Goal: Task Accomplishment & Management: Manage account settings

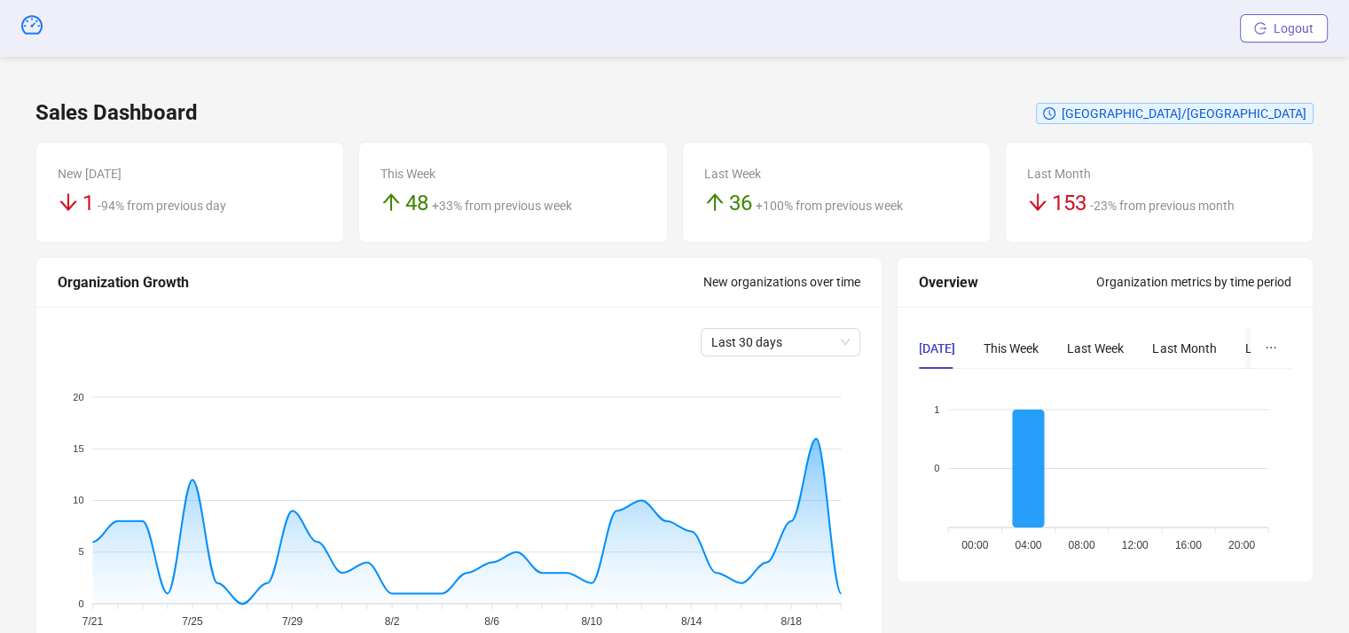
click at [1287, 33] on span "Logout" at bounding box center [1293, 28] width 40 height 14
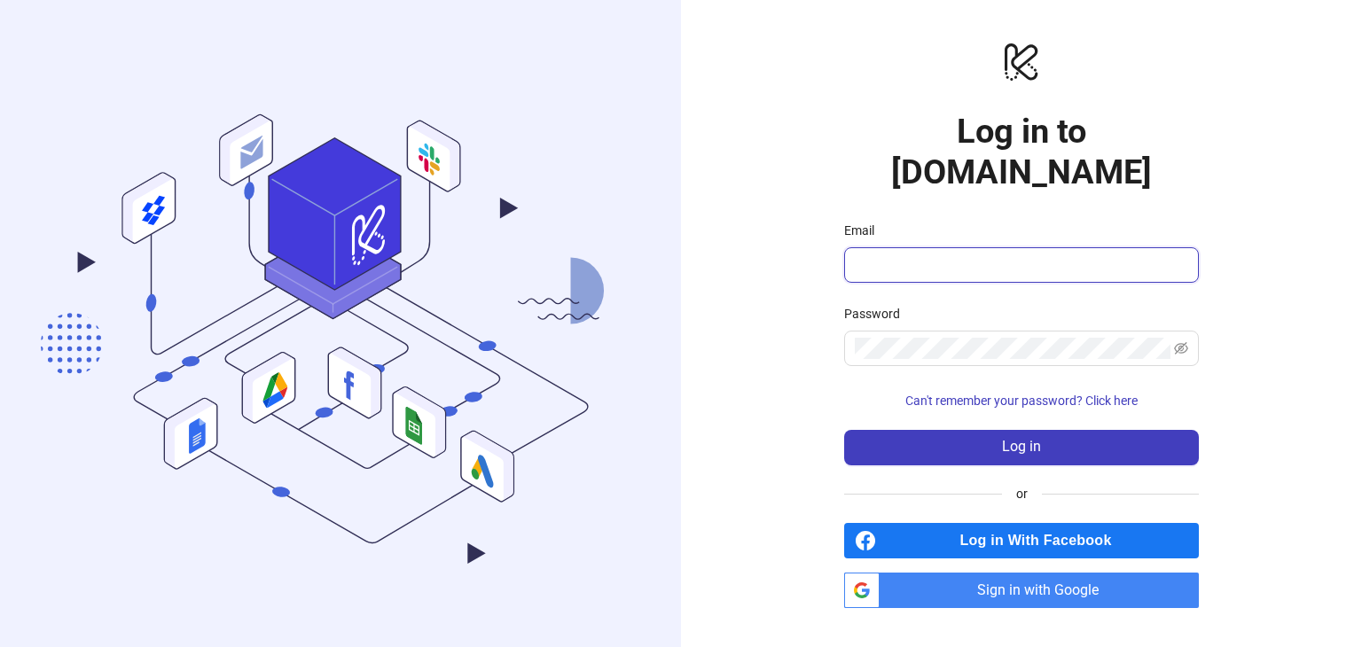
drag, startPoint x: 917, startPoint y: 238, endPoint x: 923, endPoint y: 246, distance: 10.1
click at [917, 254] on input "Email" at bounding box center [1020, 264] width 330 height 21
type input "**********"
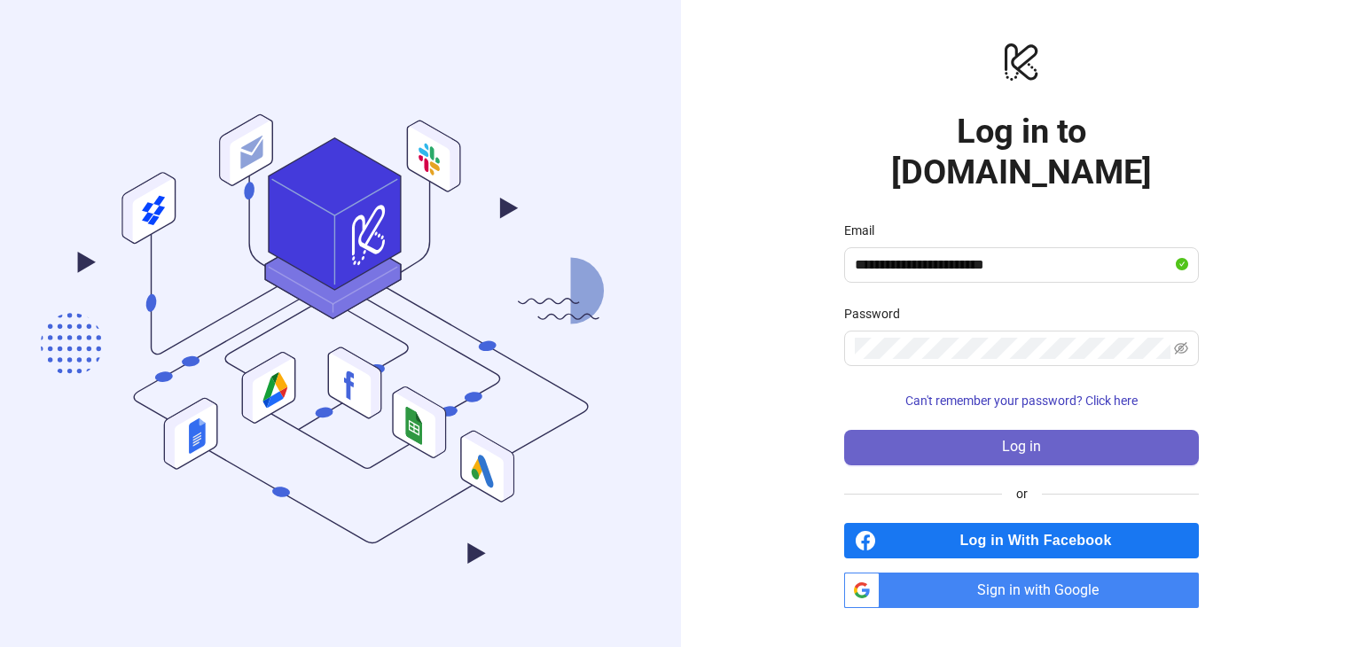
click at [1052, 430] on button "Log in" at bounding box center [1021, 447] width 355 height 35
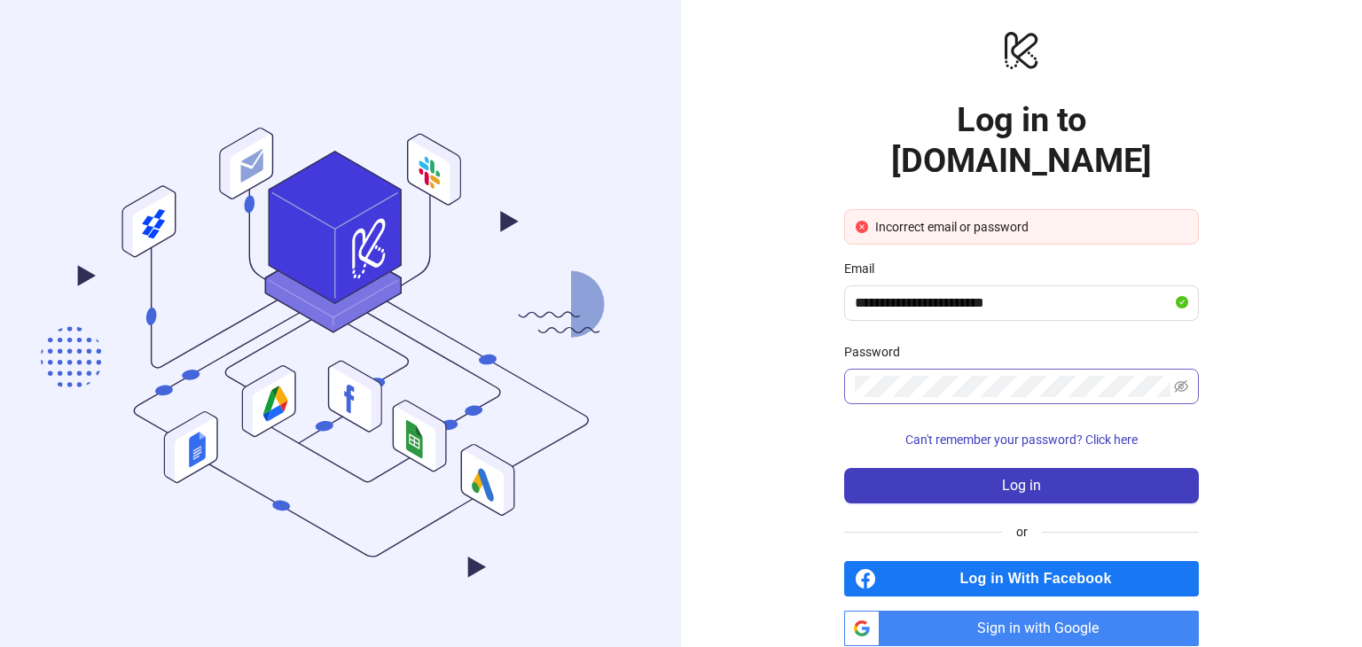
click at [921, 369] on span at bounding box center [1021, 386] width 355 height 35
drag, startPoint x: 928, startPoint y: 364, endPoint x: 770, endPoint y: 344, distance: 159.0
click at [770, 344] on div "**********" at bounding box center [1021, 337] width 681 height 675
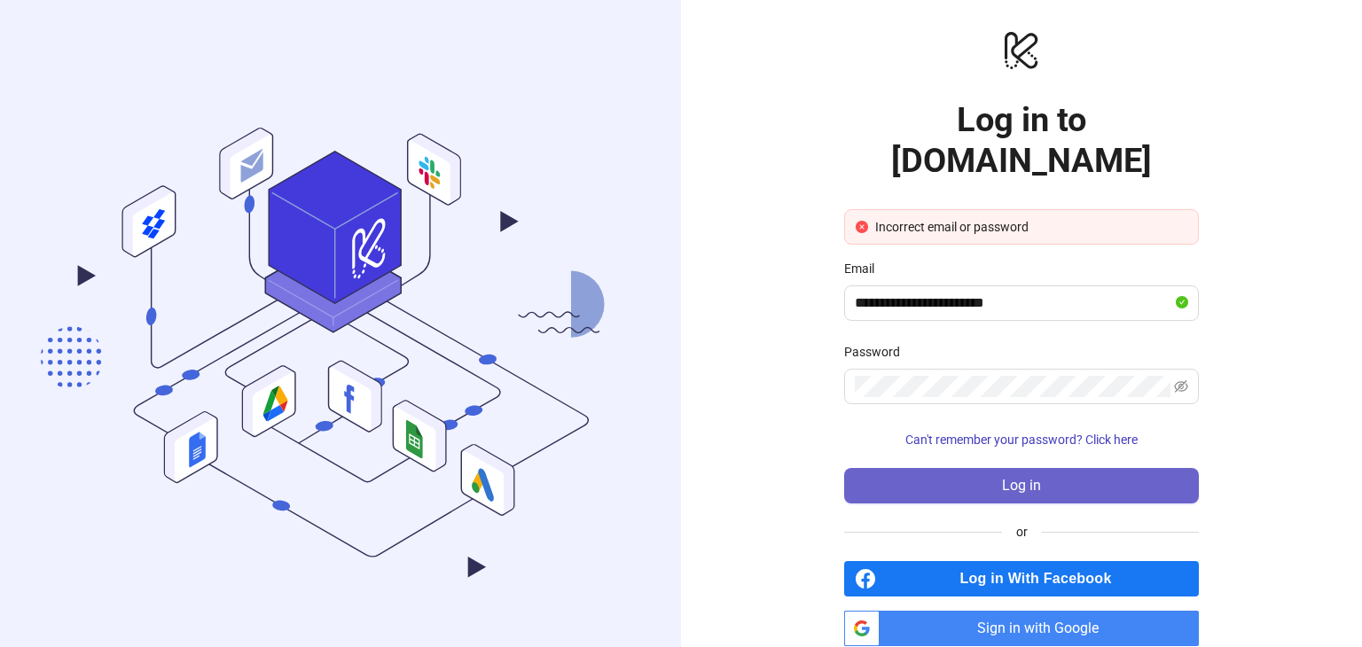
click at [961, 468] on button "Log in" at bounding box center [1021, 485] width 355 height 35
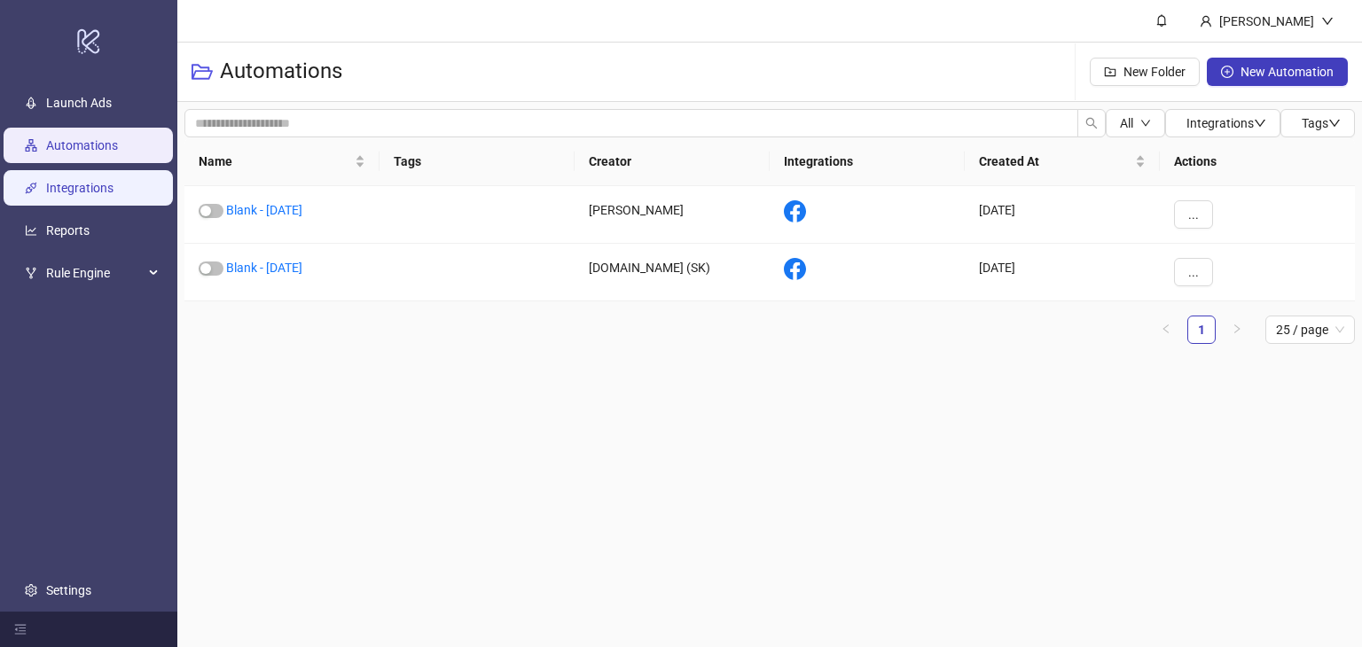
click at [68, 185] on link "Integrations" at bounding box center [79, 188] width 67 height 14
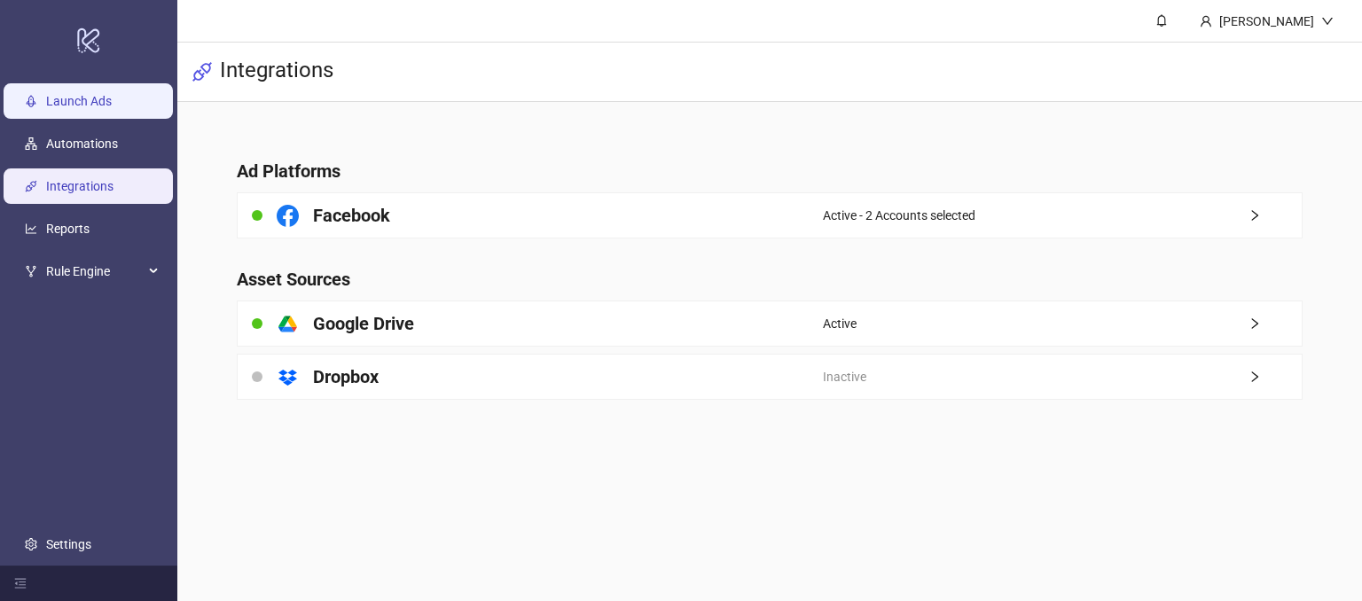
click at [46, 104] on link "Launch Ads" at bounding box center [79, 102] width 66 height 14
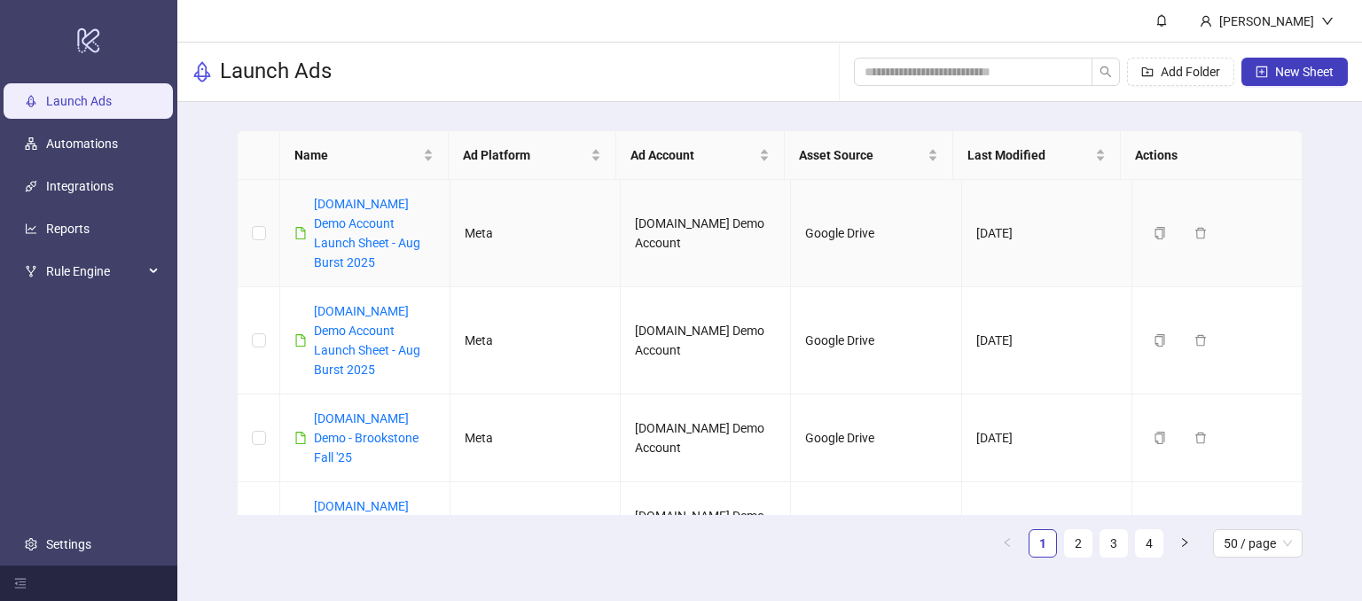
click at [267, 233] on td at bounding box center [259, 233] width 43 height 107
click at [1278, 72] on span "New Sheet" at bounding box center [1304, 72] width 59 height 14
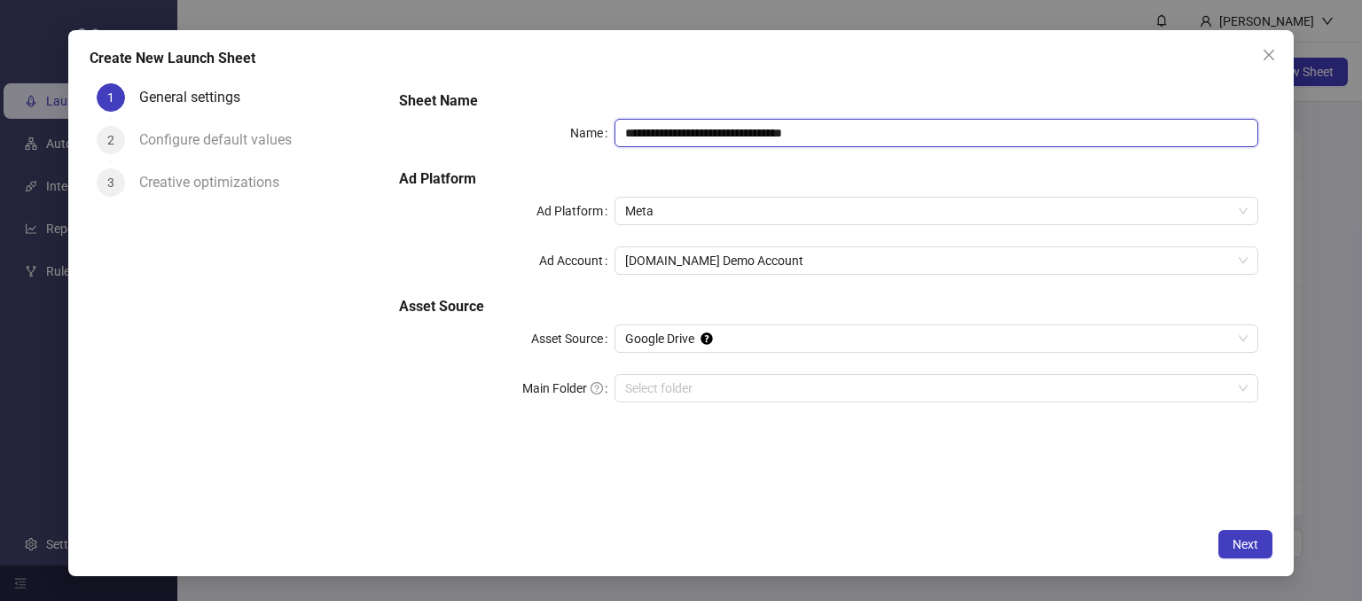
click at [858, 136] on input "**********" at bounding box center [936, 133] width 645 height 28
drag, startPoint x: 842, startPoint y: 121, endPoint x: 709, endPoint y: 123, distance: 133.0
click at [709, 123] on input "**********" at bounding box center [936, 133] width 645 height 28
type input "**********"
click at [756, 100] on h5 "Sheet Name" at bounding box center [828, 100] width 859 height 21
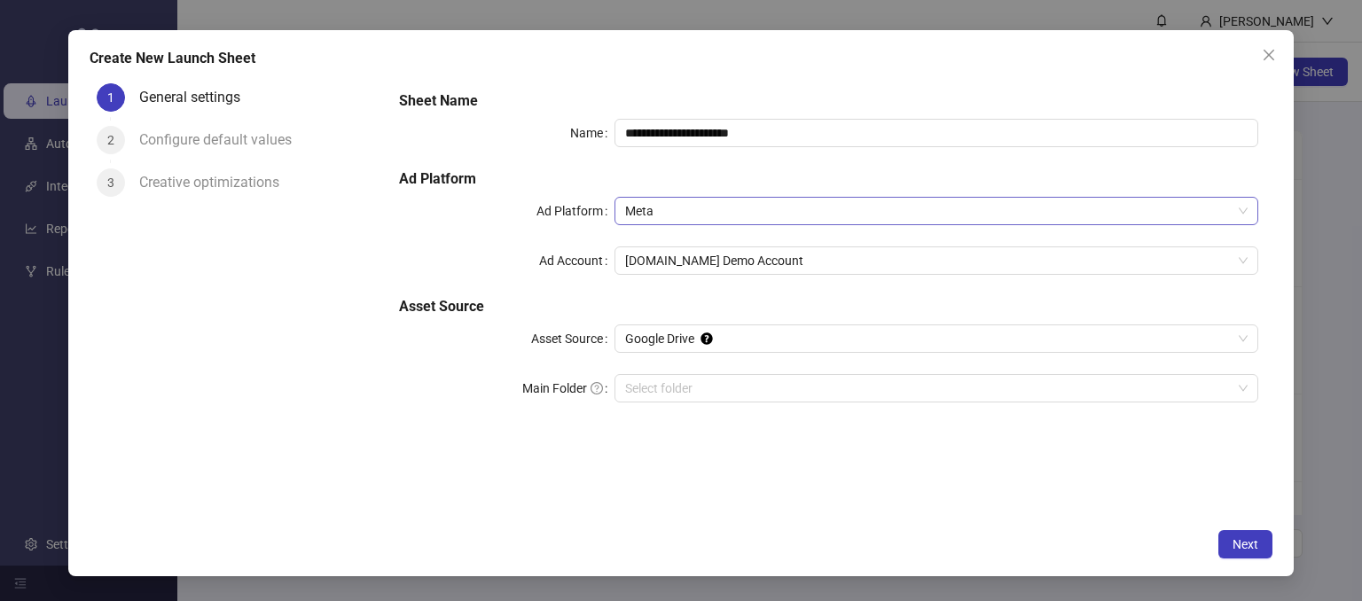
click at [653, 221] on span "Meta" at bounding box center [936, 211] width 623 height 27
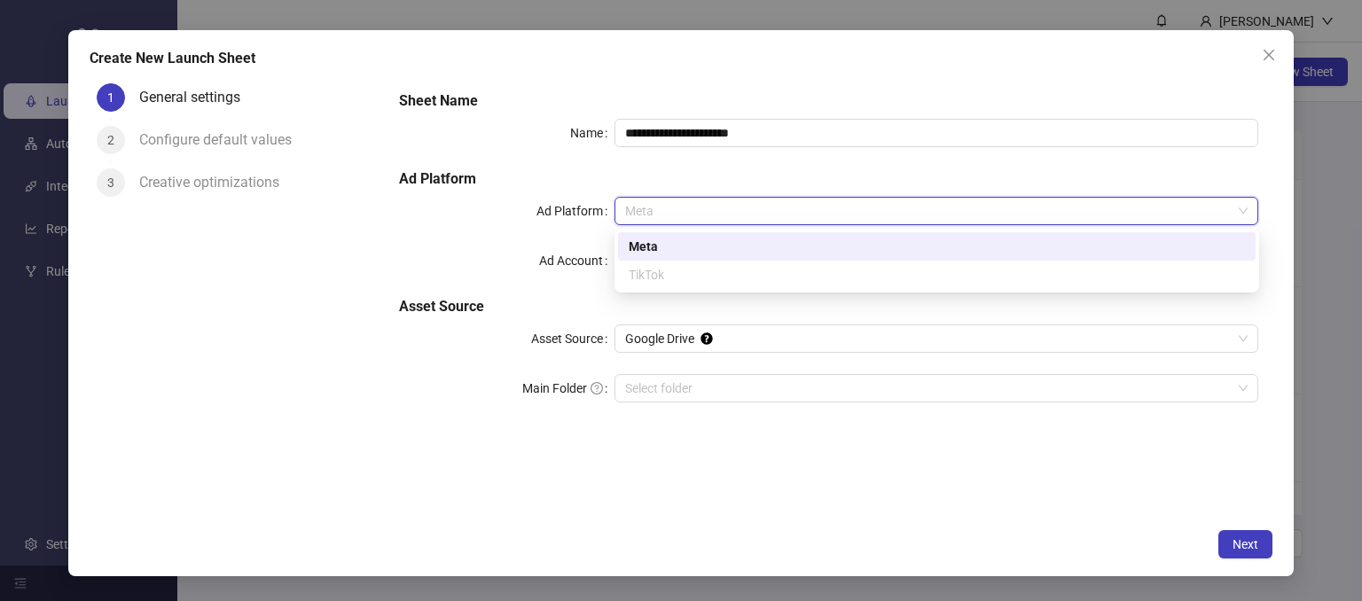
click at [650, 242] on div "Meta" at bounding box center [937, 247] width 616 height 20
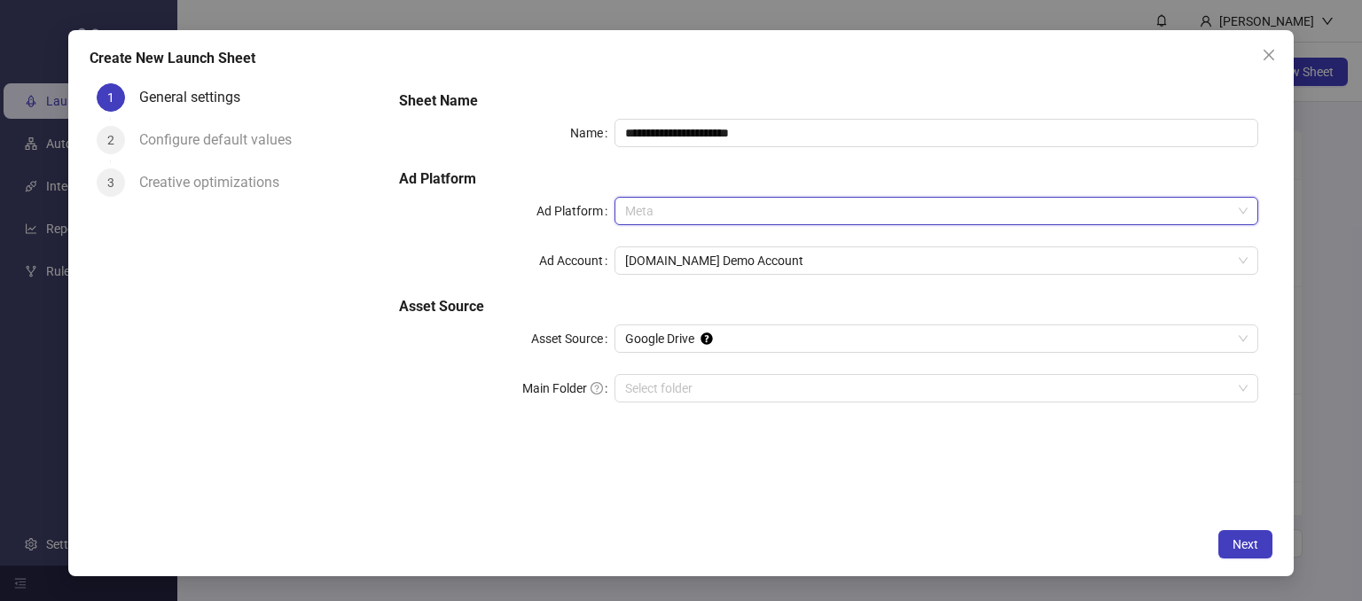
click at [649, 210] on span "Meta" at bounding box center [936, 211] width 623 height 27
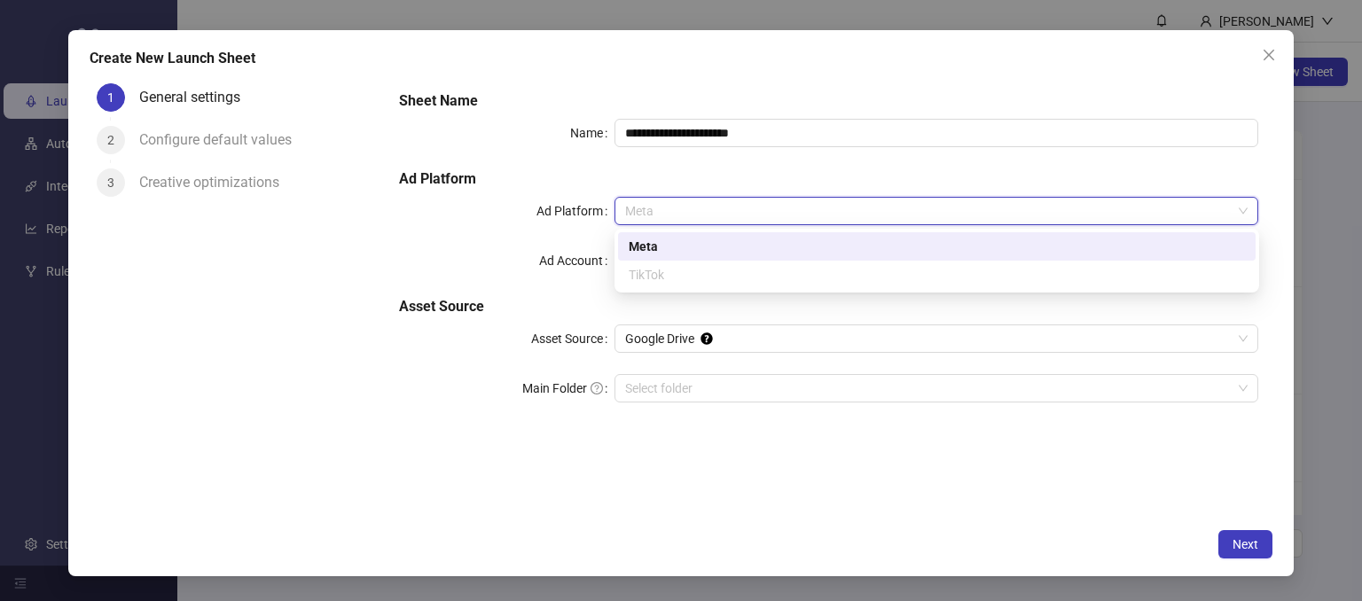
click at [629, 246] on div "Meta" at bounding box center [937, 247] width 616 height 20
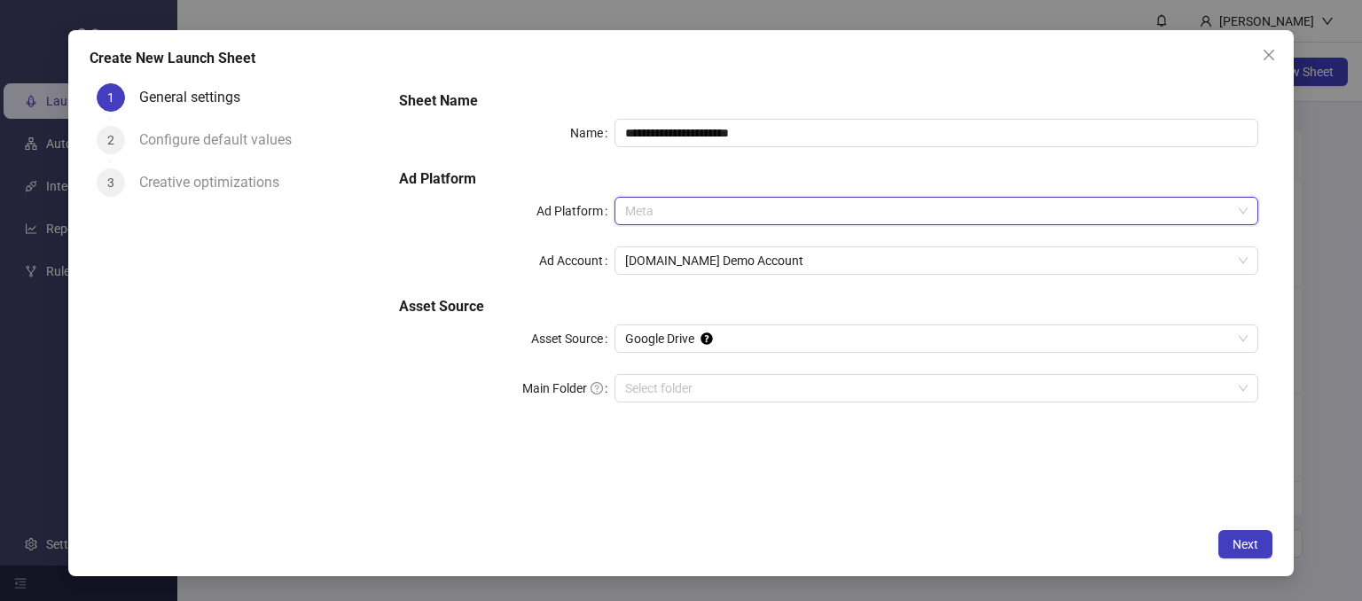
click at [663, 216] on span "Meta" at bounding box center [936, 211] width 623 height 27
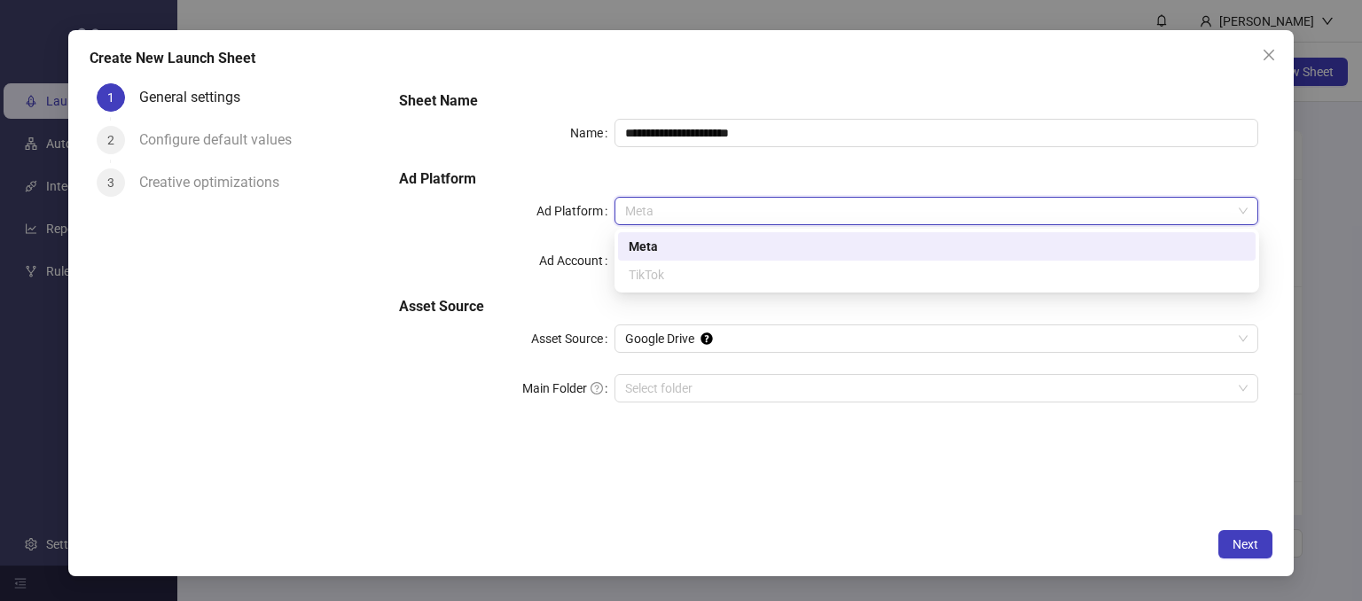
click at [643, 252] on div "Meta" at bounding box center [937, 247] width 616 height 20
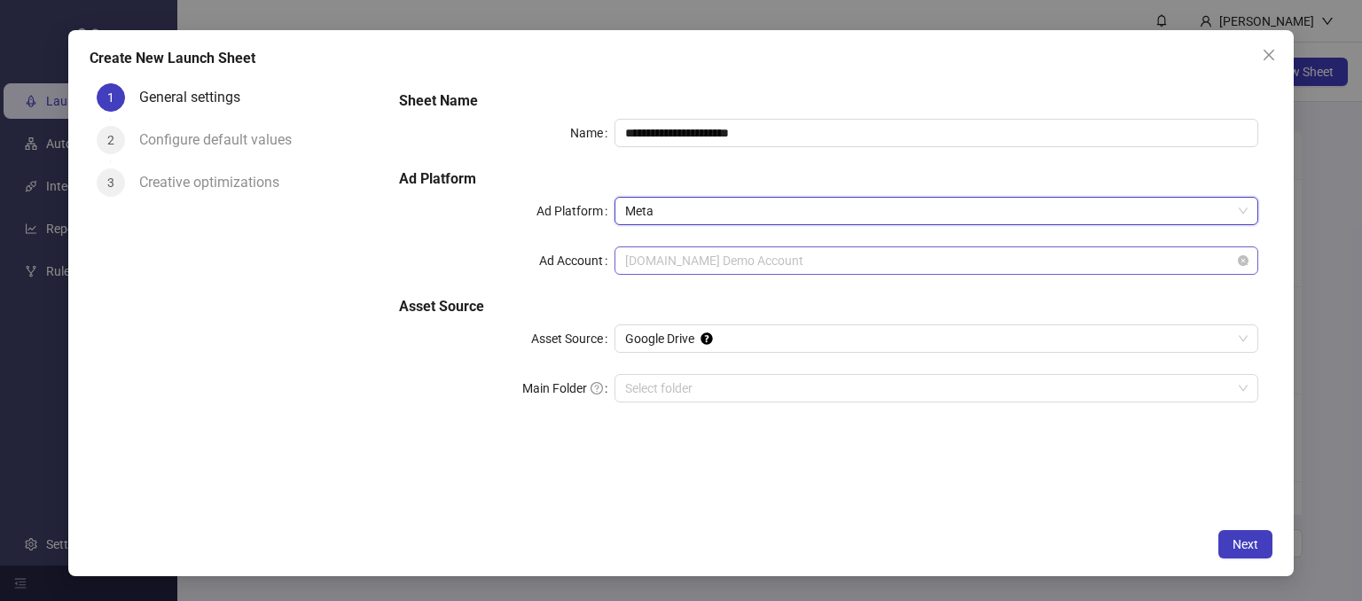
click at [663, 266] on span "[DOMAIN_NAME] Demo Account" at bounding box center [936, 260] width 623 height 27
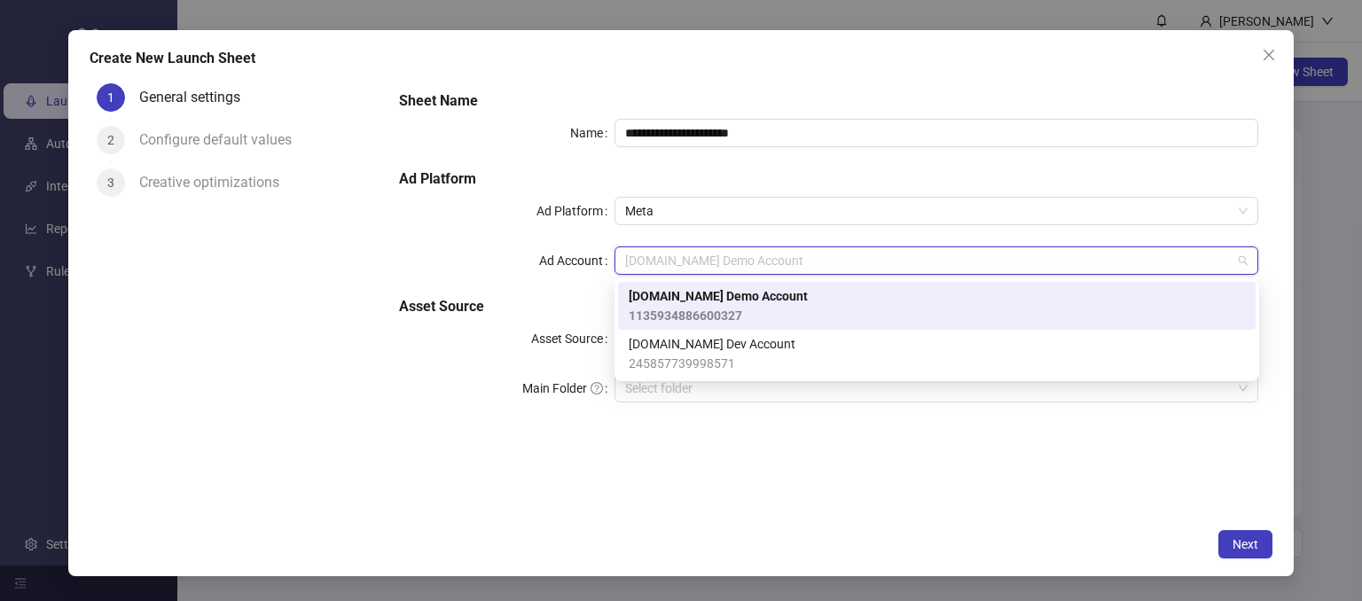
click at [663, 302] on span "[DOMAIN_NAME] Demo Account" at bounding box center [718, 296] width 179 height 20
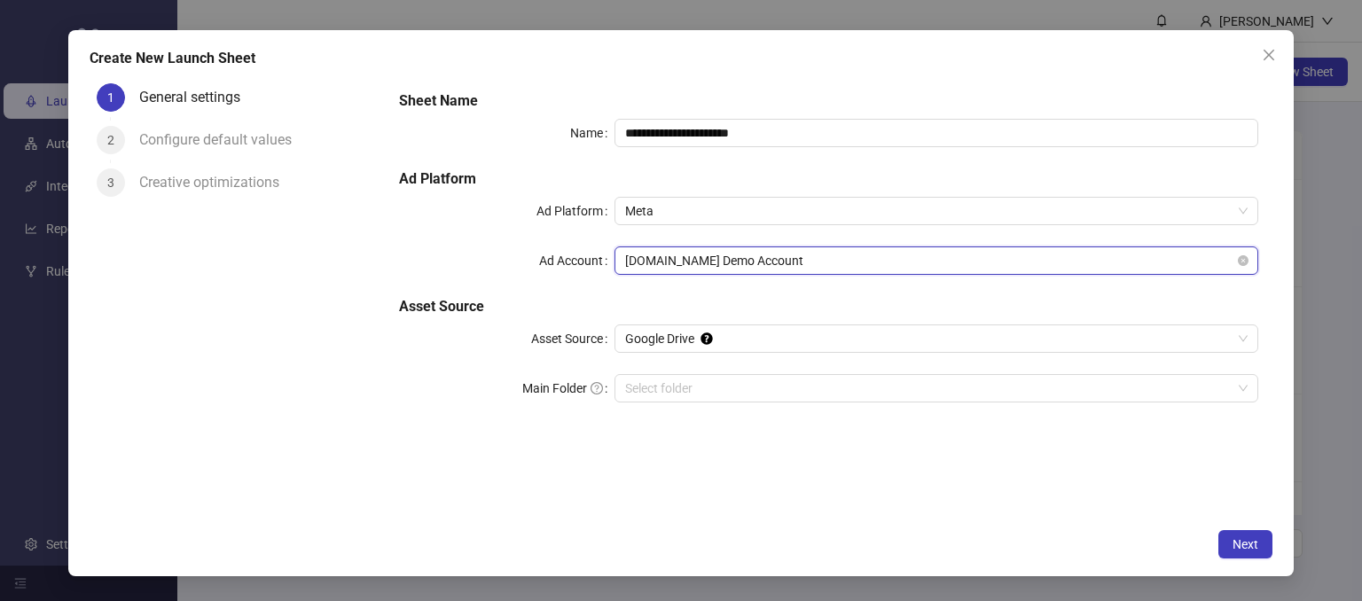
click at [656, 270] on span "[DOMAIN_NAME] Demo Account" at bounding box center [936, 260] width 623 height 27
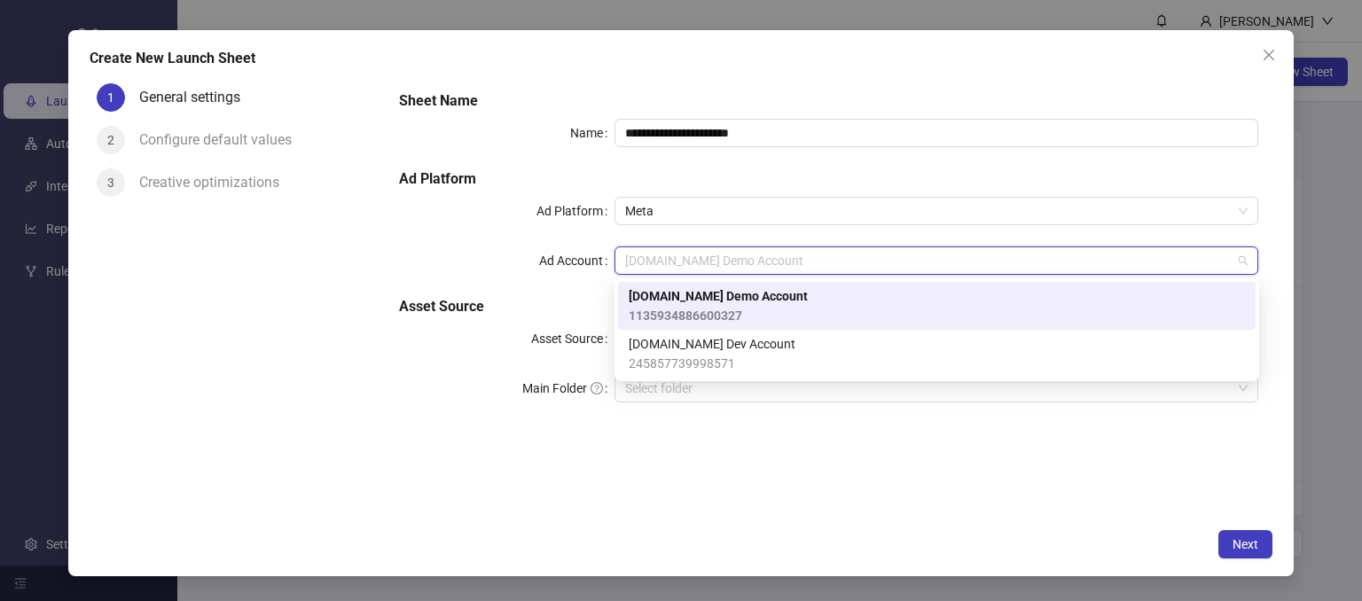
click at [645, 302] on span "[DOMAIN_NAME] Demo Account" at bounding box center [718, 296] width 179 height 20
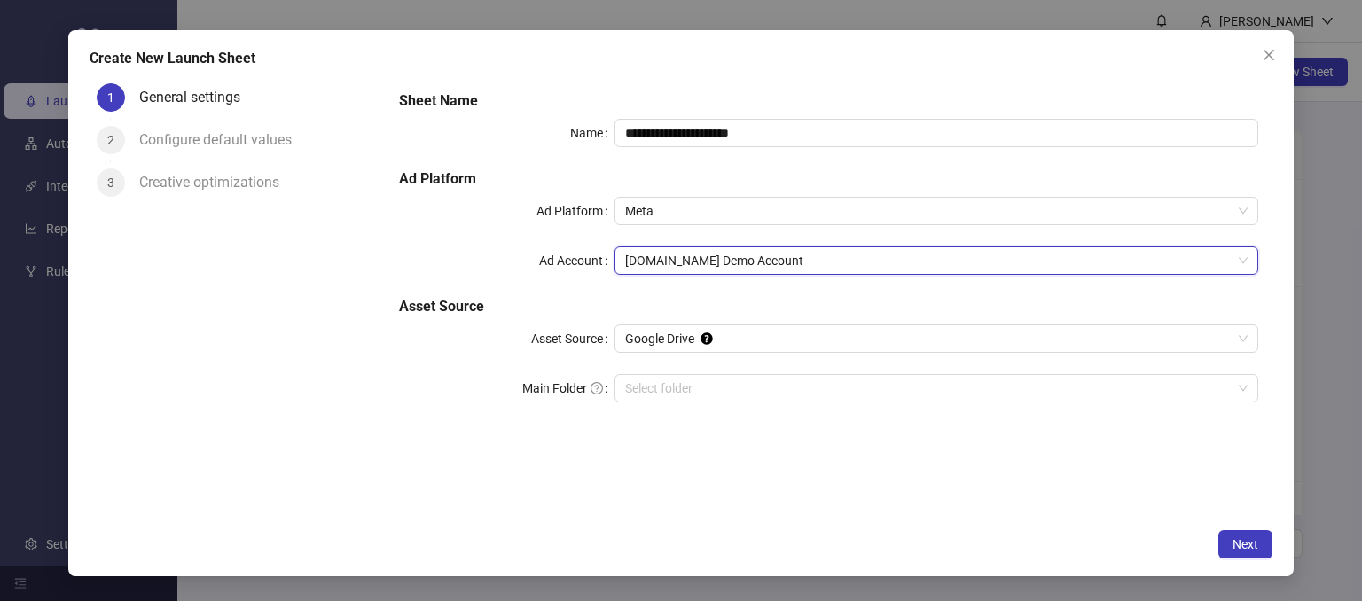
click at [408, 389] on div "Main Folder" at bounding box center [506, 388] width 215 height 28
click at [741, 346] on span "Google Drive" at bounding box center [936, 338] width 623 height 27
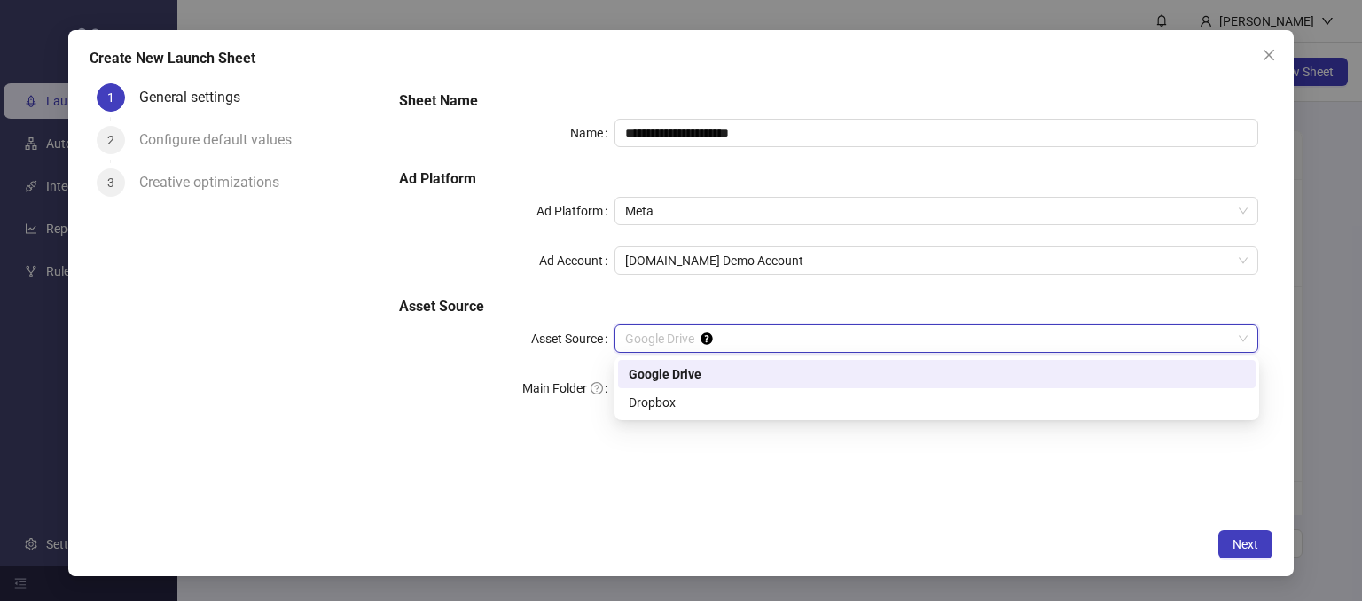
click at [656, 377] on div "Google Drive" at bounding box center [937, 374] width 616 height 20
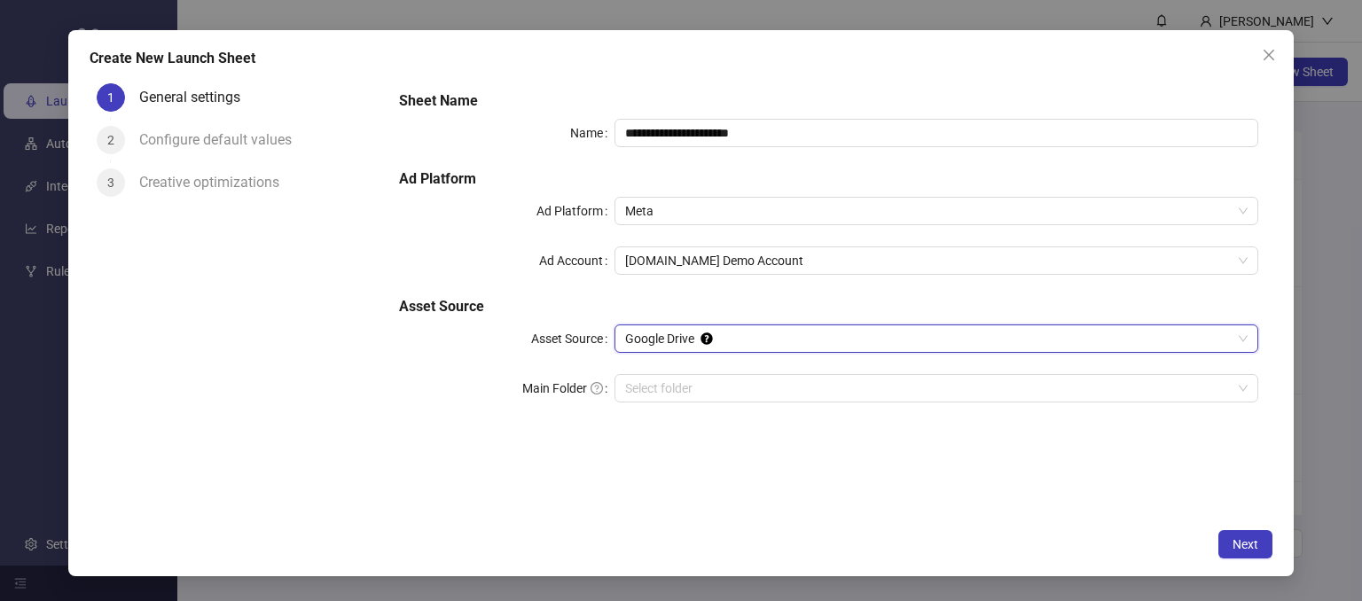
click at [436, 441] on div "**********" at bounding box center [828, 297] width 887 height 443
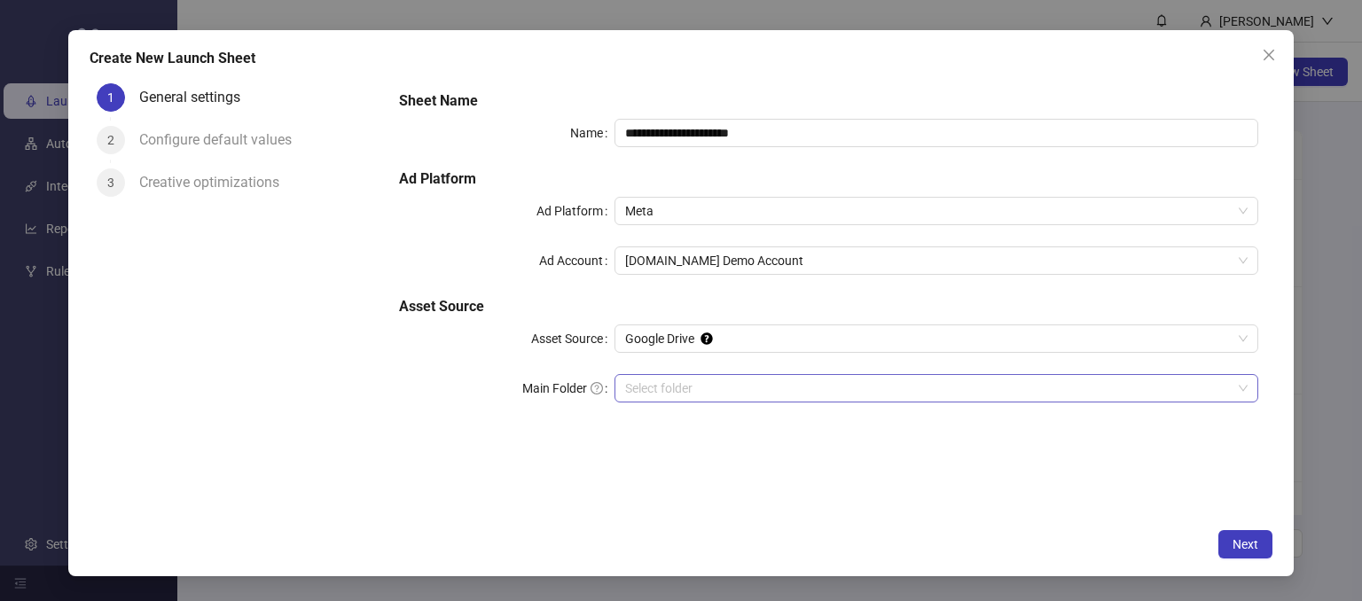
click at [654, 391] on input "Main Folder" at bounding box center [928, 388] width 607 height 27
click at [1225, 549] on button "Next" at bounding box center [1245, 544] width 54 height 28
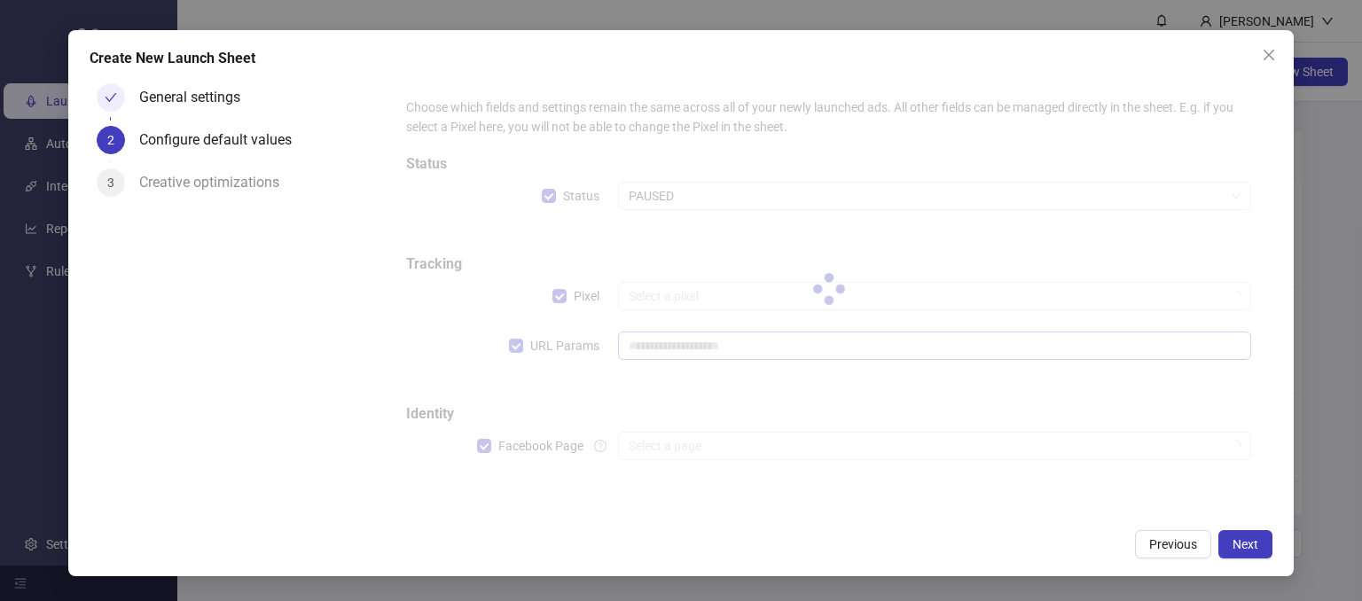
type input "**********"
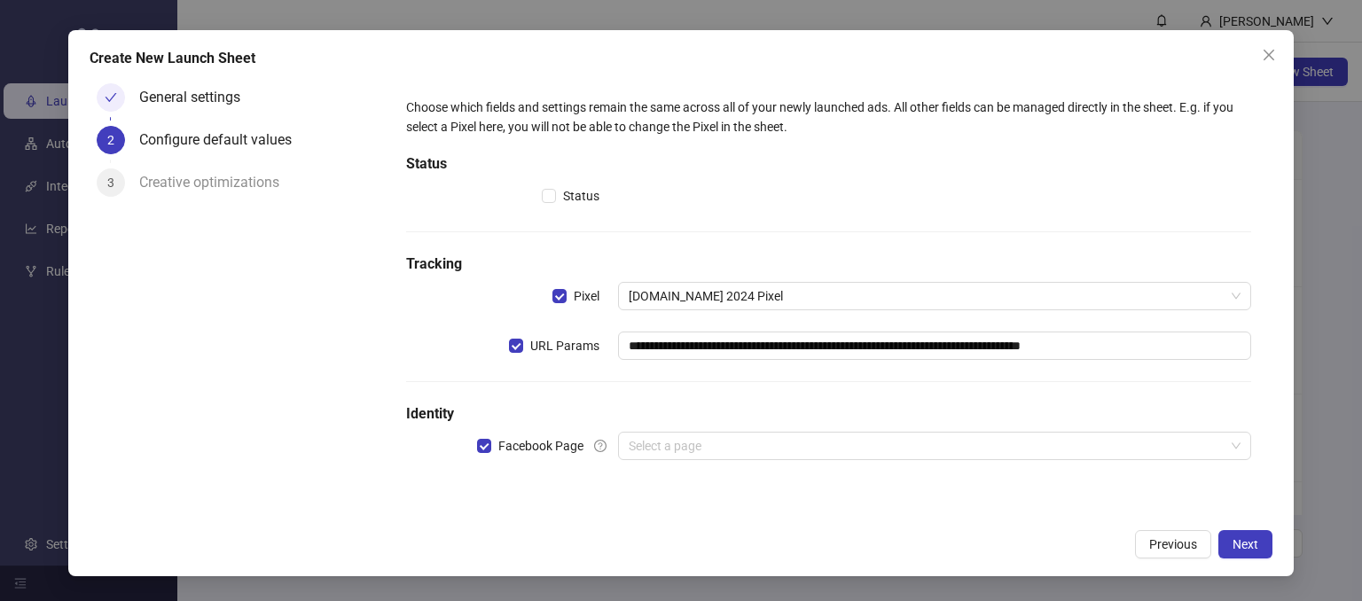
click at [842, 396] on div "**********" at bounding box center [828, 289] width 859 height 398
click at [662, 441] on input "search" at bounding box center [927, 446] width 597 height 27
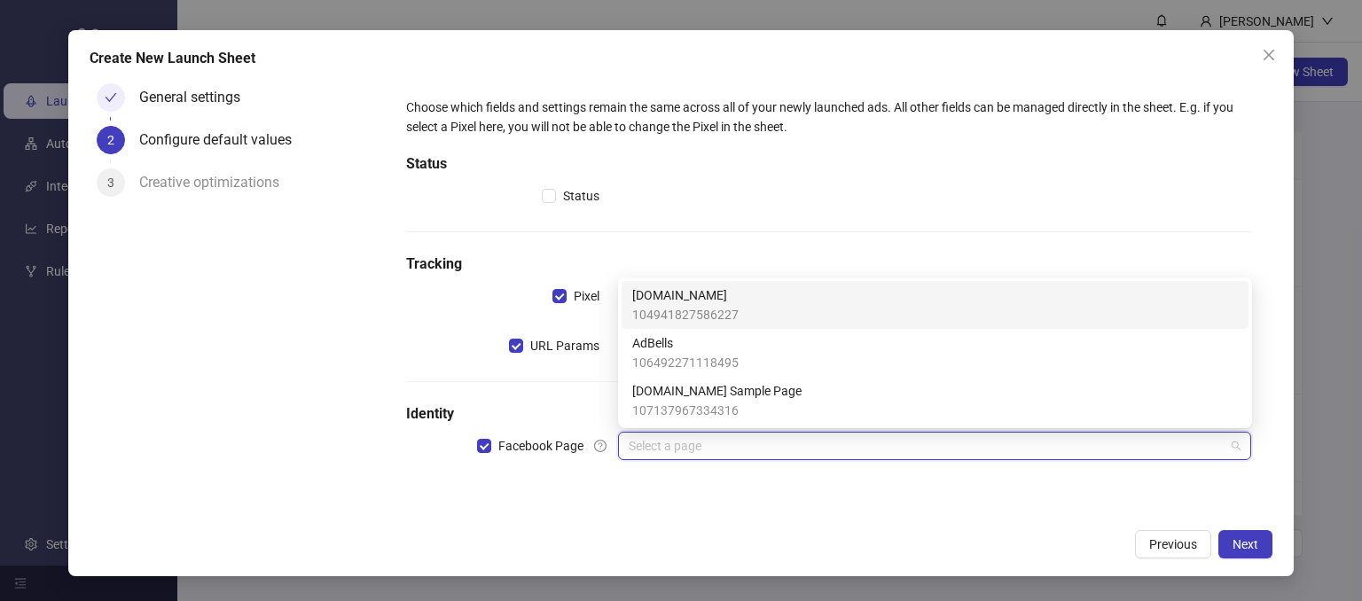
click at [635, 301] on span "[DOMAIN_NAME]" at bounding box center [685, 295] width 106 height 20
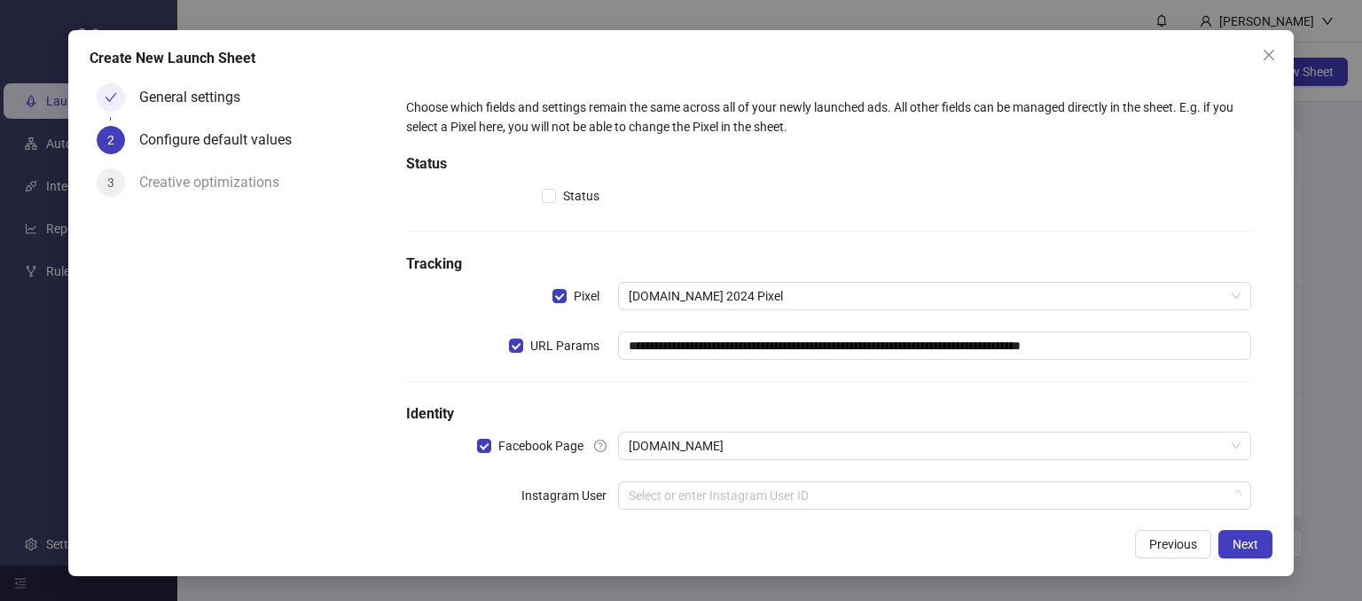
click at [361, 464] on div "General settings 2 Configure default values 3 Creative optimizations" at bounding box center [238, 297] width 296 height 443
click at [684, 499] on input "search" at bounding box center [927, 495] width 597 height 27
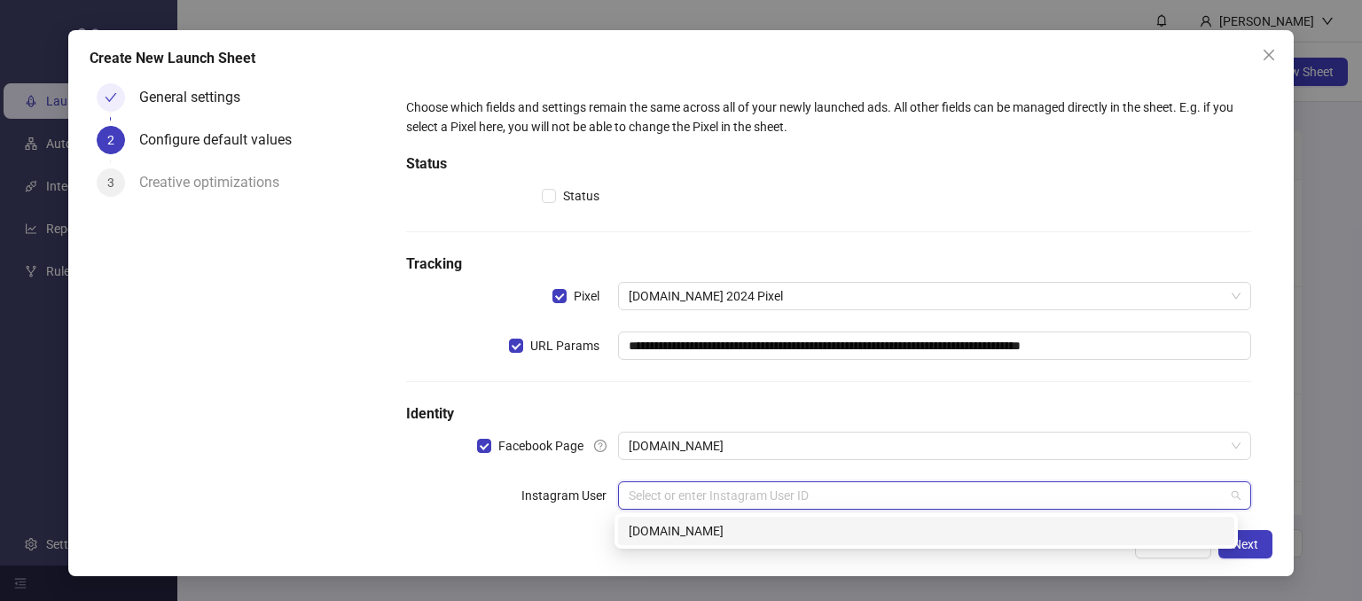
click at [656, 534] on div "[DOMAIN_NAME]" at bounding box center [926, 531] width 595 height 20
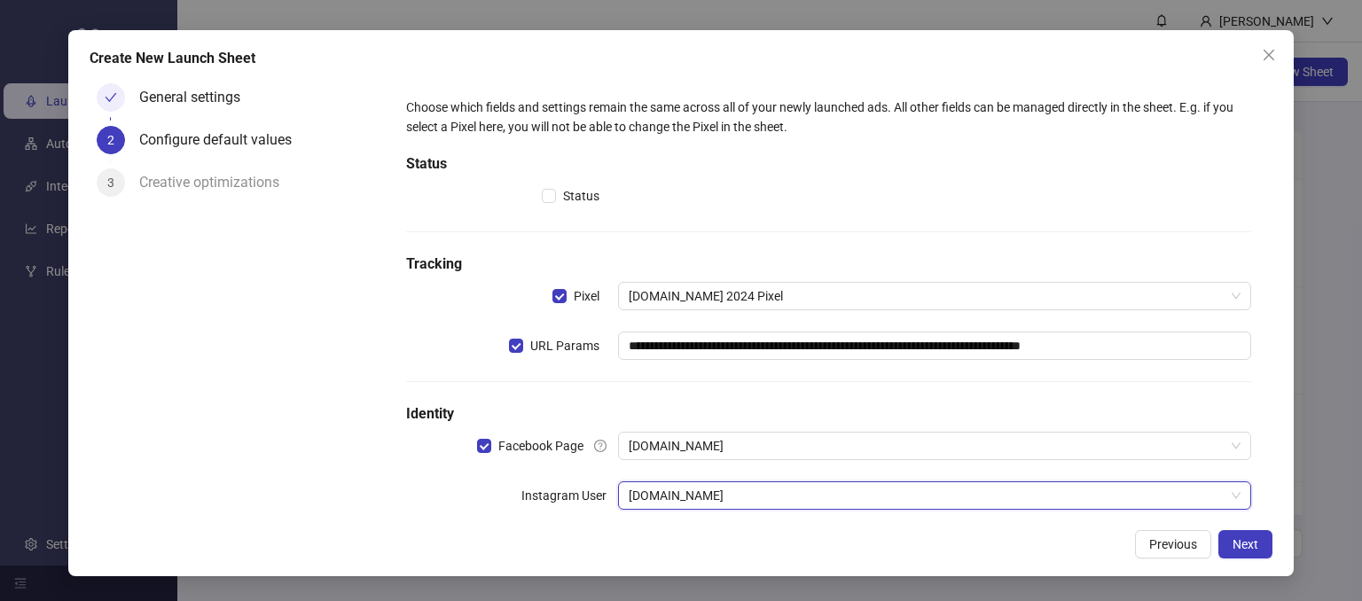
click at [376, 485] on div "General settings 2 Configure default values 3 Creative optimizations" at bounding box center [238, 297] width 296 height 443
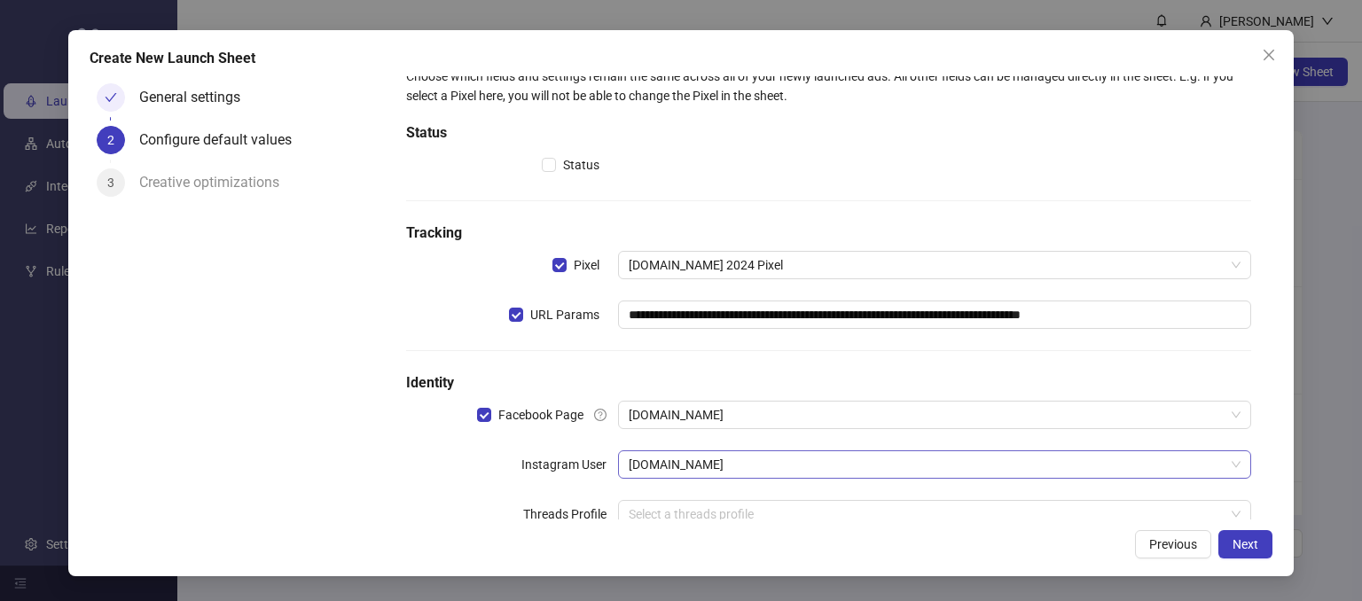
scroll to position [82, 0]
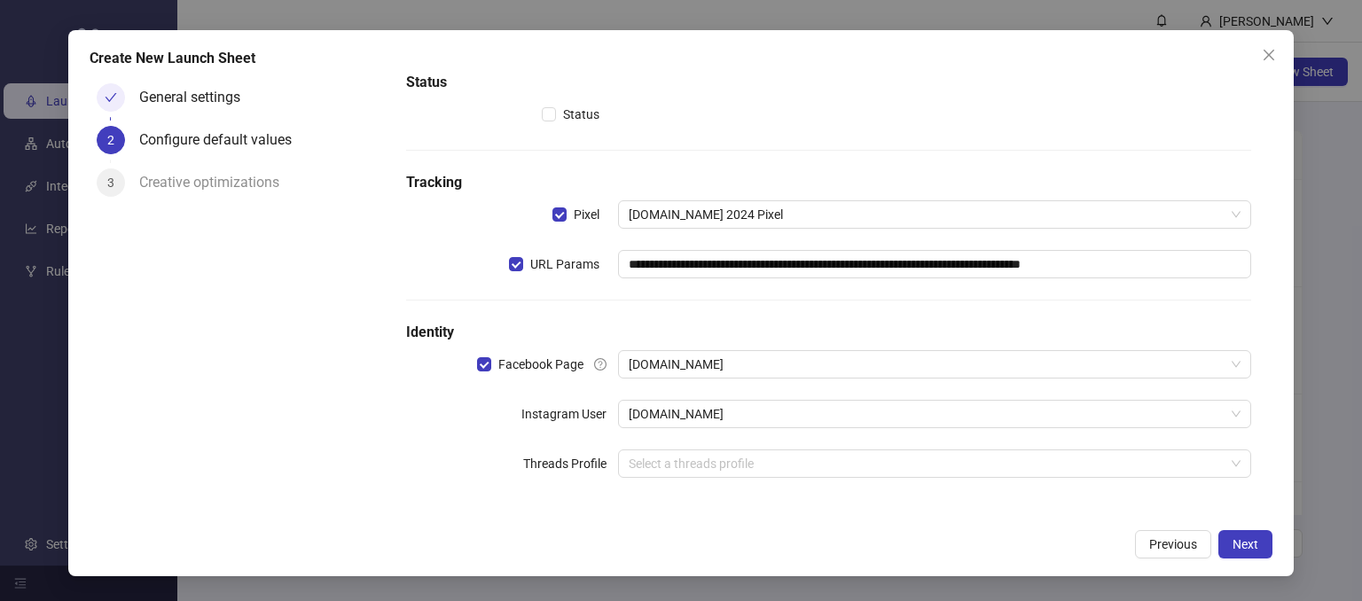
click at [440, 461] on div "Threads Profile" at bounding box center [511, 464] width 211 height 28
click at [1244, 543] on span "Next" at bounding box center [1245, 544] width 26 height 14
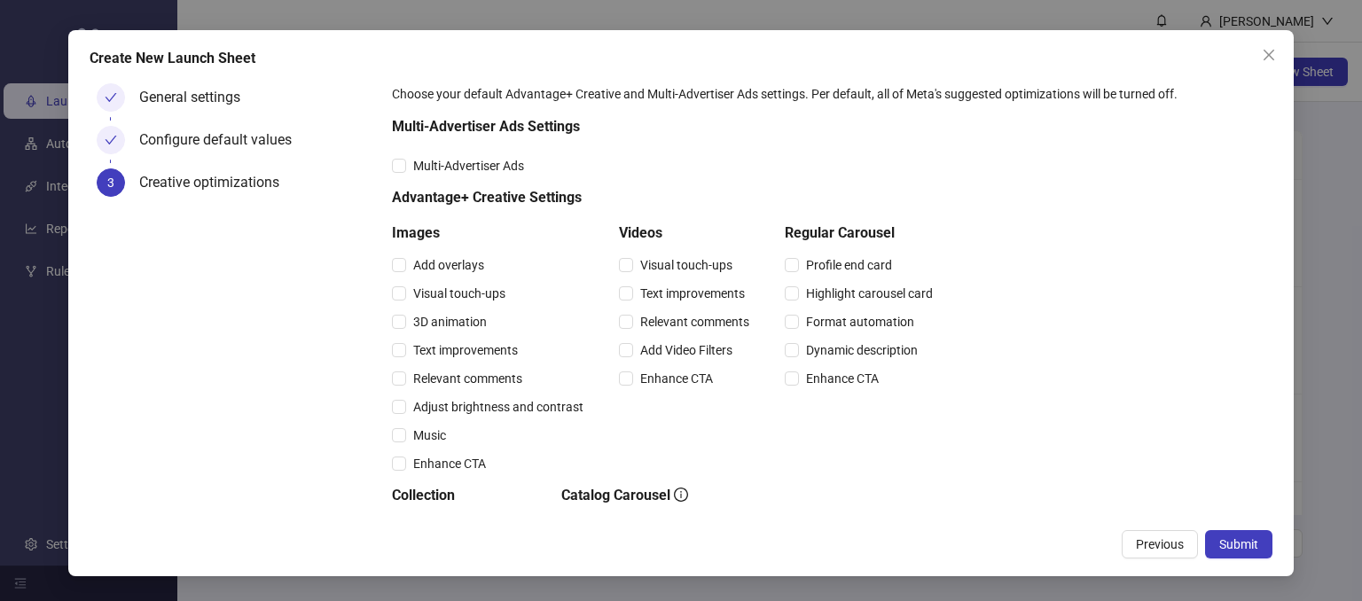
scroll to position [0, 0]
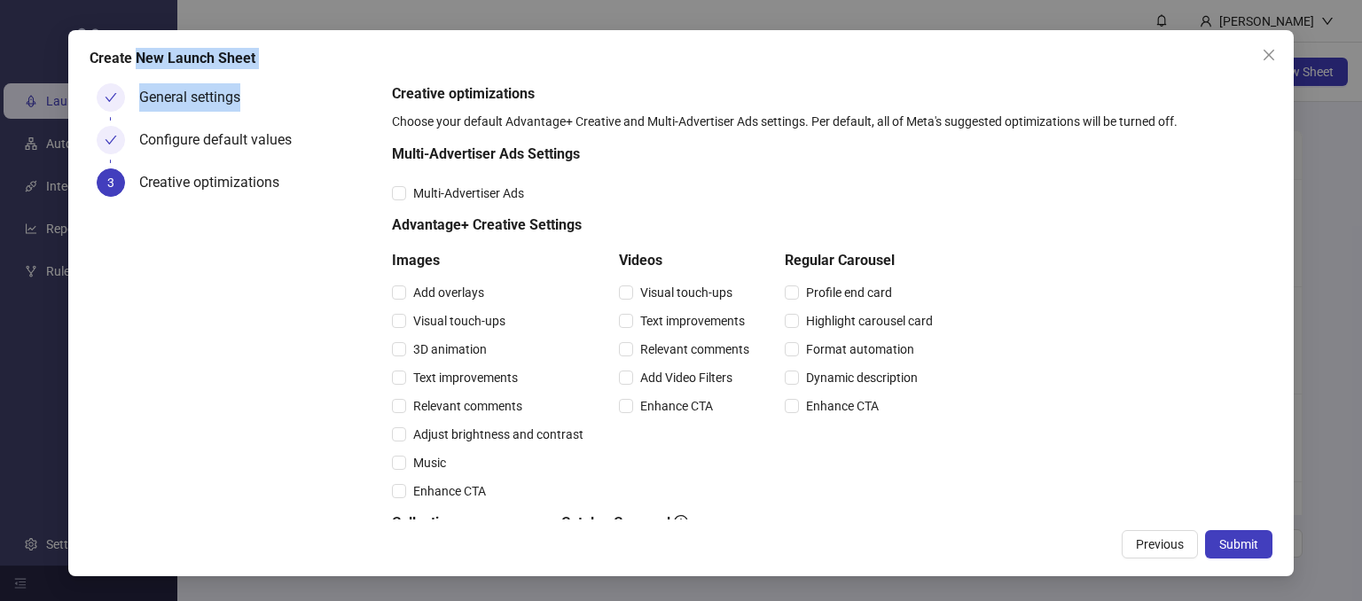
drag, startPoint x: 139, startPoint y: 51, endPoint x: 260, endPoint y: 72, distance: 122.4
click at [260, 72] on div "Create New Launch Sheet General settings Configure default values 3 Creative op…" at bounding box center [680, 303] width 1225 height 546
click at [298, 349] on div "General settings Configure default values 3 Creative optimizations" at bounding box center [238, 297] width 296 height 443
click at [395, 415] on label "Relevant comments" at bounding box center [460, 406] width 137 height 20
click at [406, 403] on span "Relevant comments" at bounding box center [467, 406] width 123 height 20
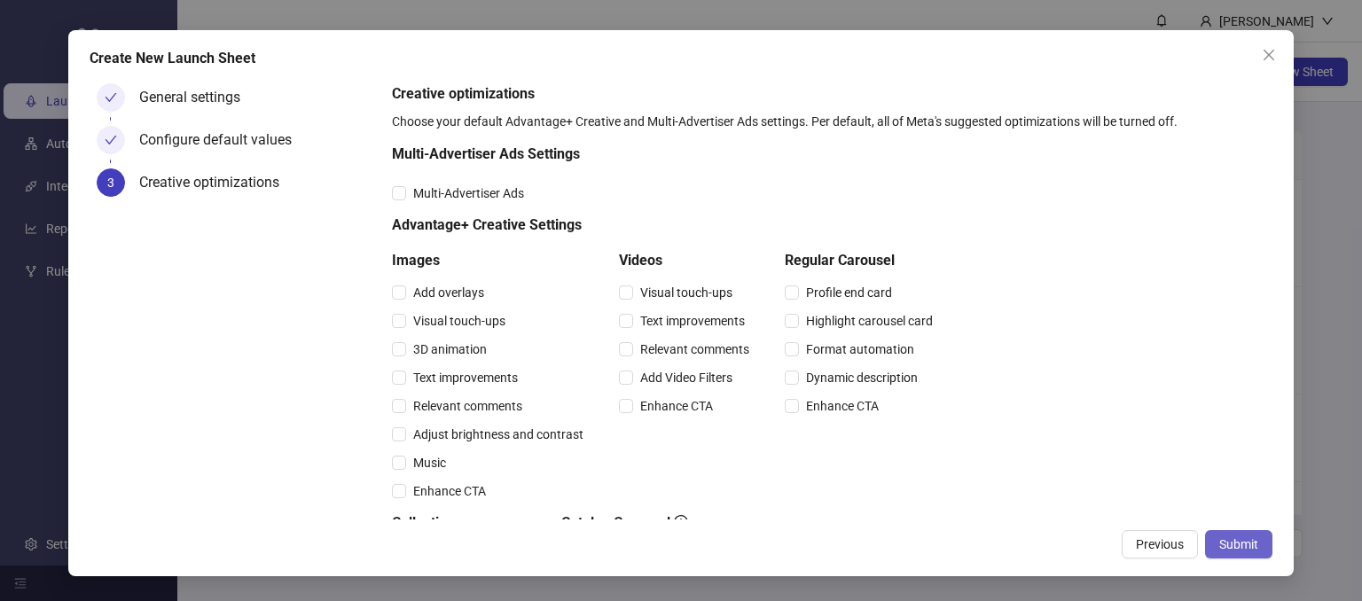
click at [1222, 543] on span "Submit" at bounding box center [1238, 544] width 39 height 14
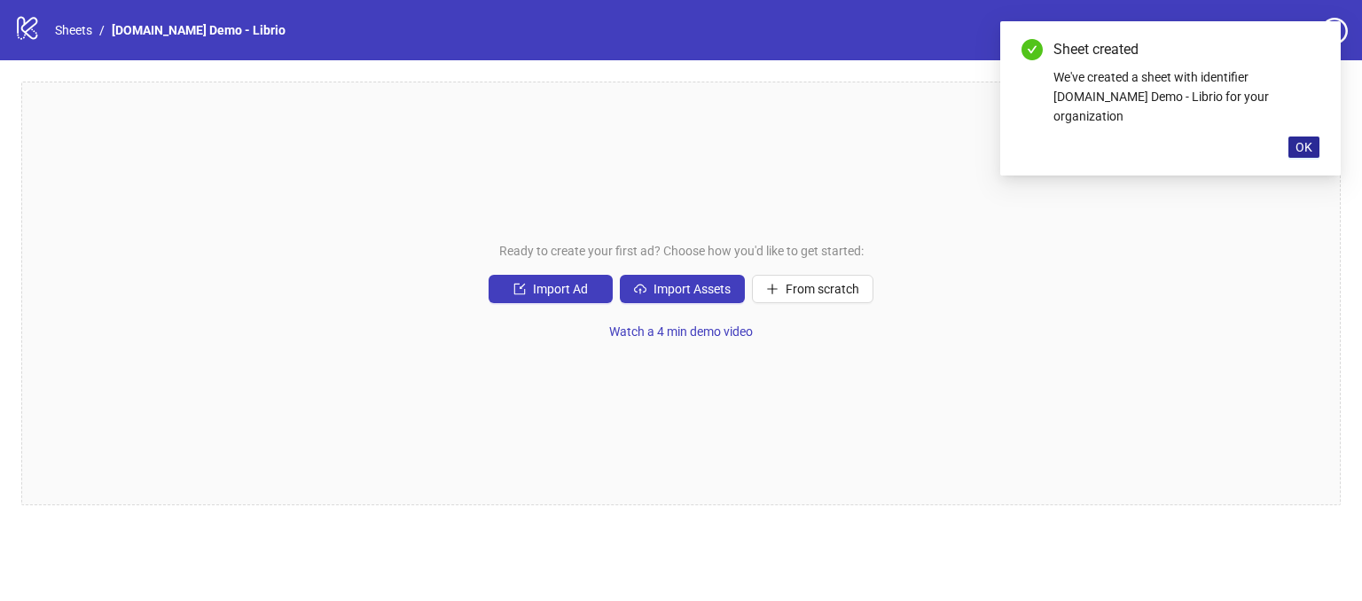
click at [1309, 137] on button "OK" at bounding box center [1303, 147] width 31 height 21
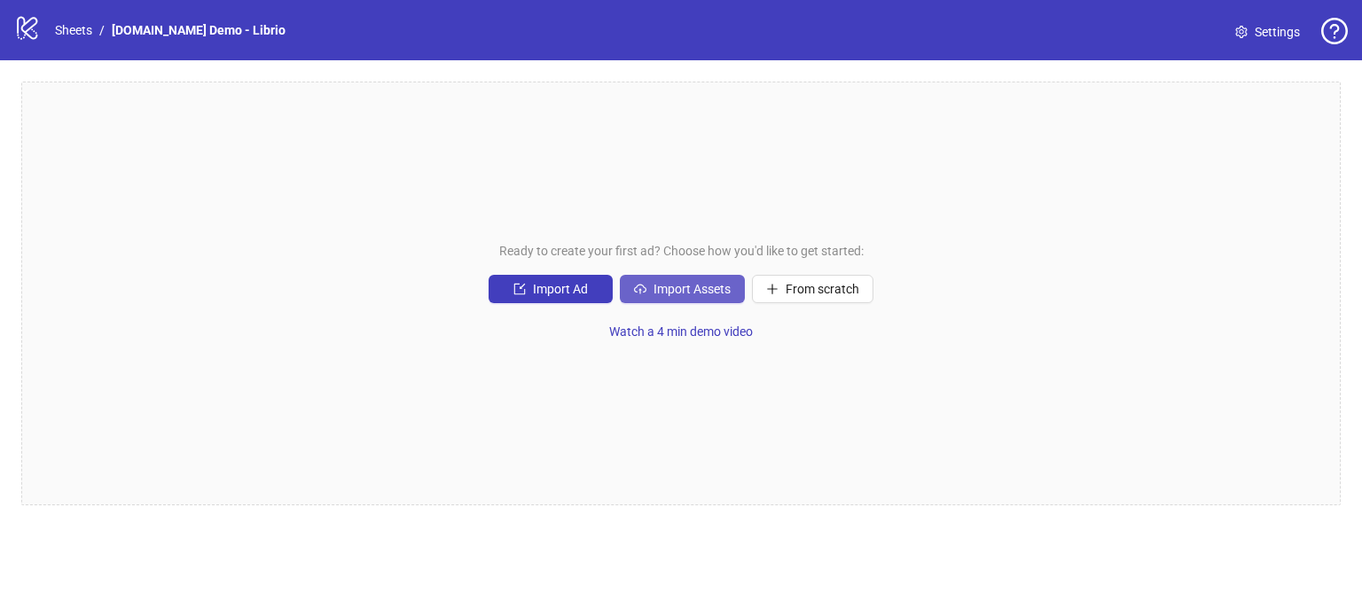
click at [667, 292] on span "Import Assets" at bounding box center [691, 289] width 77 height 14
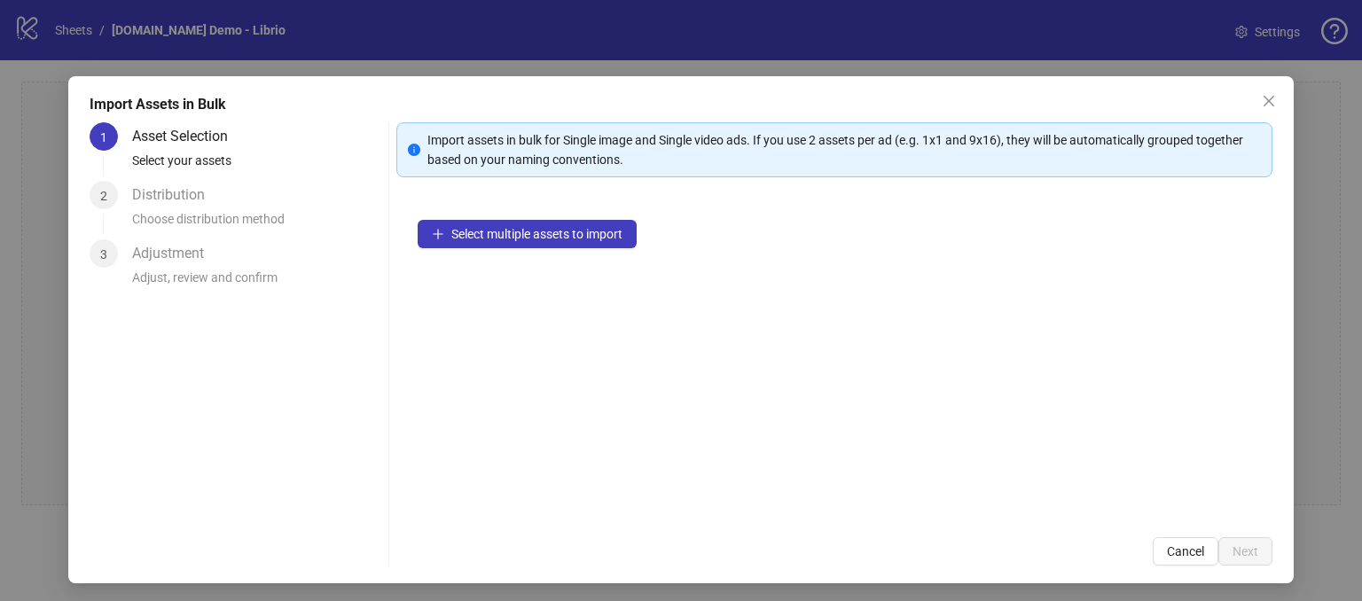
scroll to position [16, 0]
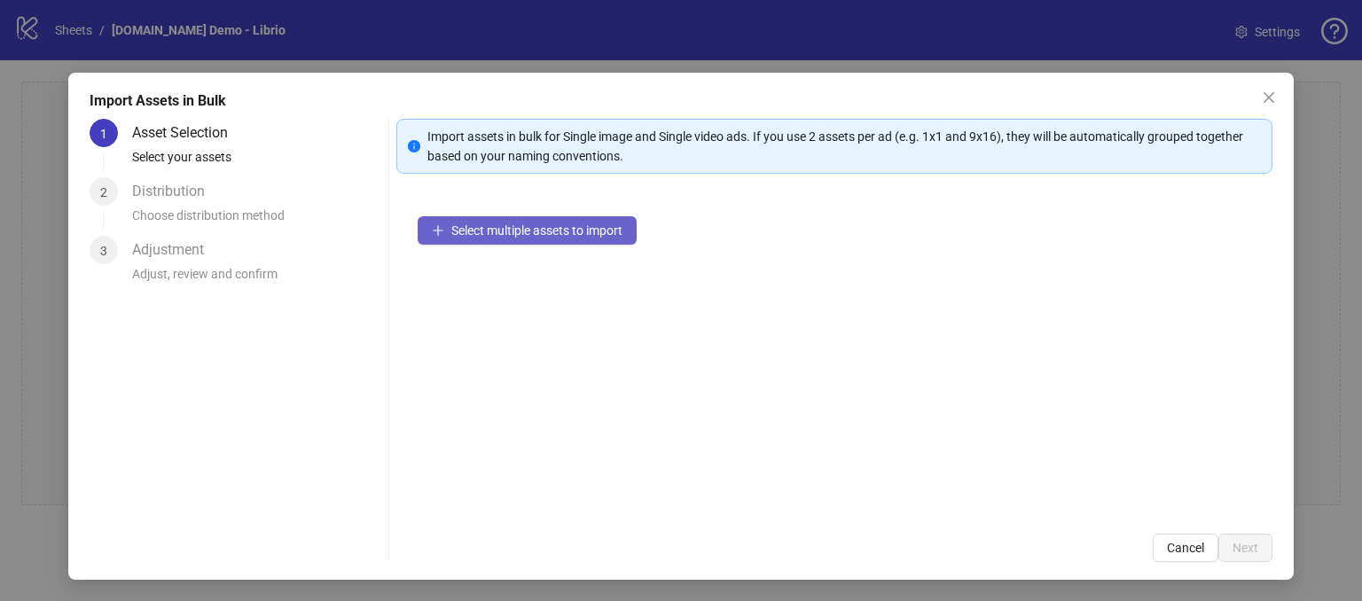
click at [525, 224] on span "Select multiple assets to import" at bounding box center [536, 230] width 171 height 14
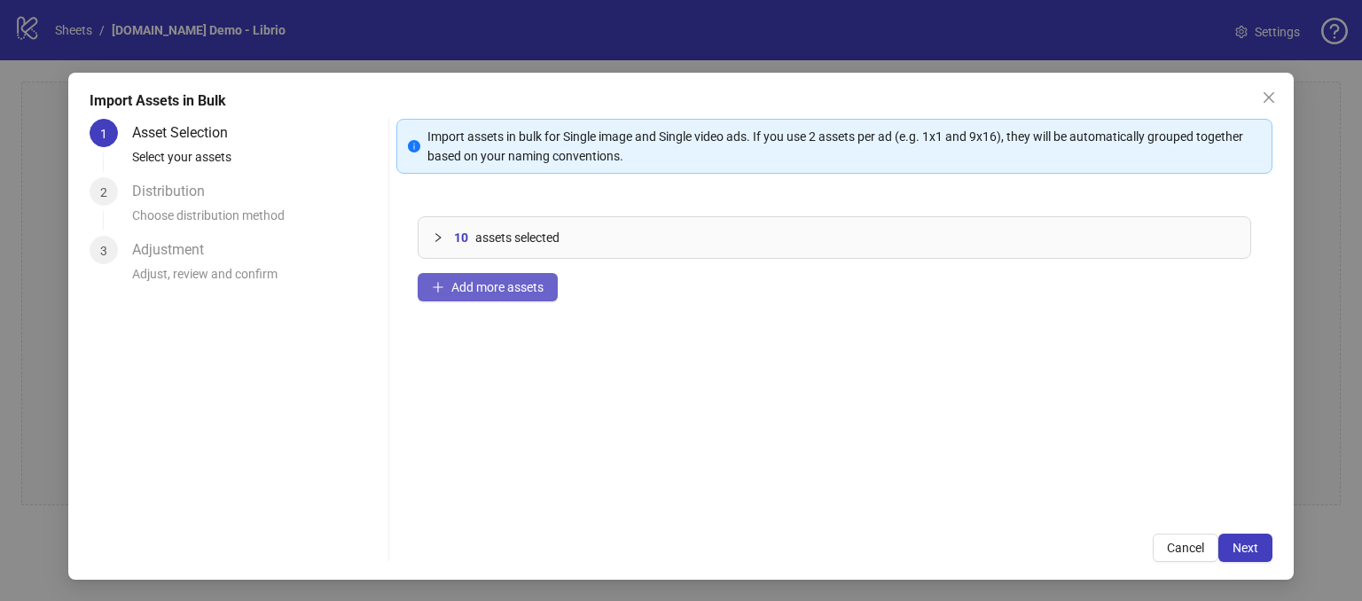
click at [473, 283] on span "Add more assets" at bounding box center [497, 287] width 92 height 14
click at [686, 348] on div "15 assets selected Add more assets" at bounding box center [834, 353] width 876 height 317
click at [1218, 551] on button "Next" at bounding box center [1245, 548] width 54 height 28
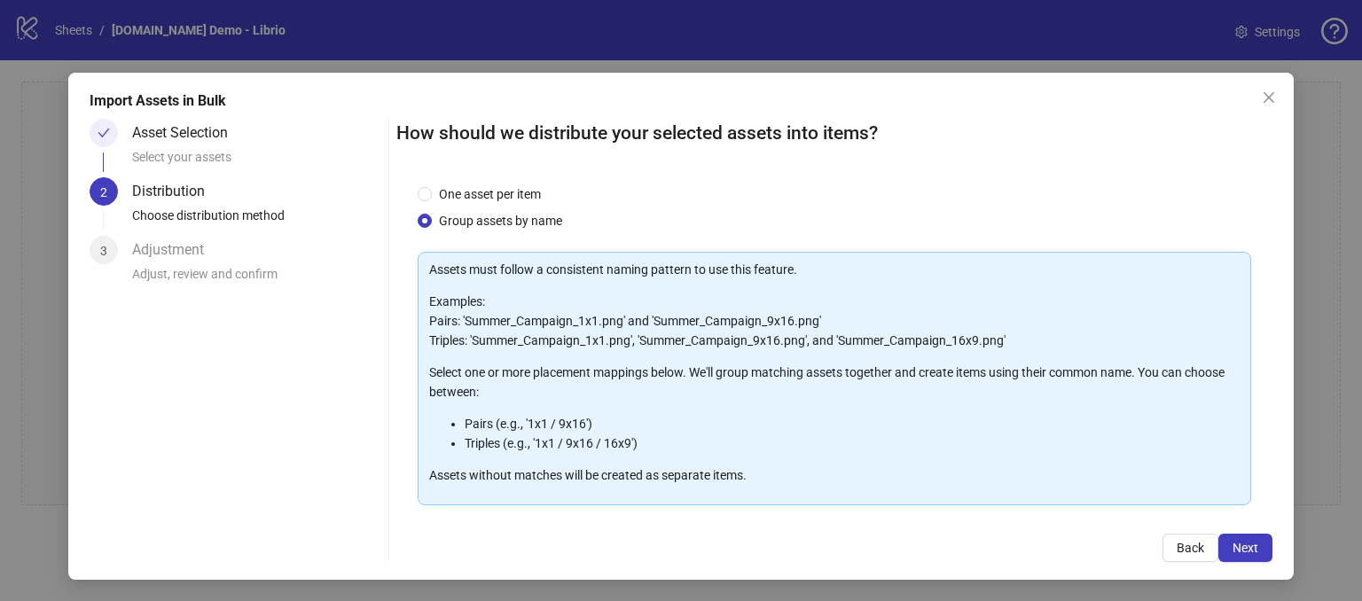
scroll to position [21, 0]
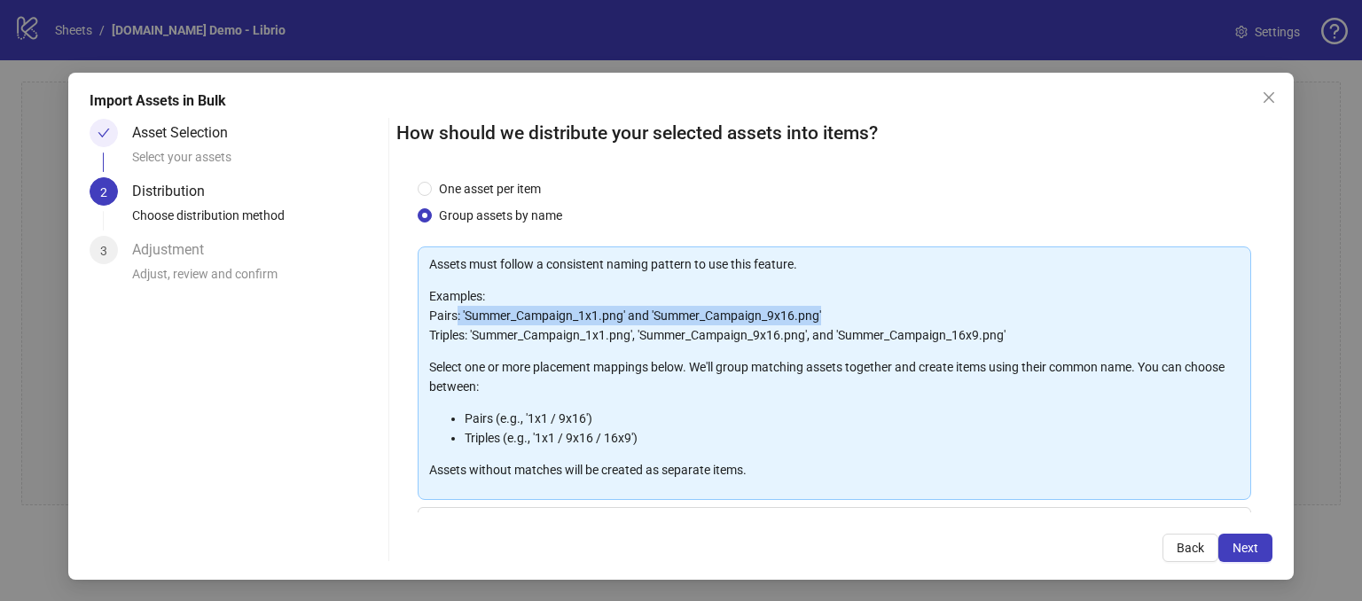
drag, startPoint x: 830, startPoint y: 317, endPoint x: 451, endPoint y: 309, distance: 378.6
click at [451, 309] on p "Examples: Pairs: 'Summer_Campaign_1x1.png' and 'Summer_Campaign_9x16.png' Tripl…" at bounding box center [834, 315] width 810 height 59
click at [903, 345] on div "Assets must follow a consistent naming pattern to use this feature. Examples: P…" at bounding box center [834, 366] width 810 height 225
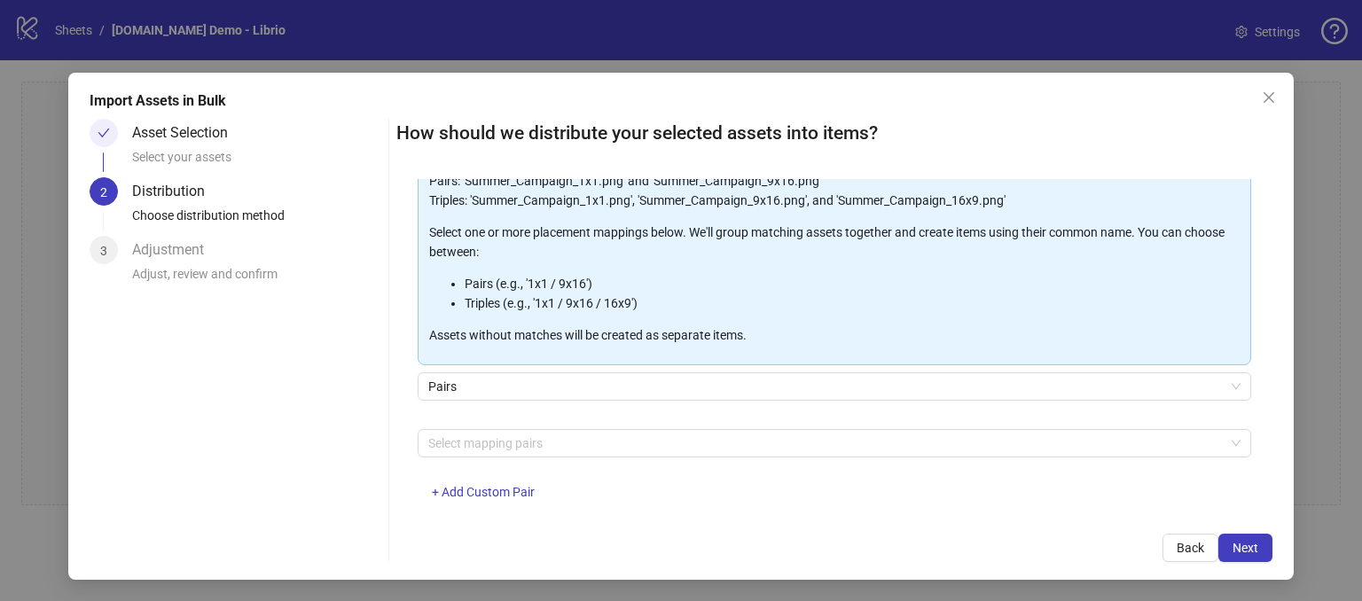
scroll to position [184, 0]
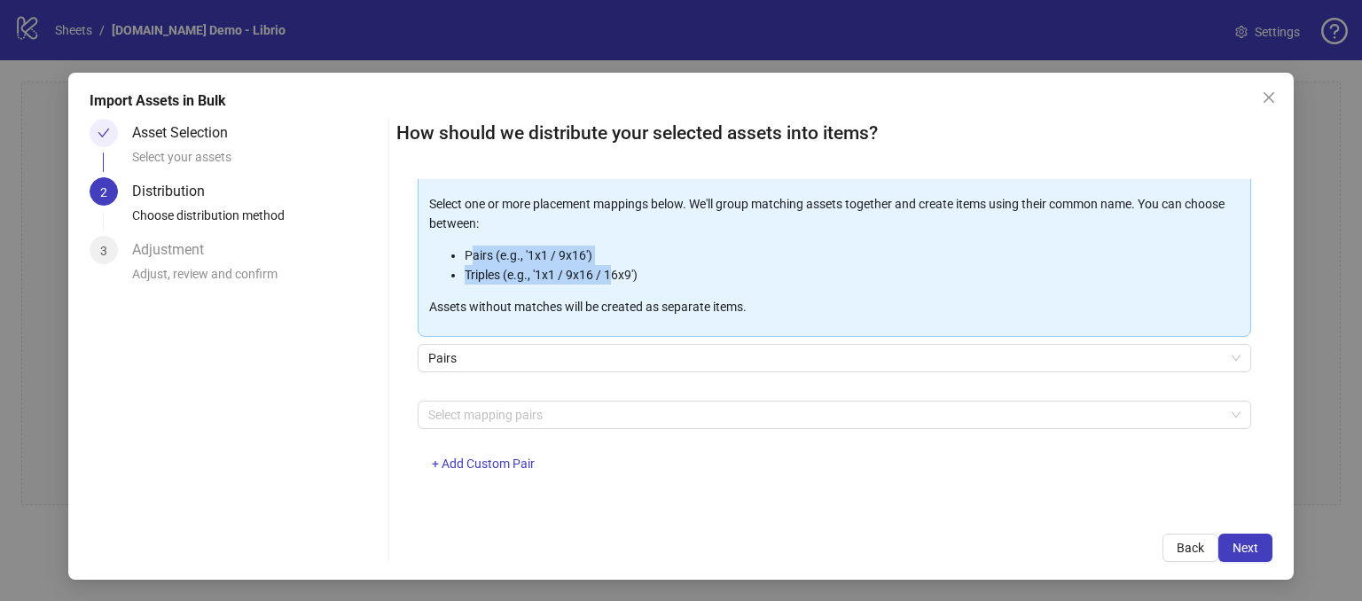
drag, startPoint x: 609, startPoint y: 263, endPoint x: 576, endPoint y: 278, distance: 36.1
click at [470, 256] on ul "Pairs (e.g., '1x1 / 9x16') Triples (e.g., '1x1 / 9x16 / 16x9')" at bounding box center [834, 265] width 810 height 39
drag, startPoint x: 593, startPoint y: 280, endPoint x: 618, endPoint y: 280, distance: 24.8
click at [594, 281] on li "Triples (e.g., '1x1 / 9x16 / 16x9')" at bounding box center [852, 275] width 775 height 20
click at [651, 278] on li "Triples (e.g., '1x1 / 9x16 / 16x9')" at bounding box center [852, 275] width 775 height 20
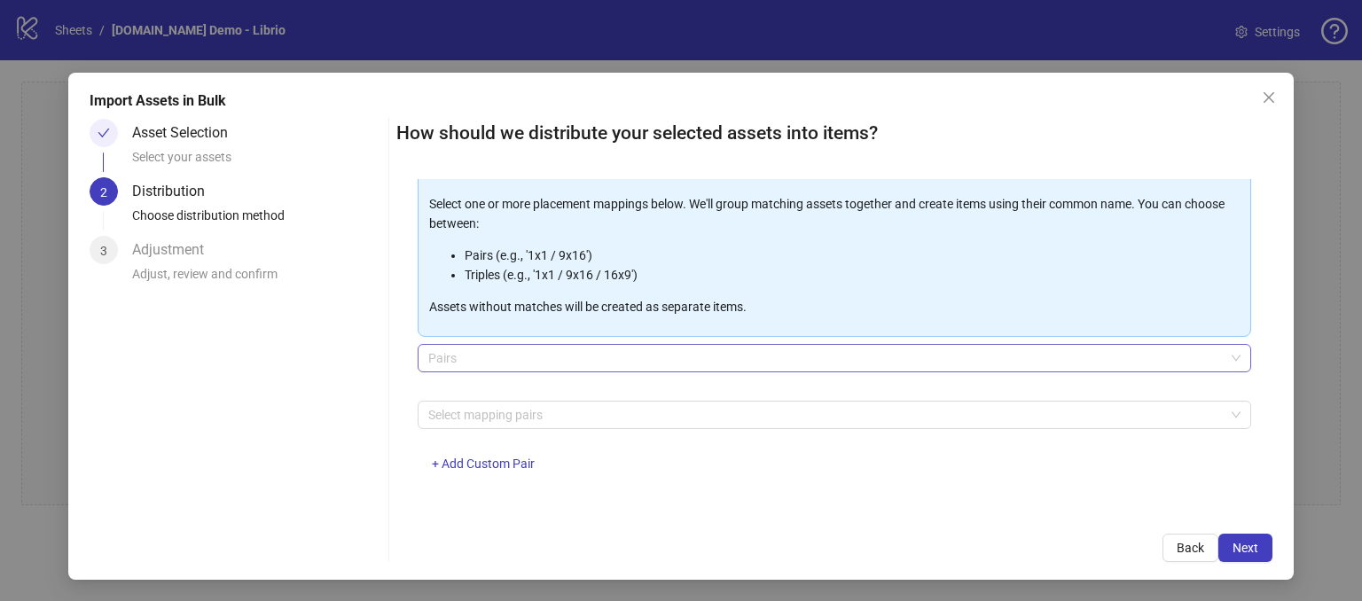
click at [470, 358] on span "Pairs" at bounding box center [834, 358] width 812 height 27
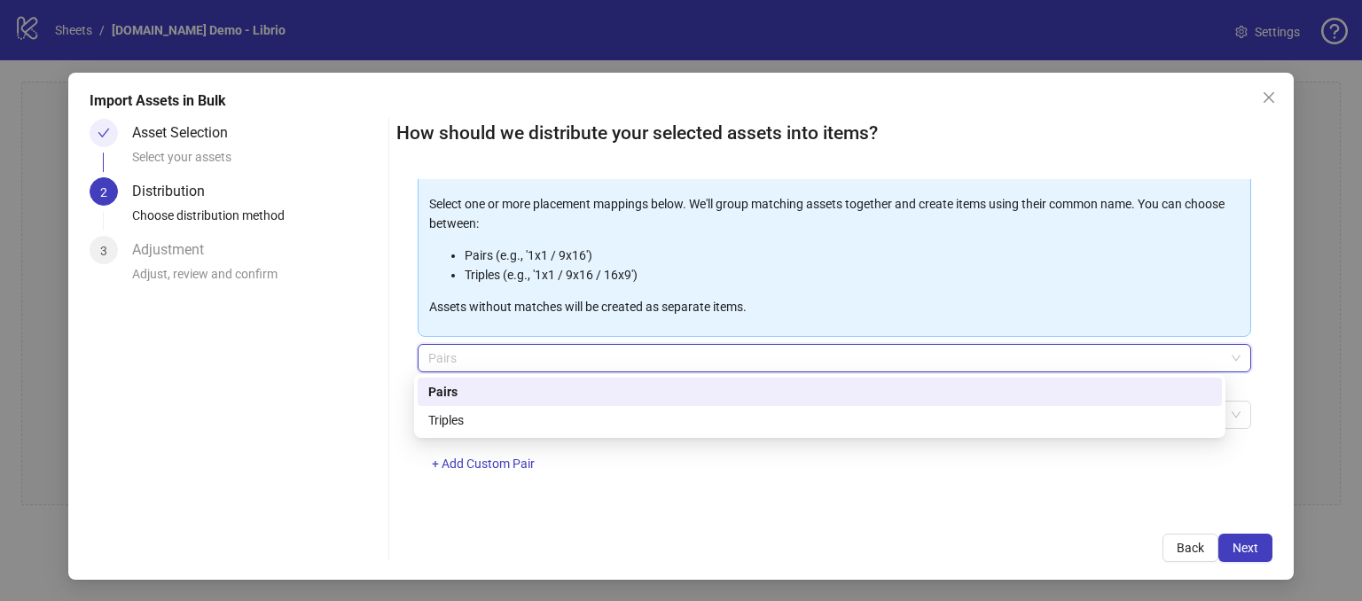
click at [465, 398] on div "Pairs" at bounding box center [819, 392] width 783 height 20
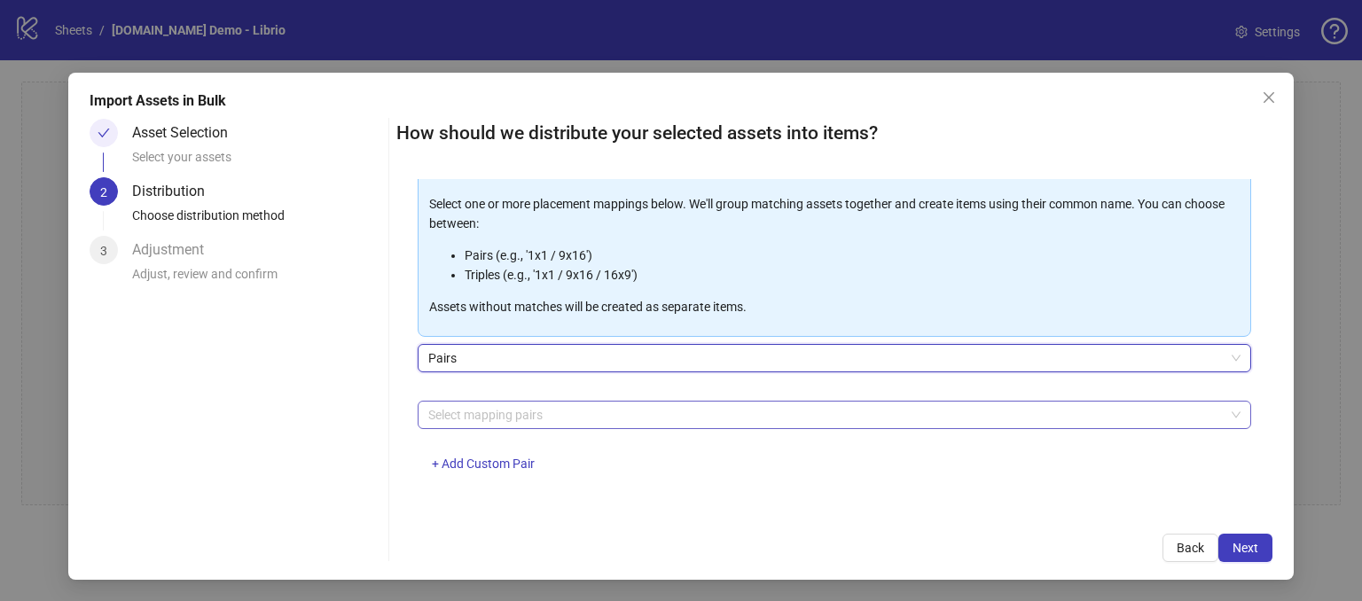
click at [447, 421] on div at bounding box center [825, 415] width 808 height 25
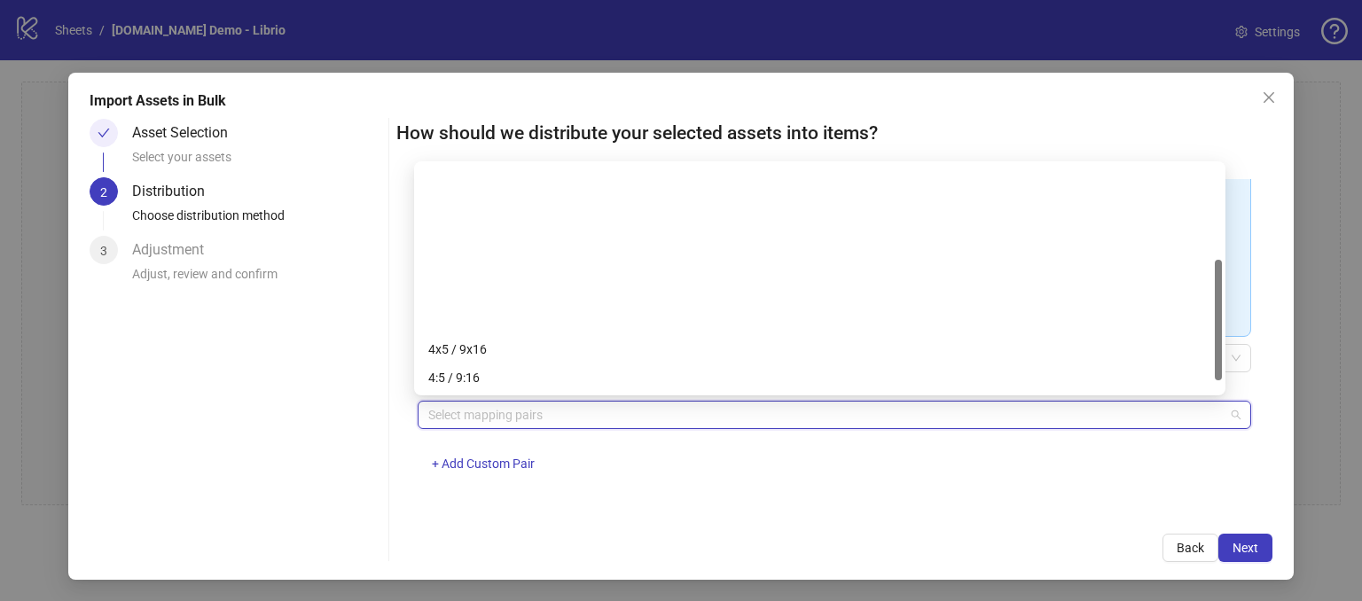
scroll to position [177, 0]
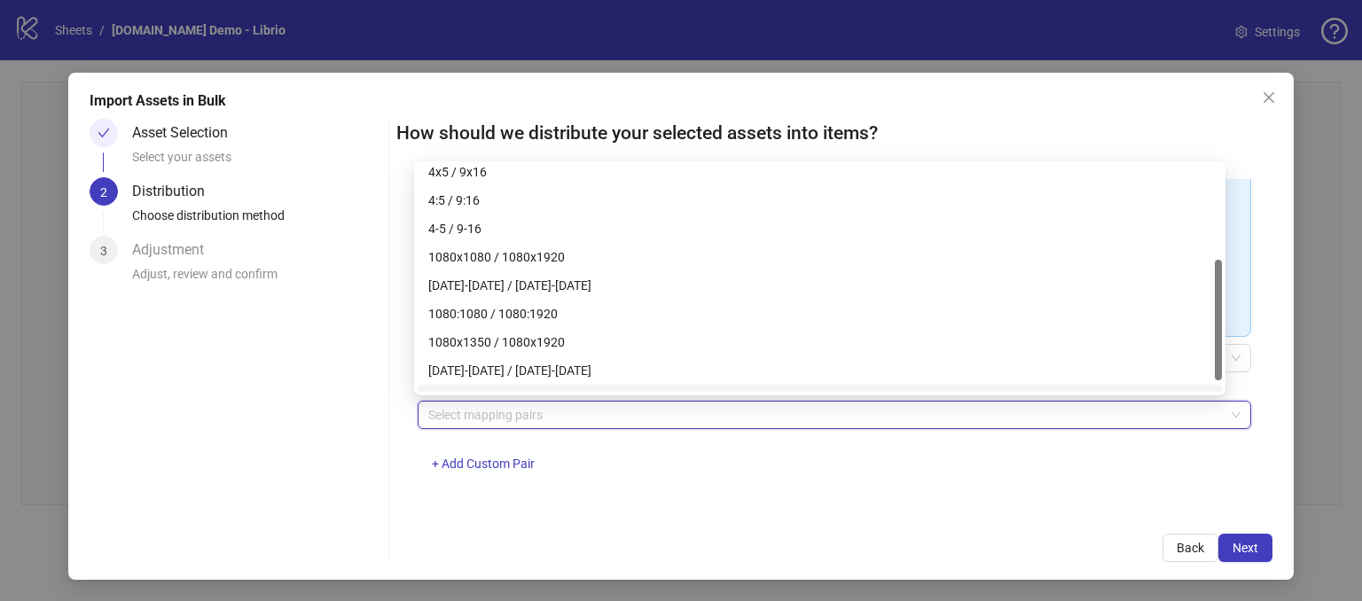
click at [348, 501] on div "Asset Selection Select your assets 2 Distribution Choose distribution method 3 …" at bounding box center [236, 340] width 292 height 443
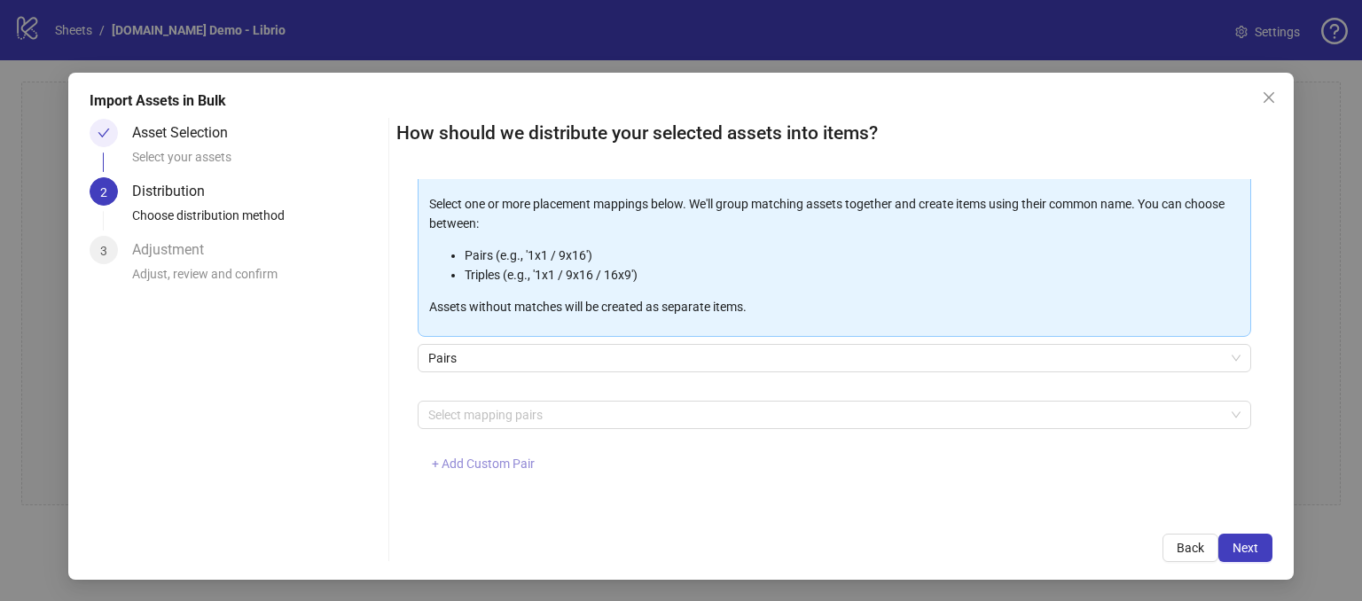
click at [476, 464] on span "+ Add Custom Pair" at bounding box center [483, 464] width 103 height 14
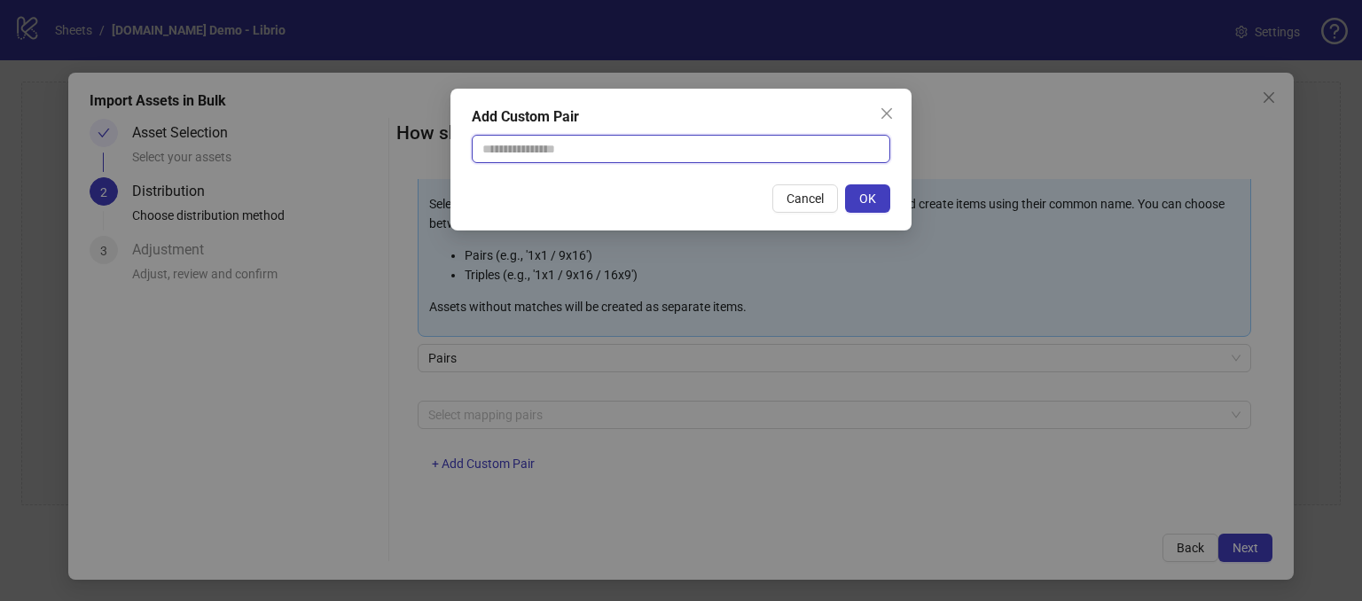
click at [500, 152] on input "text" at bounding box center [681, 149] width 418 height 28
click at [800, 205] on span "Cancel" at bounding box center [804, 199] width 37 height 14
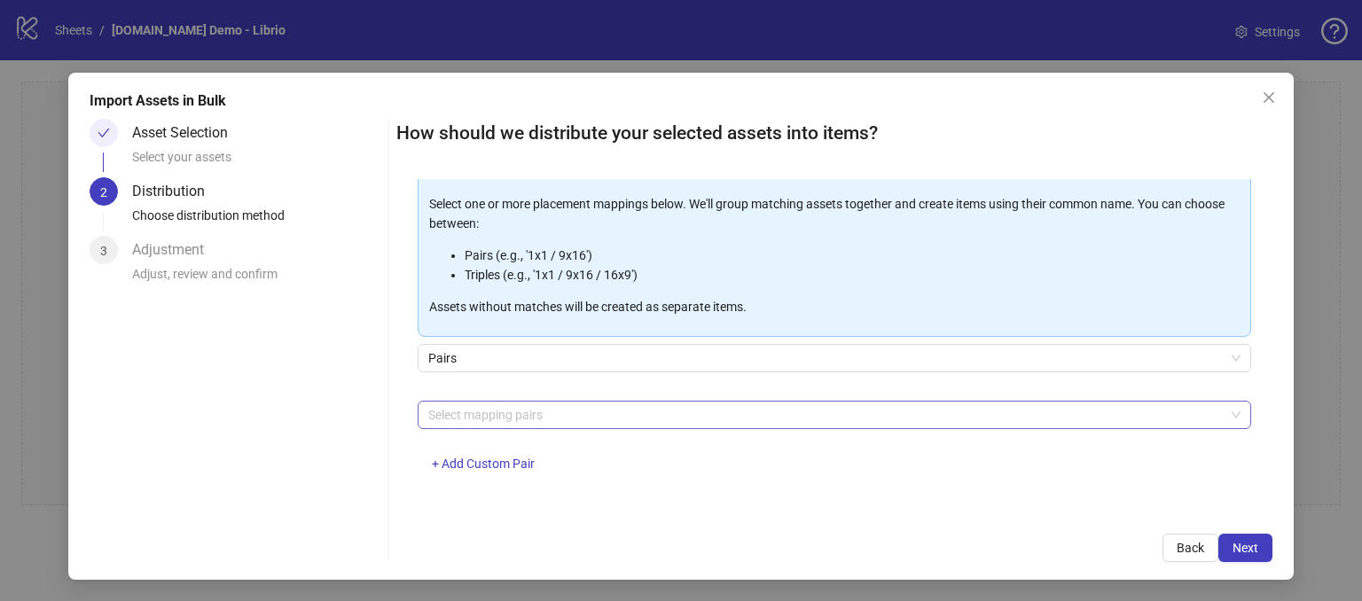
click at [450, 416] on div at bounding box center [825, 415] width 808 height 25
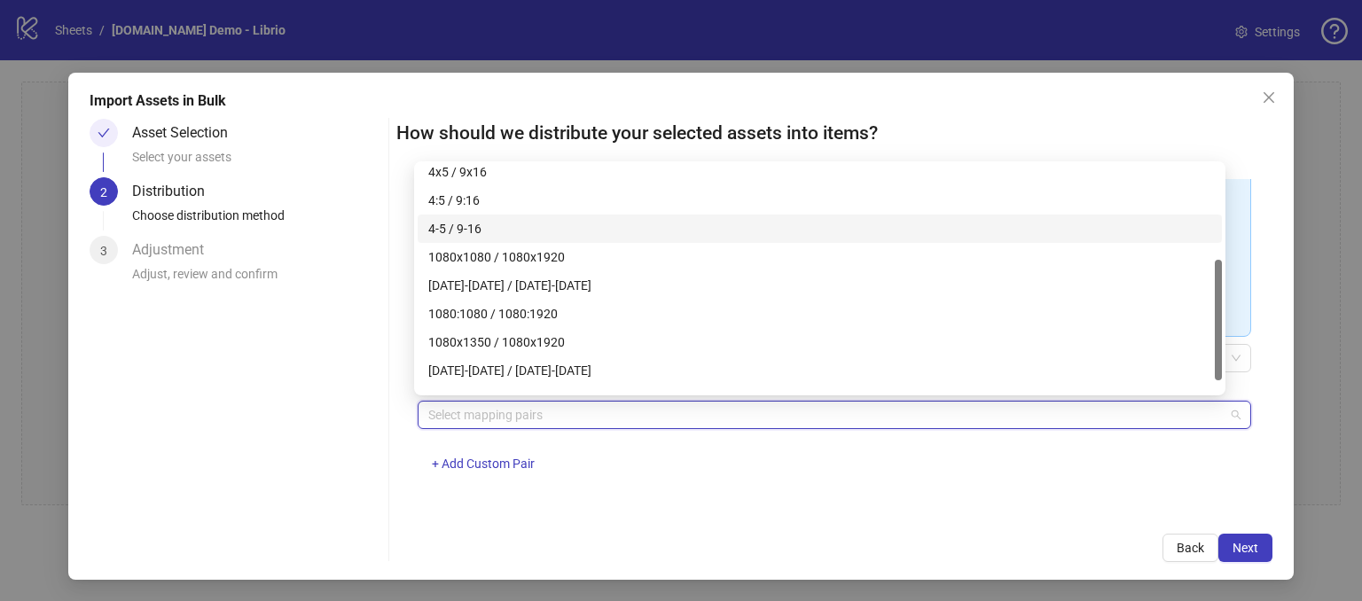
scroll to position [0, 0]
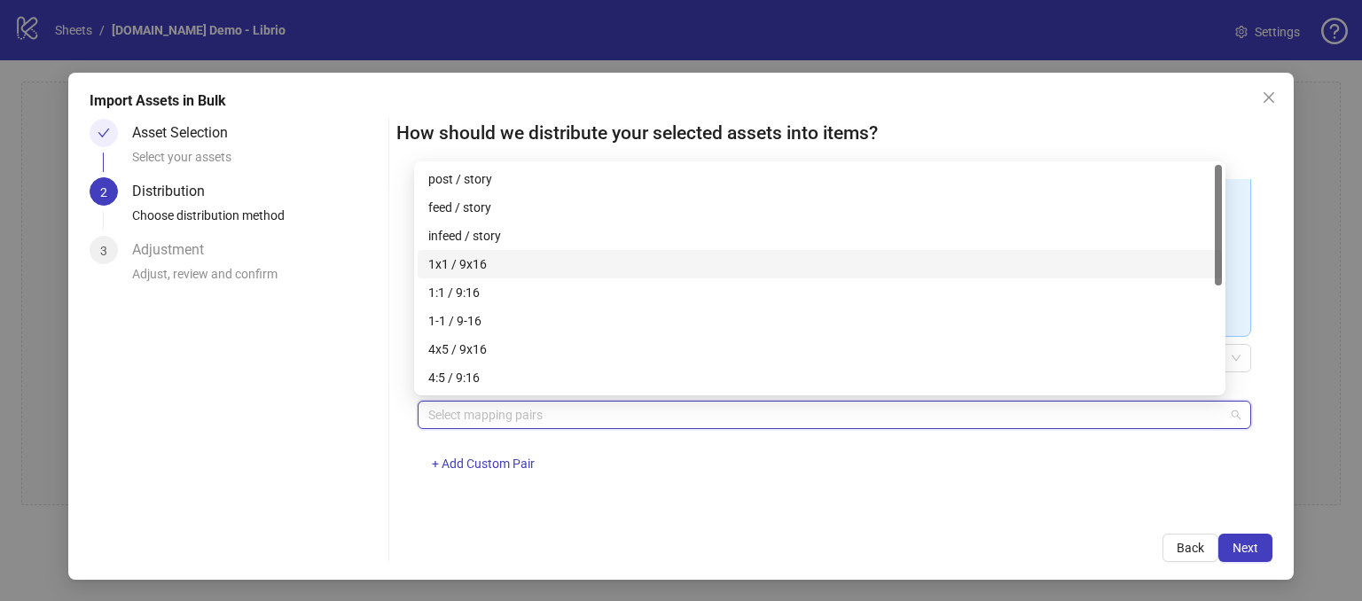
click at [443, 263] on div "1x1 / 9x16" at bounding box center [819, 264] width 783 height 20
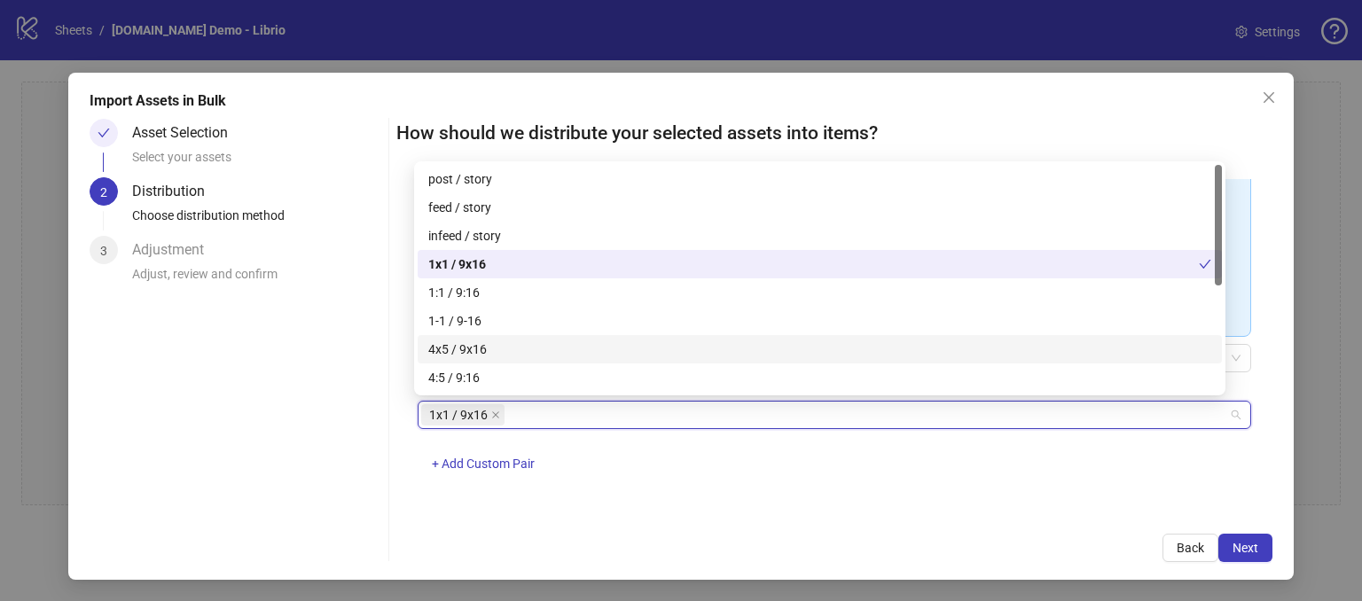
click at [593, 482] on div "1x1 / 9x16 + Add Custom Pair" at bounding box center [834, 447] width 833 height 92
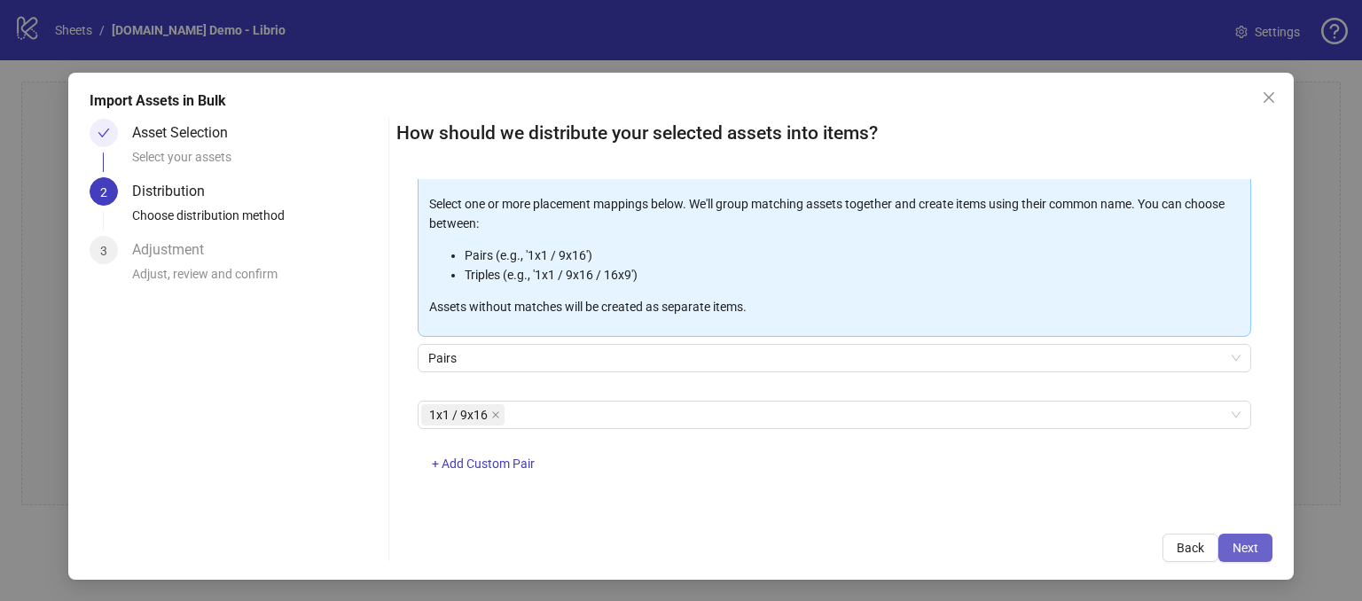
click at [1244, 547] on span "Next" at bounding box center [1245, 548] width 26 height 14
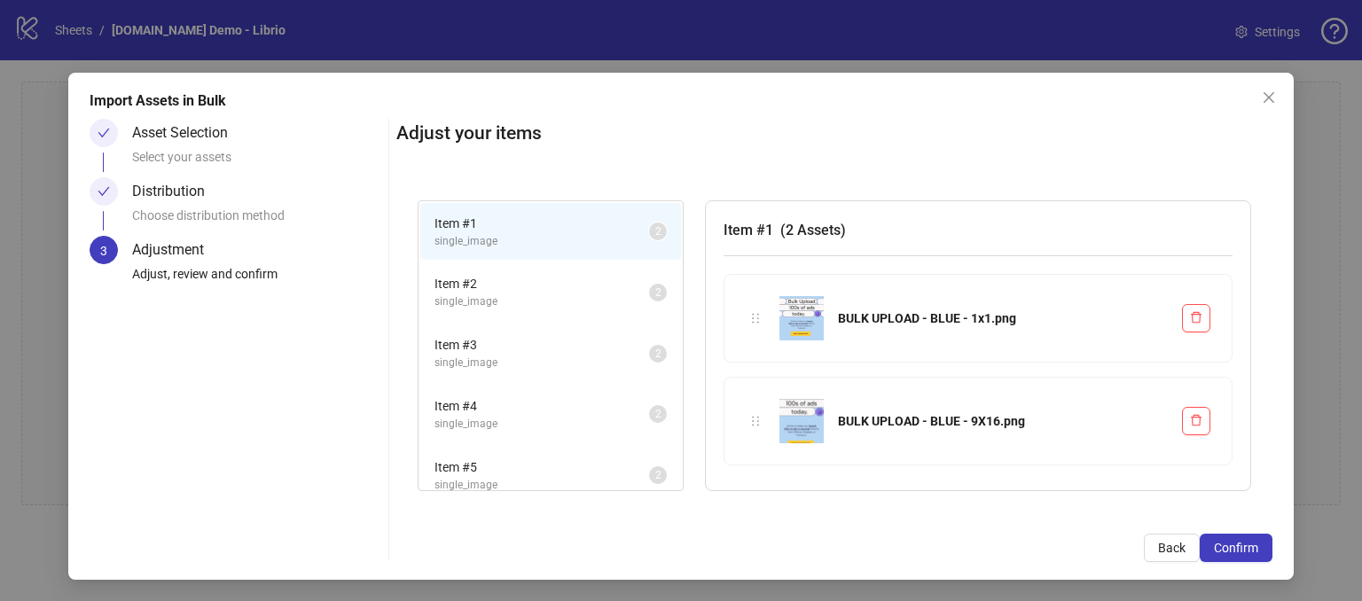
click at [562, 337] on span "Item # 3" at bounding box center [541, 345] width 215 height 20
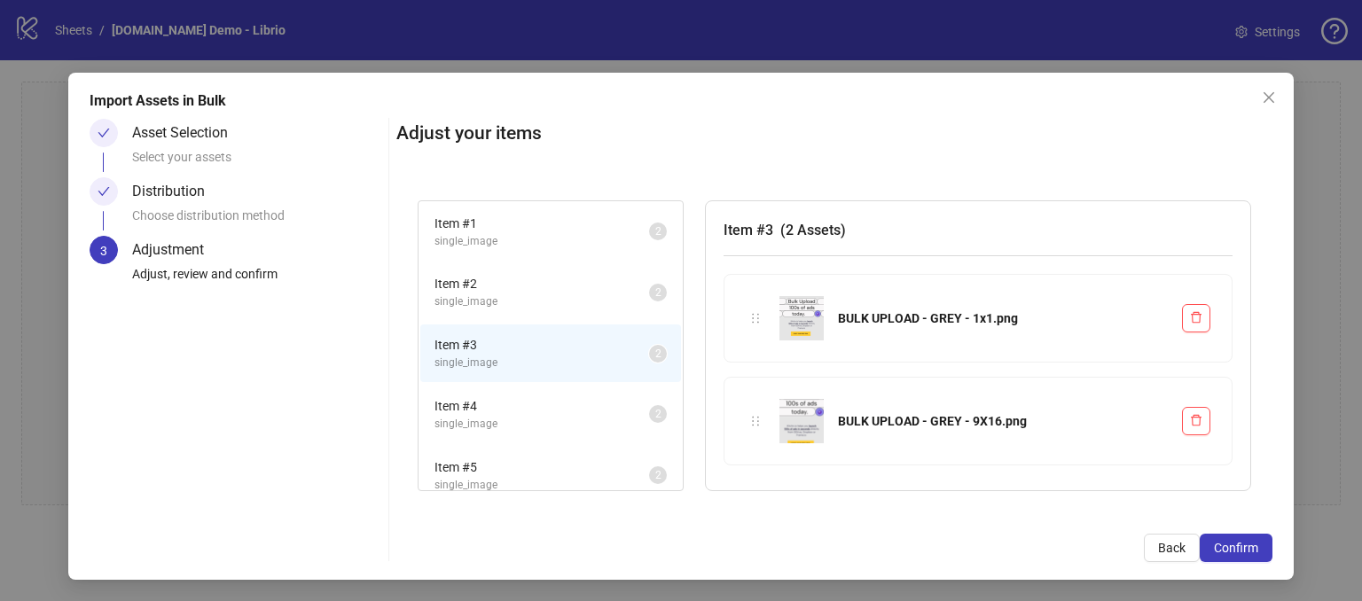
click at [541, 288] on span "Item # 2" at bounding box center [541, 284] width 215 height 20
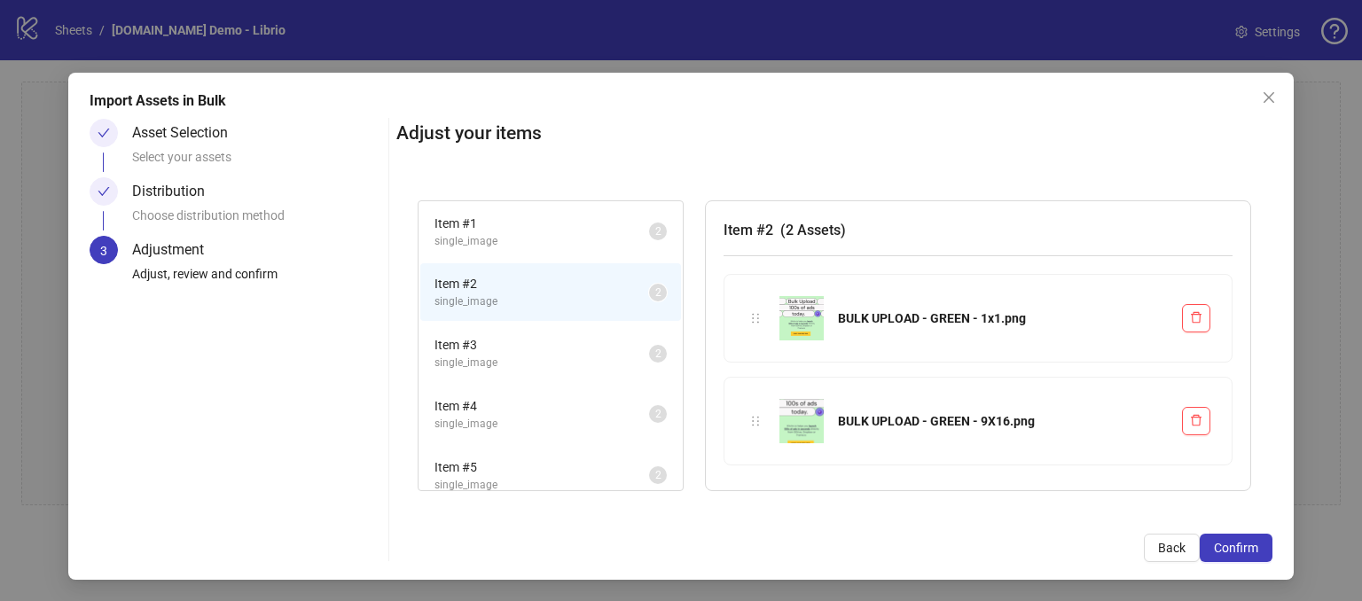
click at [560, 409] on span "Item # 4" at bounding box center [541, 406] width 215 height 20
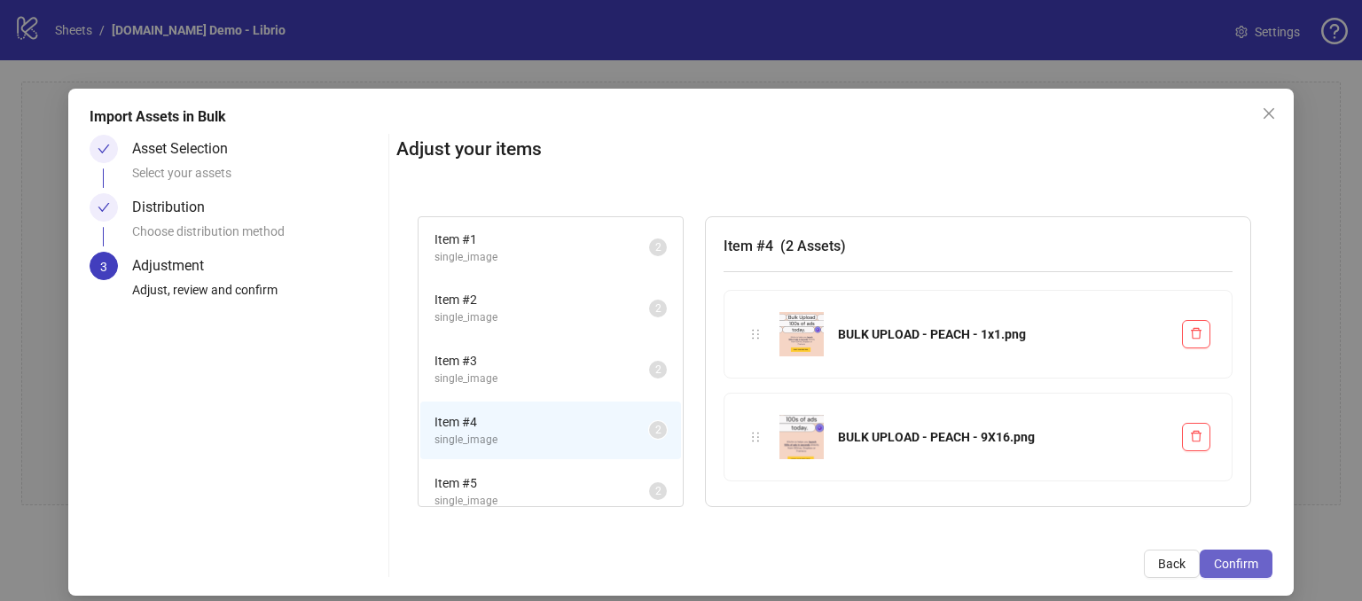
click at [1219, 567] on span "Confirm" at bounding box center [1236, 564] width 44 height 14
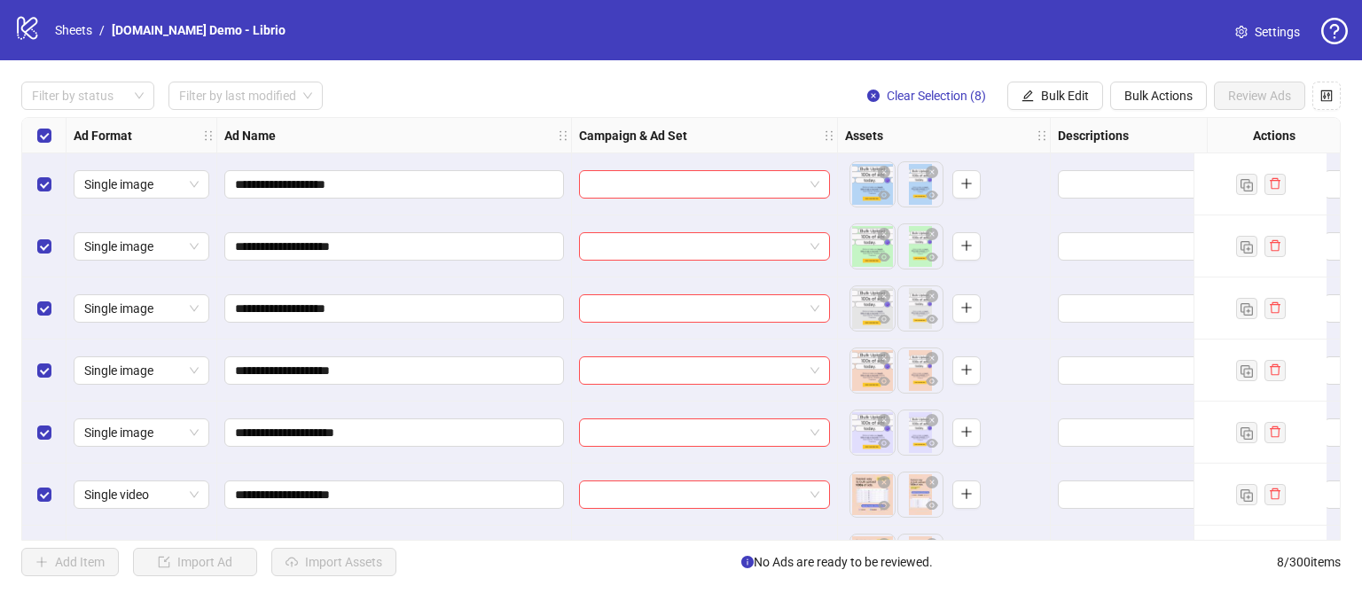
scroll to position [116, 0]
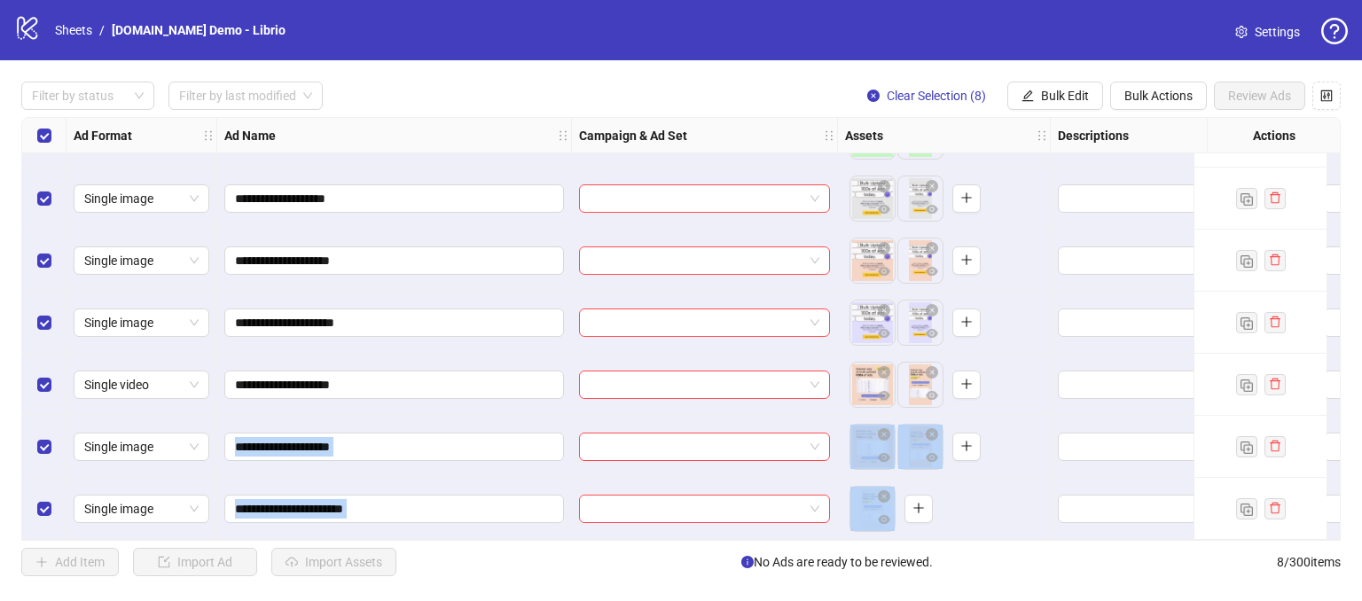
drag, startPoint x: 545, startPoint y: 533, endPoint x: 615, endPoint y: 555, distance: 73.5
click at [615, 555] on div "**********" at bounding box center [681, 328] width 1362 height 537
click at [592, 592] on div "**********" at bounding box center [681, 328] width 1362 height 537
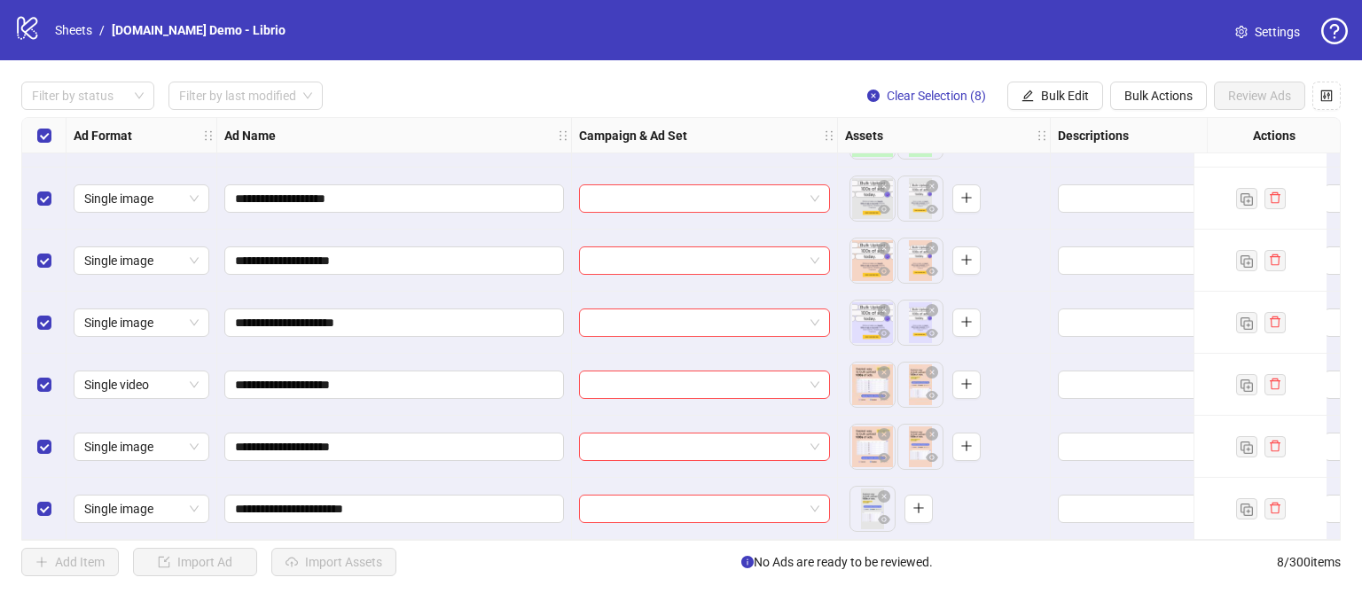
scroll to position [0, 0]
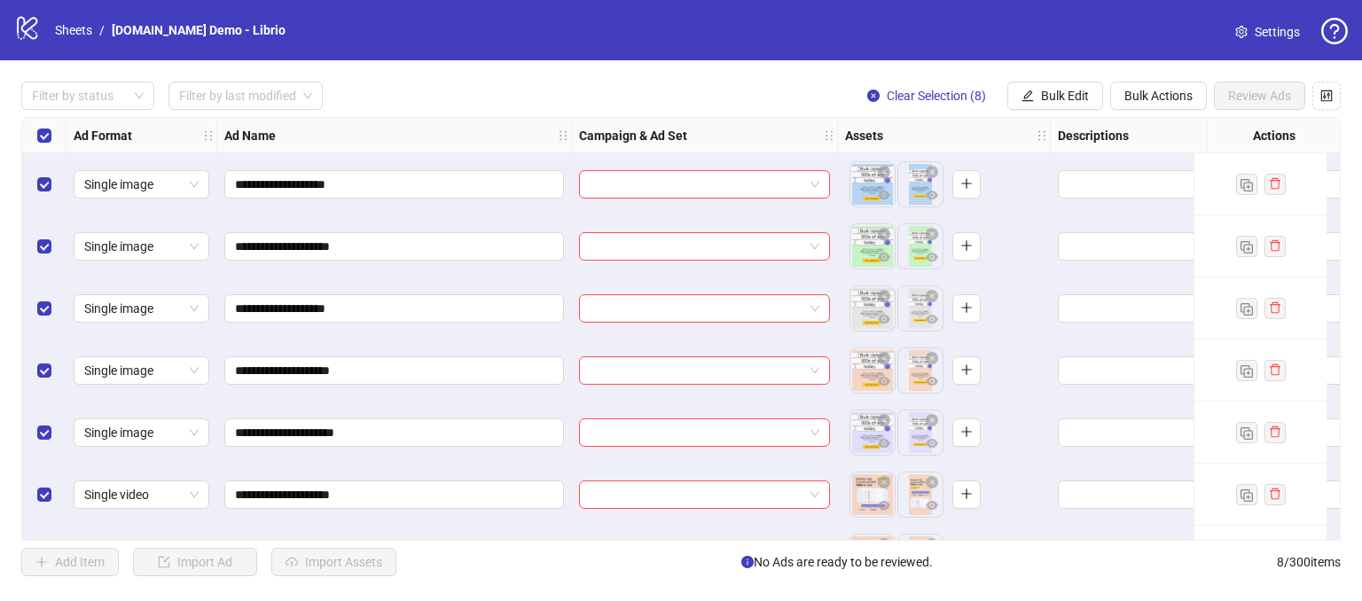
click at [1220, 129] on div "Actions" at bounding box center [1273, 135] width 133 height 35
click at [1327, 94] on icon "control" at bounding box center [1327, 96] width 12 height 12
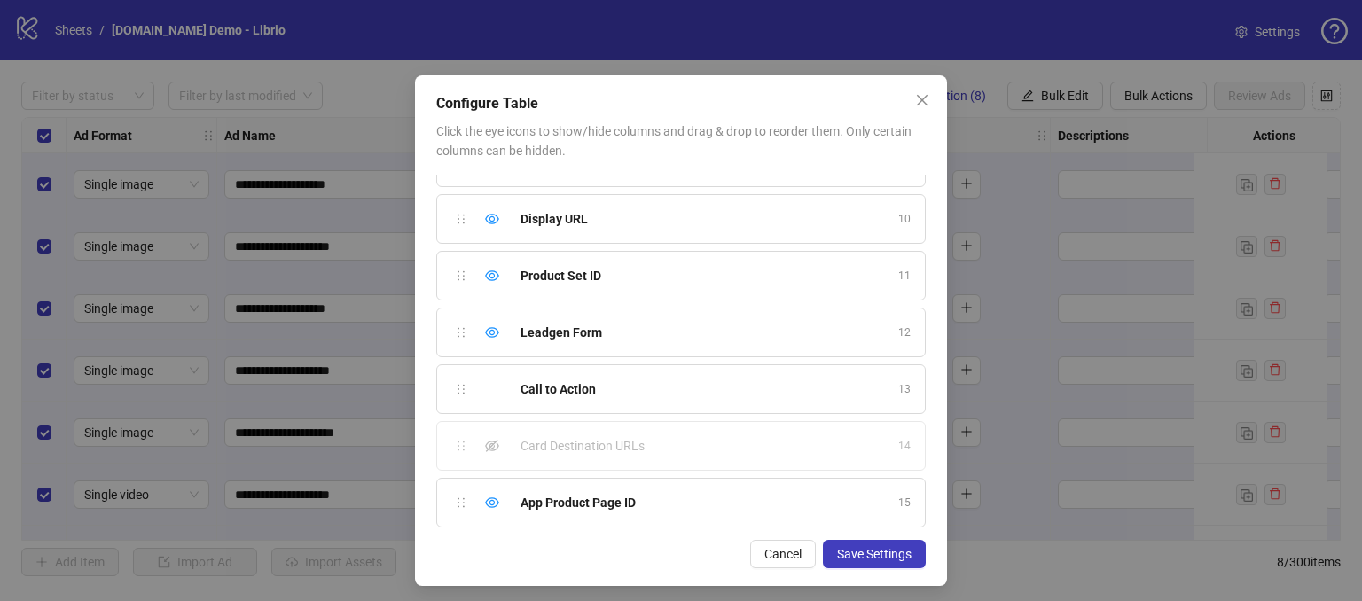
scroll to position [20, 0]
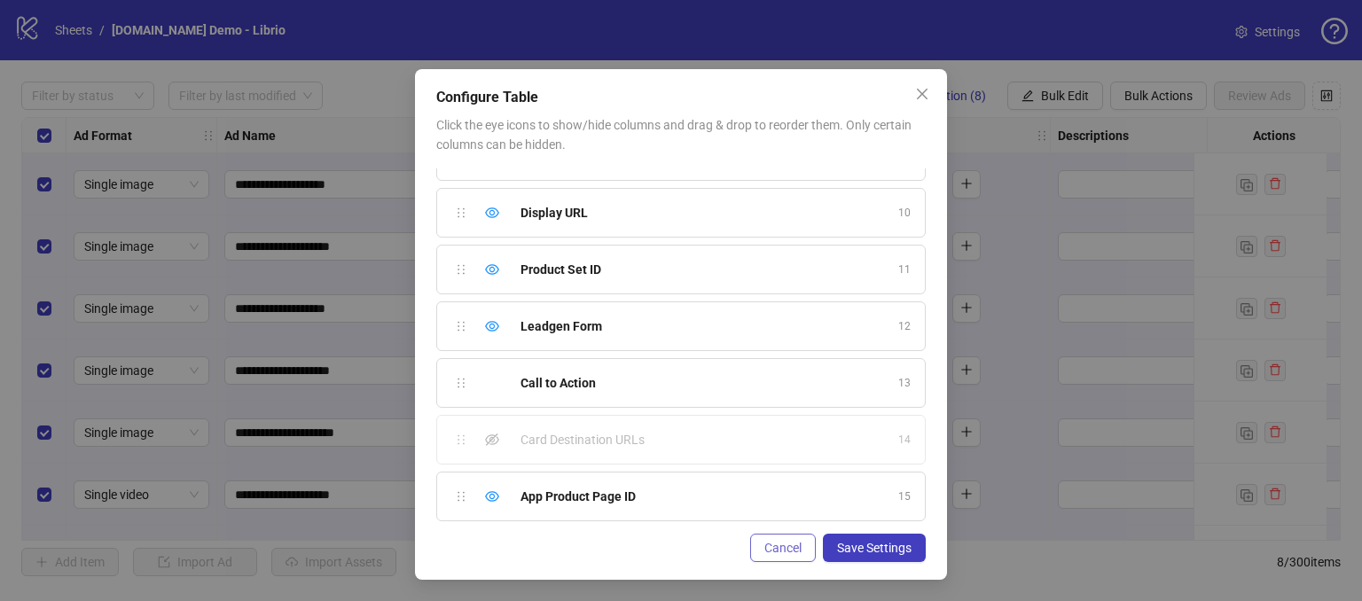
click at [764, 550] on span "Cancel" at bounding box center [782, 548] width 37 height 14
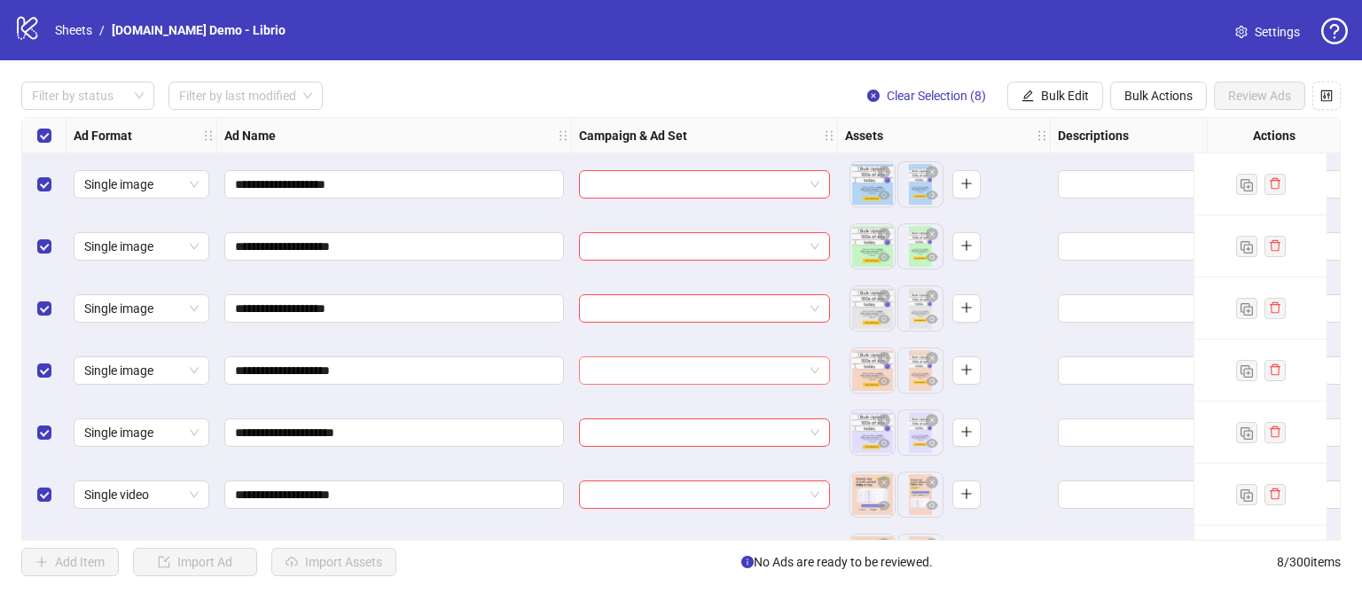
scroll to position [0, 0]
click at [502, 97] on div "Filter by status Filter by last modified Clear Selection (8) Bulk Edit Bulk Act…" at bounding box center [680, 96] width 1319 height 28
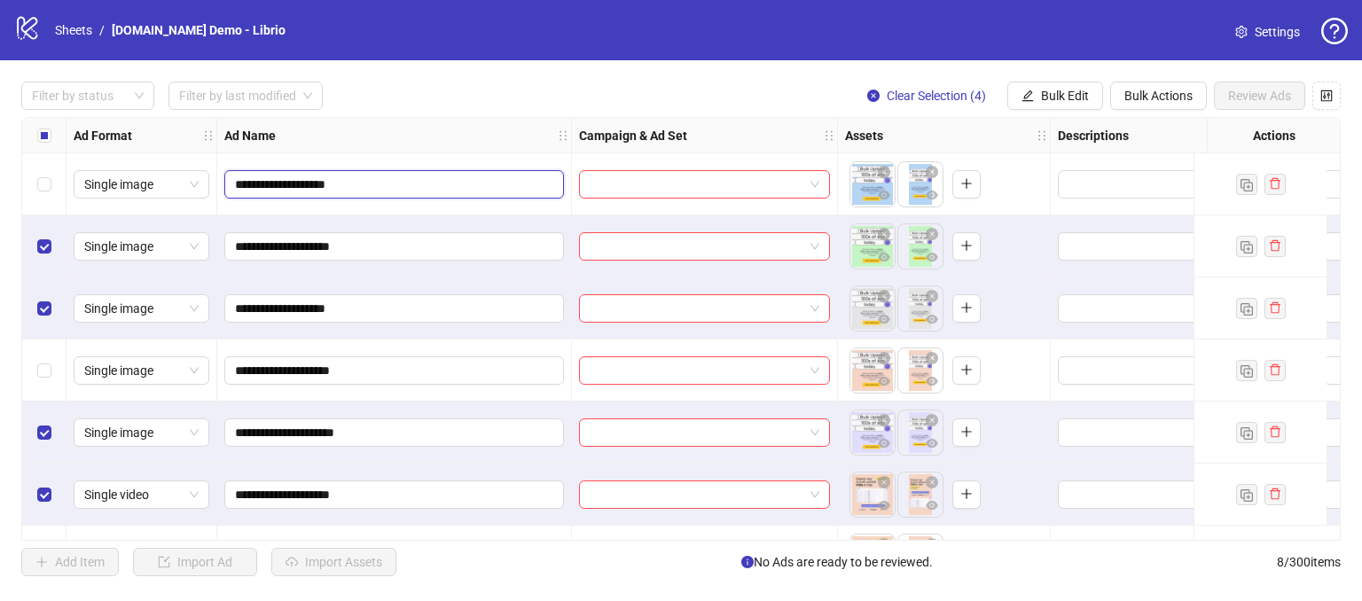
click at [440, 182] on input "**********" at bounding box center [392, 185] width 315 height 20
click at [1091, 191] on textarea "Edit values" at bounding box center [1183, 184] width 251 height 28
click at [714, 91] on div "Filter by status Filter by last modified Clear Selection (4) Bulk Edit Bulk Act…" at bounding box center [680, 96] width 1319 height 28
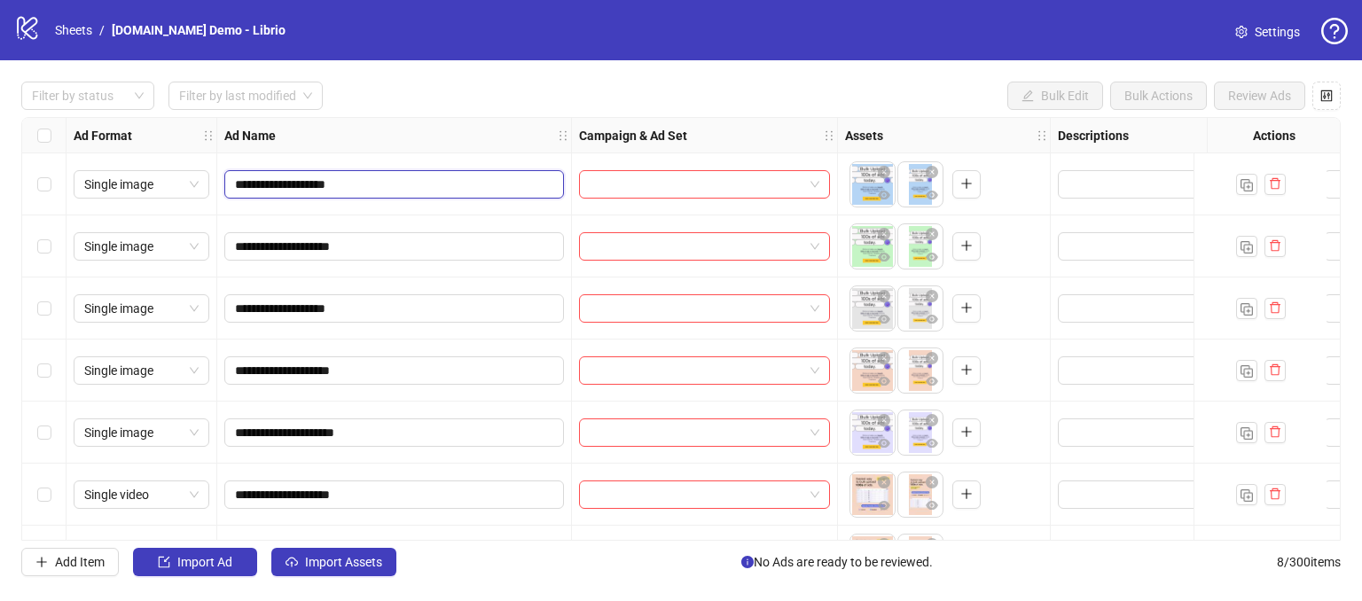
click at [392, 177] on input "**********" at bounding box center [392, 185] width 315 height 20
type input "**********"
click at [400, 135] on div "Ad Name" at bounding box center [394, 135] width 355 height 35
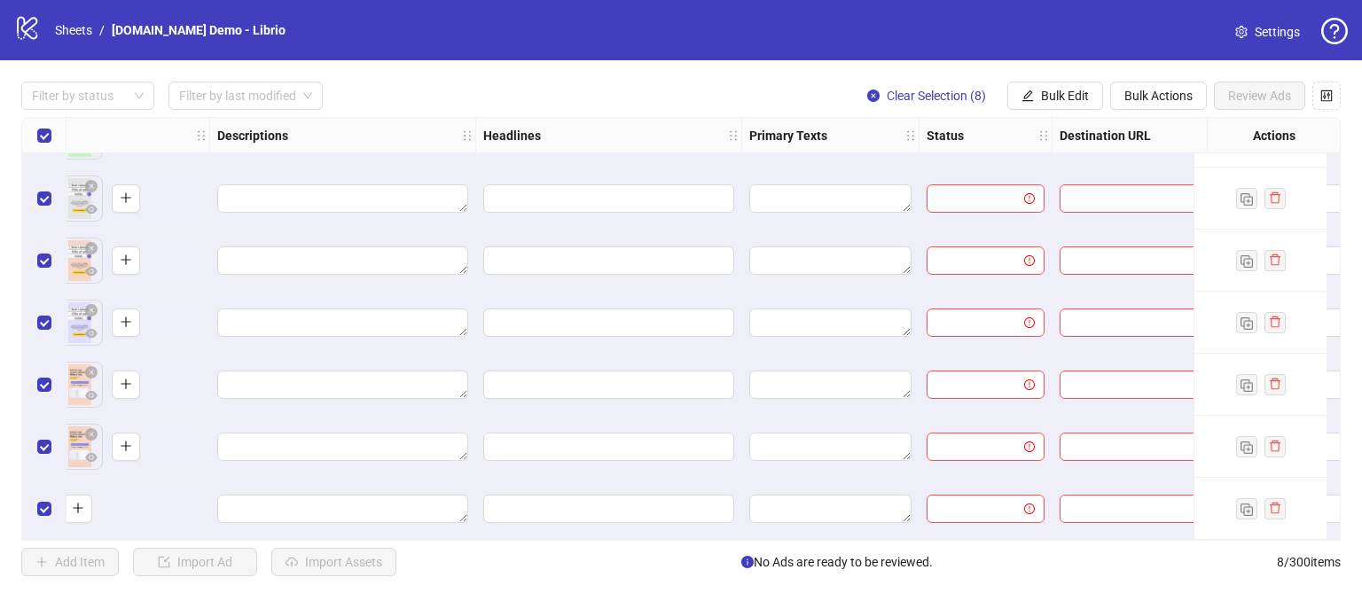
scroll to position [116, 857]
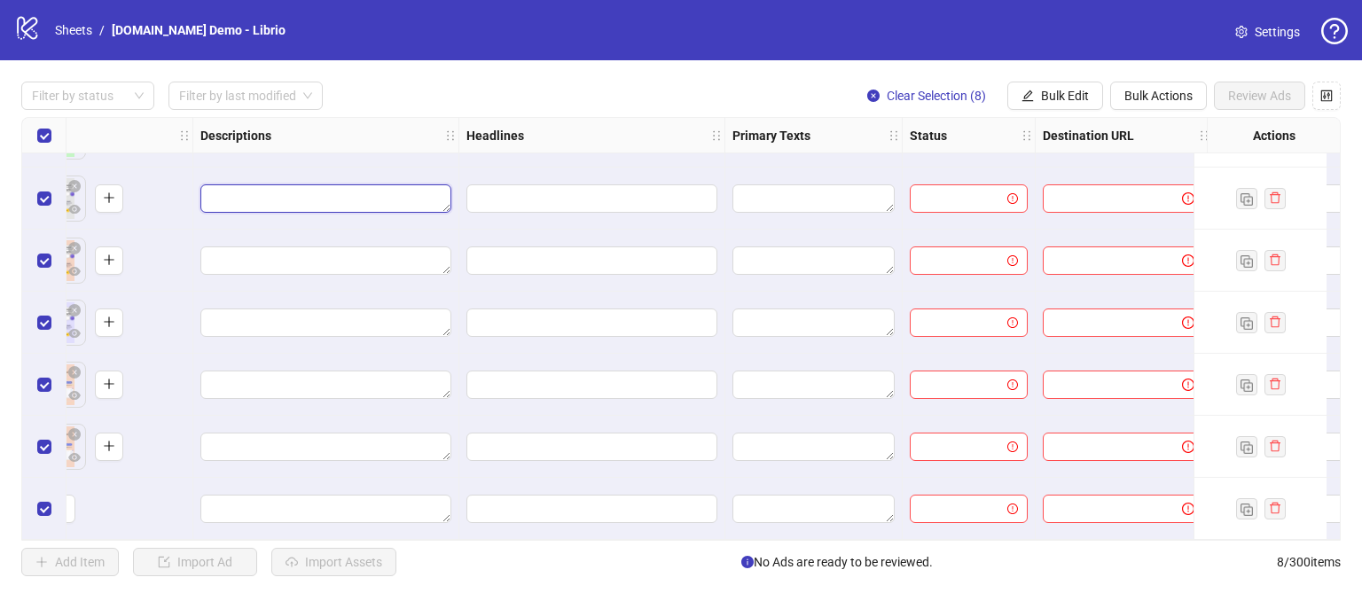
click at [231, 195] on textarea "Edit values" at bounding box center [325, 198] width 251 height 28
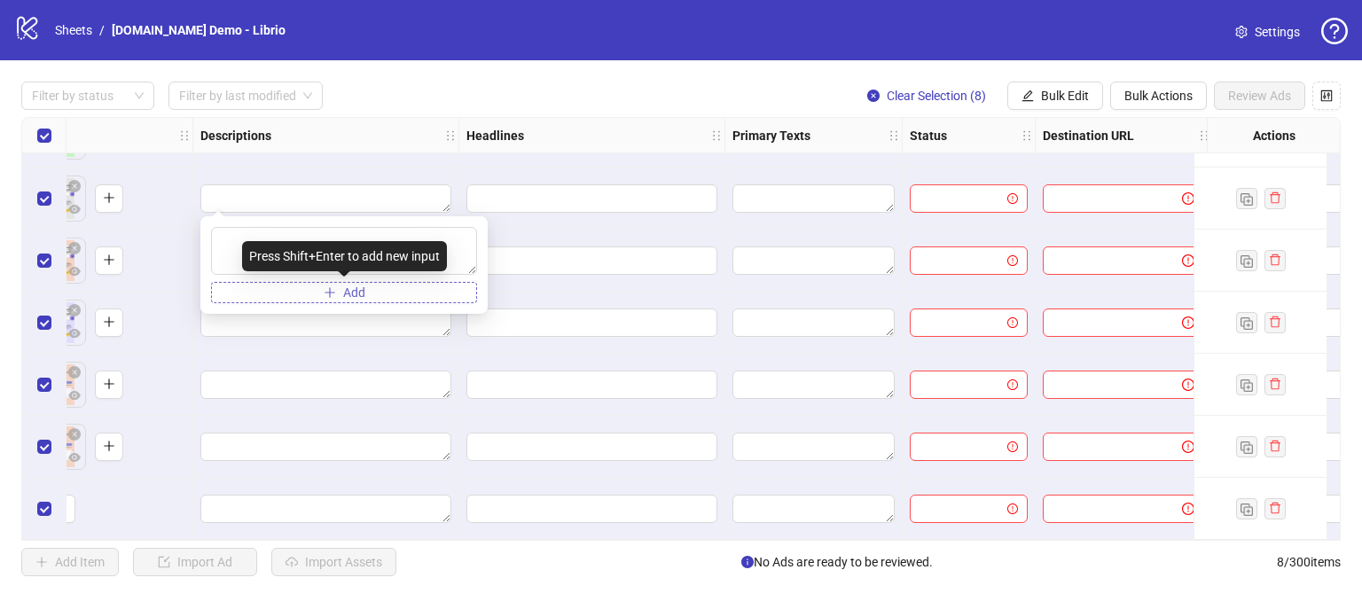
click at [418, 296] on button "Add" at bounding box center [344, 292] width 266 height 21
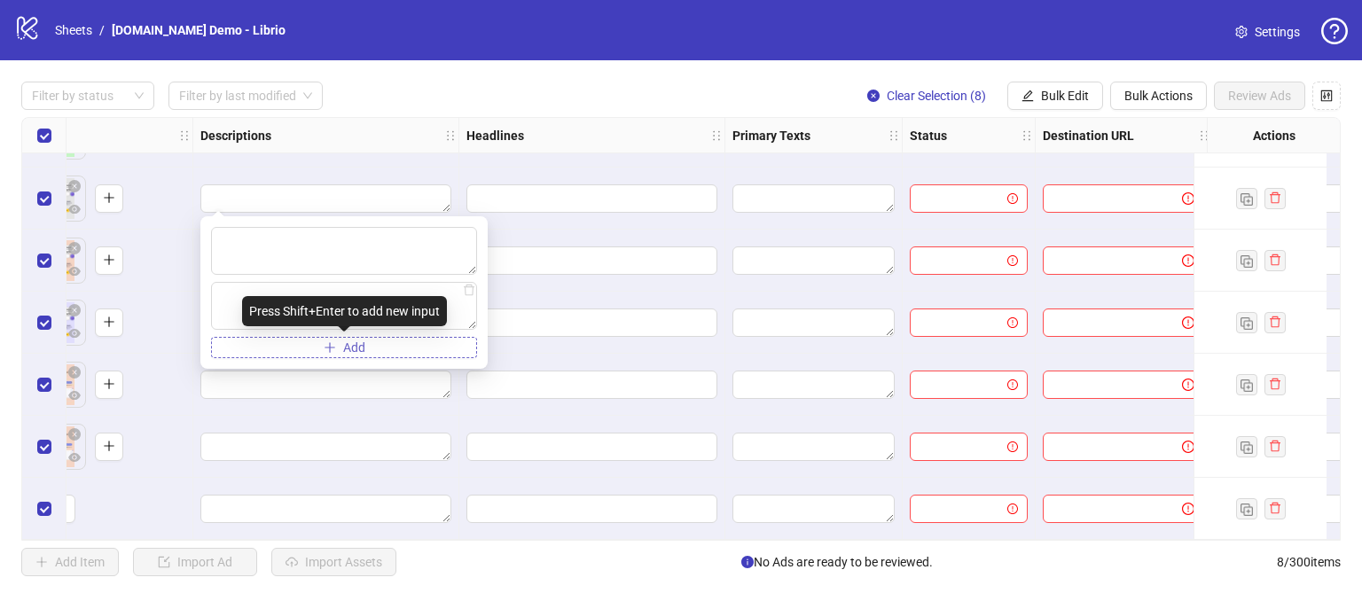
click at [395, 345] on button "Add" at bounding box center [344, 347] width 266 height 21
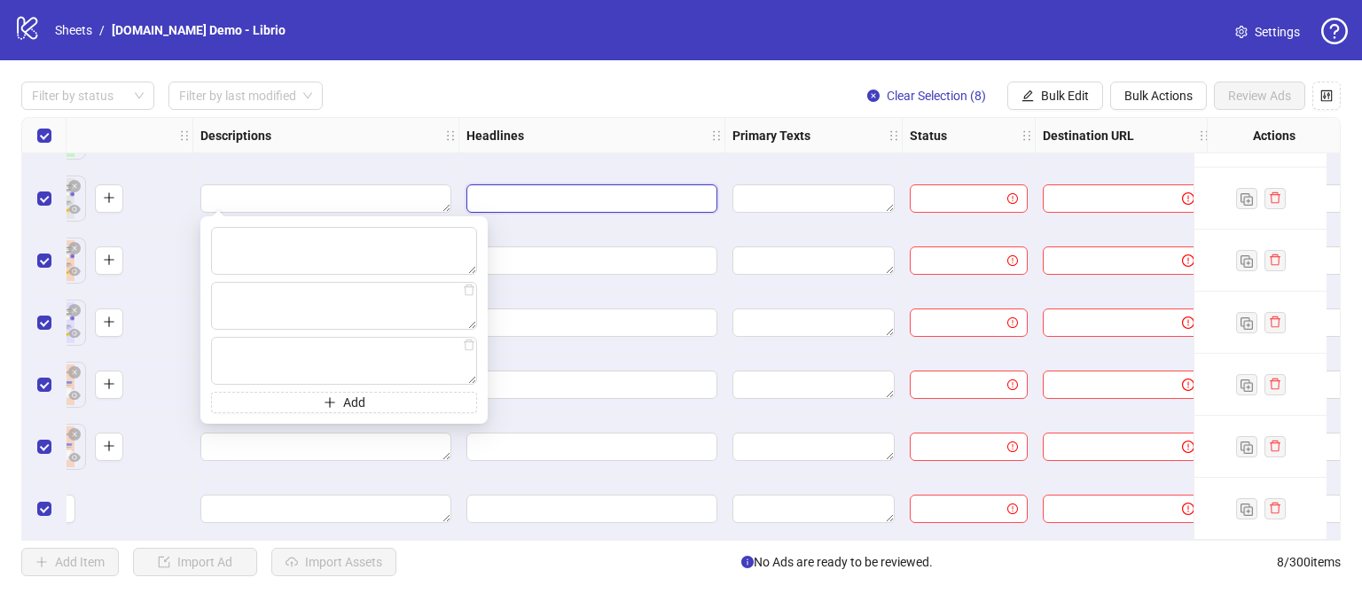
click at [518, 192] on input "Edit values" at bounding box center [590, 199] width 226 height 20
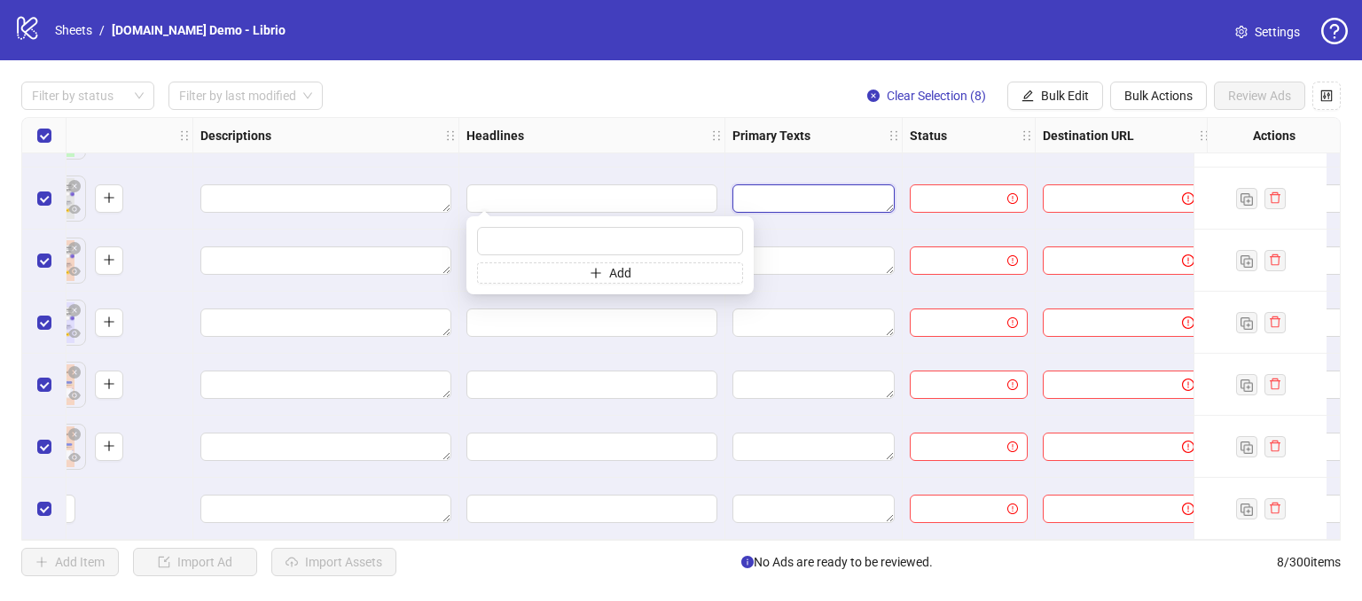
click at [783, 184] on textarea "Edit values" at bounding box center [813, 198] width 162 height 28
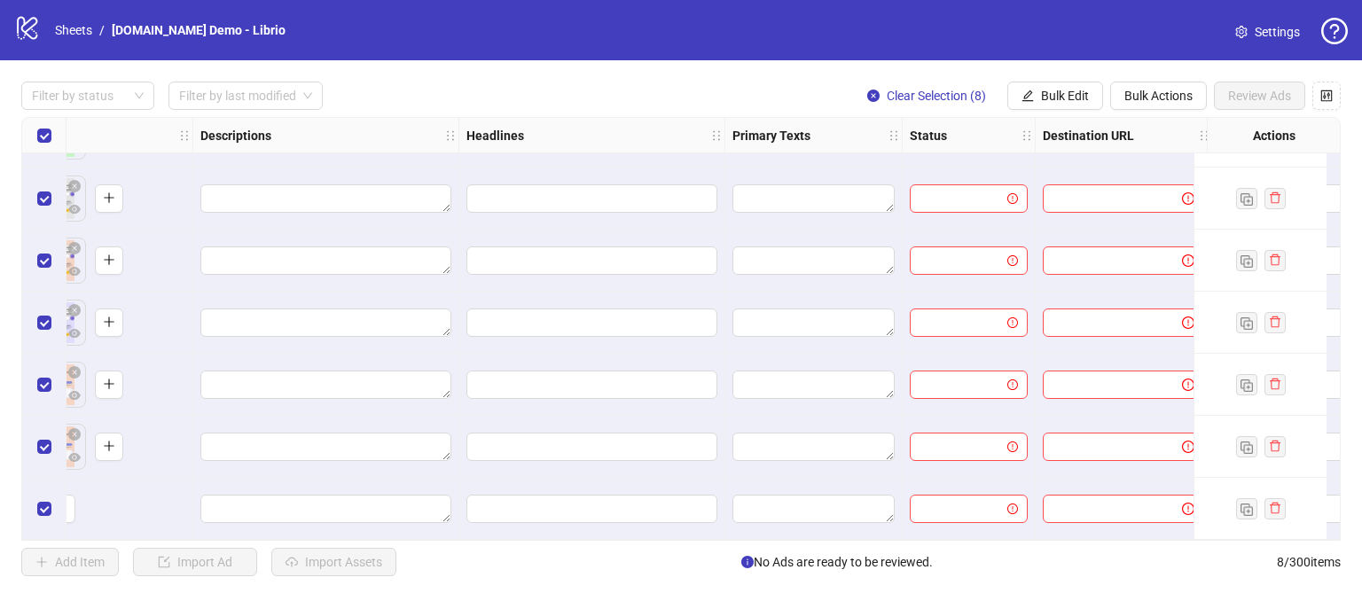
click at [638, 118] on div "Headlines" at bounding box center [592, 135] width 266 height 35
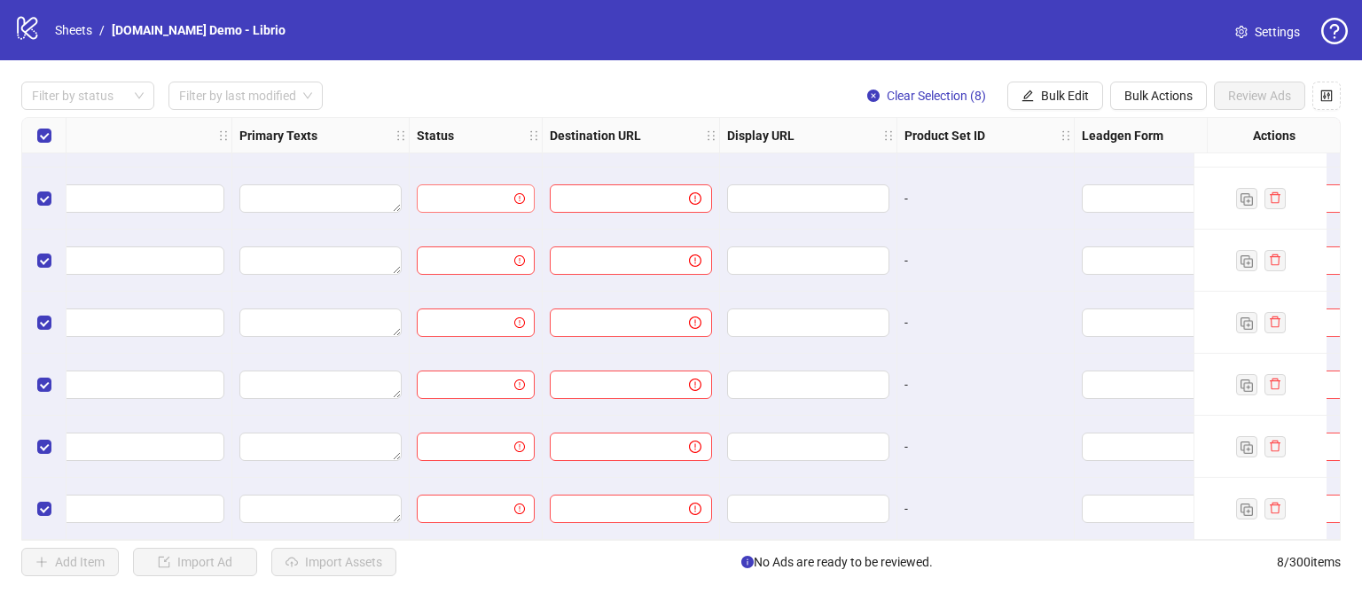
click at [469, 192] on input "search" at bounding box center [467, 198] width 81 height 27
click at [486, 99] on div "Filter by status Filter by last modified Clear Selection (8) Bulk Edit Bulk Act…" at bounding box center [680, 96] width 1319 height 28
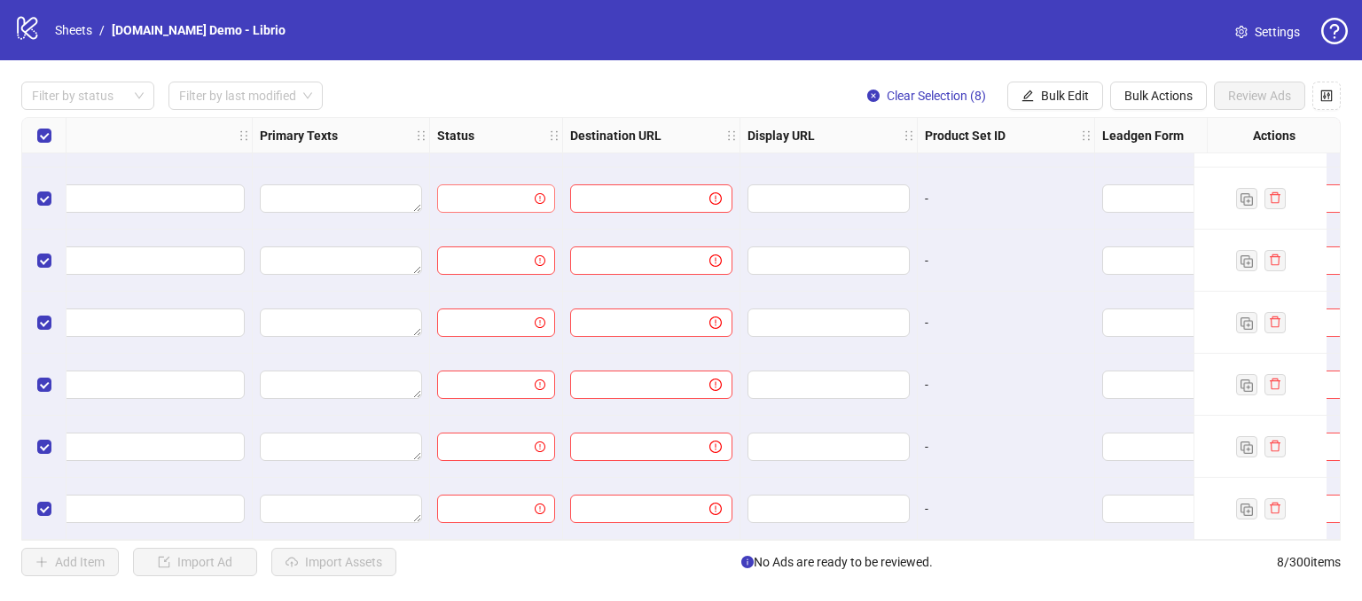
click at [506, 189] on input "search" at bounding box center [488, 198] width 81 height 27
click at [469, 85] on div "Filter by status Filter by last modified Clear Selection (8) Bulk Edit Bulk Act…" at bounding box center [680, 96] width 1319 height 28
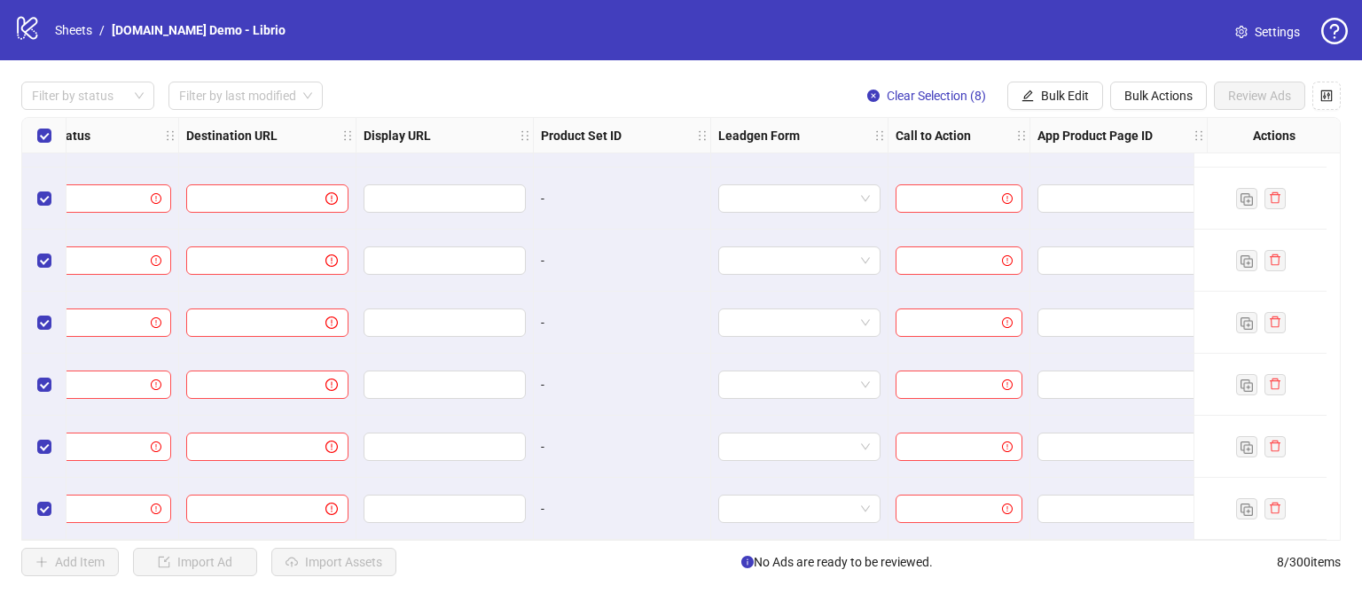
scroll to position [116, 1727]
click at [1332, 93] on icon "control" at bounding box center [1326, 96] width 12 height 12
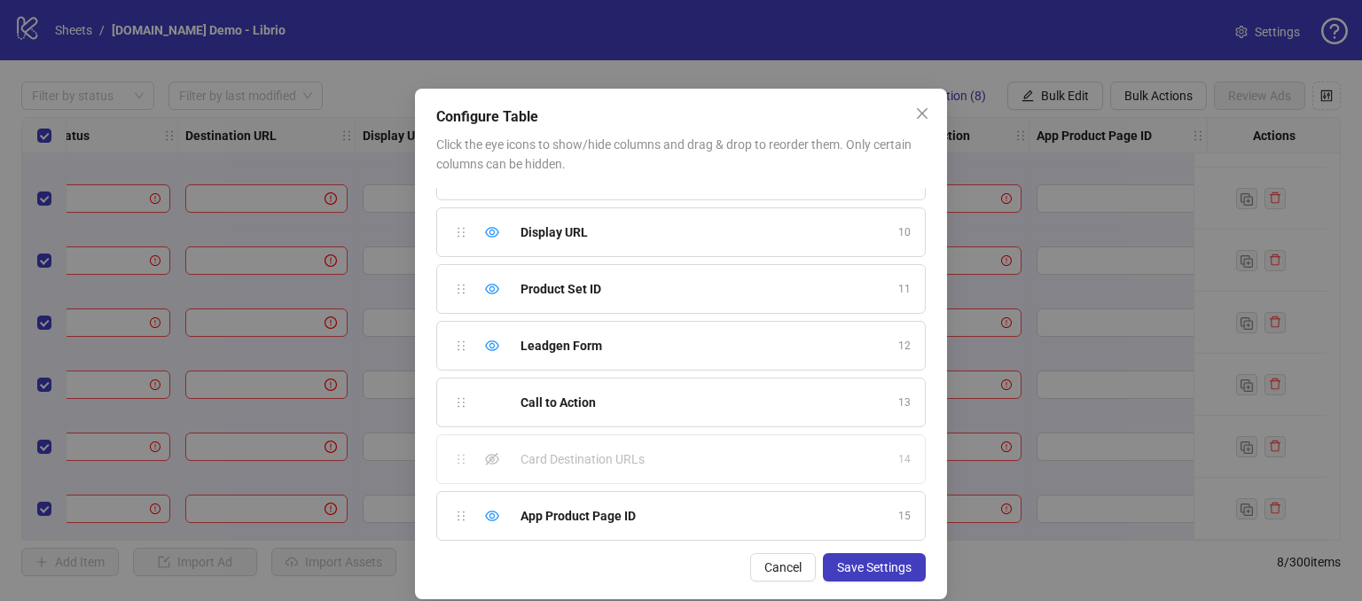
scroll to position [20, 0]
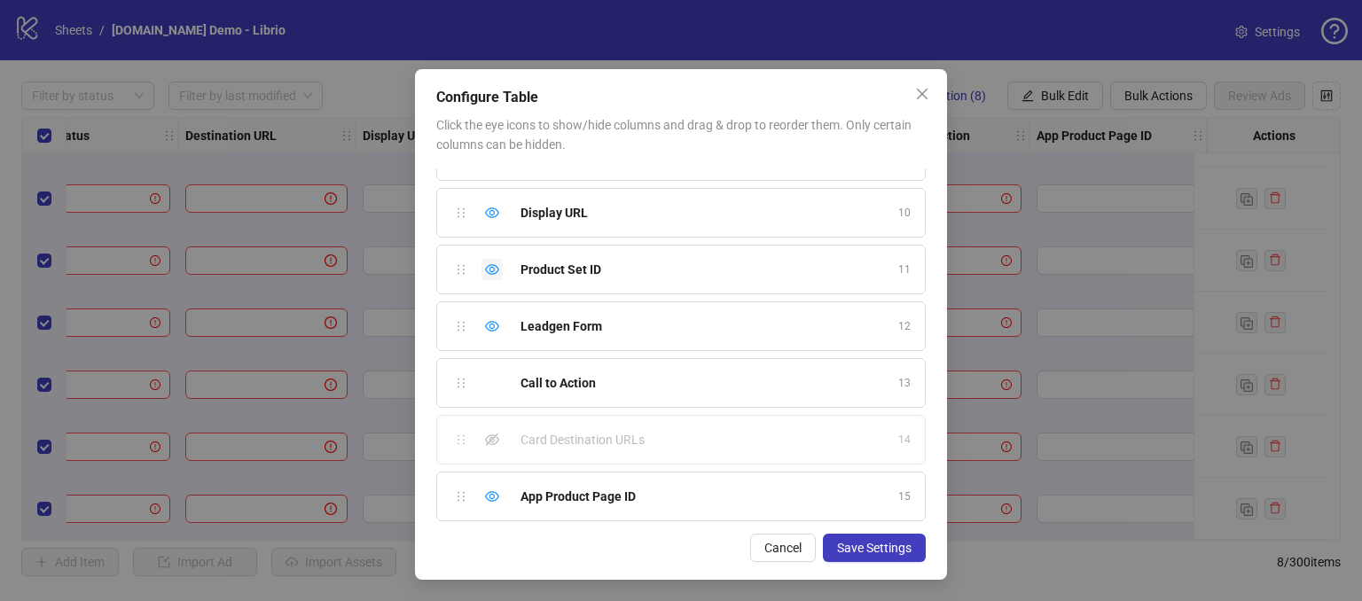
click at [485, 268] on icon "eye" at bounding box center [492, 269] width 14 height 14
click at [485, 319] on icon "eye" at bounding box center [492, 326] width 14 height 14
click at [485, 490] on icon "eye" at bounding box center [492, 496] width 14 height 14
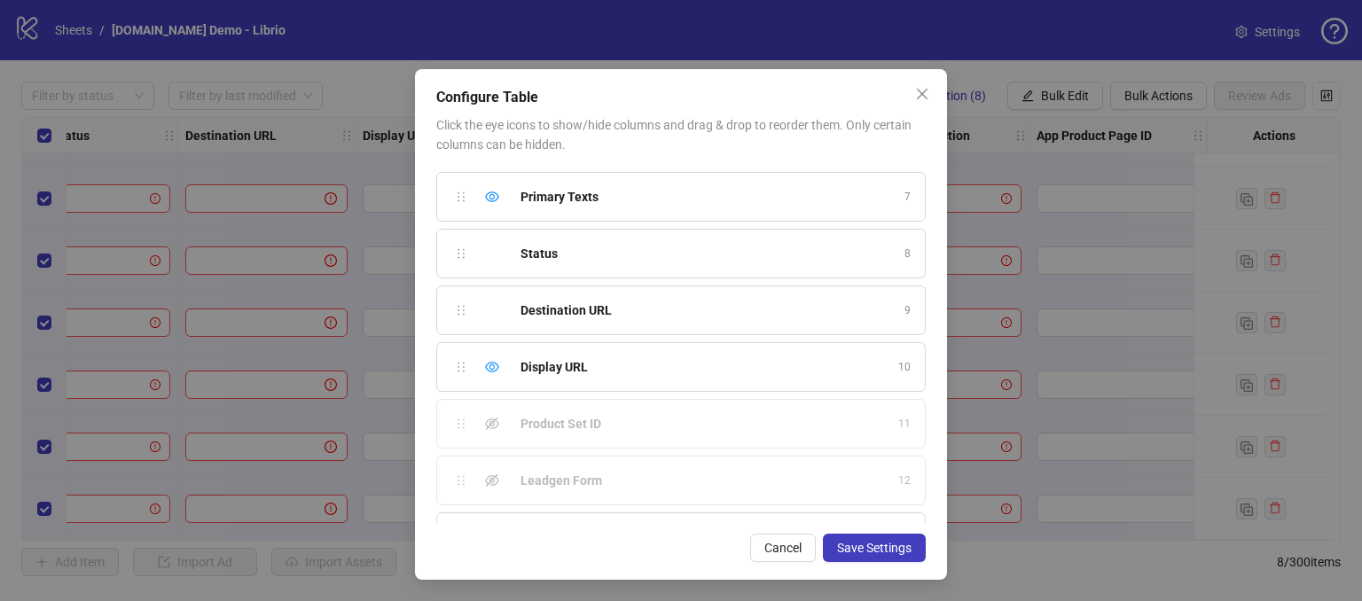
scroll to position [314, 0]
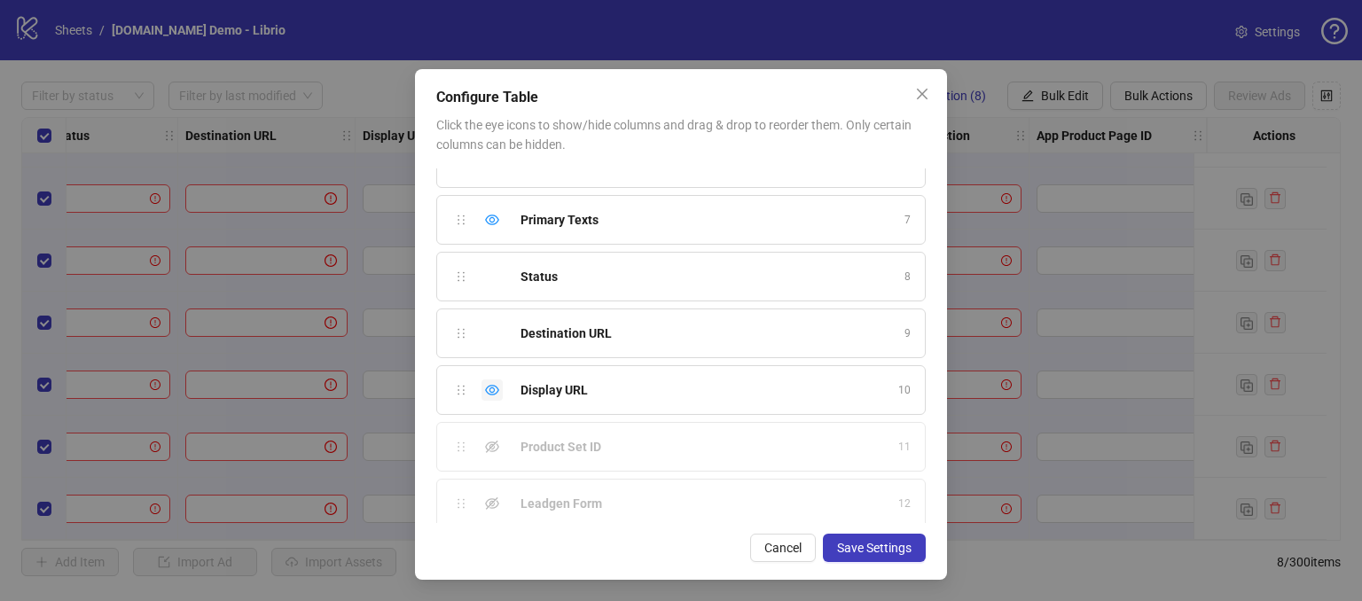
click at [485, 385] on icon "eye" at bounding box center [492, 390] width 14 height 11
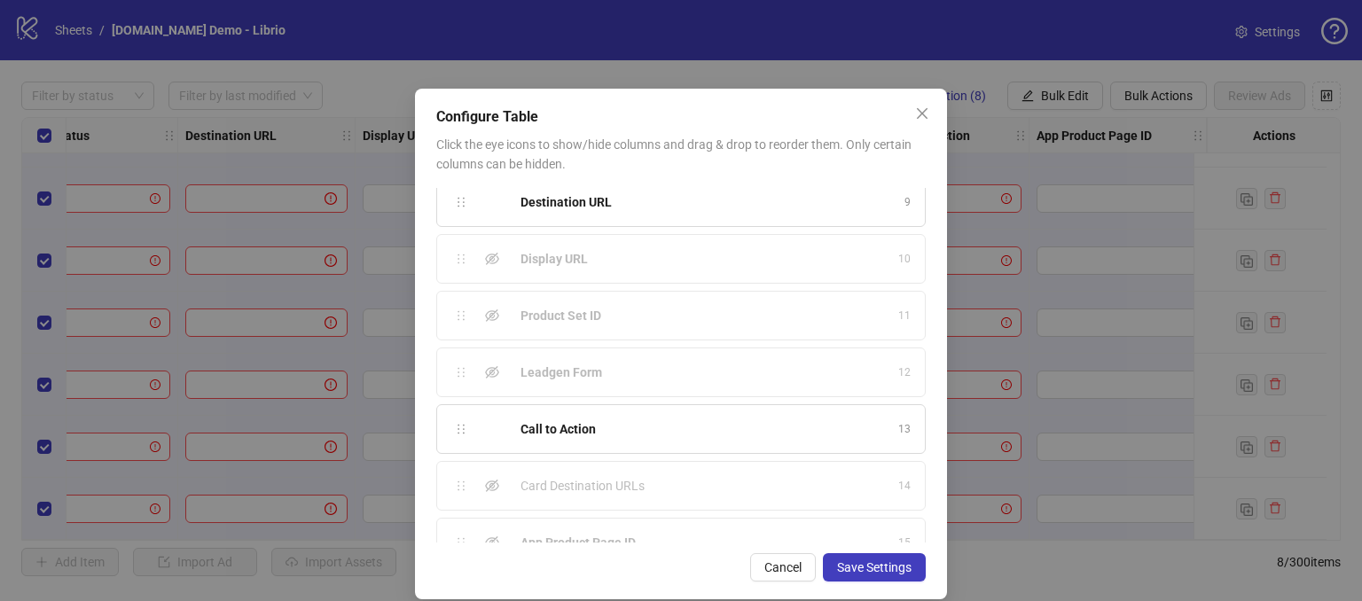
scroll to position [491, 0]
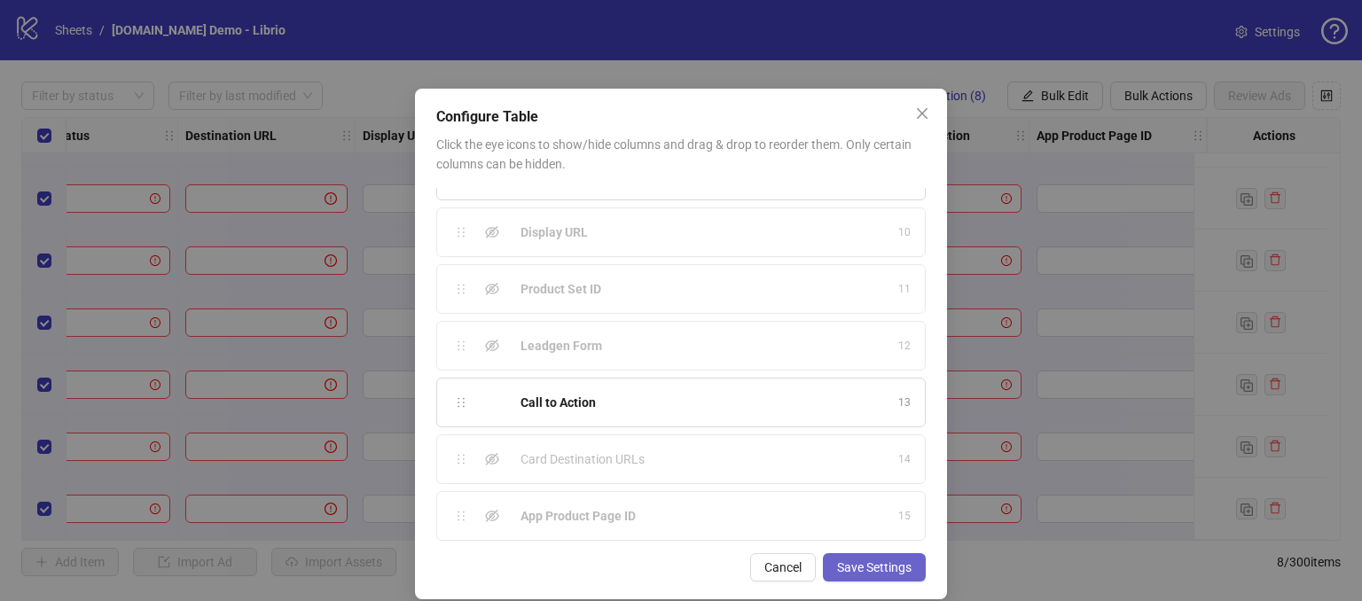
click at [841, 568] on span "Save Settings" at bounding box center [874, 567] width 74 height 14
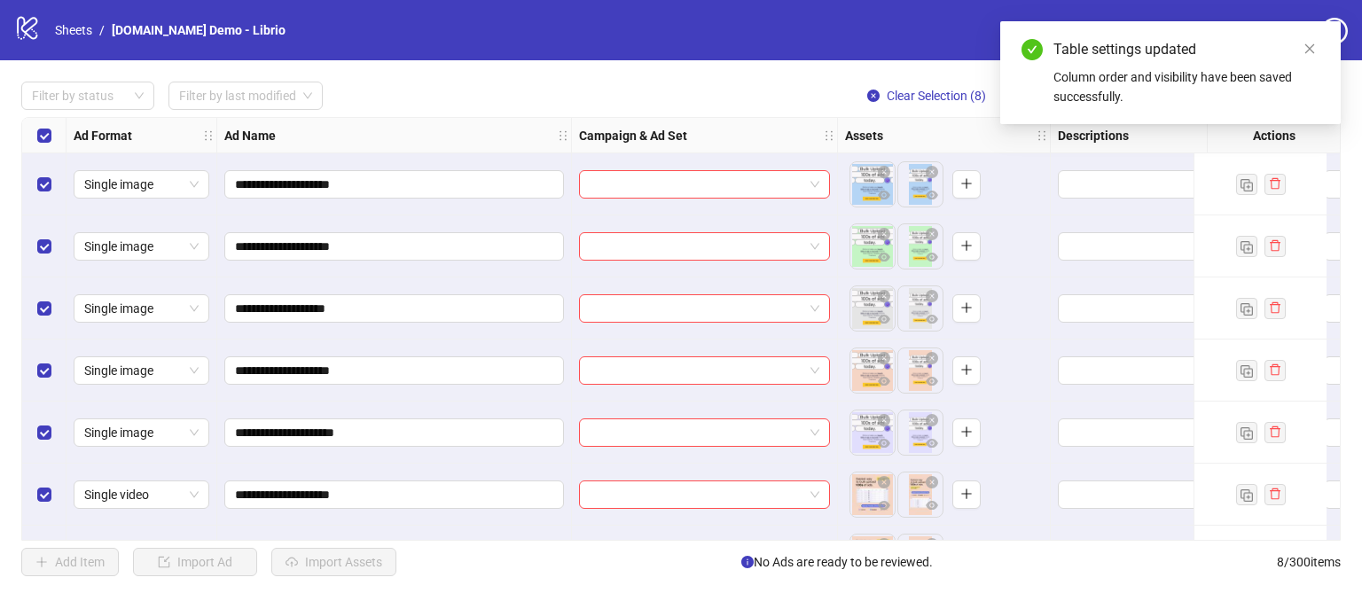
drag, startPoint x: 709, startPoint y: 540, endPoint x: 727, endPoint y: 536, distance: 18.3
click at [727, 536] on div "**********" at bounding box center [680, 329] width 1319 height 424
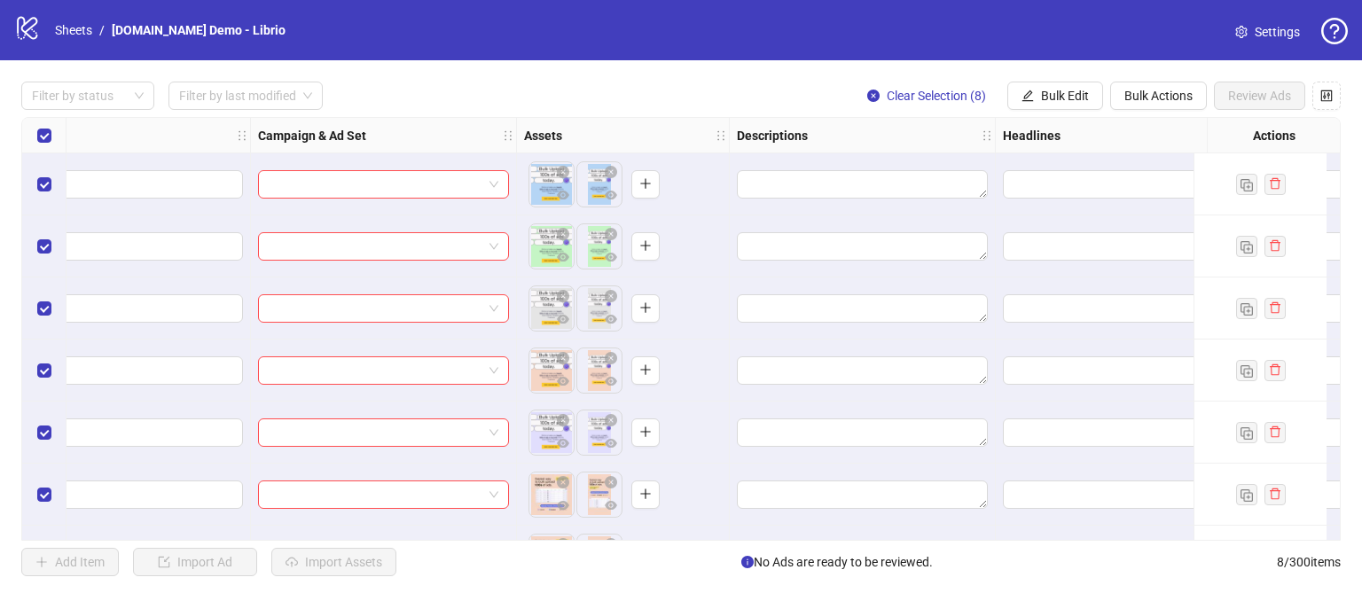
scroll to position [0, 0]
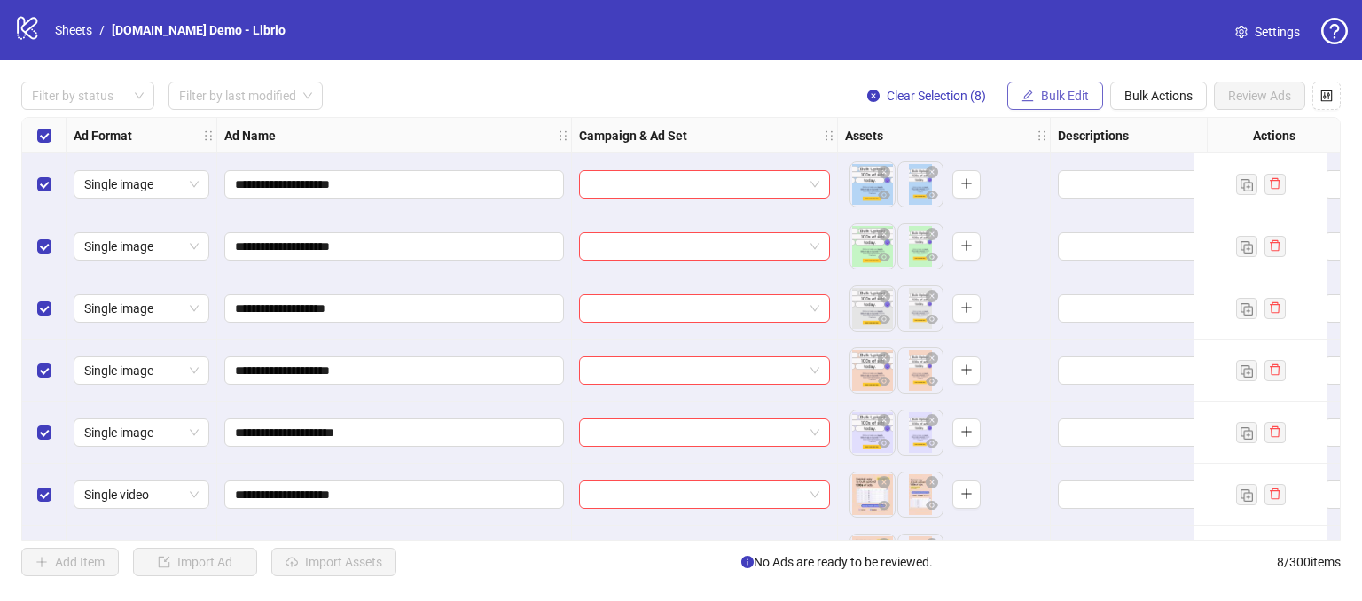
click at [1044, 97] on span "Bulk Edit" at bounding box center [1065, 96] width 48 height 14
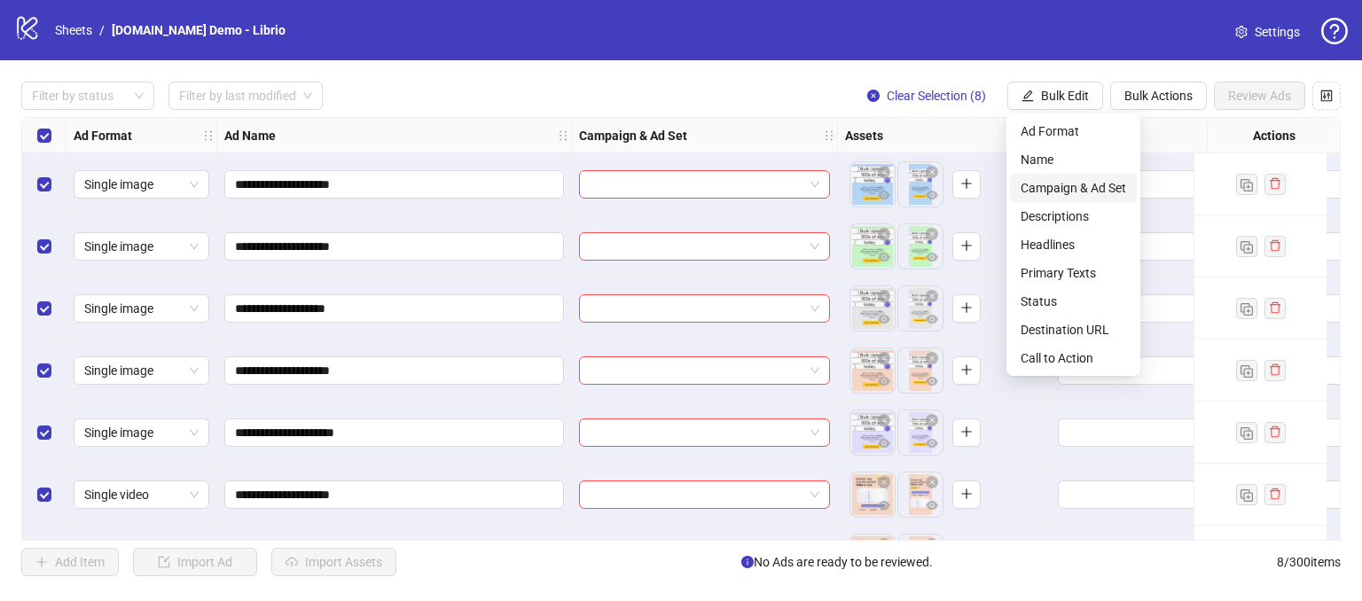
click at [1042, 182] on span "Campaign & Ad Set" at bounding box center [1073, 188] width 106 height 20
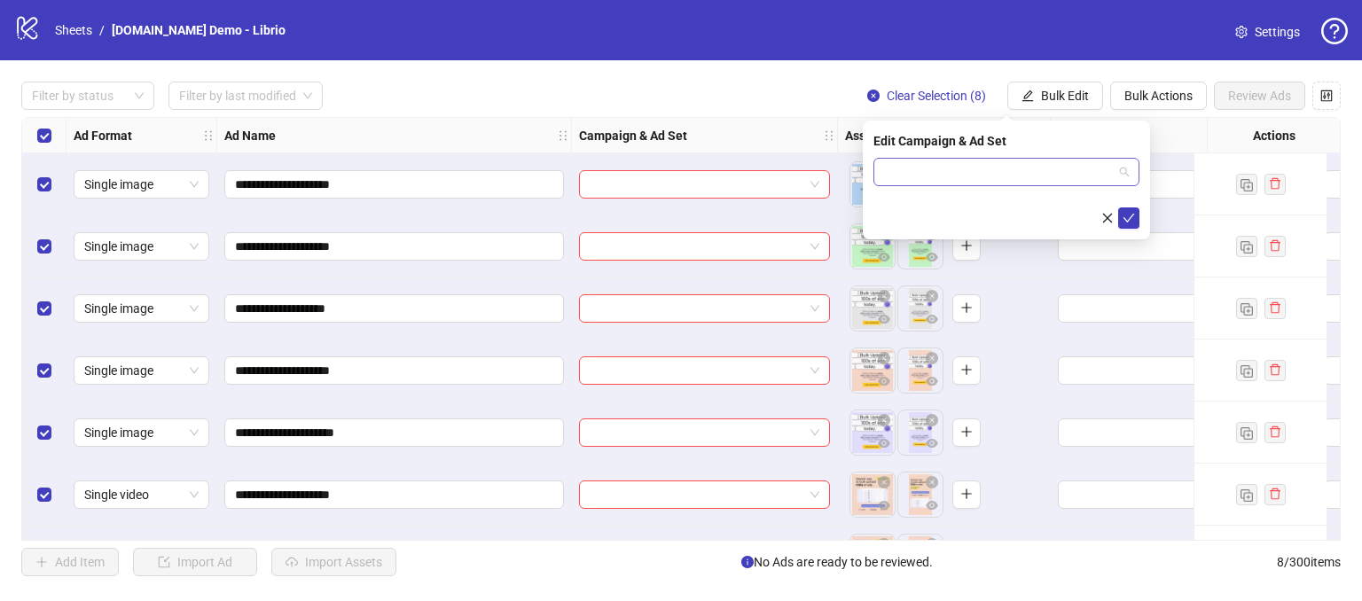
click at [917, 164] on input "search" at bounding box center [998, 172] width 229 height 27
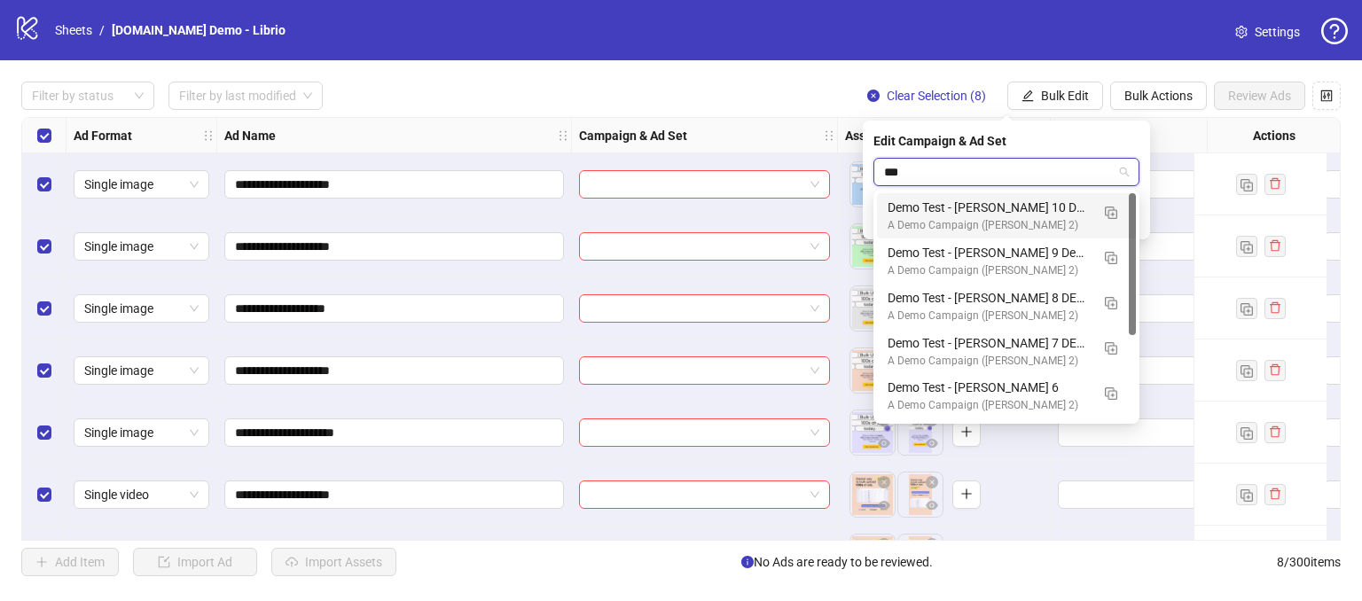
type input "****"
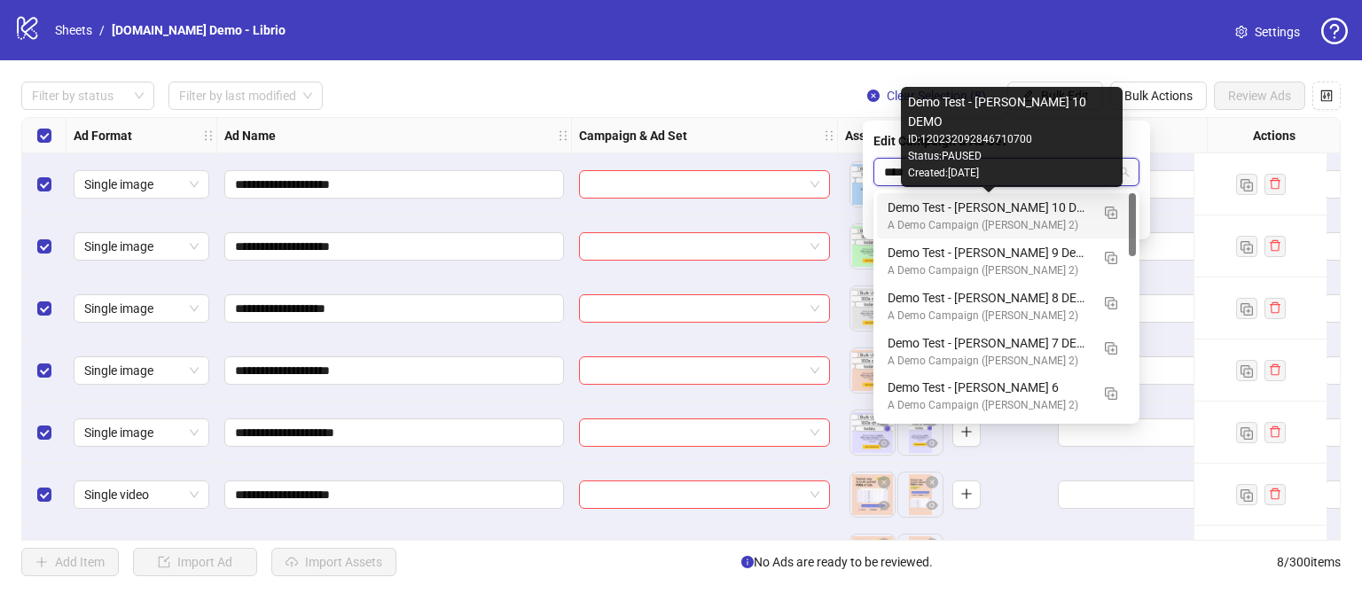
click at [994, 205] on div "Demo Test - [PERSON_NAME] 10 DEMO" at bounding box center [988, 208] width 202 height 20
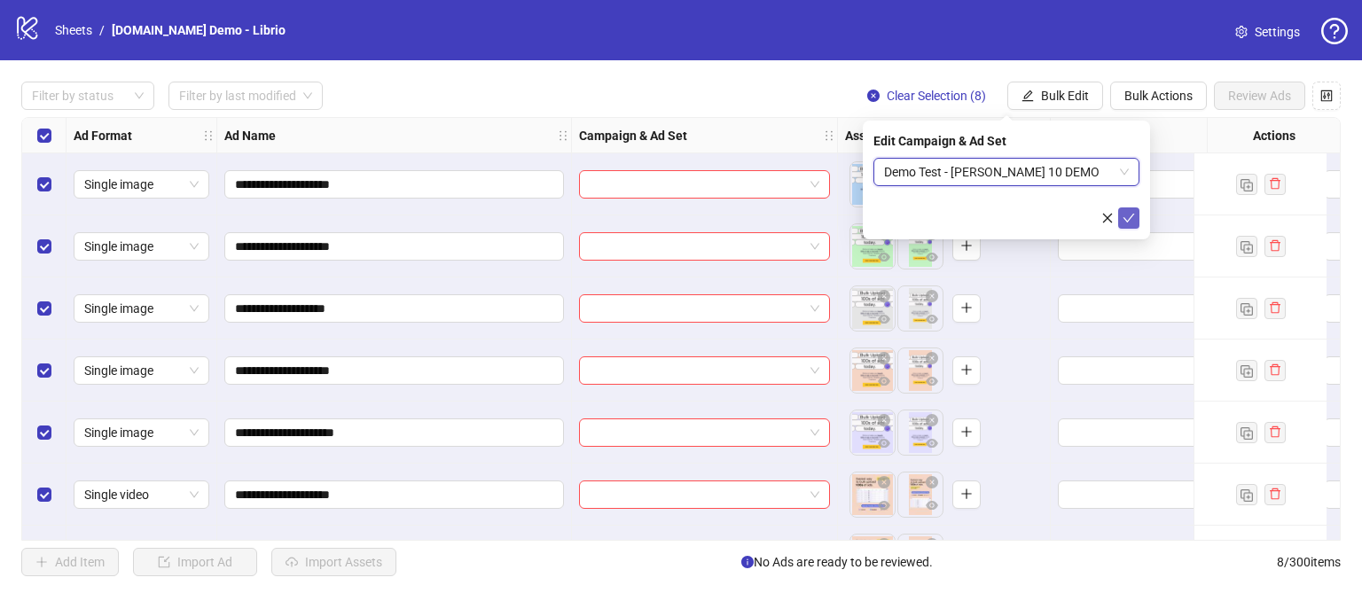
click at [1135, 224] on button "submit" at bounding box center [1128, 217] width 21 height 21
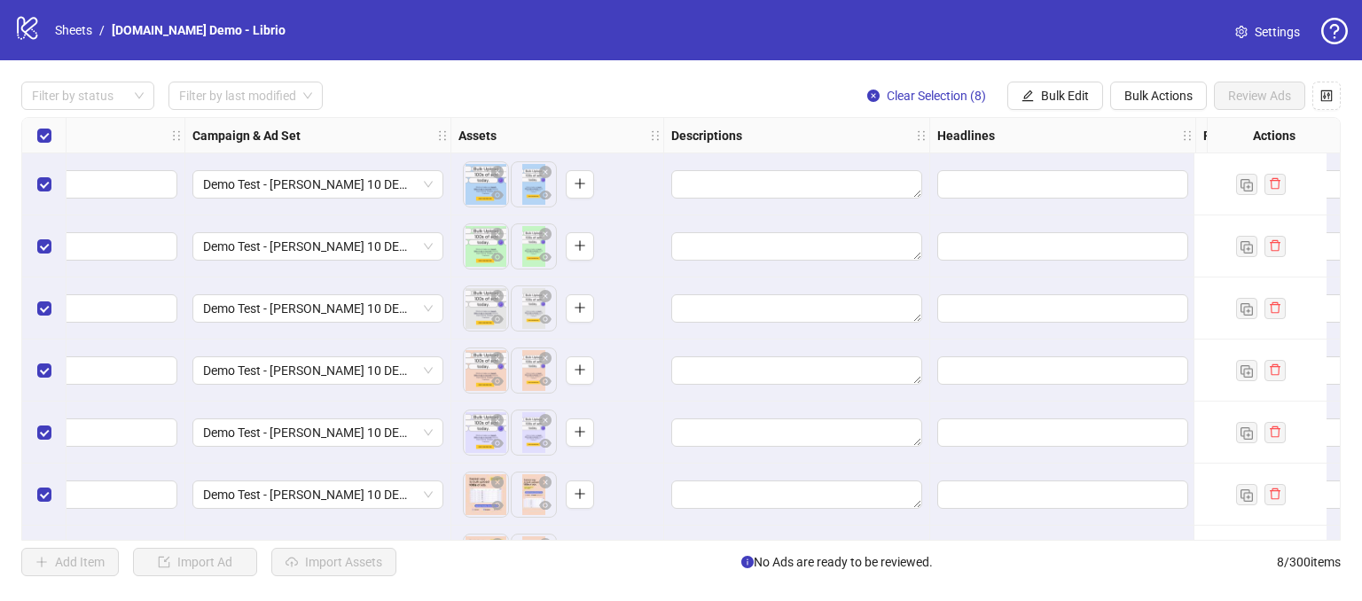
scroll to position [0, 488]
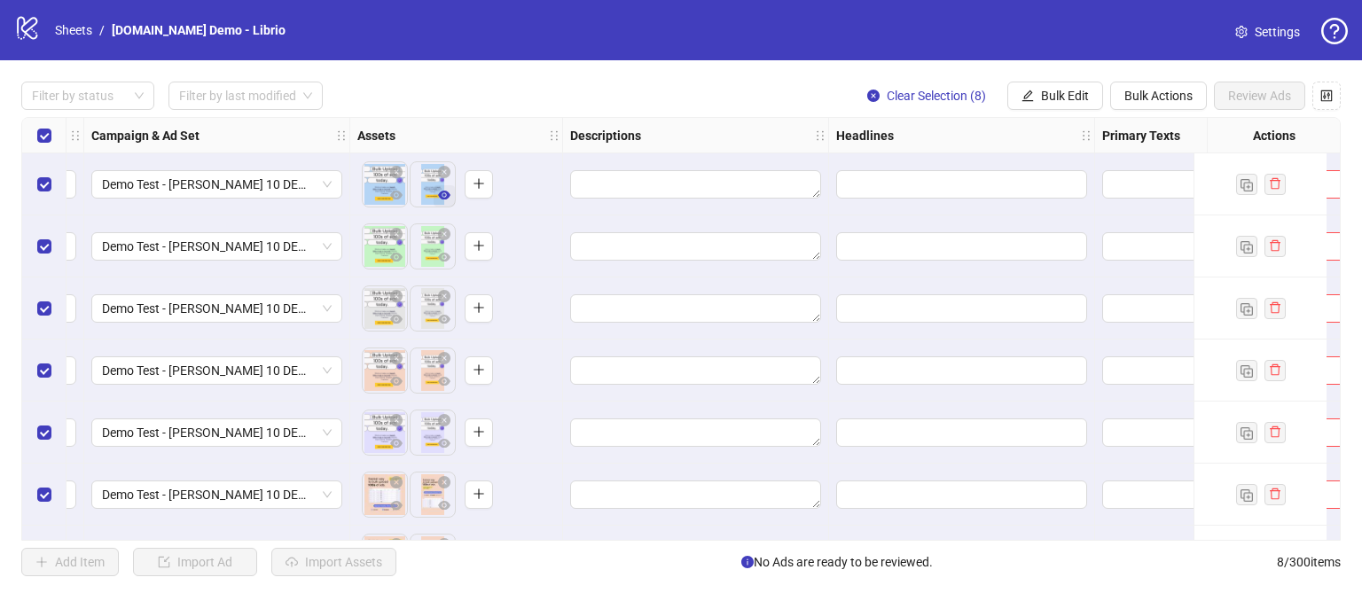
click at [440, 194] on icon "eye" at bounding box center [444, 195] width 12 height 9
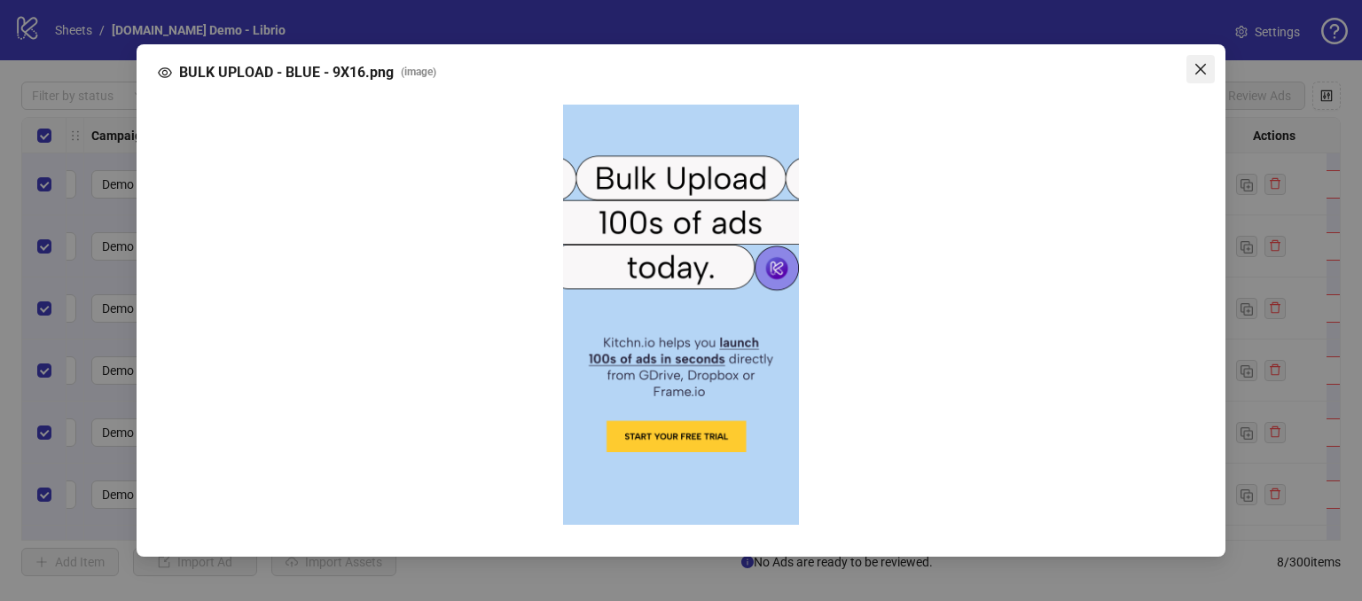
click at [1198, 71] on icon "close" at bounding box center [1200, 69] width 11 height 11
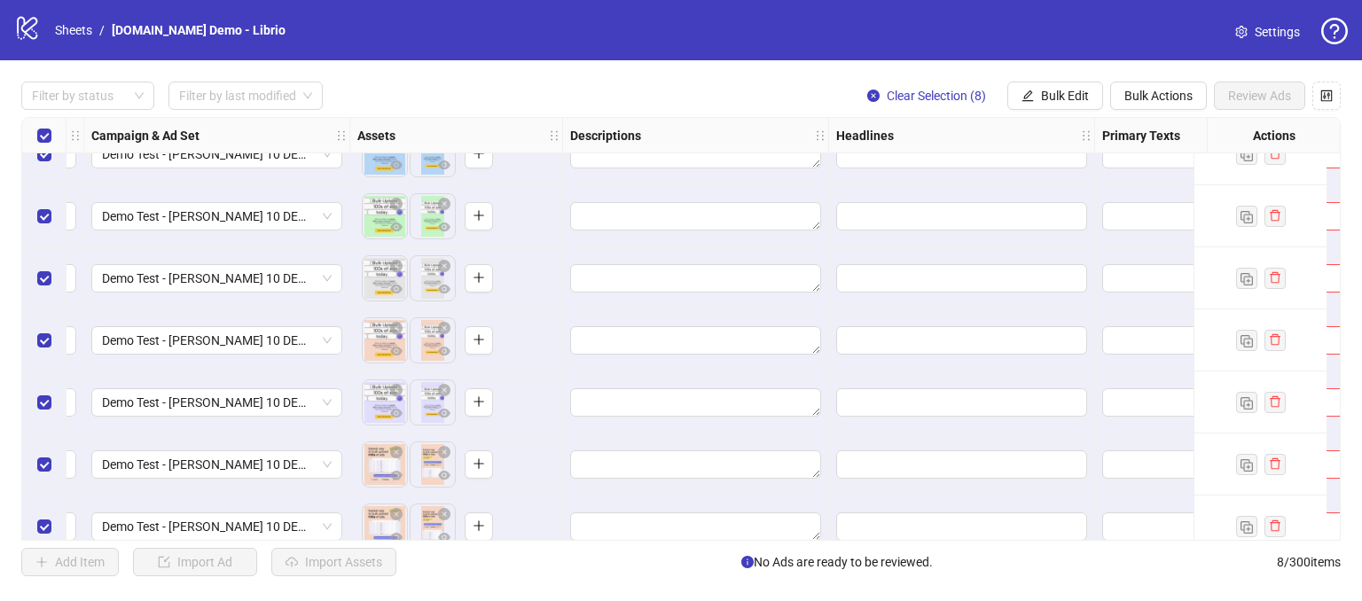
drag, startPoint x: 864, startPoint y: 520, endPoint x: 883, endPoint y: 520, distance: 18.6
click at [883, 520] on div "**********" at bounding box center [680, 329] width 1319 height 424
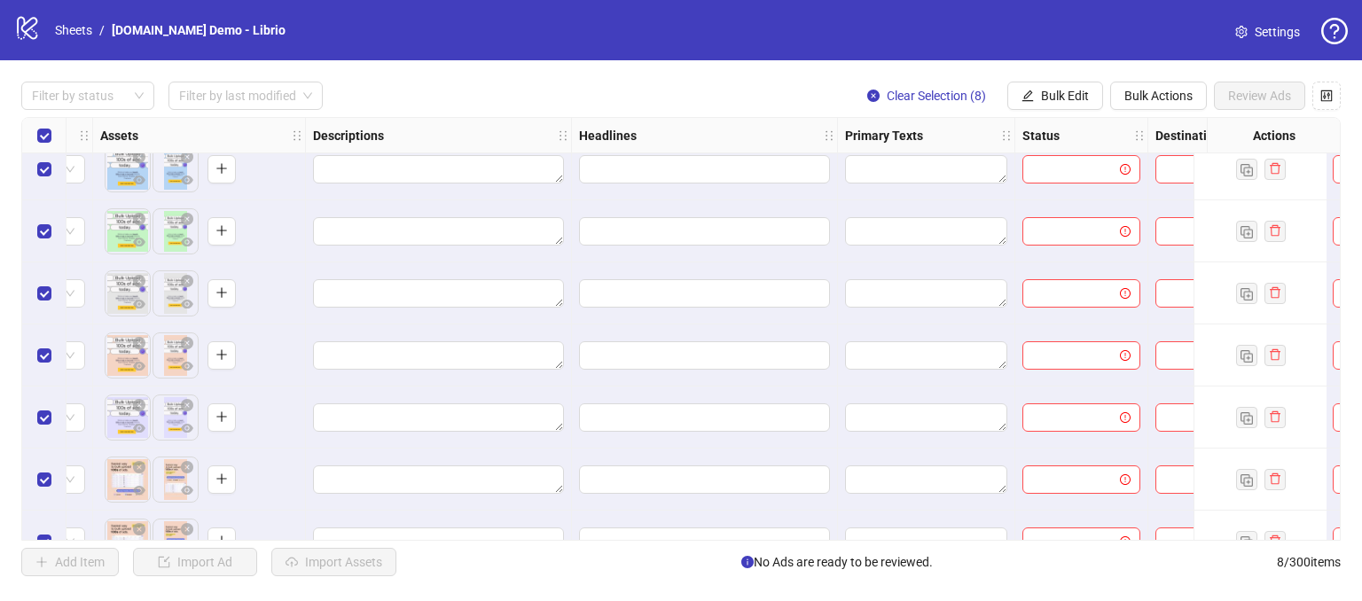
scroll to position [0, 745]
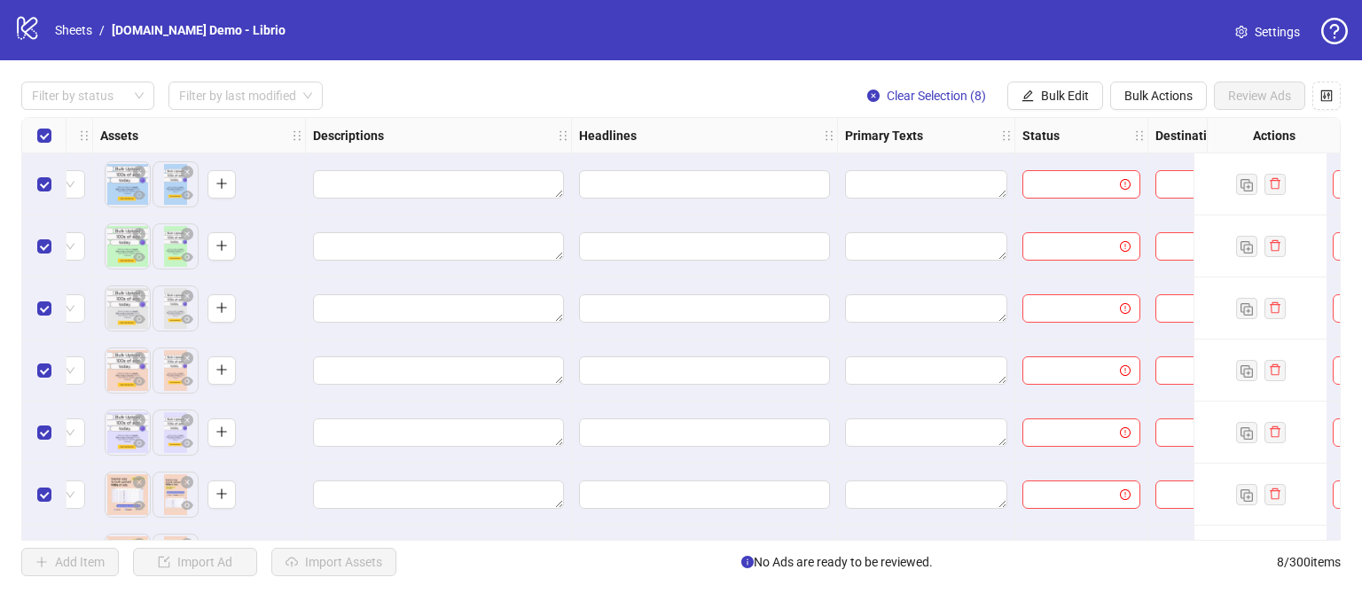
click at [1057, 75] on div "**********" at bounding box center [681, 328] width 1362 height 537
click at [1059, 96] on span "Bulk Edit" at bounding box center [1065, 96] width 48 height 14
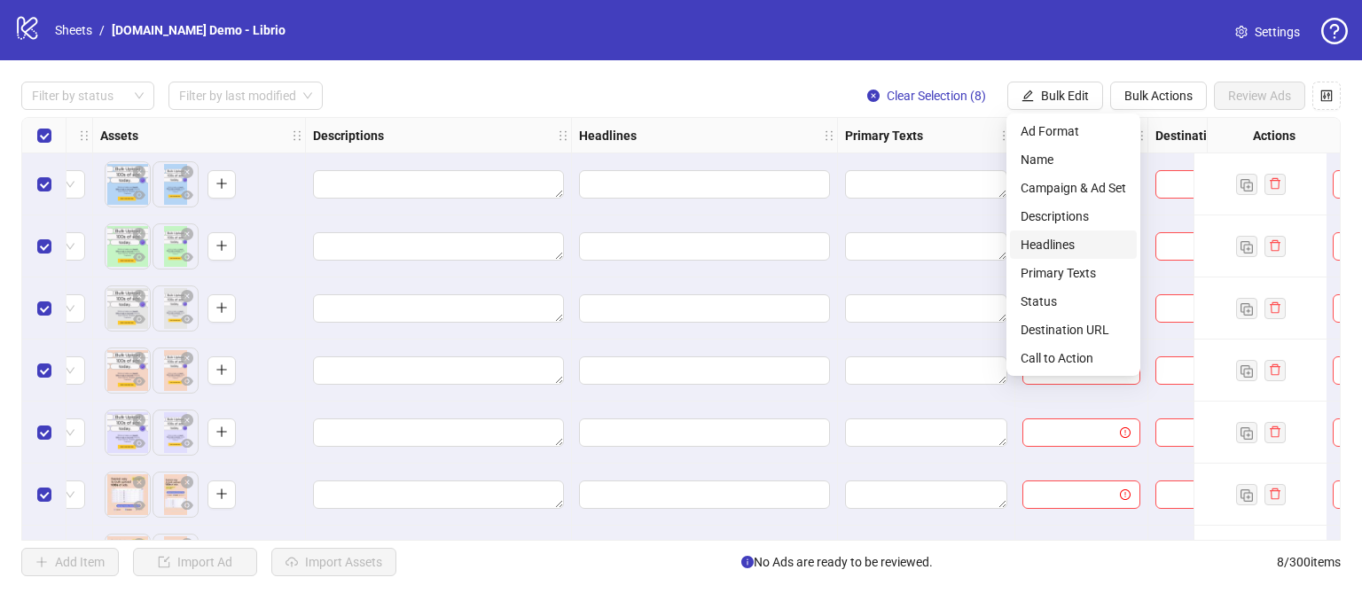
click at [1051, 240] on span "Headlines" at bounding box center [1073, 245] width 106 height 20
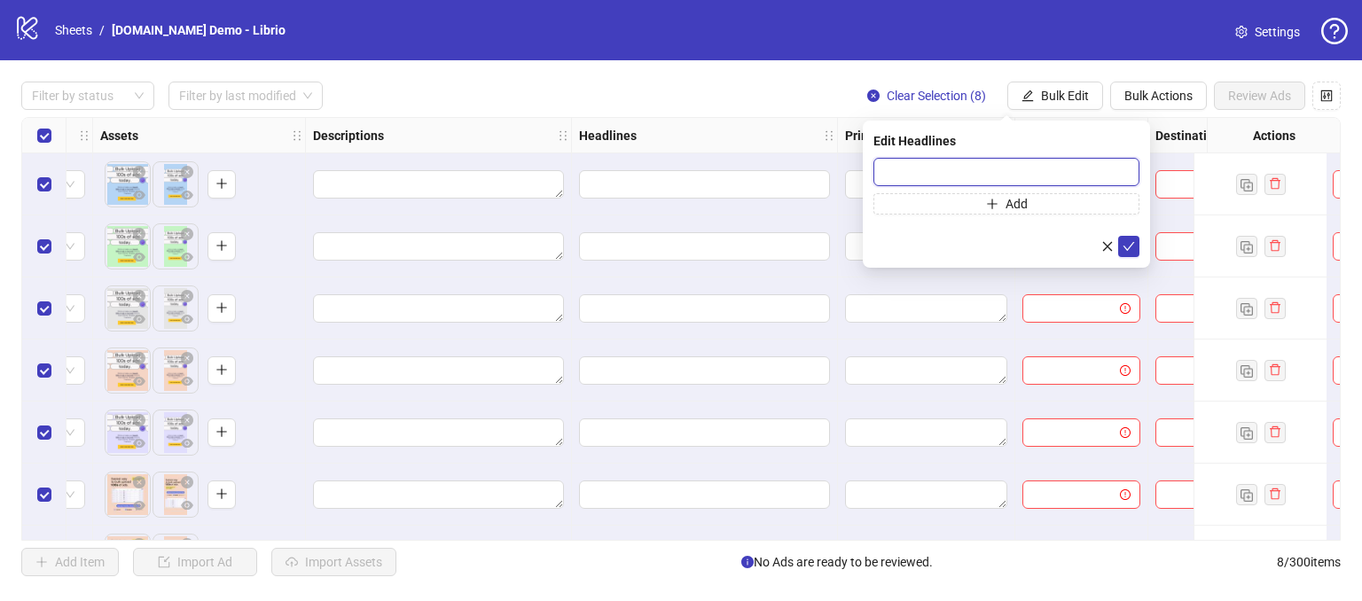
click at [958, 171] on input "text" at bounding box center [1006, 172] width 266 height 28
type input "**********"
click at [1135, 246] on button "submit" at bounding box center [1128, 246] width 21 height 21
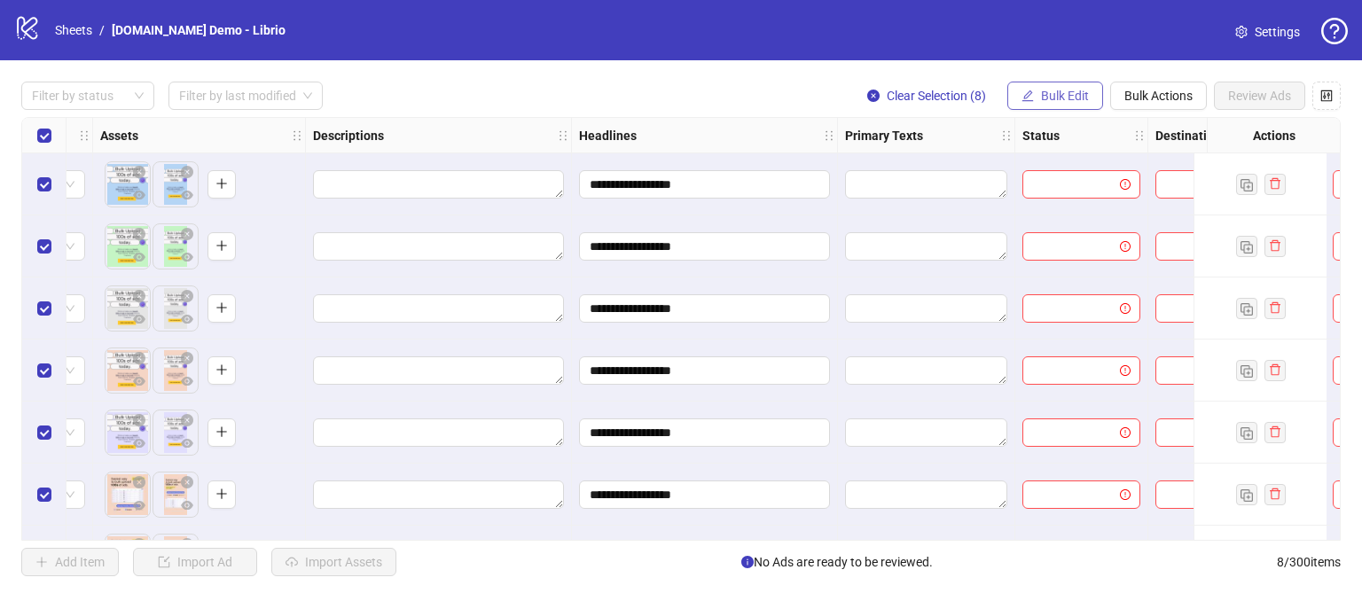
click at [1032, 91] on icon "edit" at bounding box center [1027, 96] width 12 height 12
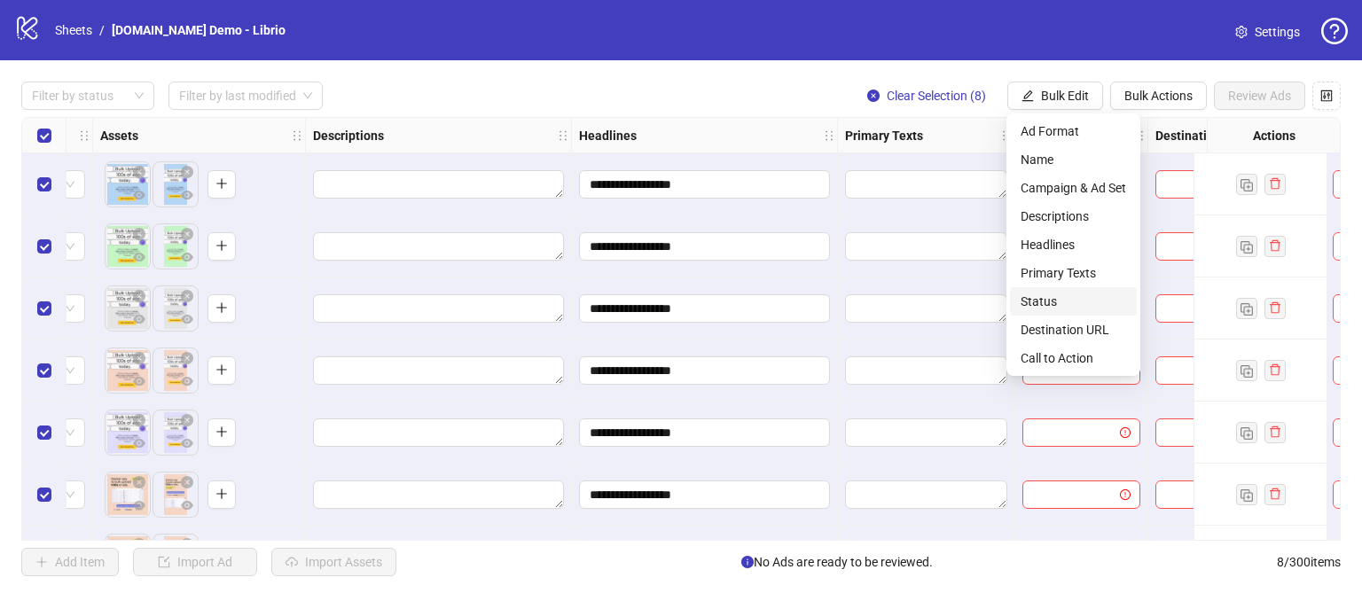
click at [1058, 292] on span "Status" at bounding box center [1073, 302] width 106 height 20
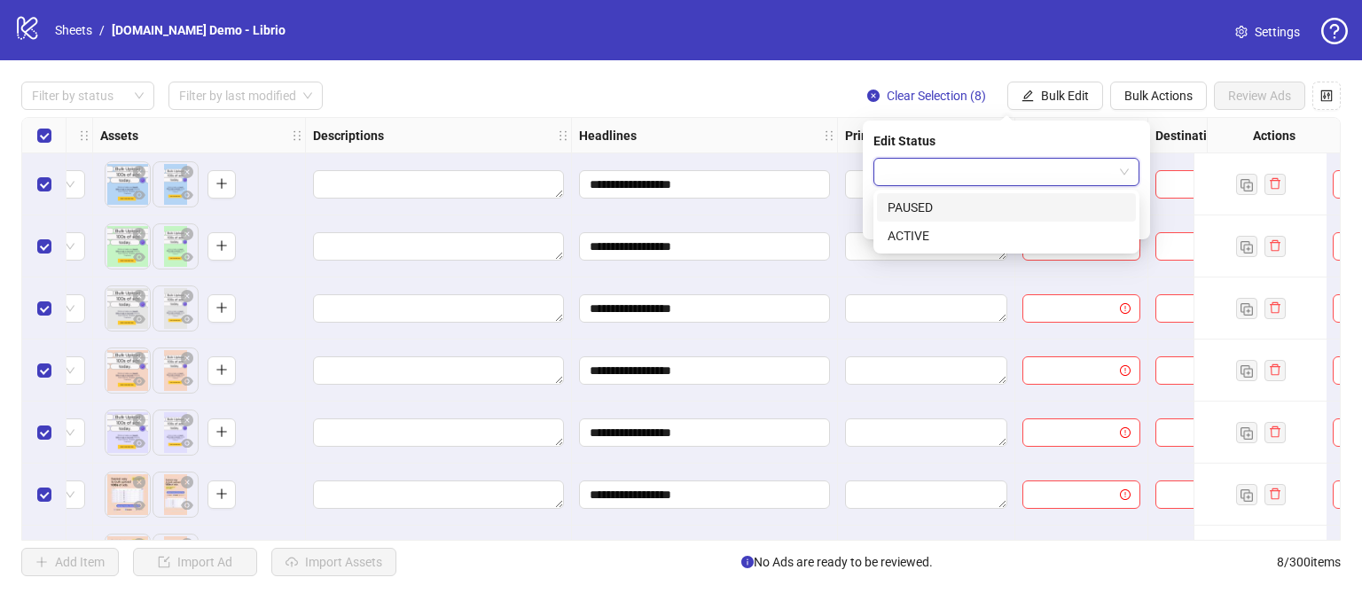
click at [907, 166] on input "search" at bounding box center [998, 172] width 229 height 27
click at [908, 214] on div "PAUSED" at bounding box center [1006, 208] width 238 height 20
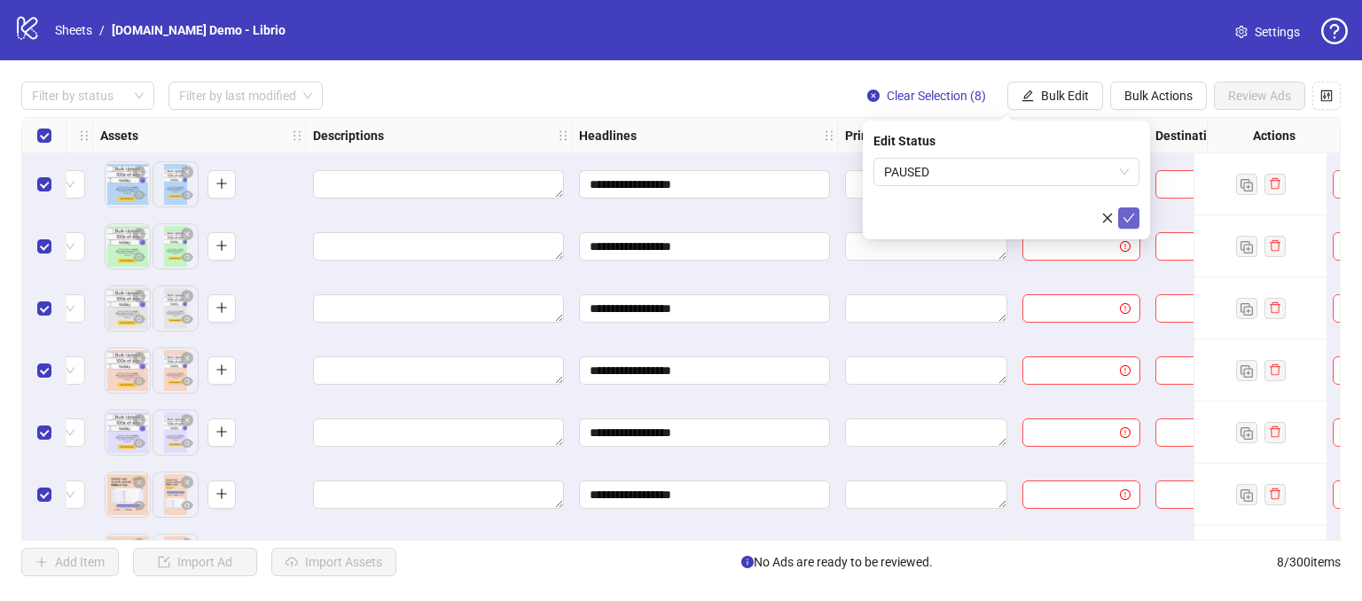
click at [1125, 214] on icon "check" at bounding box center [1128, 218] width 12 height 12
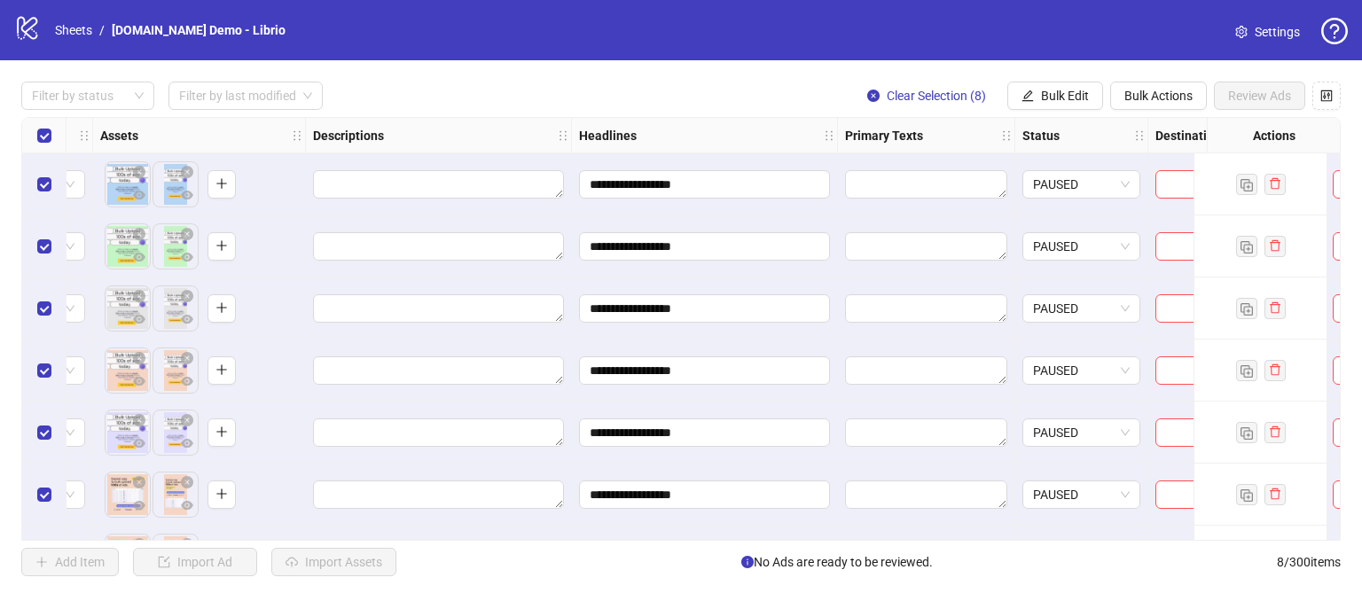
scroll to position [0, 1018]
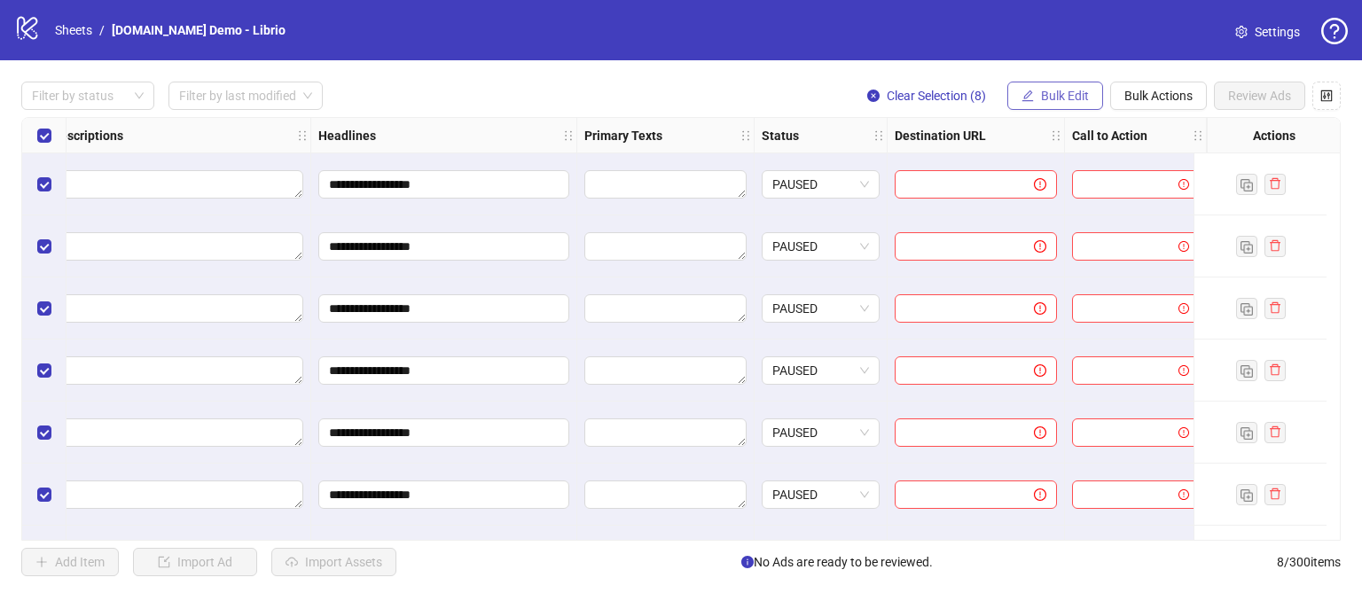
click at [1067, 106] on button "Bulk Edit" at bounding box center [1055, 96] width 96 height 28
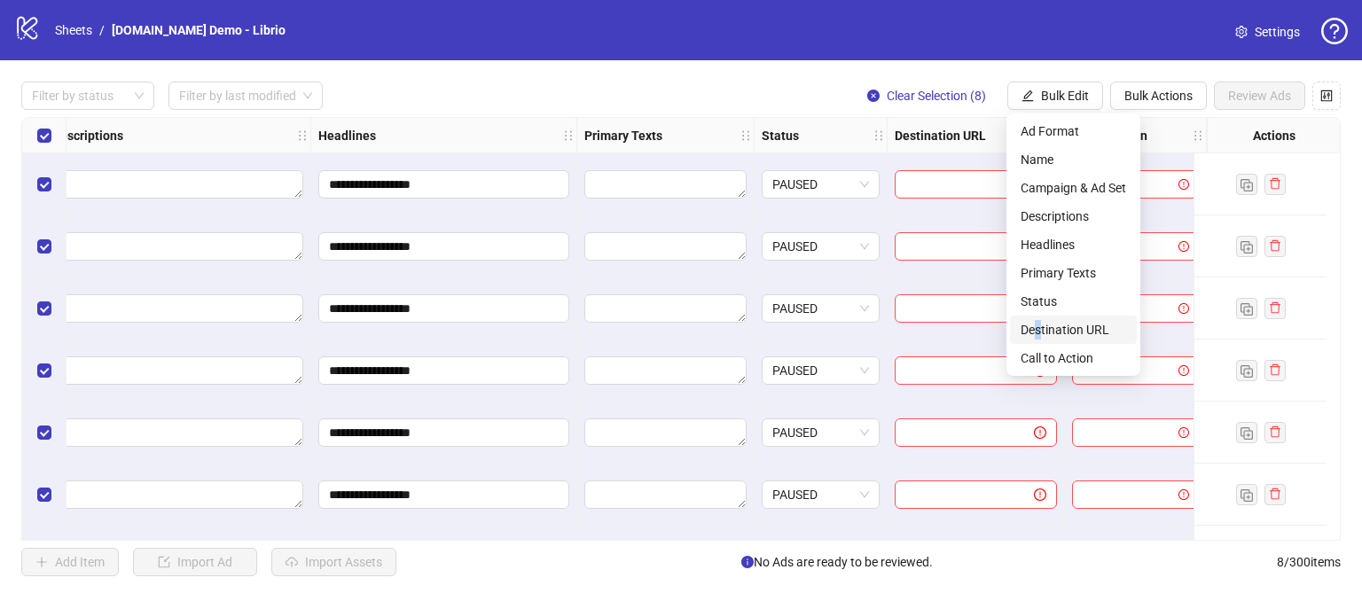
click at [1039, 326] on span "Destination URL" at bounding box center [1073, 330] width 106 height 20
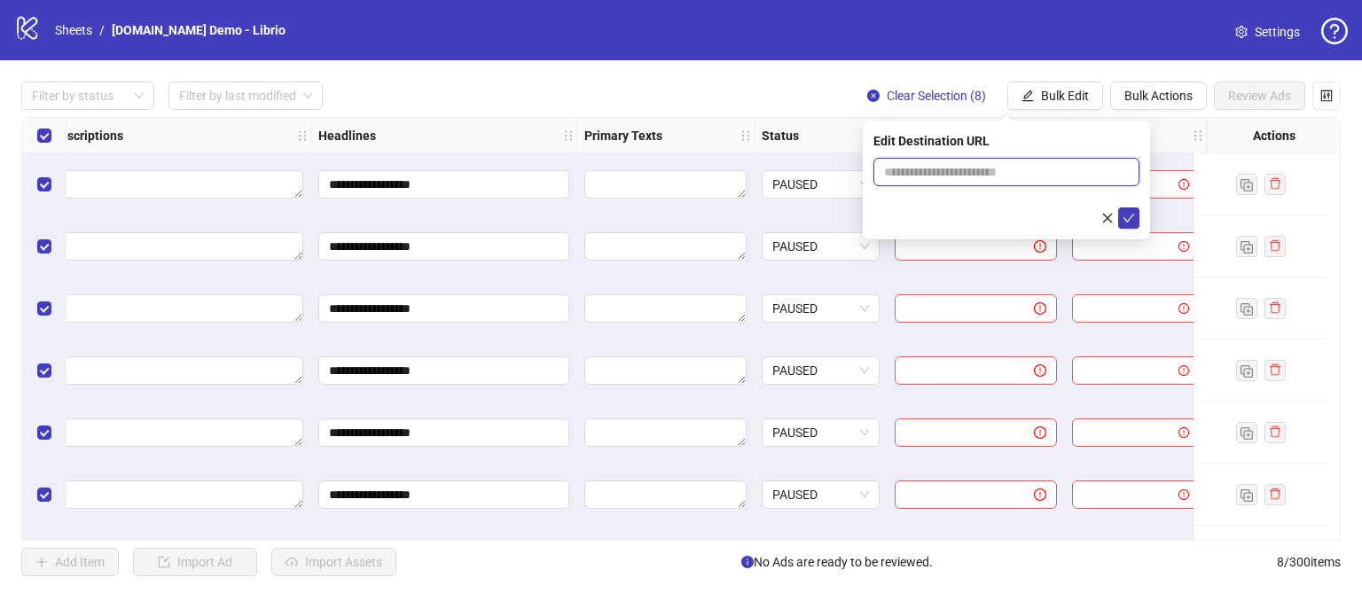
click at [915, 171] on input "text" at bounding box center [999, 172] width 231 height 20
type input "**********"
click at [1123, 219] on icon "check" at bounding box center [1128, 218] width 12 height 12
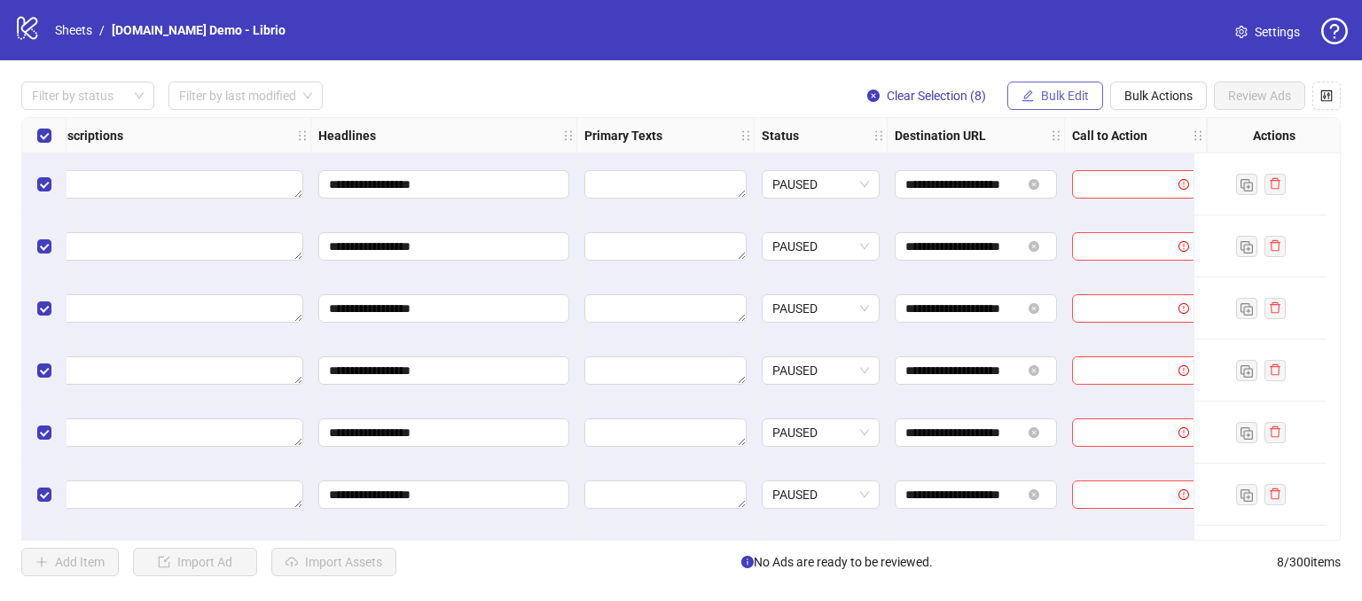
click at [1052, 86] on button "Bulk Edit" at bounding box center [1055, 96] width 96 height 28
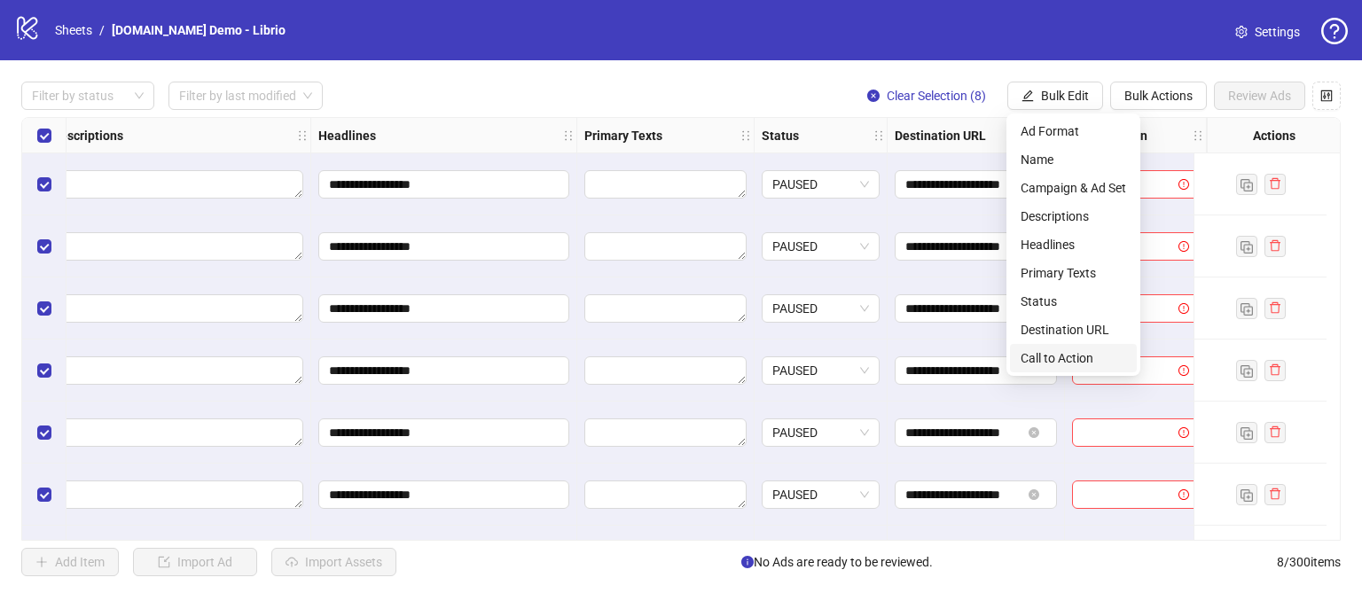
click at [1036, 356] on span "Call to Action" at bounding box center [1073, 358] width 106 height 20
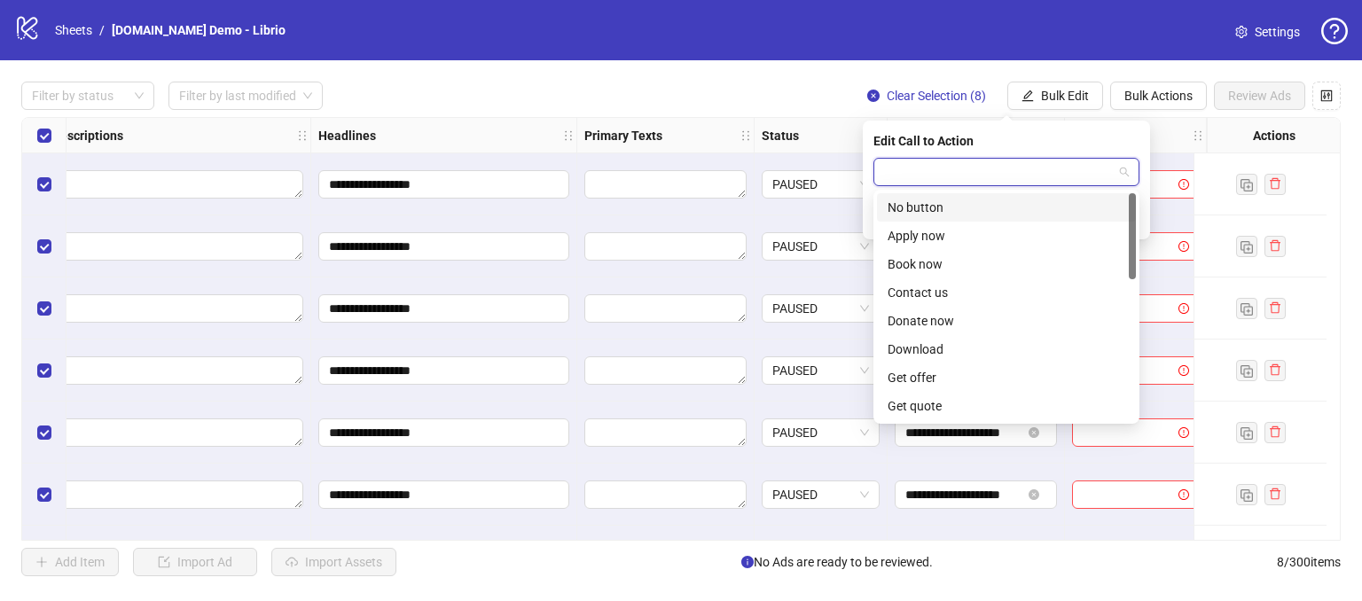
click at [936, 181] on input "search" at bounding box center [998, 172] width 229 height 27
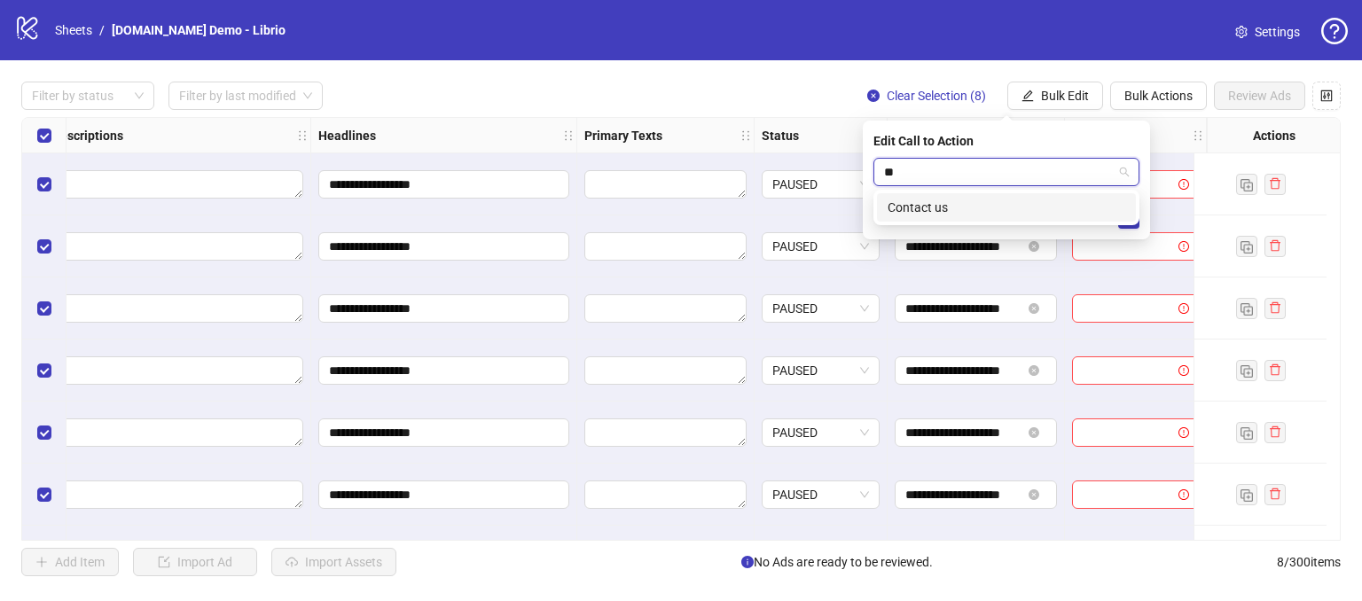
type input "*"
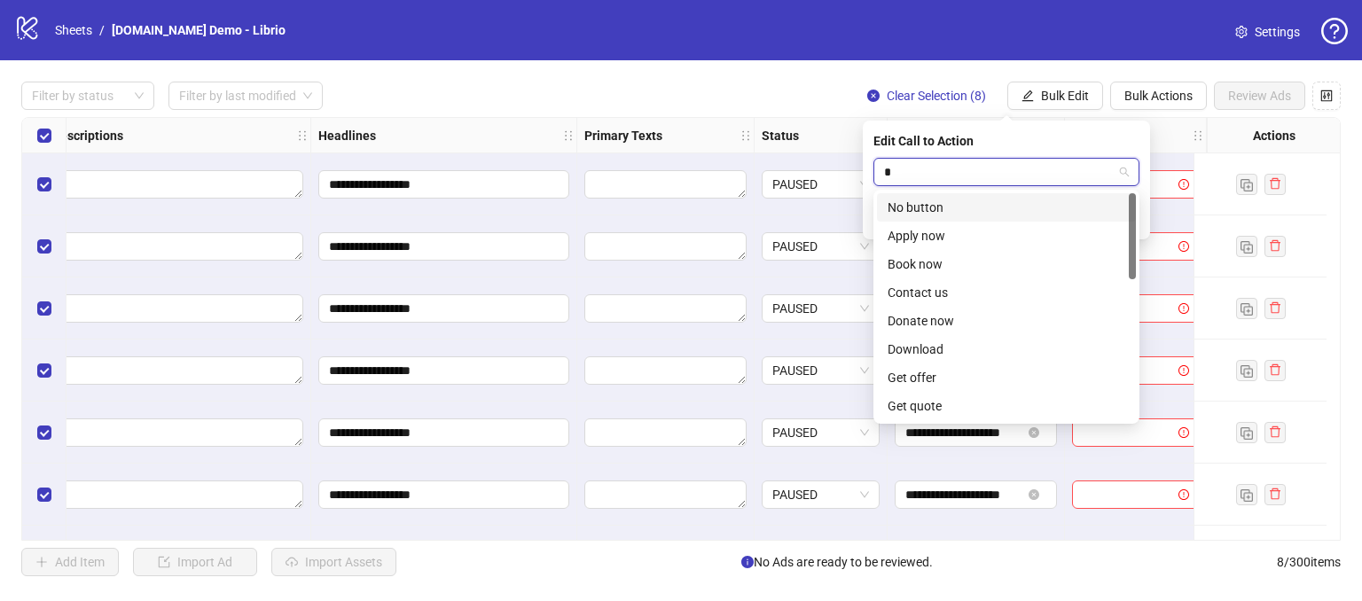
type input "**"
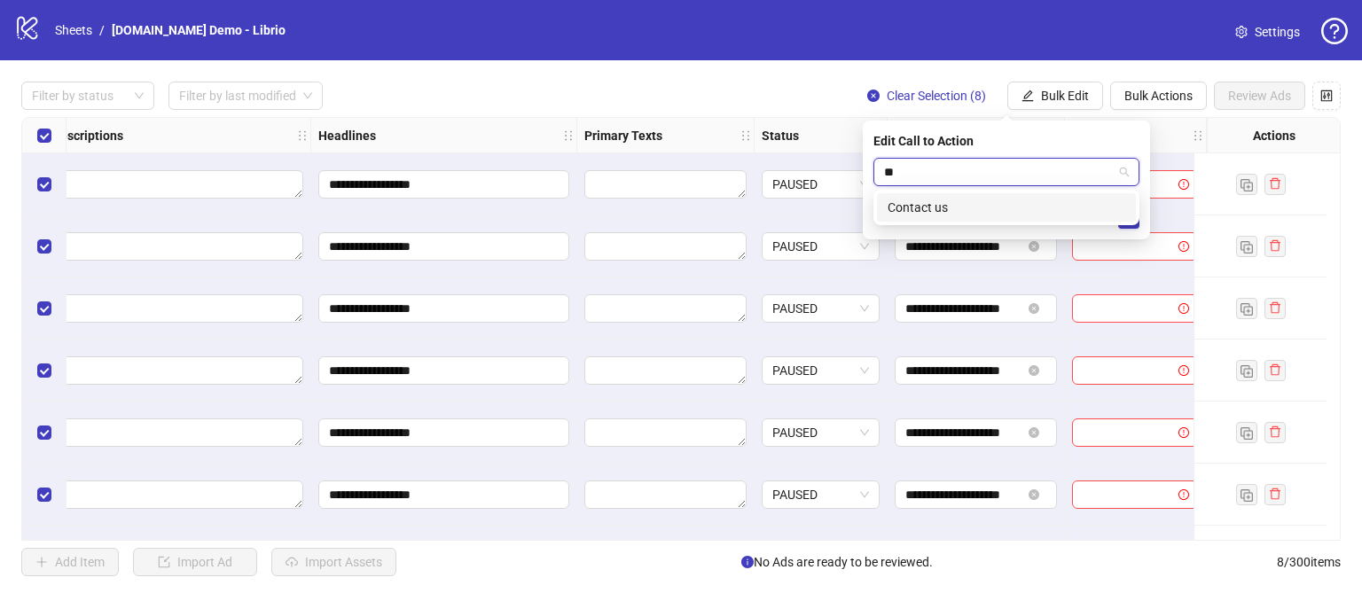
click at [913, 209] on div "Contact us" at bounding box center [1006, 208] width 238 height 20
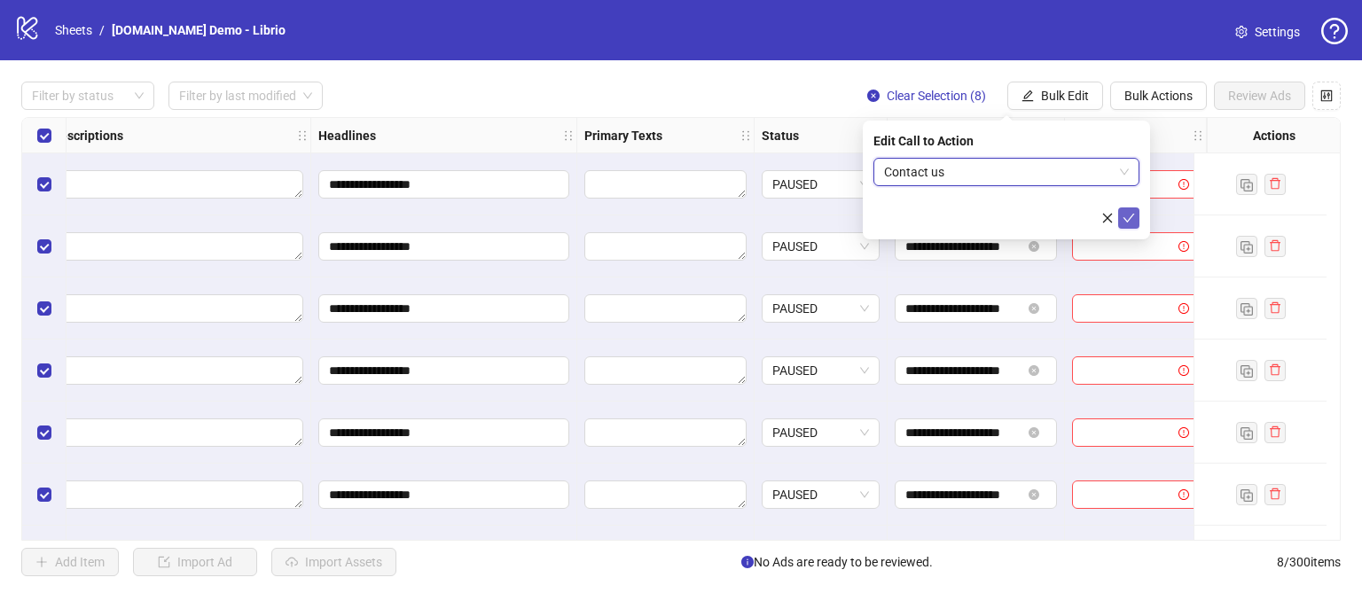
click at [1129, 217] on icon "check" at bounding box center [1128, 218] width 12 height 12
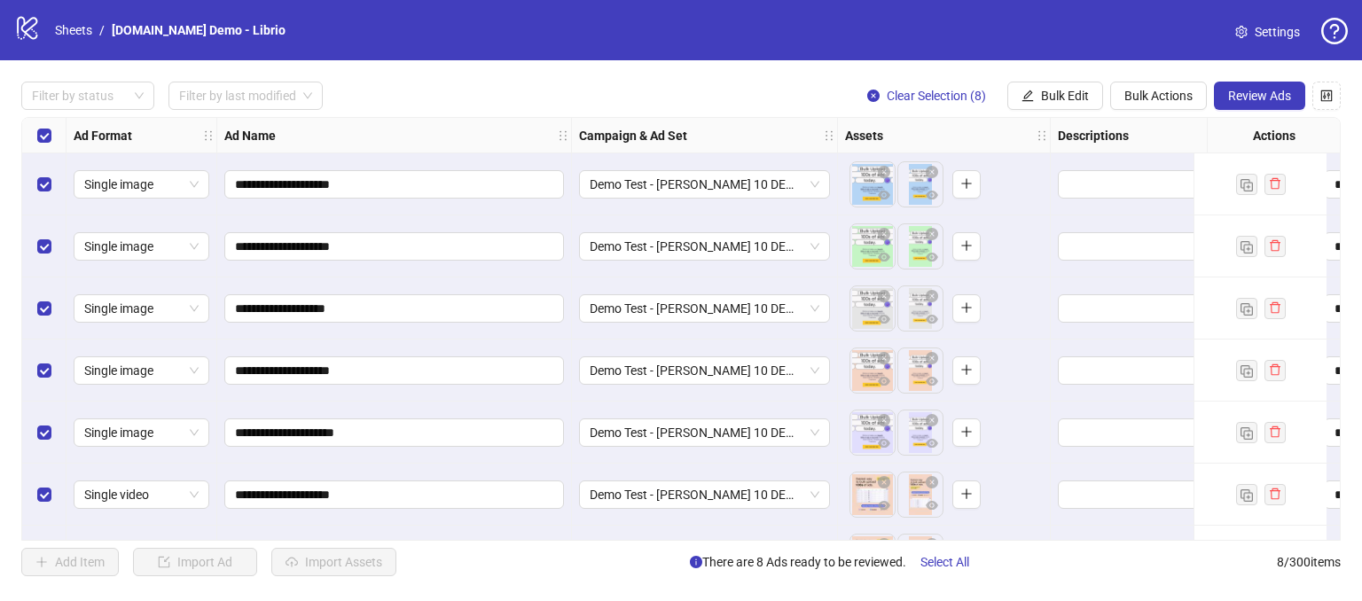
scroll to position [116, 0]
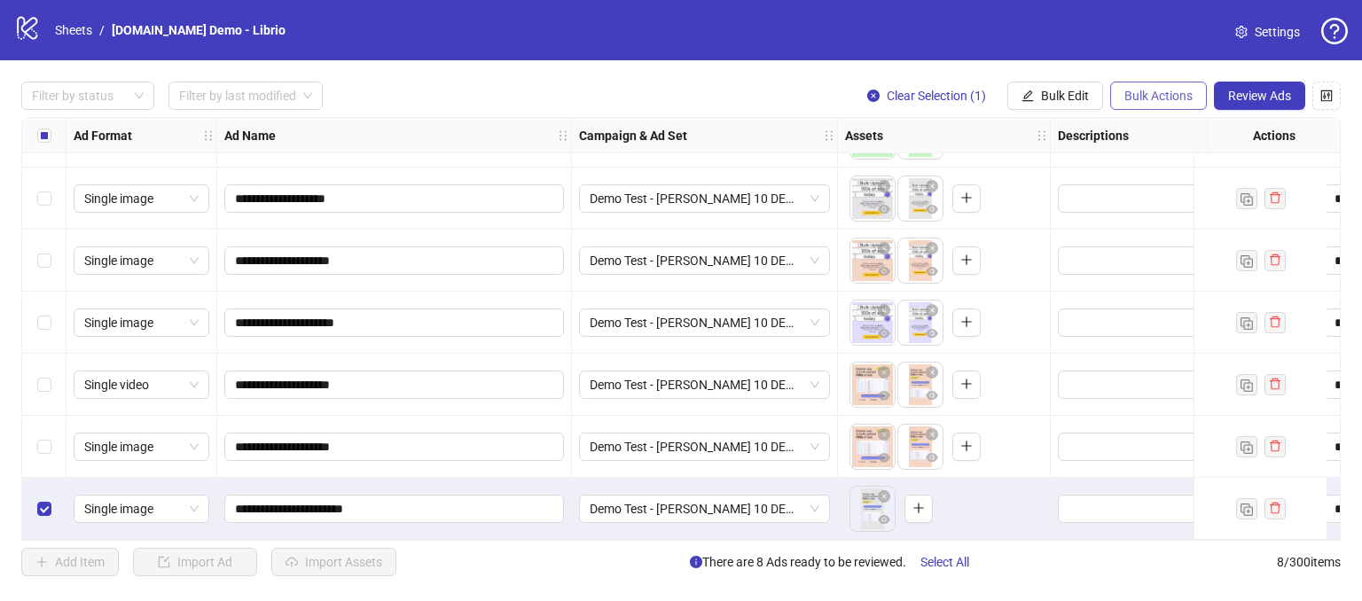
click at [1143, 90] on span "Bulk Actions" at bounding box center [1158, 96] width 68 height 14
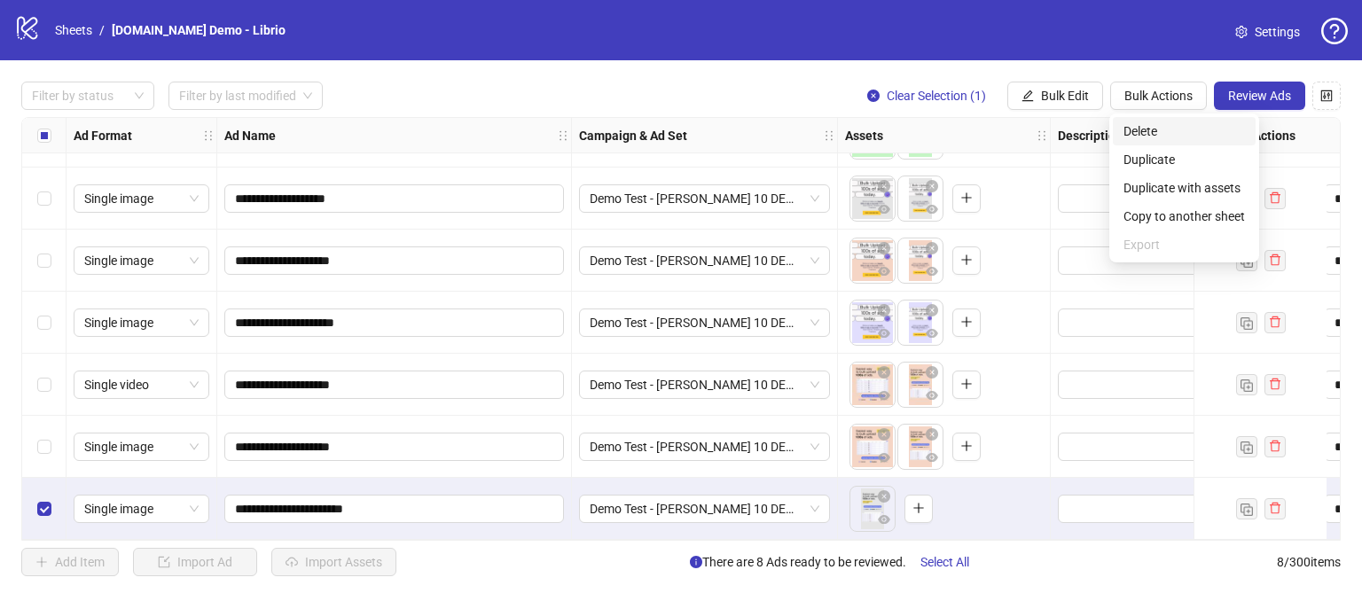
click at [1143, 125] on span "Delete" at bounding box center [1183, 131] width 121 height 20
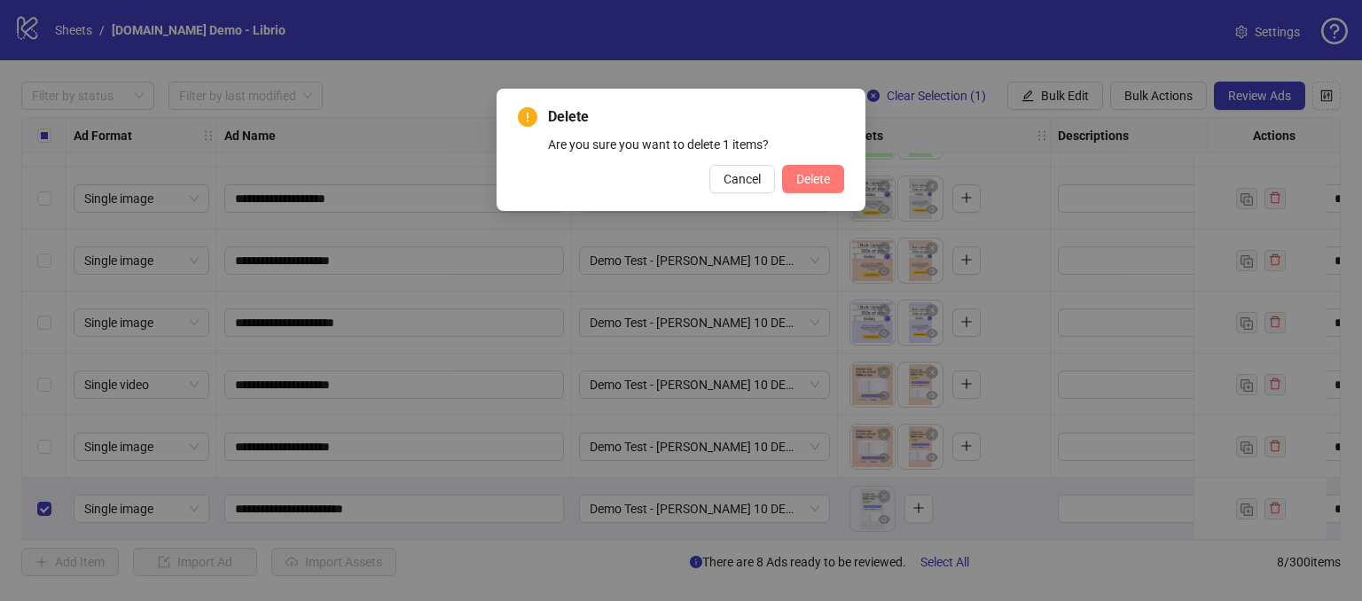
click at [805, 184] on span "Delete" at bounding box center [813, 179] width 34 height 14
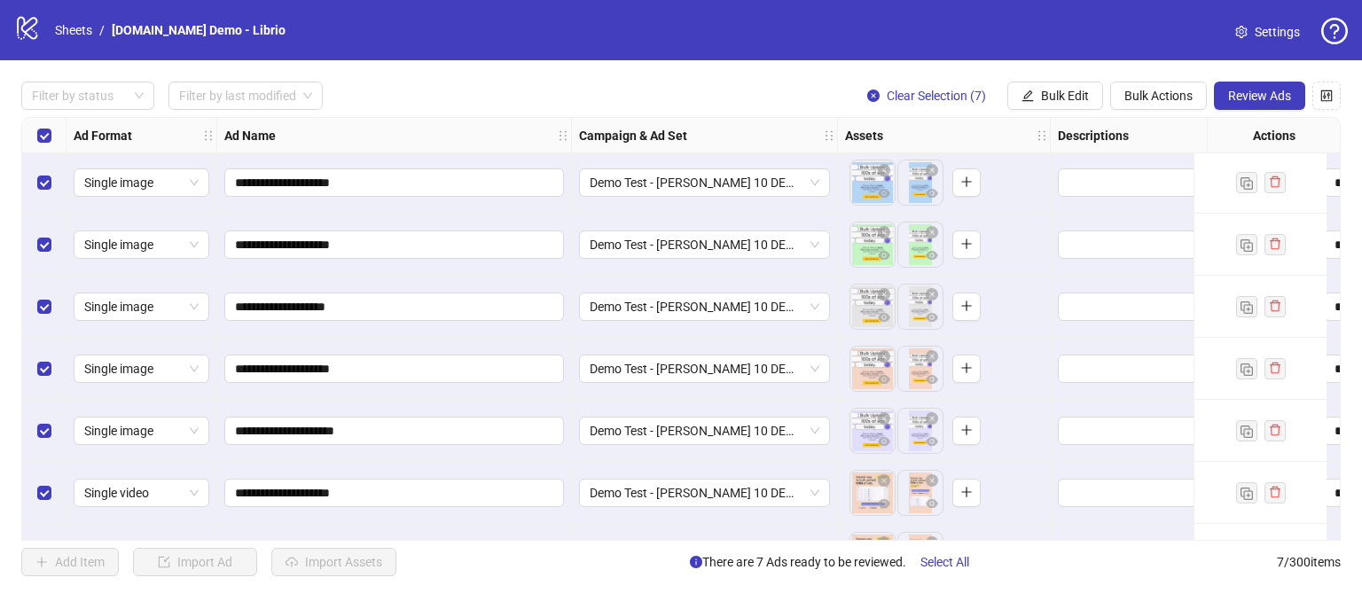
scroll to position [0, 0]
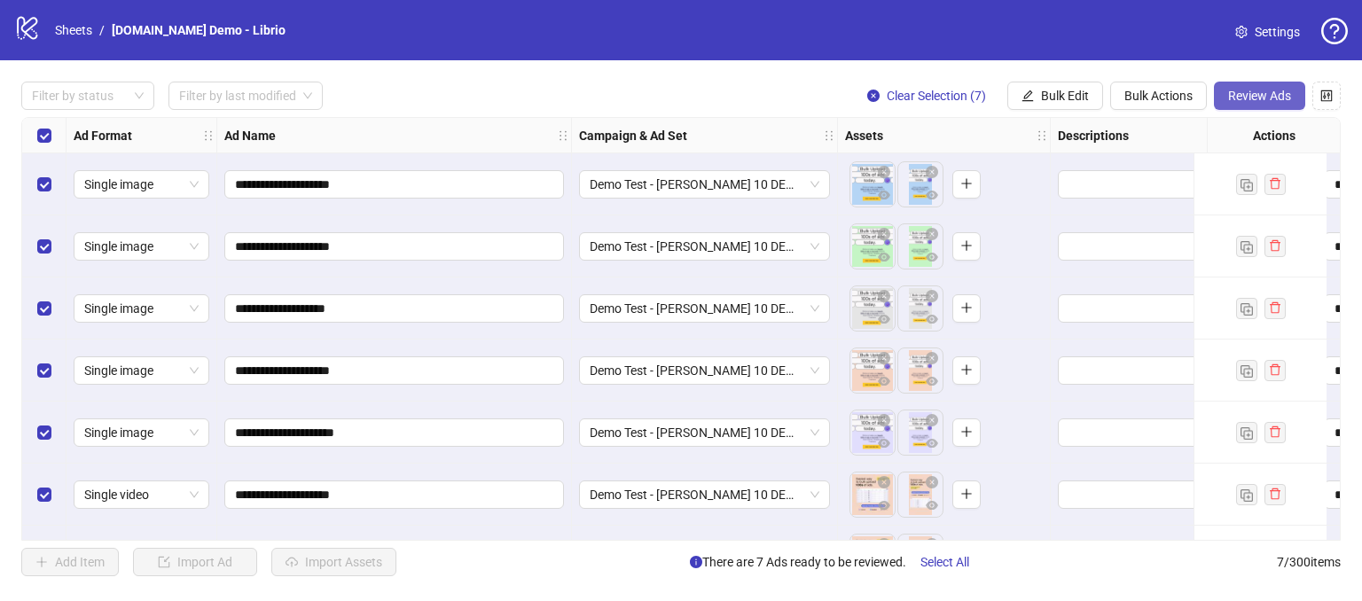
click at [1270, 97] on span "Review Ads" at bounding box center [1259, 96] width 63 height 14
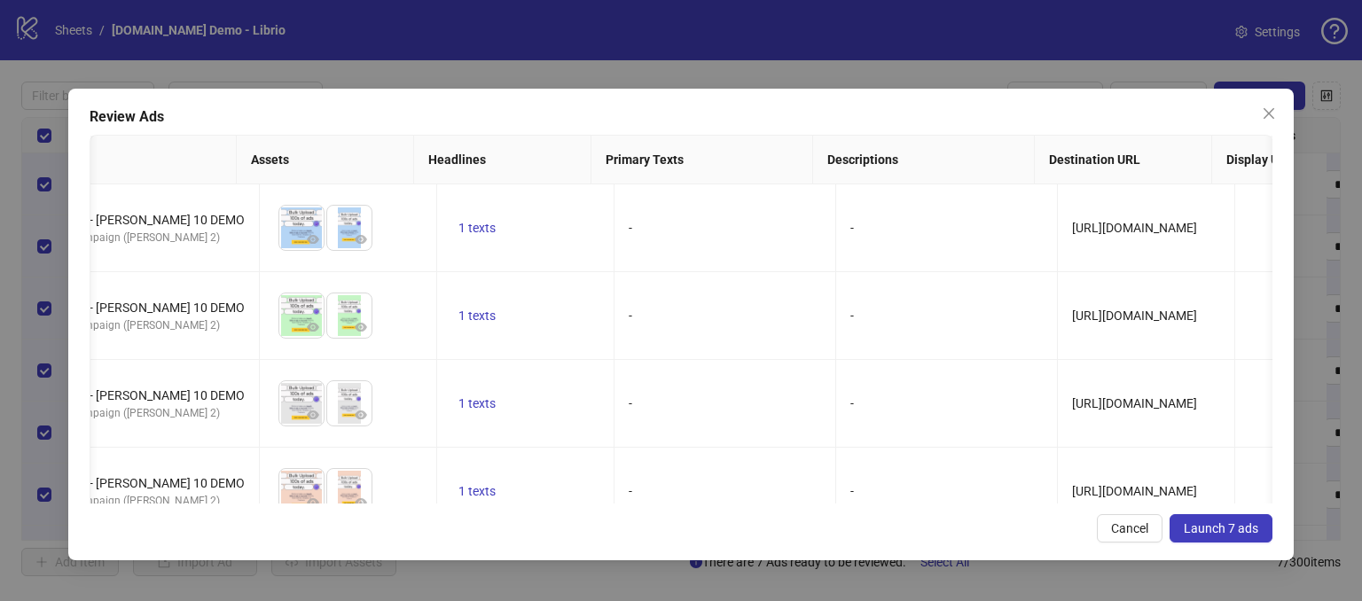
scroll to position [0, 299]
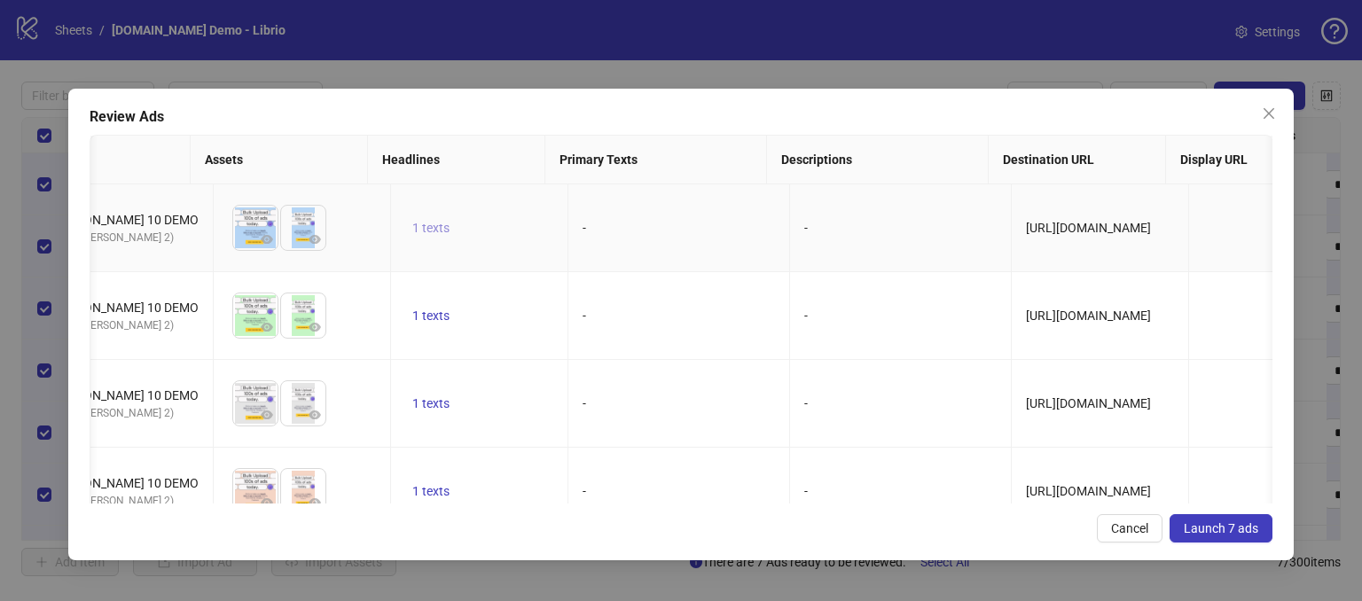
click at [412, 226] on span "1 texts" at bounding box center [430, 228] width 37 height 14
click at [658, 311] on td "-" at bounding box center [679, 316] width 222 height 88
drag, startPoint x: 522, startPoint y: 488, endPoint x: 607, endPoint y: 468, distance: 87.3
click at [607, 468] on tr "BULK UPLOAD - PEACH - Demo Test - [PERSON_NAME] 10 DEMO A Demo Campaign ([PERSO…" at bounding box center [1339, 492] width 3095 height 88
click at [598, 442] on td "-" at bounding box center [679, 404] width 222 height 88
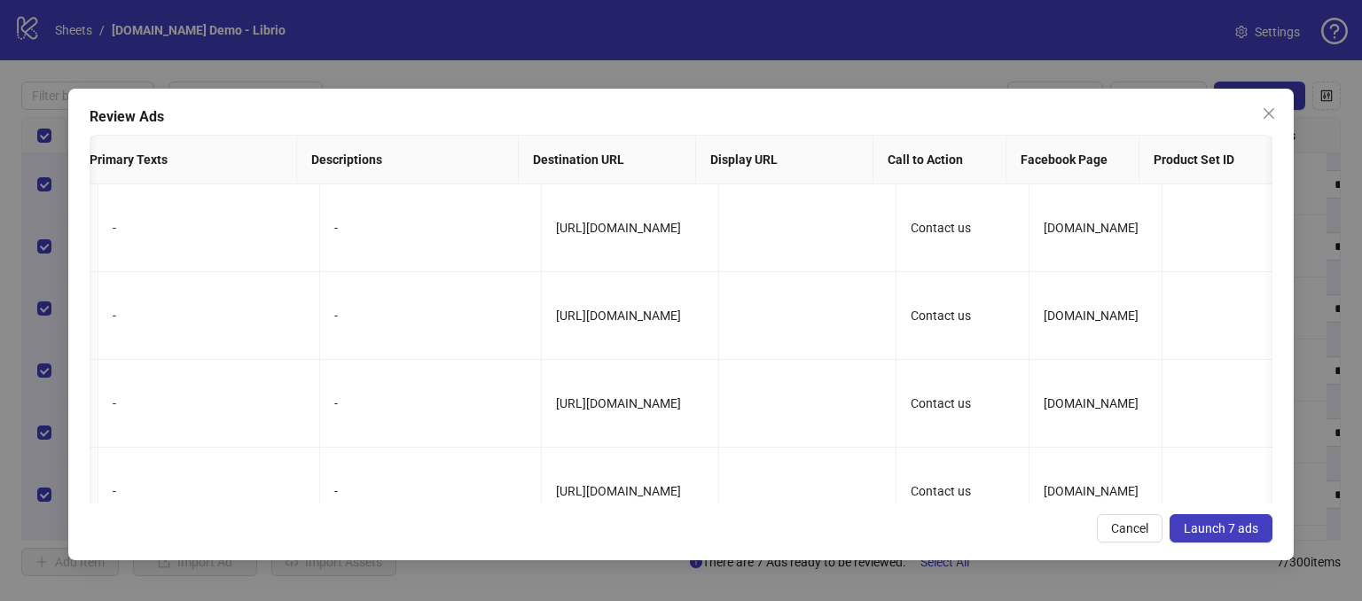
scroll to position [0, 0]
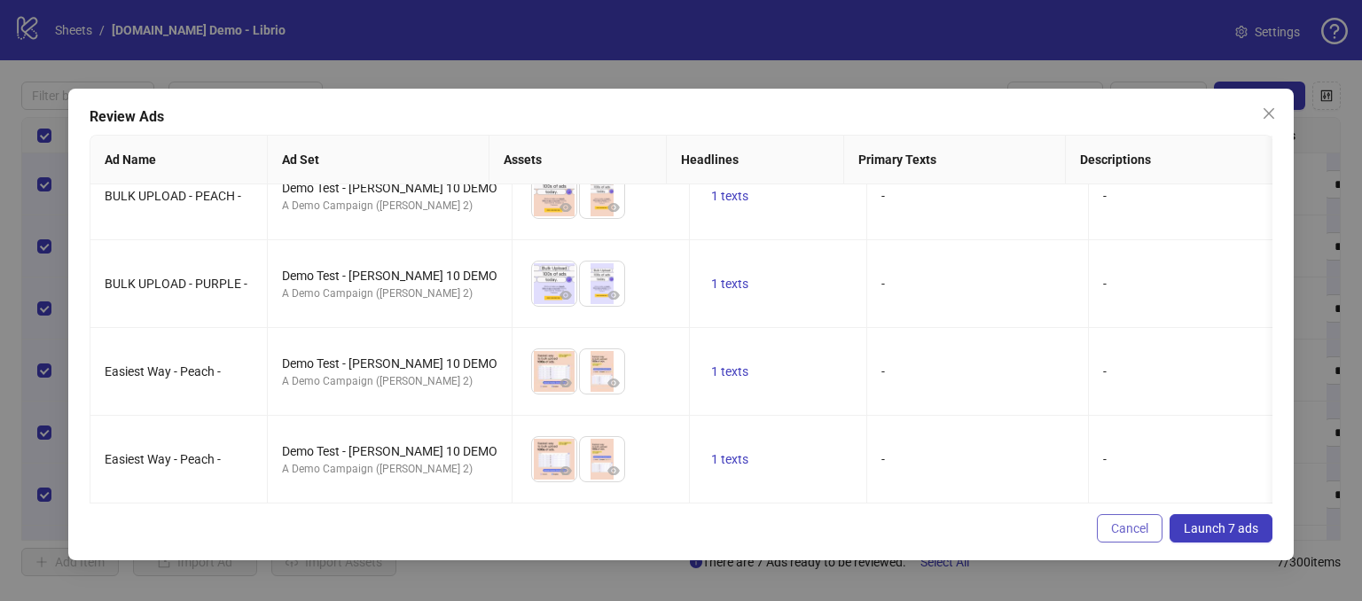
click at [1126, 529] on span "Cancel" at bounding box center [1129, 528] width 37 height 14
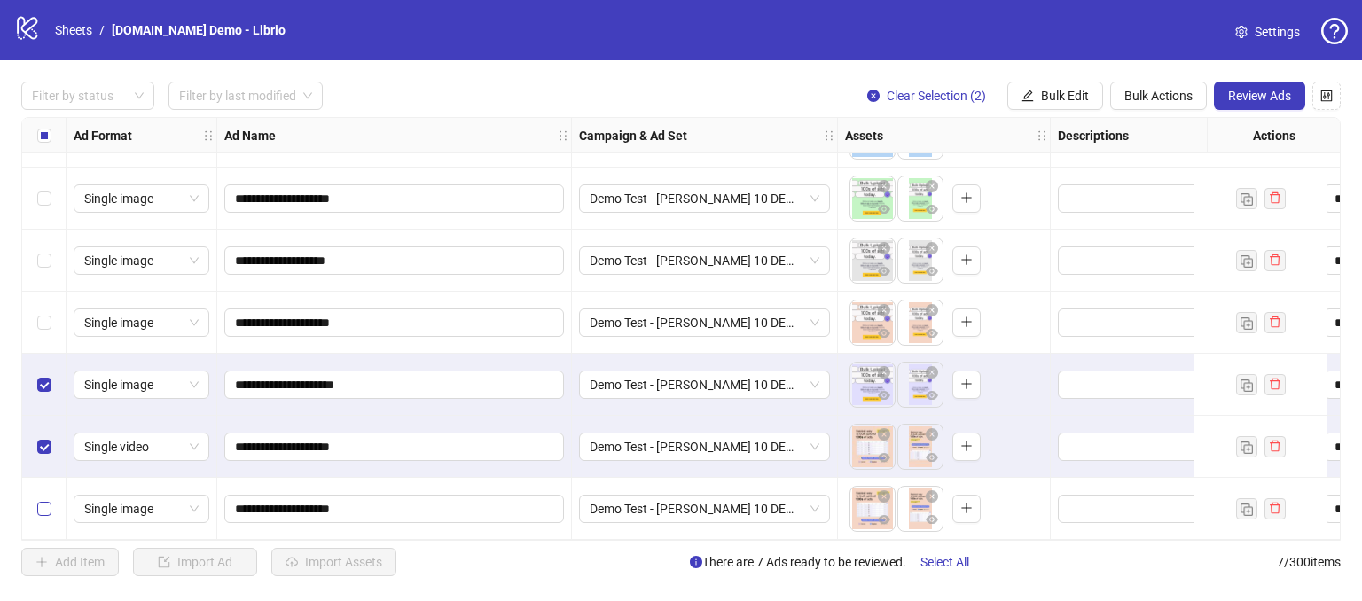
click at [41, 510] on label "Select row 7" at bounding box center [44, 509] width 14 height 20
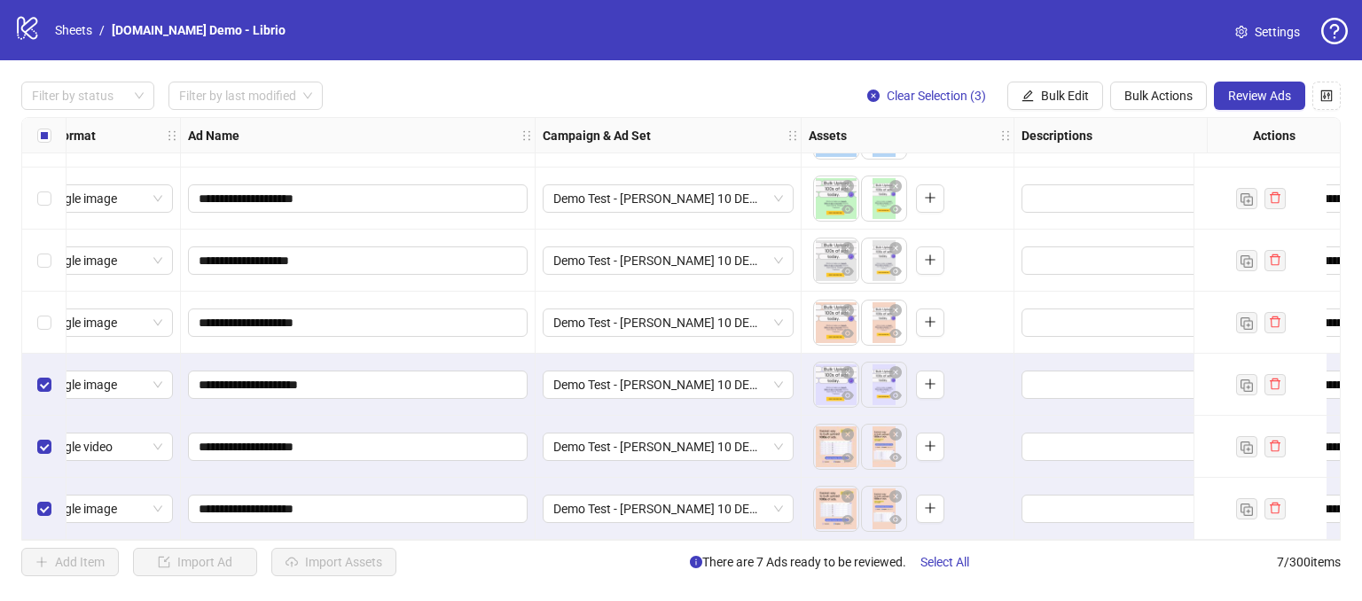
click at [36, 379] on div "Select row 5" at bounding box center [44, 385] width 44 height 62
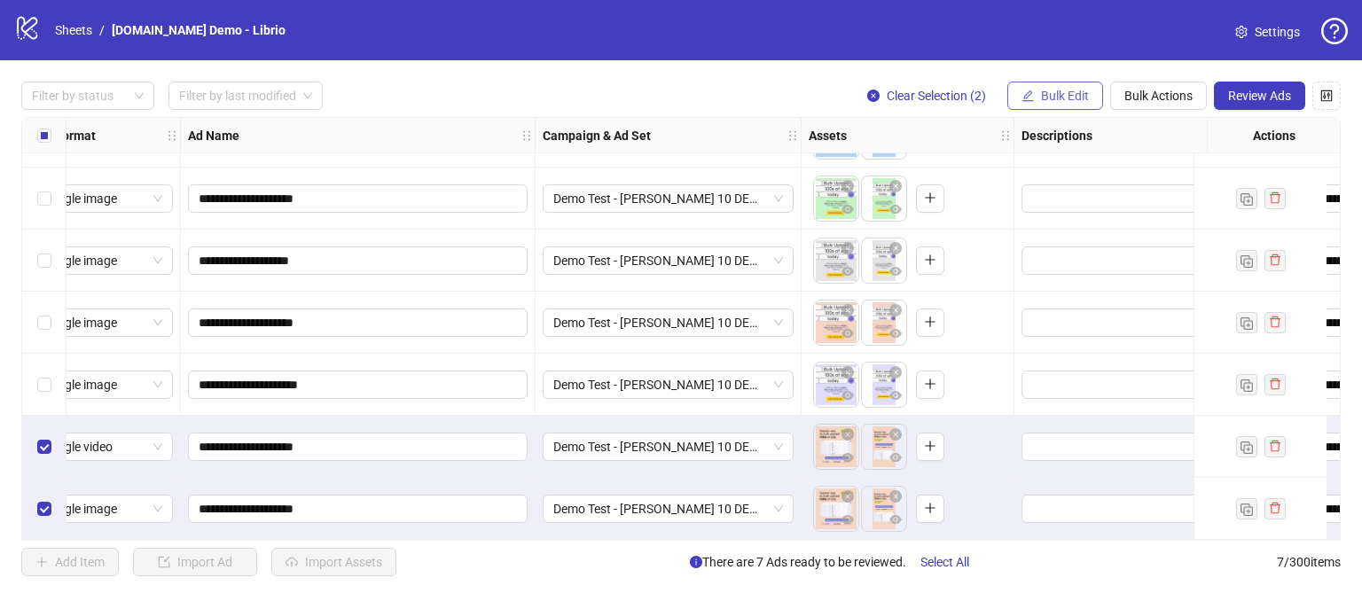
click at [1056, 100] on span "Bulk Edit" at bounding box center [1065, 96] width 48 height 14
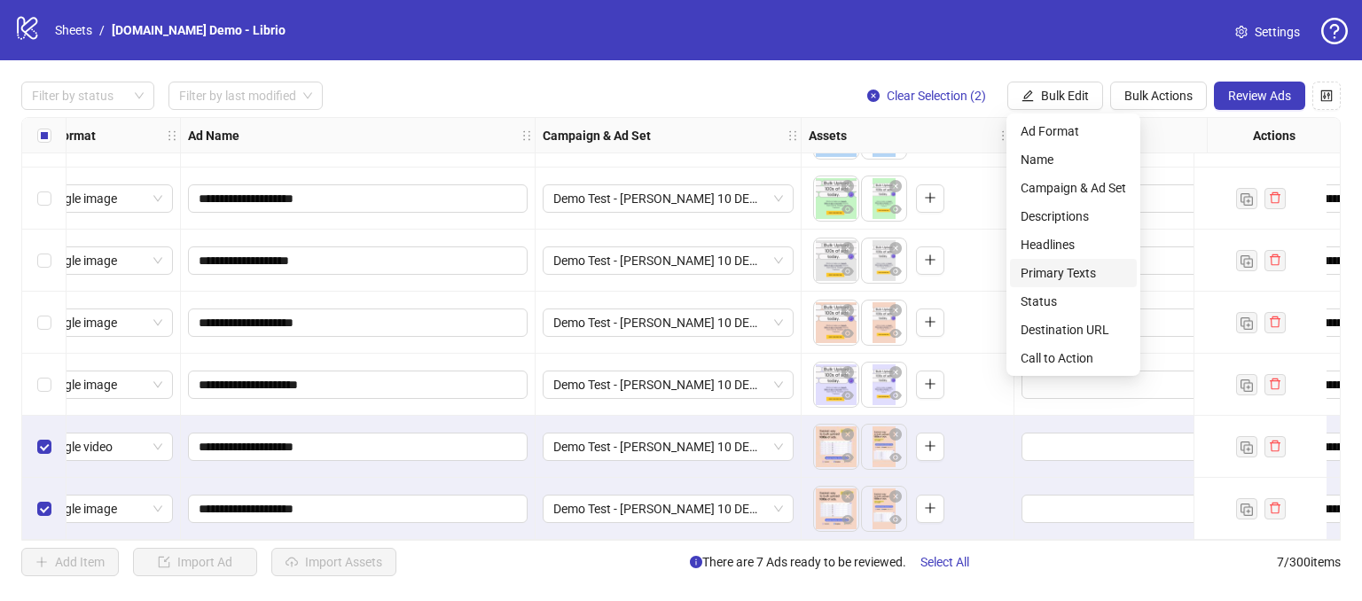
click at [1043, 270] on span "Primary Texts" at bounding box center [1073, 273] width 106 height 20
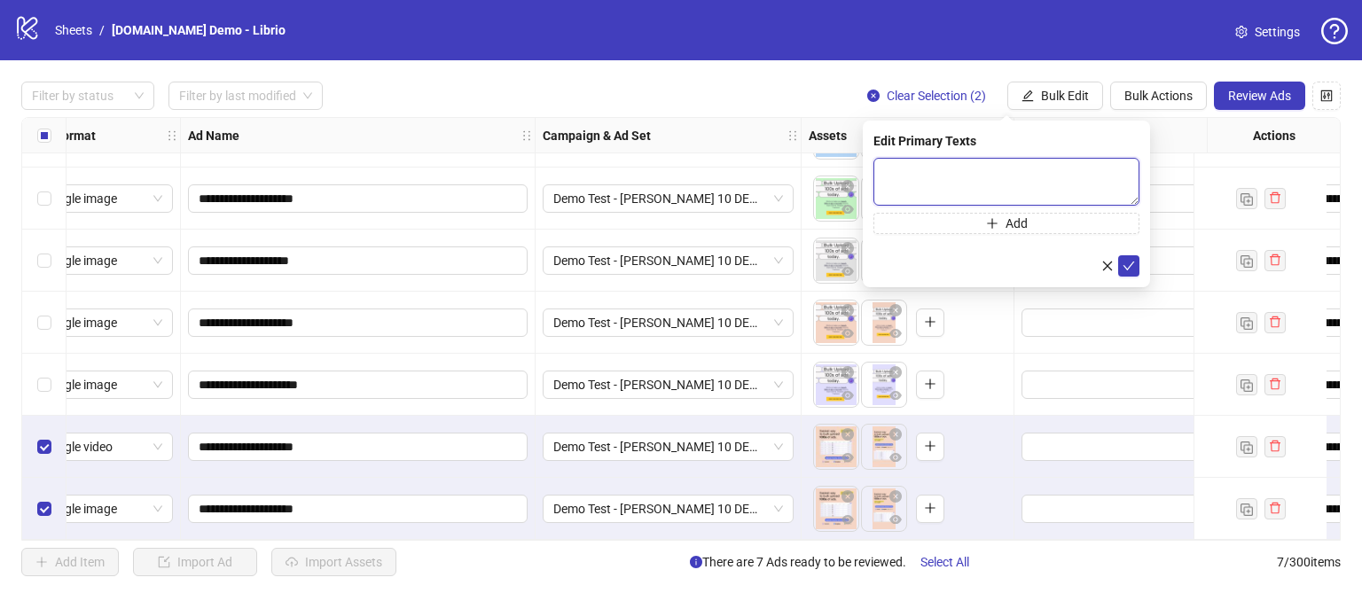
click at [959, 161] on textarea at bounding box center [1006, 182] width 266 height 48
type textarea "**********"
click at [1143, 267] on div "**********" at bounding box center [1006, 204] width 287 height 167
click at [1138, 267] on button "submit" at bounding box center [1128, 265] width 21 height 21
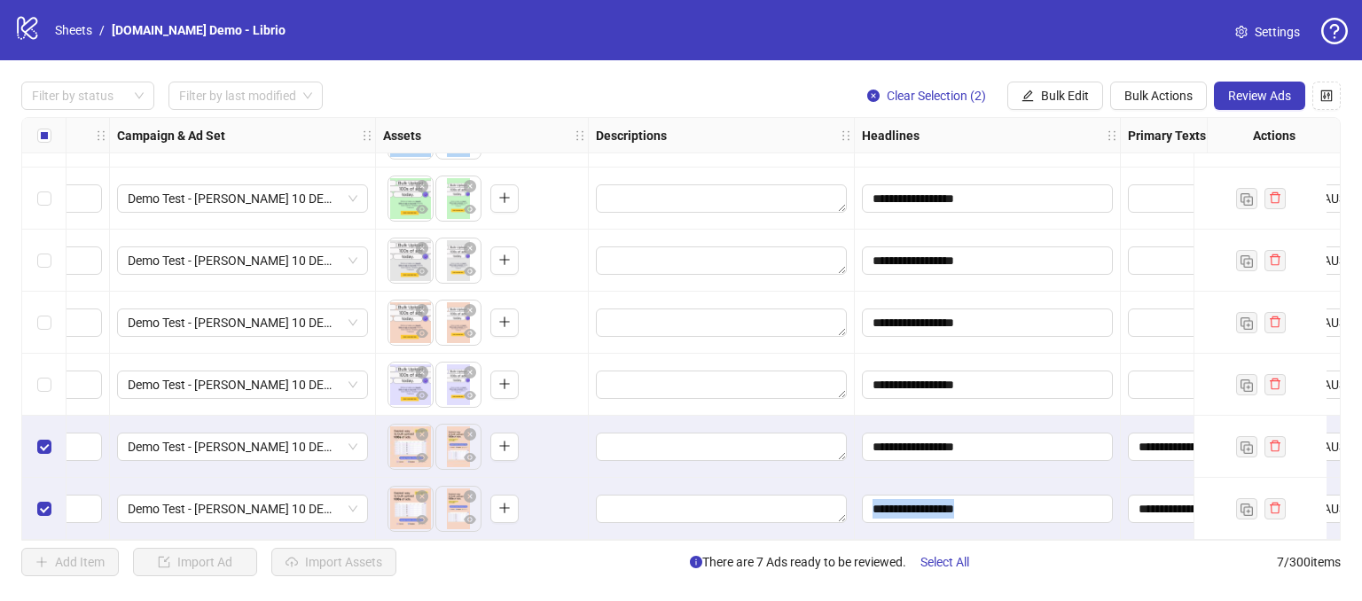
drag, startPoint x: 806, startPoint y: 531, endPoint x: 910, endPoint y: 532, distance: 103.7
click at [910, 70] on div "**********" at bounding box center [699, 70] width 2279 height 0
click at [1177, 398] on div at bounding box center [1209, 385] width 177 height 62
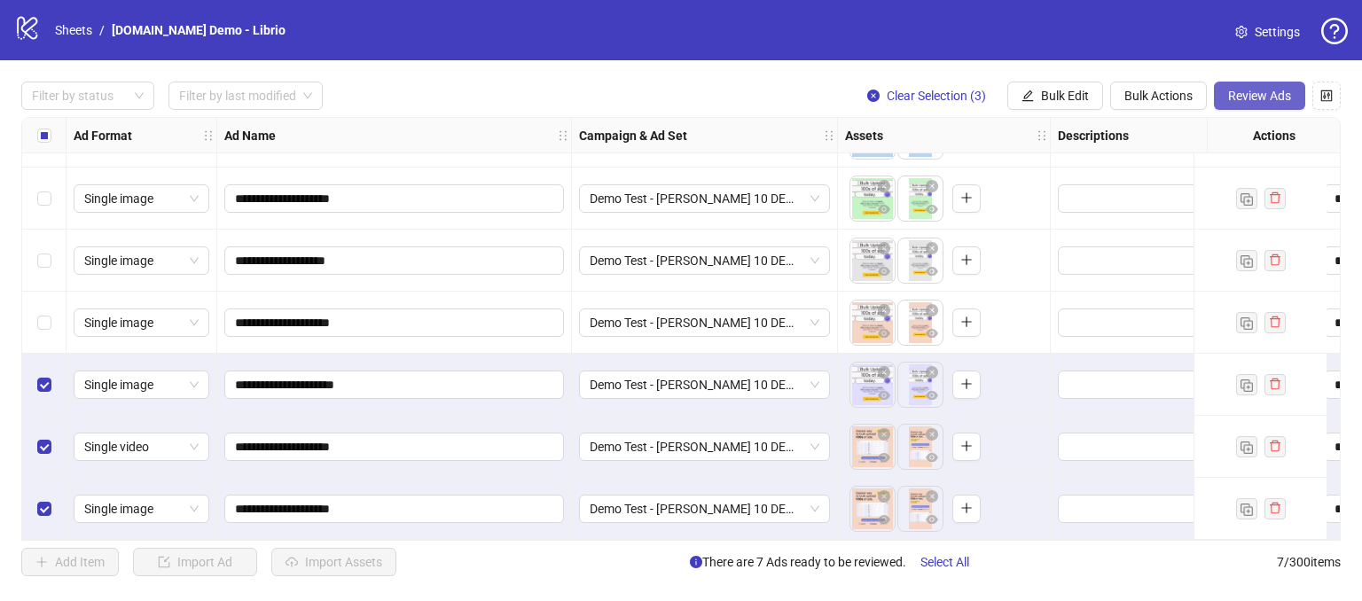
click at [1269, 89] on span "Review Ads" at bounding box center [1259, 96] width 63 height 14
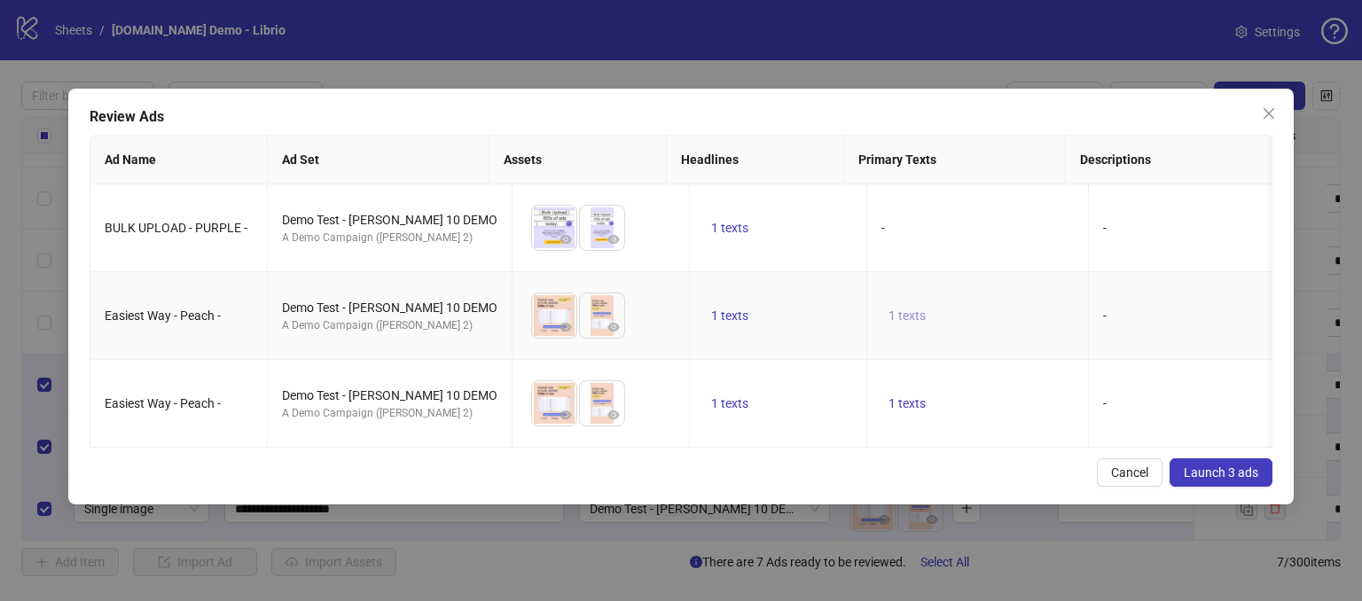
click at [888, 317] on span "1 texts" at bounding box center [906, 316] width 37 height 14
click at [874, 262] on td "-" at bounding box center [978, 228] width 222 height 88
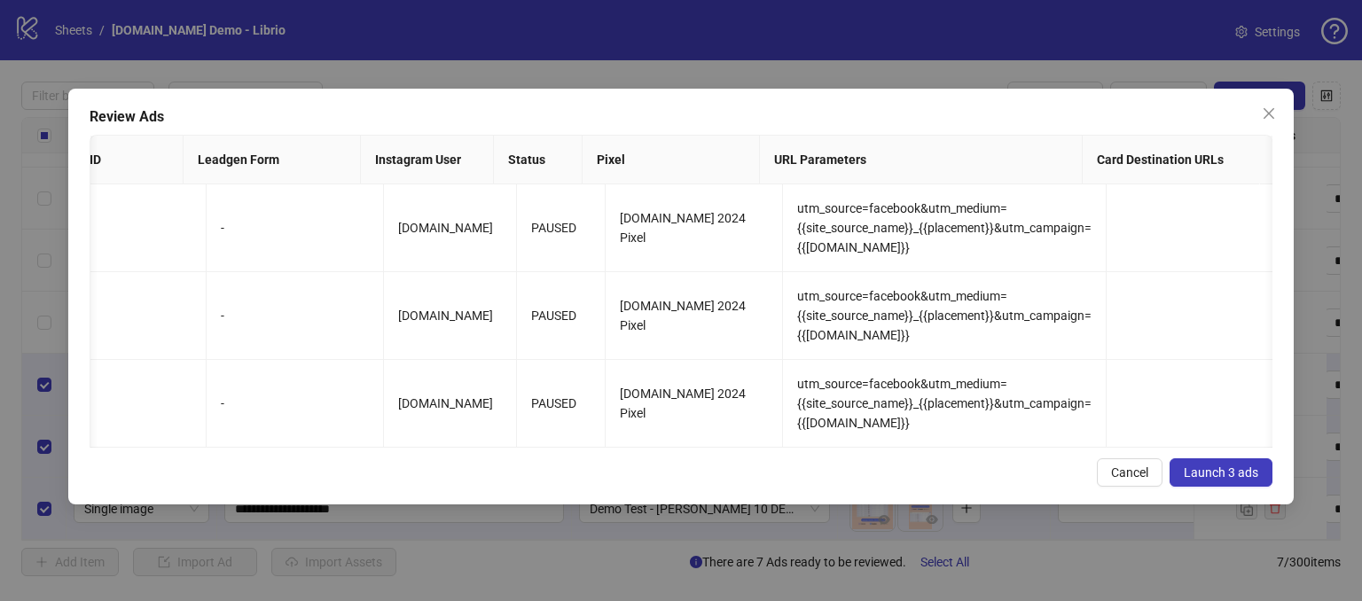
click at [1208, 480] on span "Launch 3 ads" at bounding box center [1221, 472] width 74 height 14
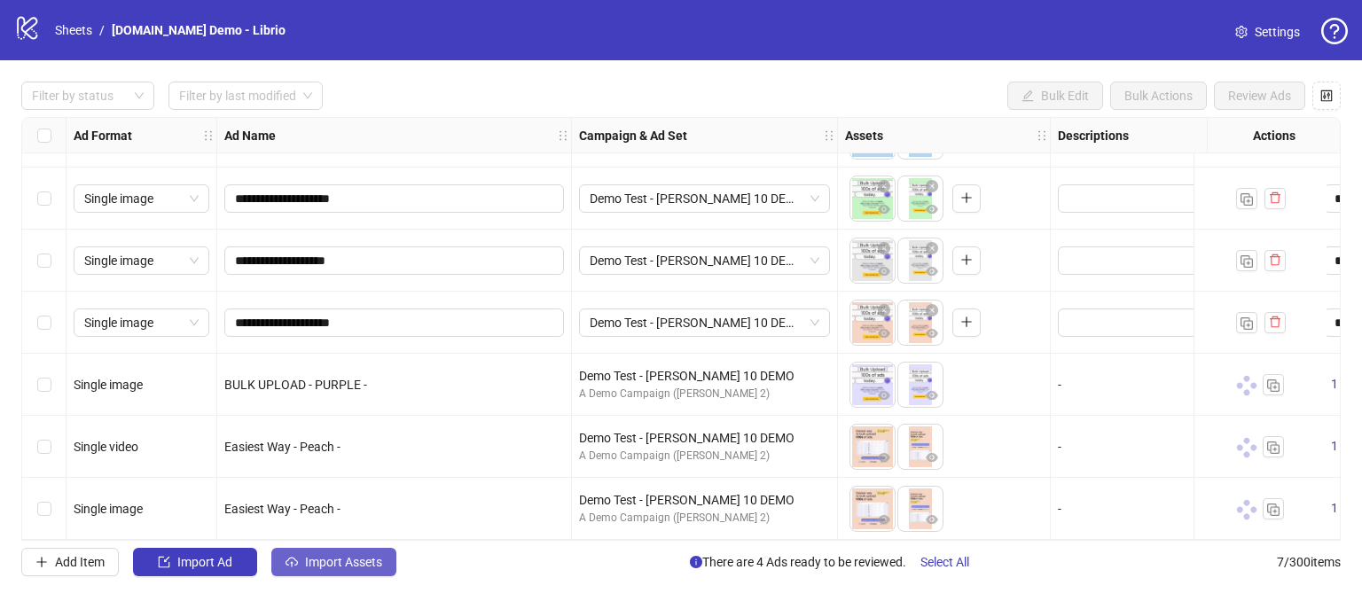
click at [340, 562] on span "Import Assets" at bounding box center [343, 562] width 77 height 14
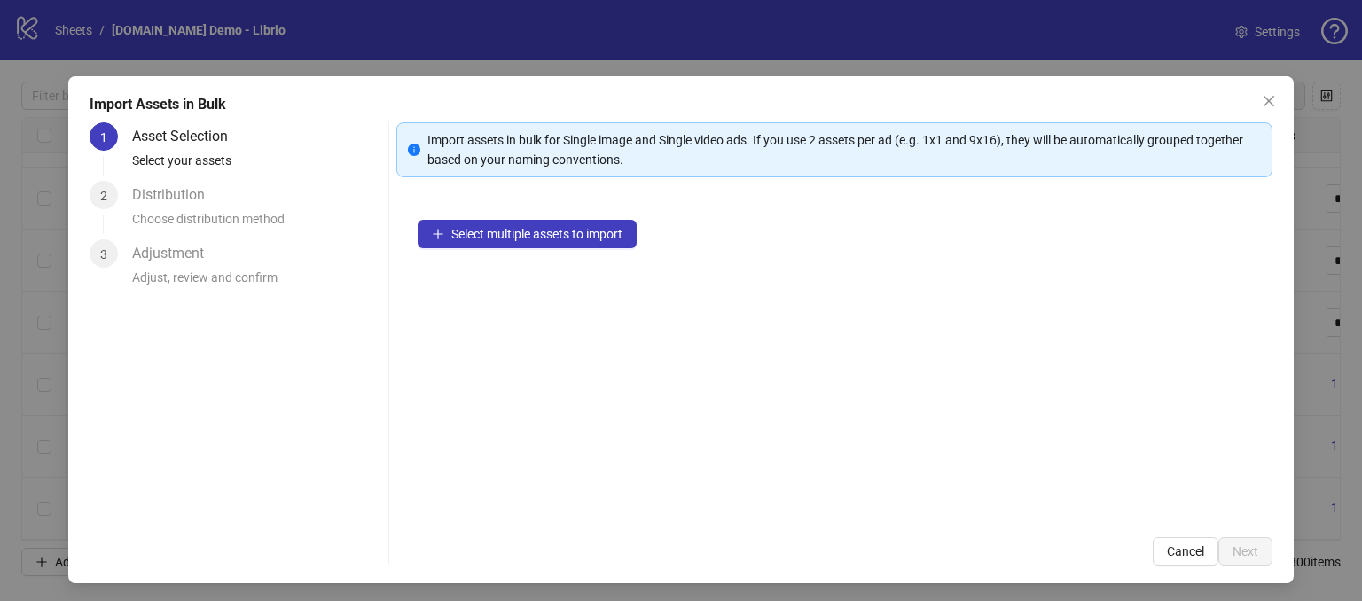
scroll to position [16, 0]
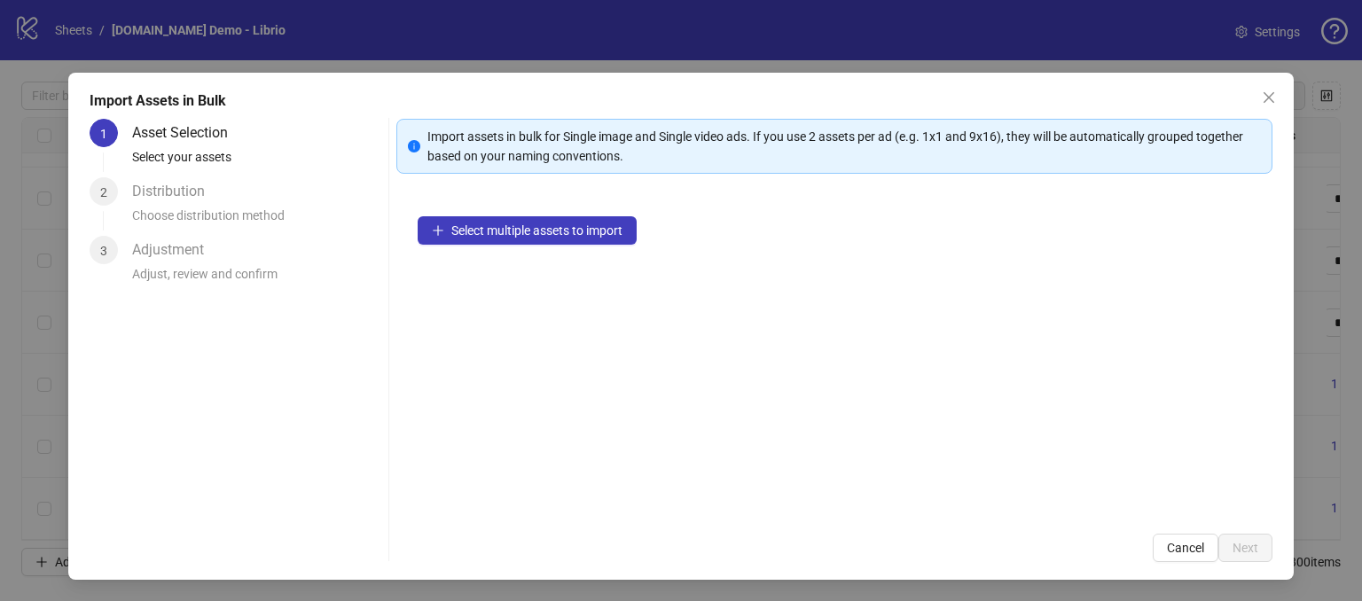
drag, startPoint x: 1161, startPoint y: 558, endPoint x: 1035, endPoint y: 570, distance: 127.4
click at [1161, 557] on button "Cancel" at bounding box center [1186, 548] width 66 height 28
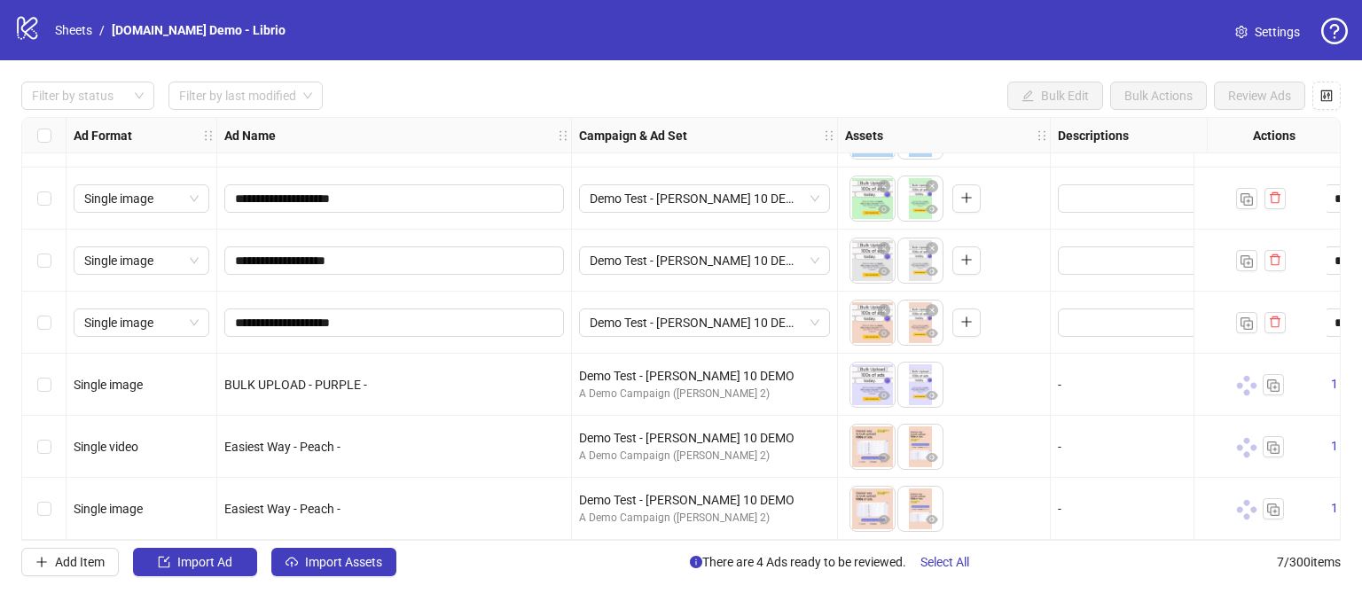
scroll to position [0, 0]
click at [219, 555] on span "Import Ad" at bounding box center [204, 562] width 55 height 14
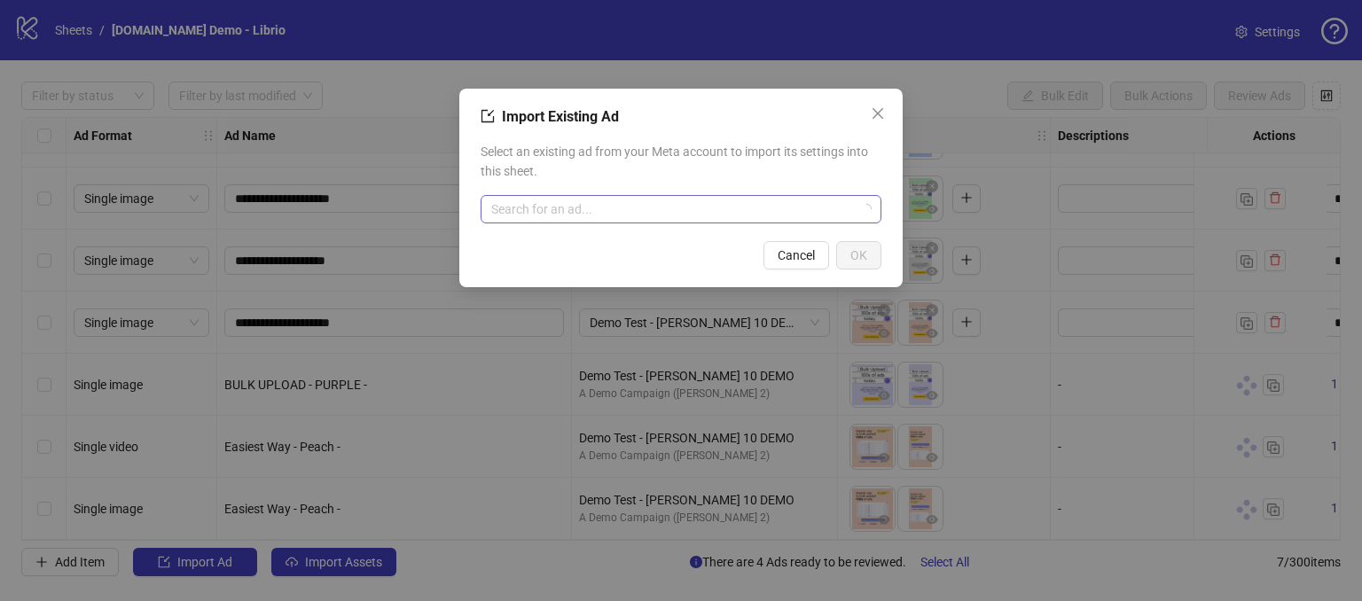
click at [546, 207] on input "search" at bounding box center [673, 209] width 364 height 27
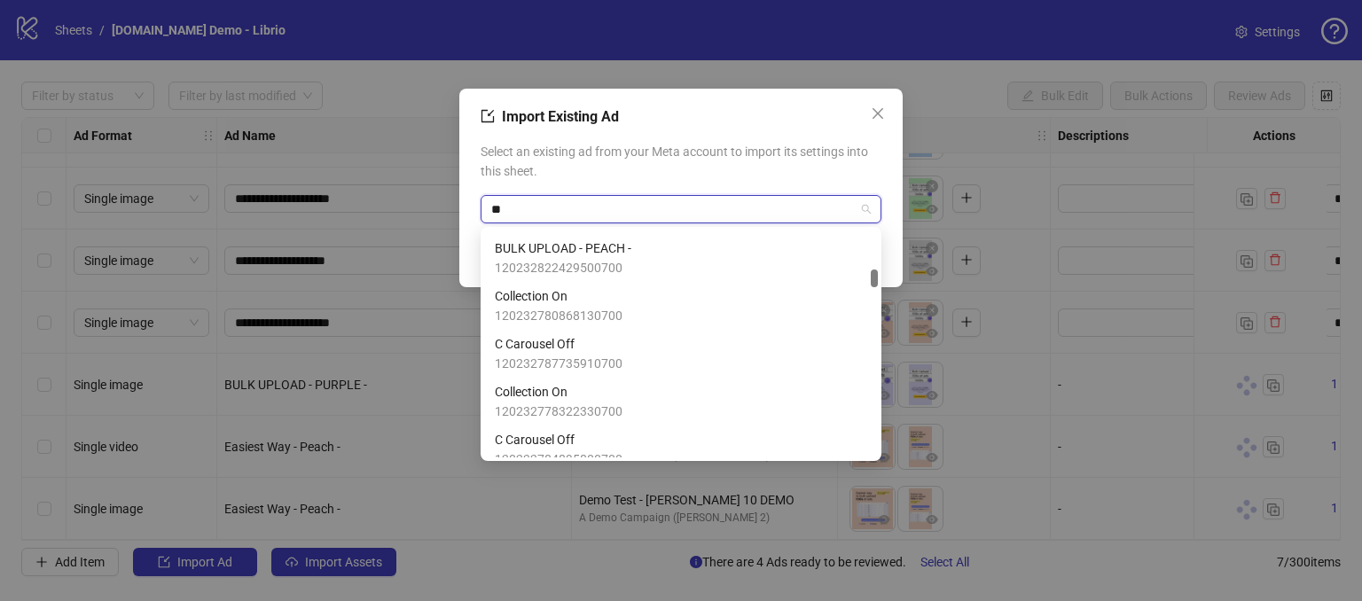
scroll to position [592, 0]
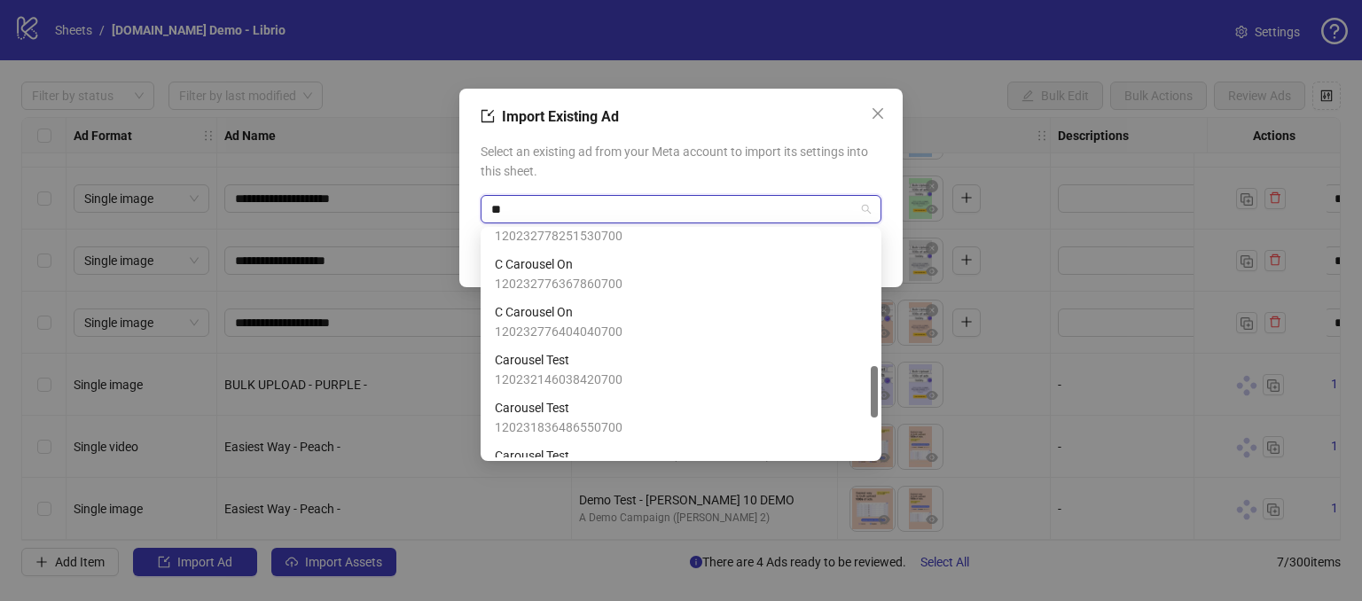
type input "*"
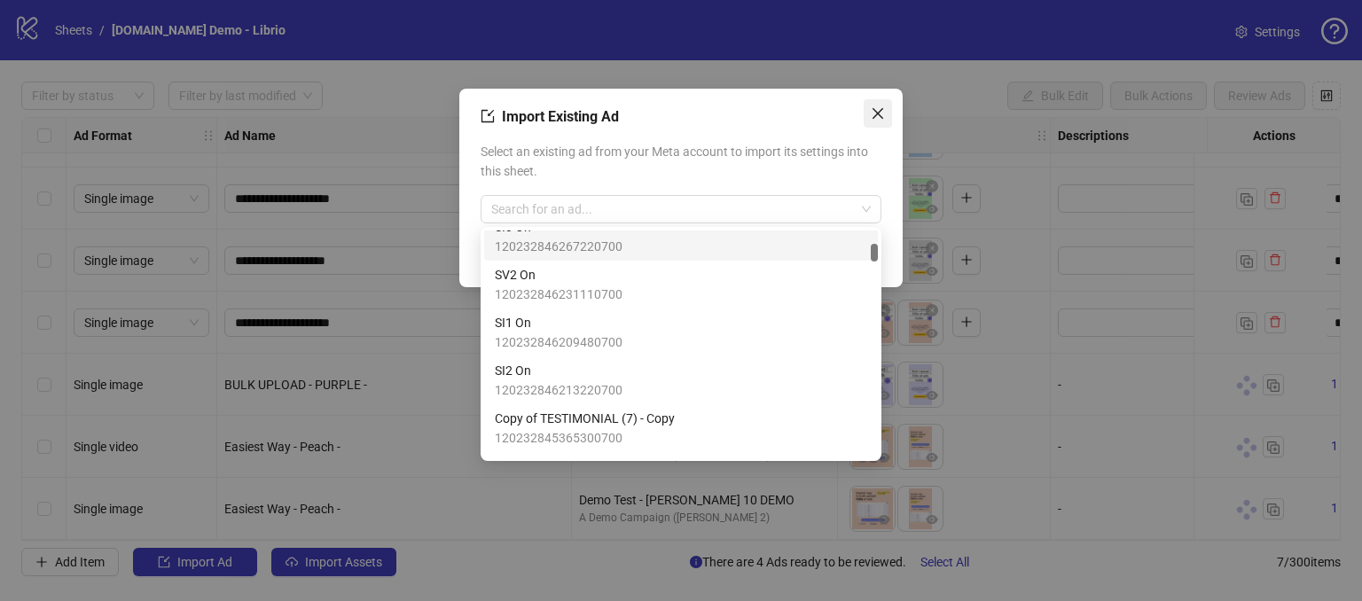
click at [875, 113] on icon "close" at bounding box center [878, 113] width 14 height 14
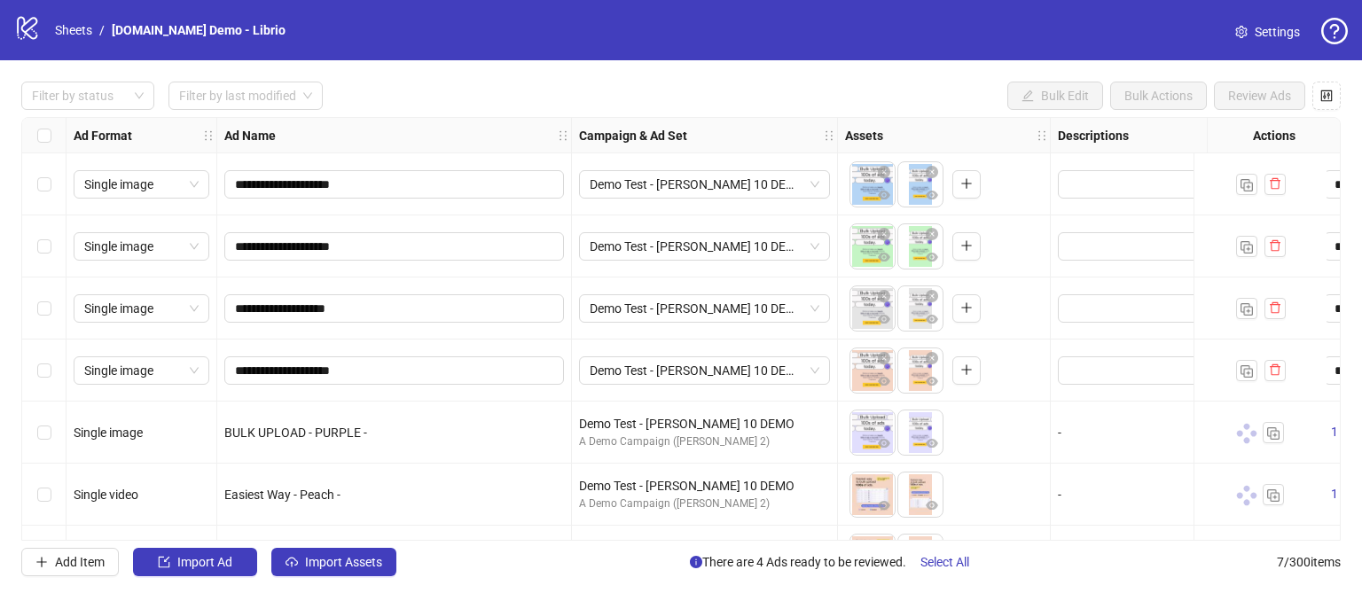
scroll to position [54, 0]
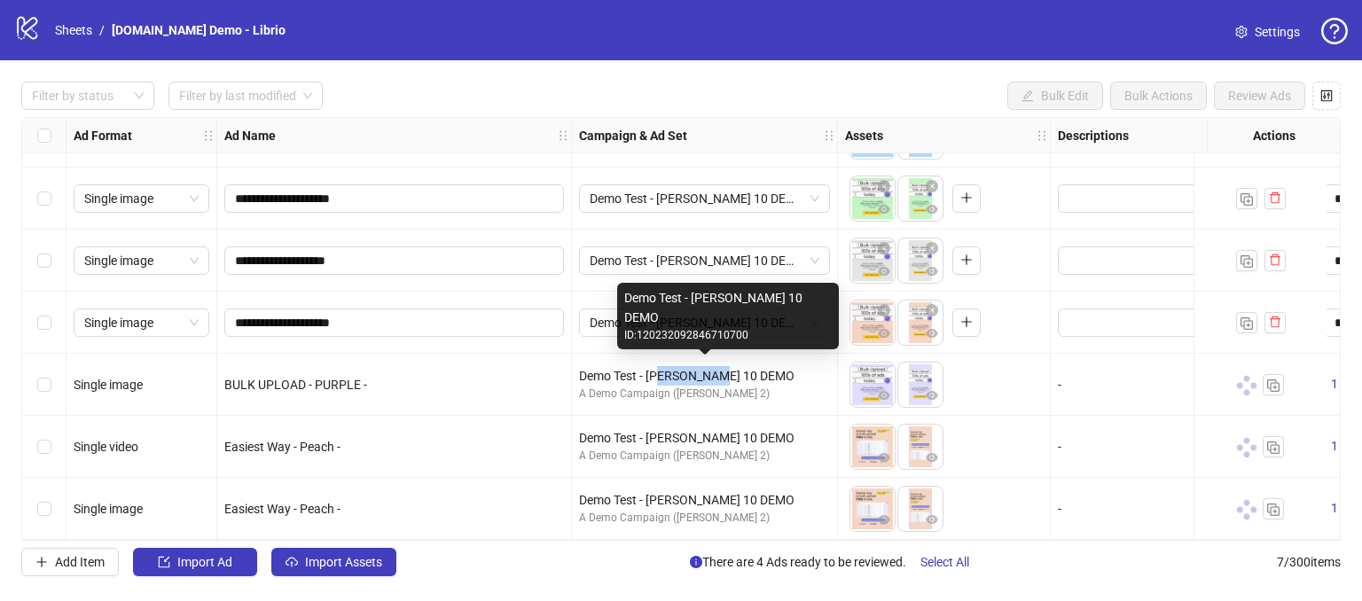
drag, startPoint x: 674, startPoint y: 359, endPoint x: 738, endPoint y: 363, distance: 63.9
click at [733, 366] on div "Demo Test - [PERSON_NAME] 10 DEMO" at bounding box center [704, 376] width 251 height 20
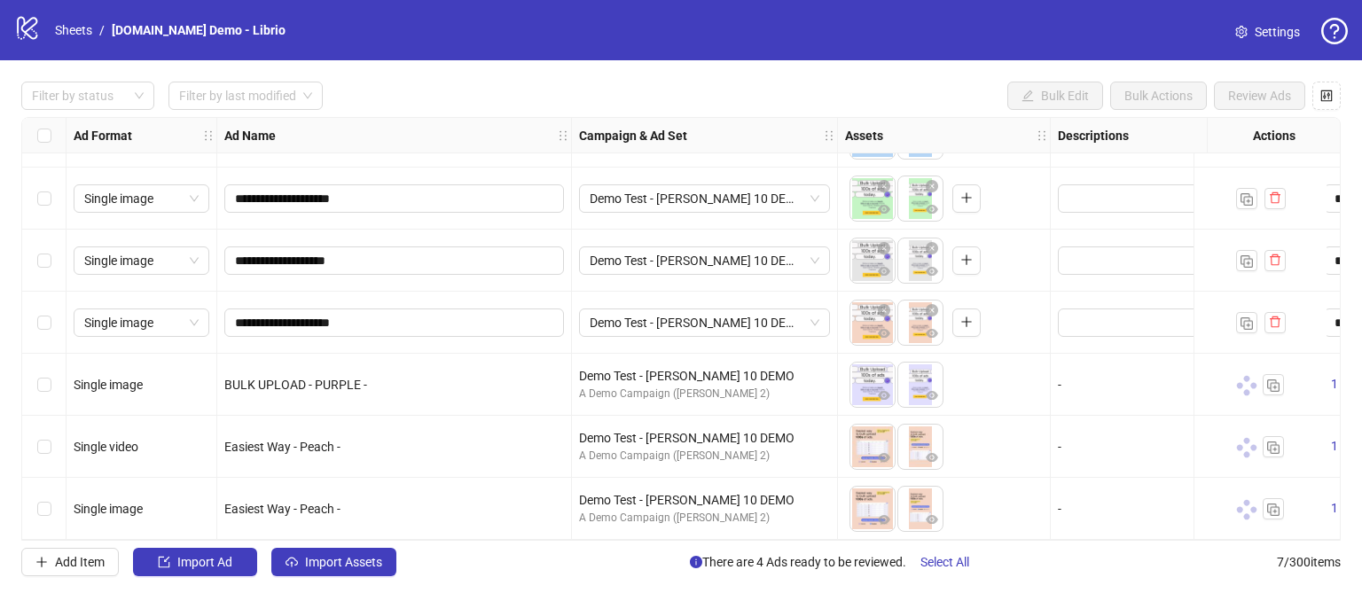
click at [819, 390] on div "A Demo Campaign ([PERSON_NAME] 2)" at bounding box center [704, 394] width 251 height 17
click at [791, 321] on span "Demo Test - [PERSON_NAME] 10 DEMO" at bounding box center [705, 322] width 230 height 27
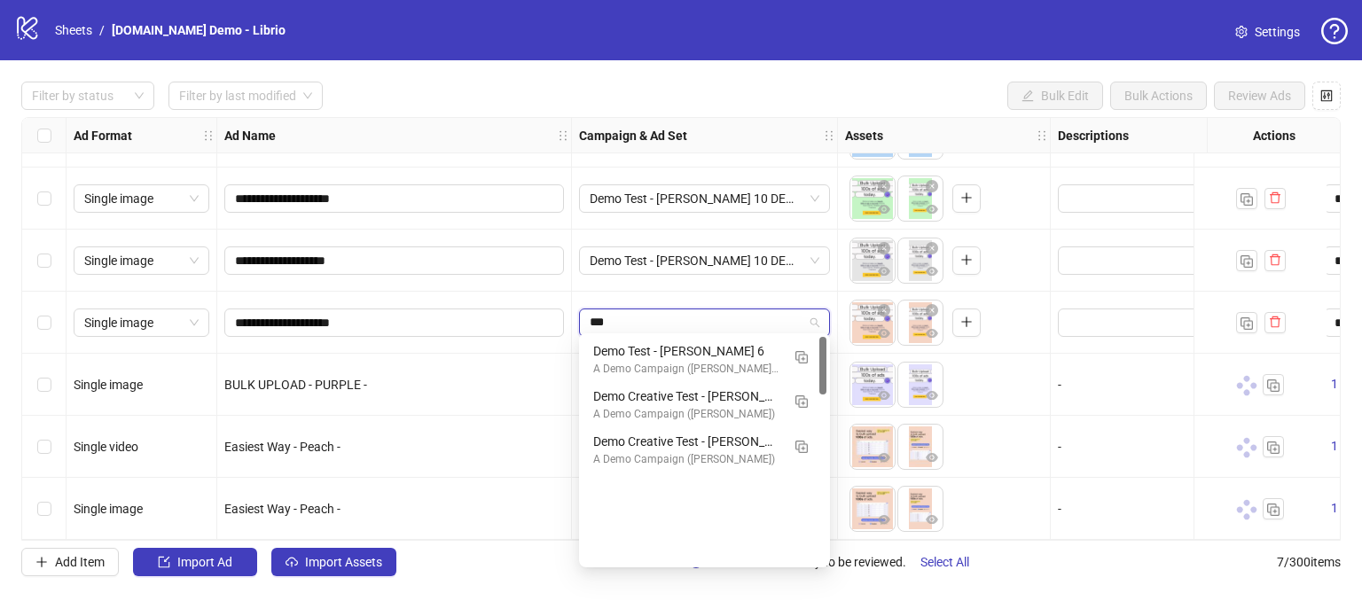
scroll to position [0, 0]
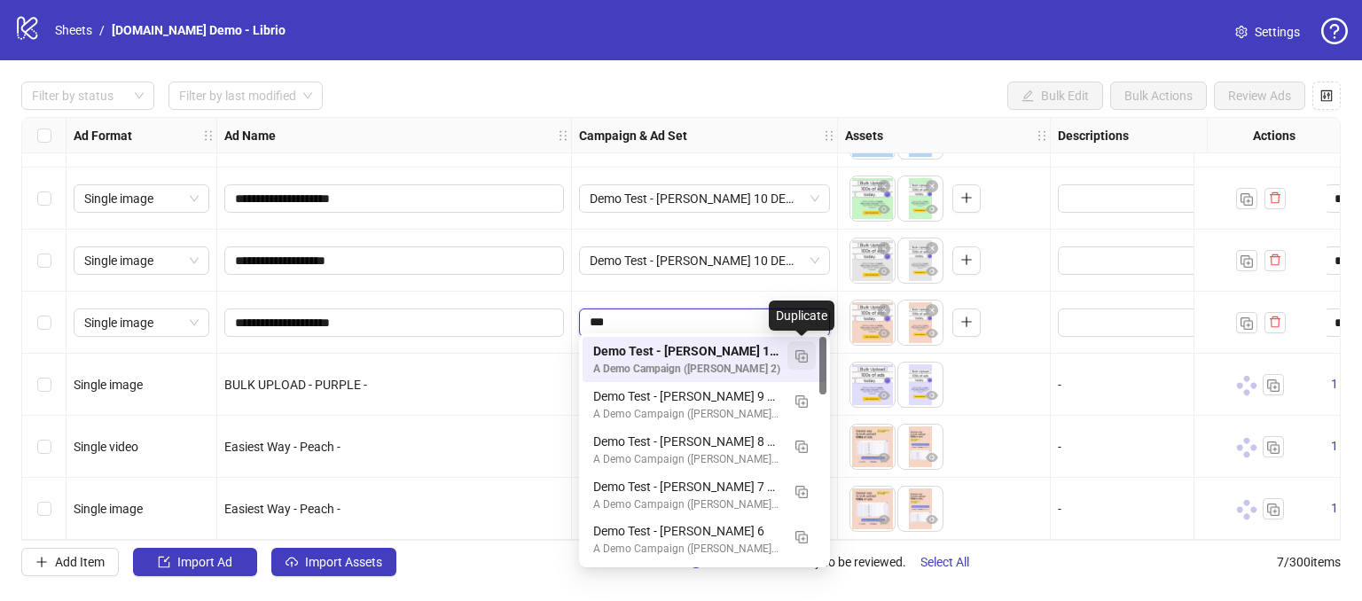
click at [801, 357] on img "button" at bounding box center [801, 356] width 12 height 12
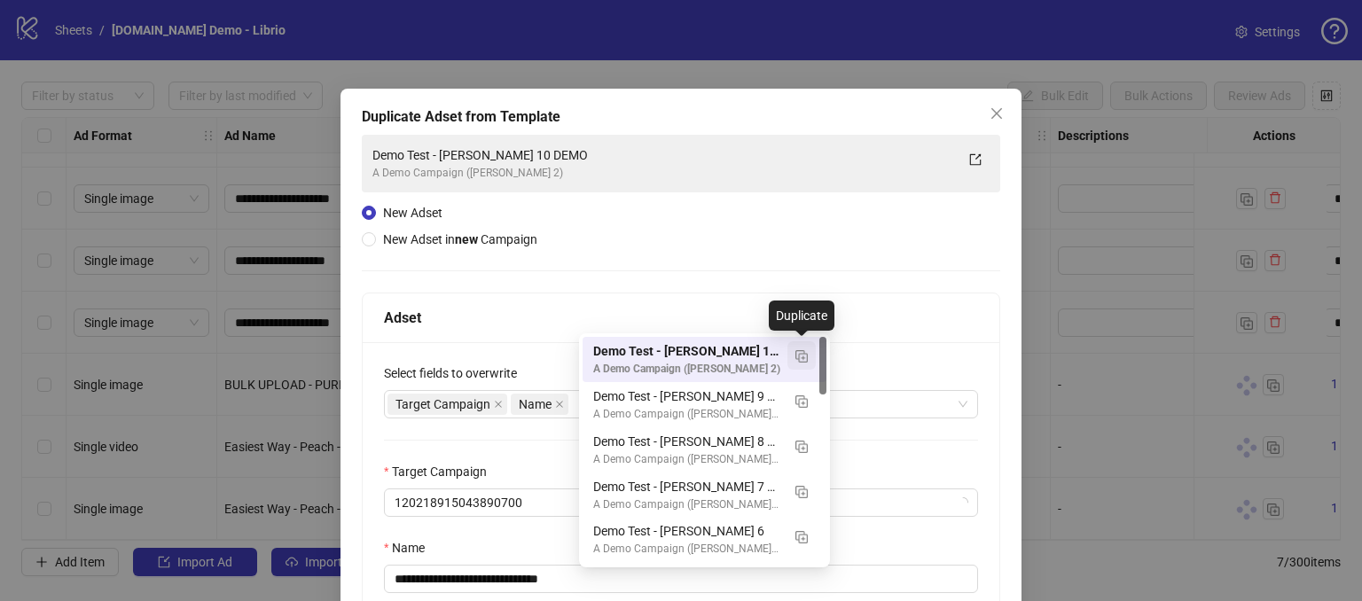
type input "***"
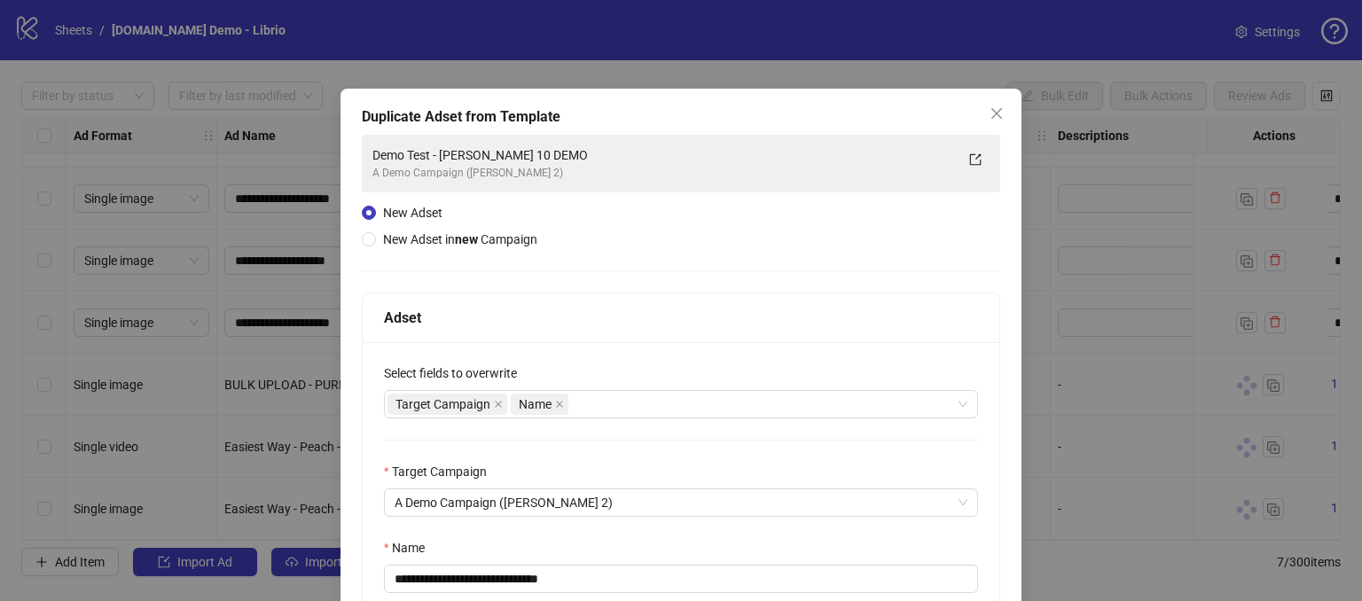
click at [545, 210] on div "**********" at bounding box center [681, 417] width 638 height 564
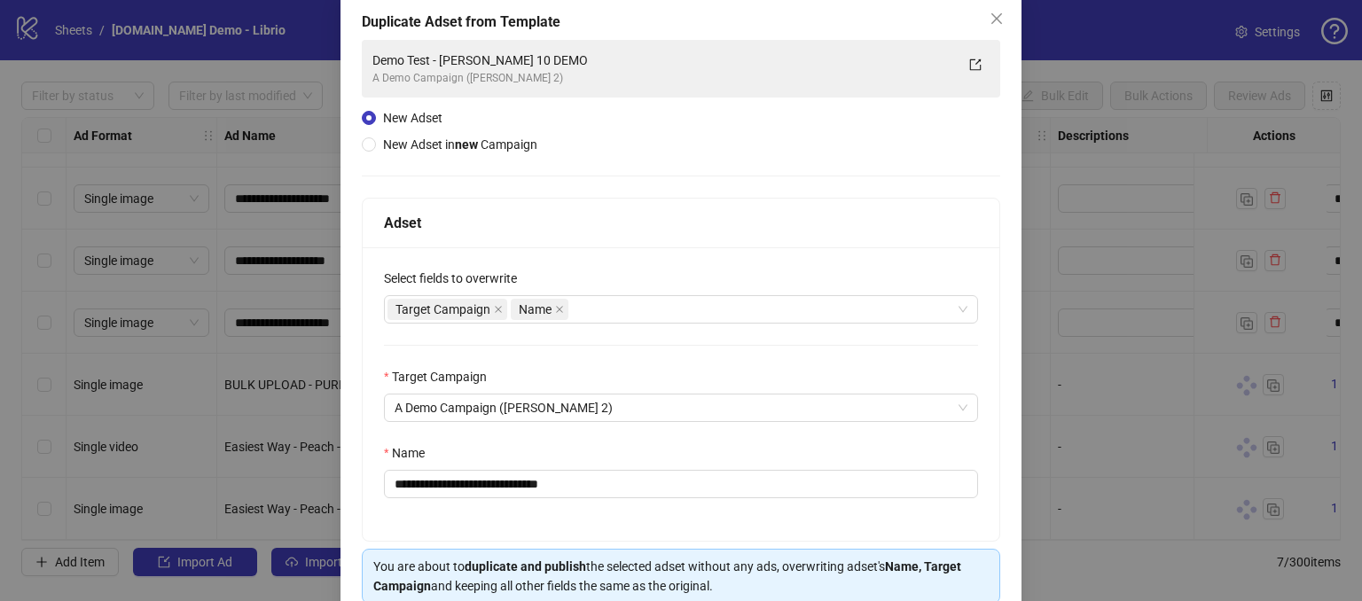
scroll to position [175, 0]
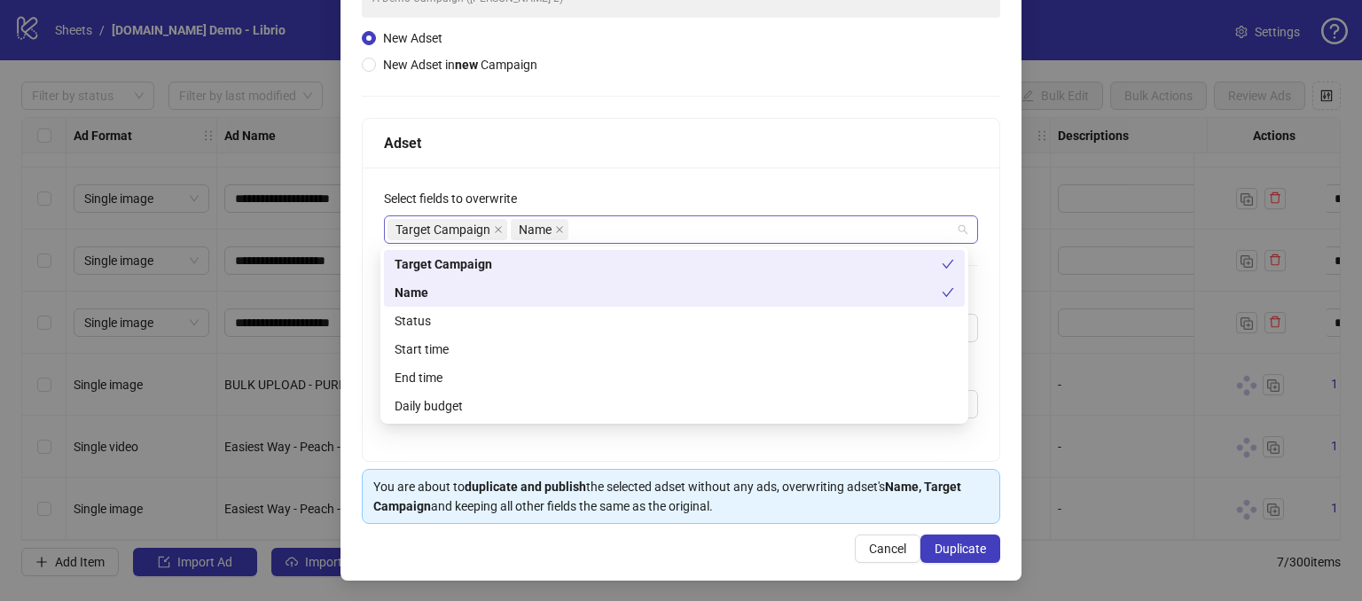
click at [639, 215] on div "Target Campaign Name" at bounding box center [681, 229] width 594 height 28
click at [667, 186] on div "**********" at bounding box center [681, 314] width 637 height 293
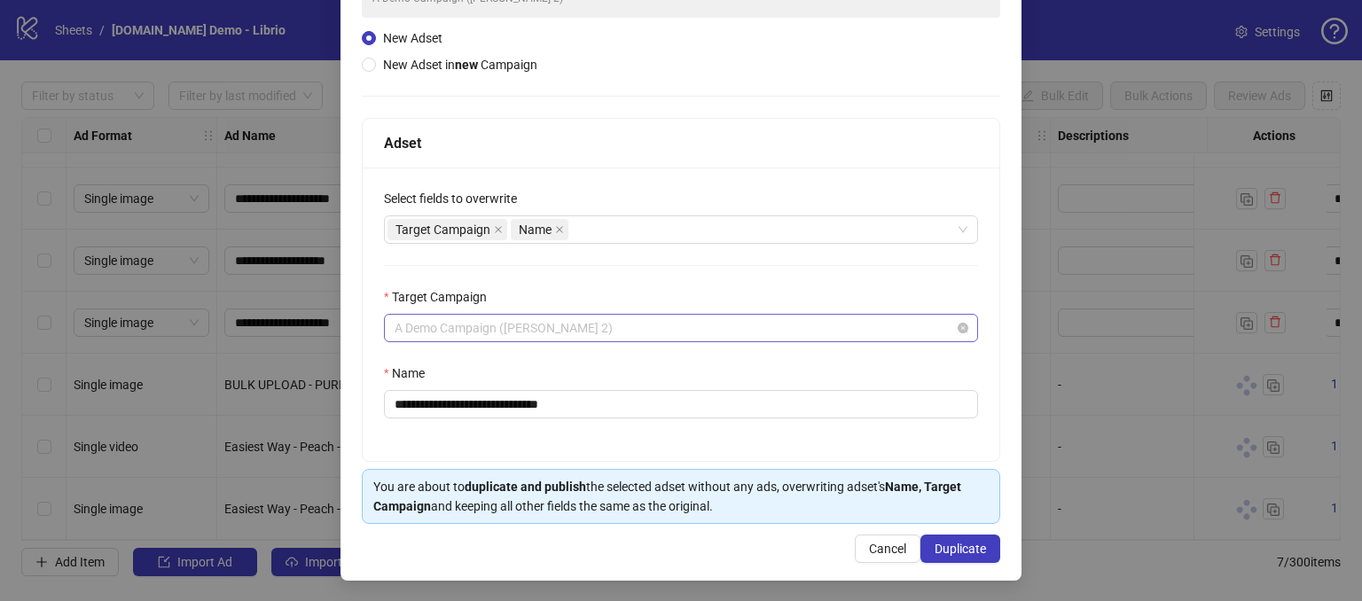
click at [600, 329] on span "A Demo Campaign ([PERSON_NAME] 2)" at bounding box center [681, 328] width 573 height 27
click at [637, 272] on div "**********" at bounding box center [681, 314] width 637 height 293
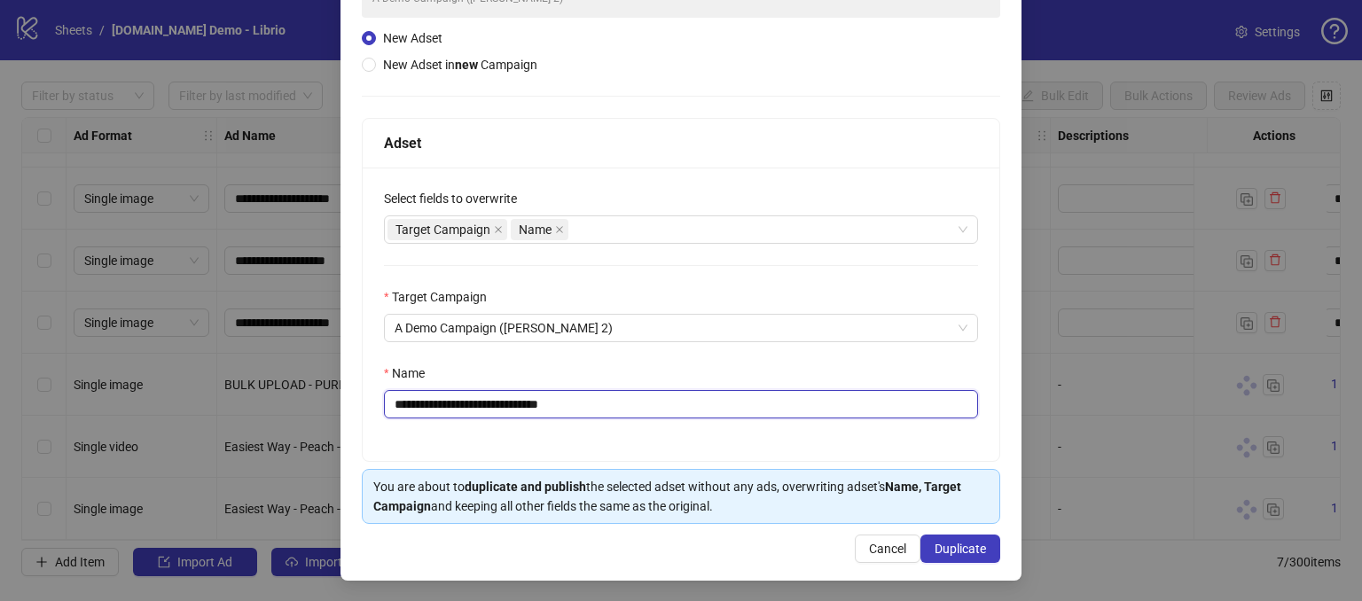
click at [630, 393] on input "**********" at bounding box center [681, 404] width 594 height 28
drag, startPoint x: 600, startPoint y: 399, endPoint x: 551, endPoint y: 402, distance: 49.7
click at [551, 402] on input "**********" at bounding box center [681, 404] width 594 height 28
click at [622, 402] on input "**********" at bounding box center [681, 404] width 594 height 28
click at [623, 409] on input "**********" at bounding box center [681, 404] width 594 height 28
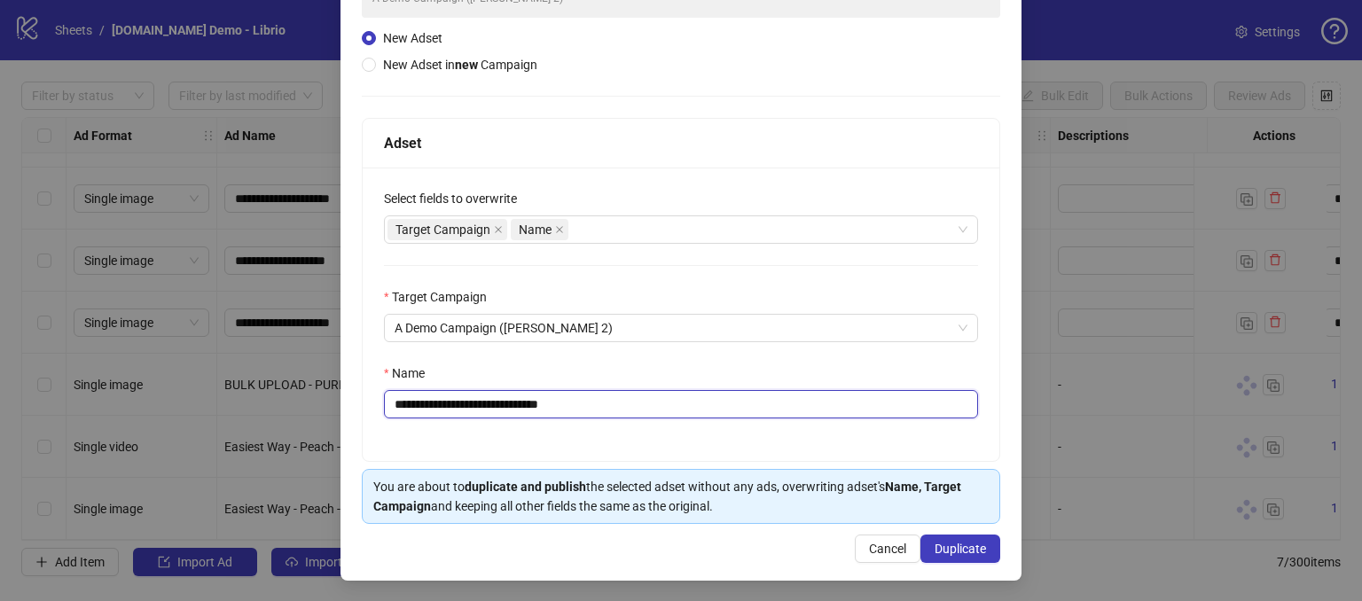
drag, startPoint x: 613, startPoint y: 409, endPoint x: 463, endPoint y: 412, distance: 149.9
click at [463, 412] on input "**********" at bounding box center [681, 404] width 594 height 28
type input "**********"
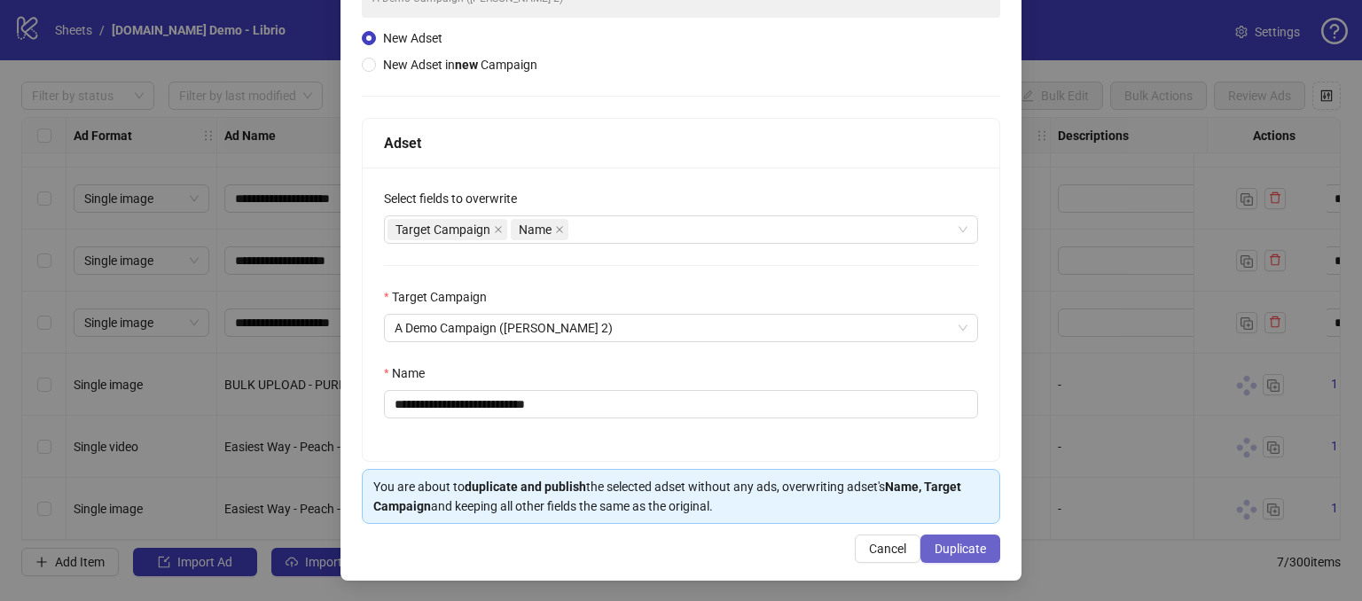
click at [937, 543] on span "Duplicate" at bounding box center [959, 549] width 51 height 14
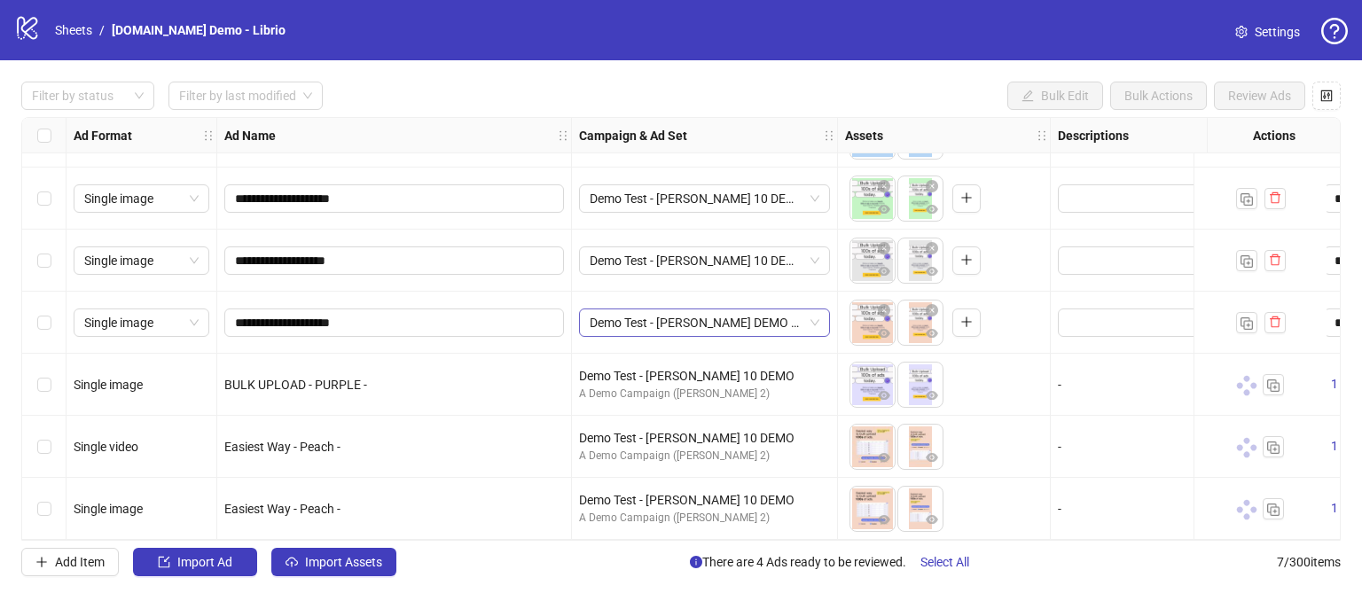
click at [812, 320] on span "Demo Test - [PERSON_NAME] DEMO NEW 11" at bounding box center [705, 322] width 230 height 27
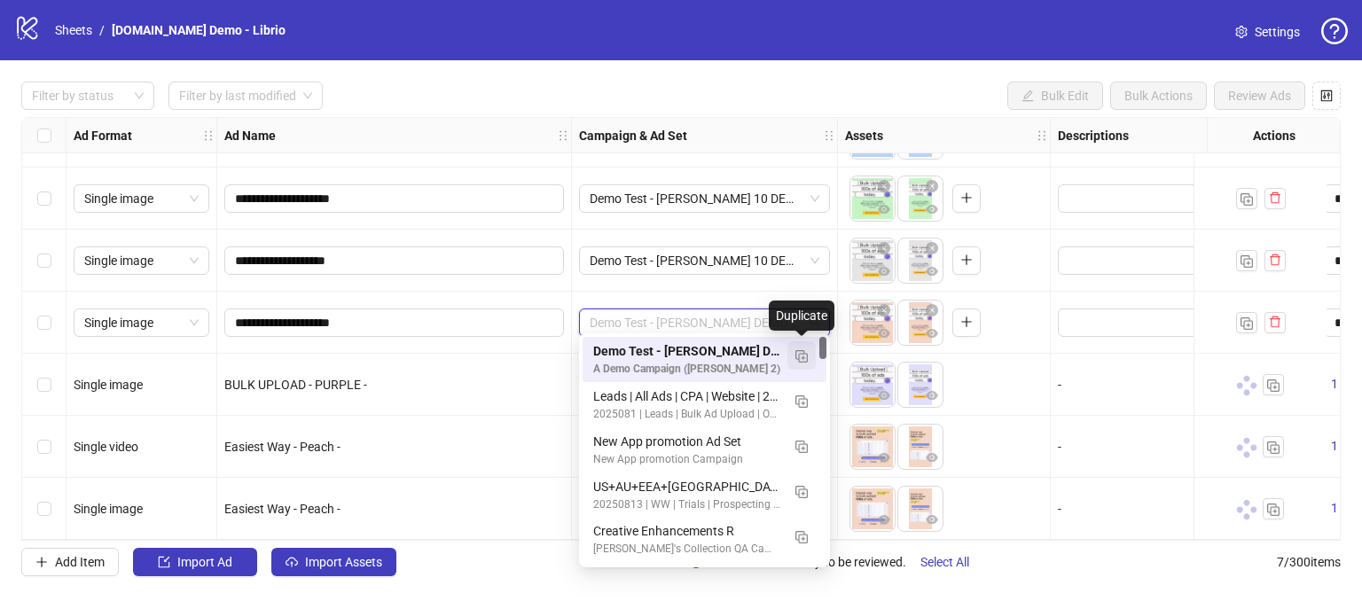
click at [801, 359] on img "button" at bounding box center [801, 356] width 12 height 12
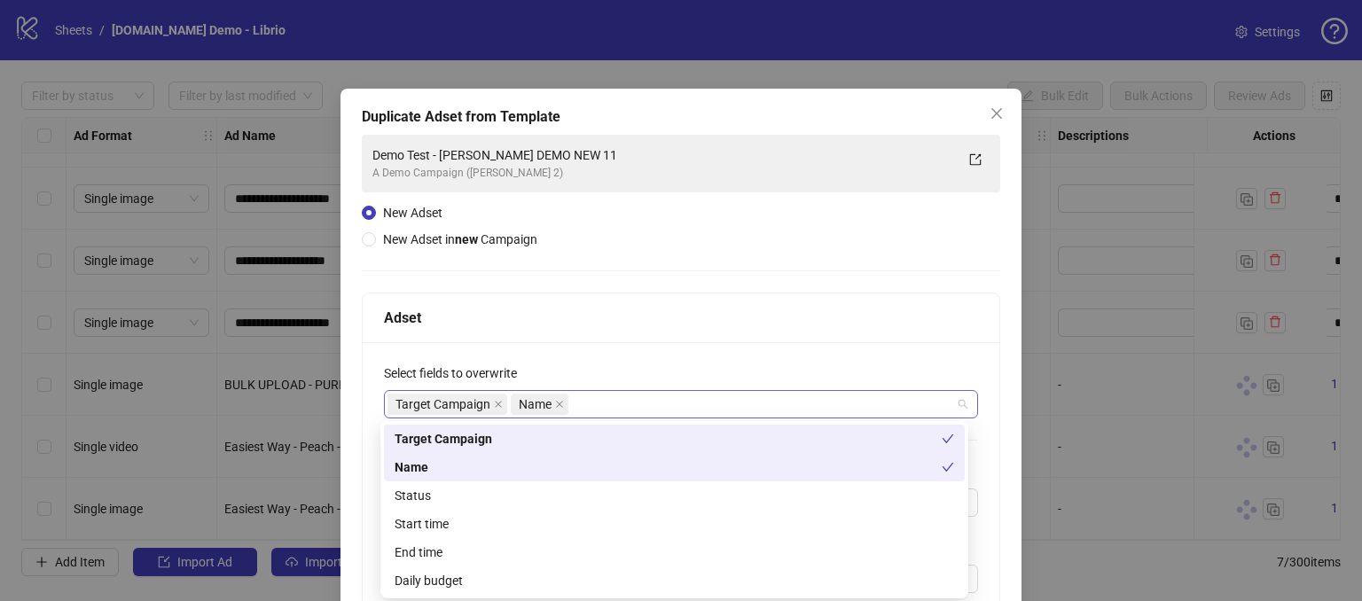
click at [631, 399] on div "Target Campaign Name" at bounding box center [671, 404] width 568 height 25
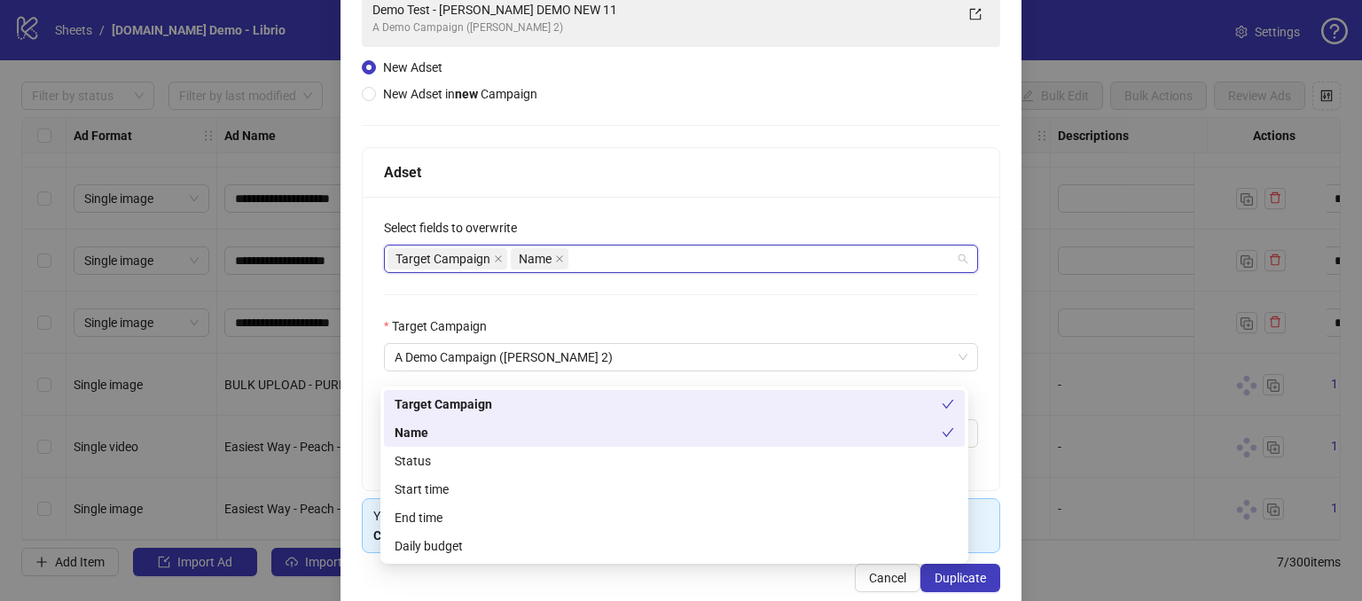
scroll to position [175, 0]
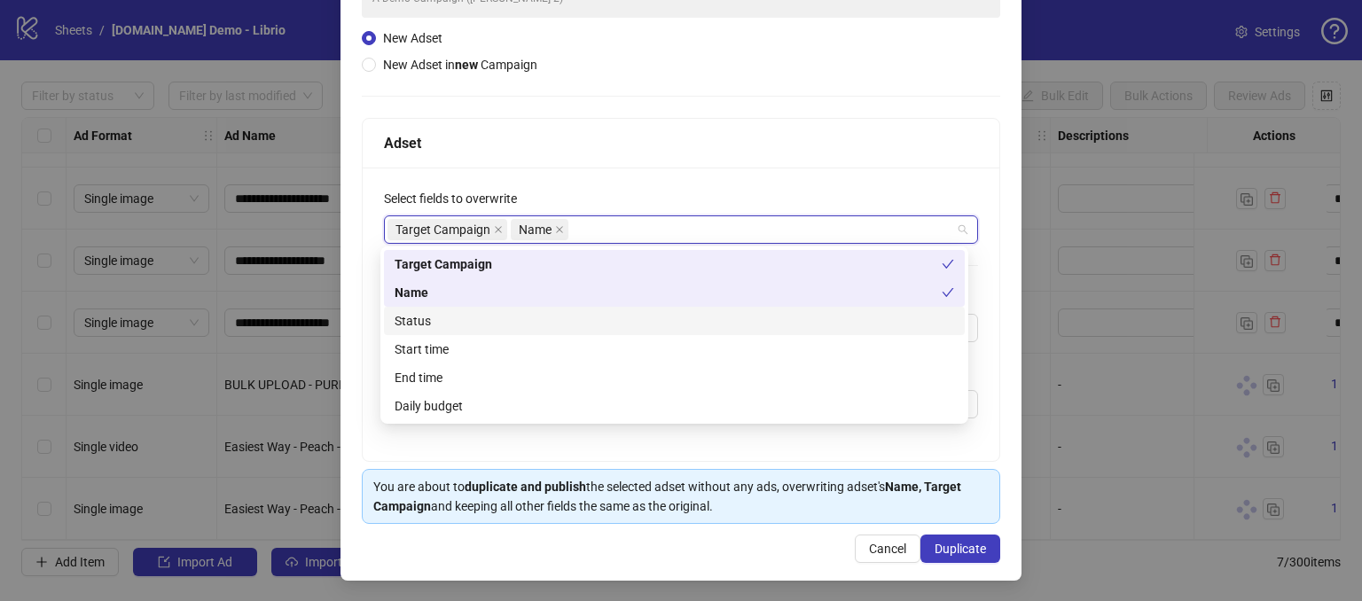
drag, startPoint x: 477, startPoint y: 322, endPoint x: 475, endPoint y: 335, distance: 13.4
click at [477, 321] on div "Status" at bounding box center [674, 321] width 559 height 20
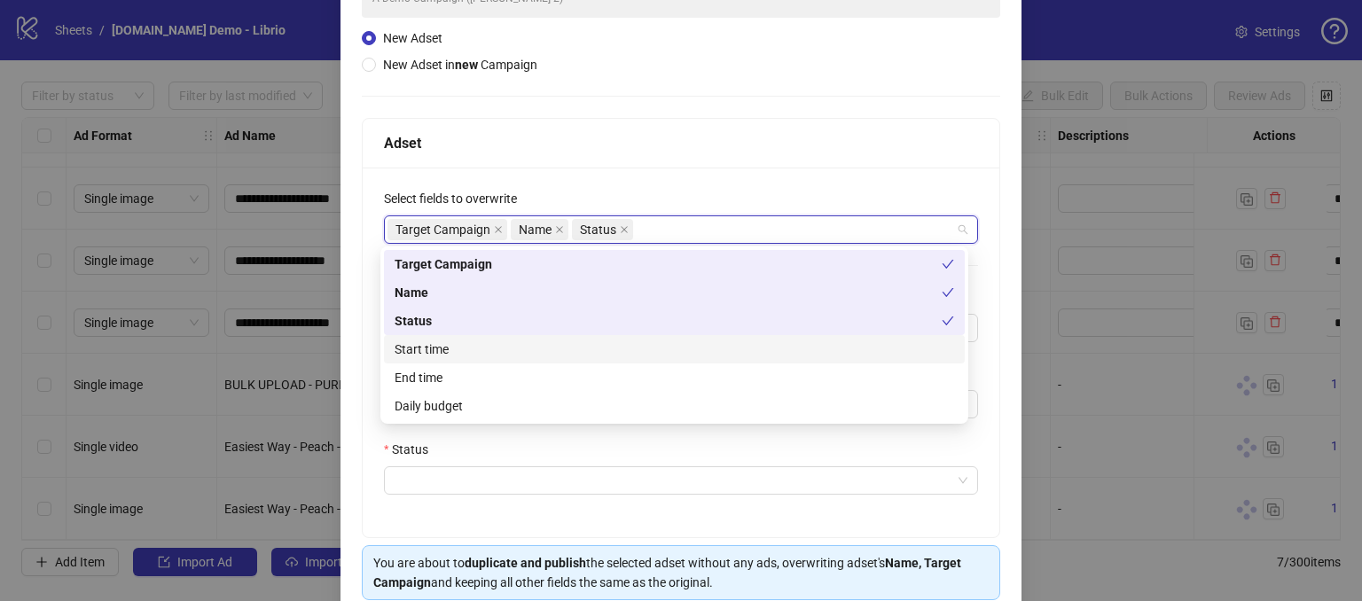
click at [470, 352] on div "Start time" at bounding box center [674, 350] width 559 height 20
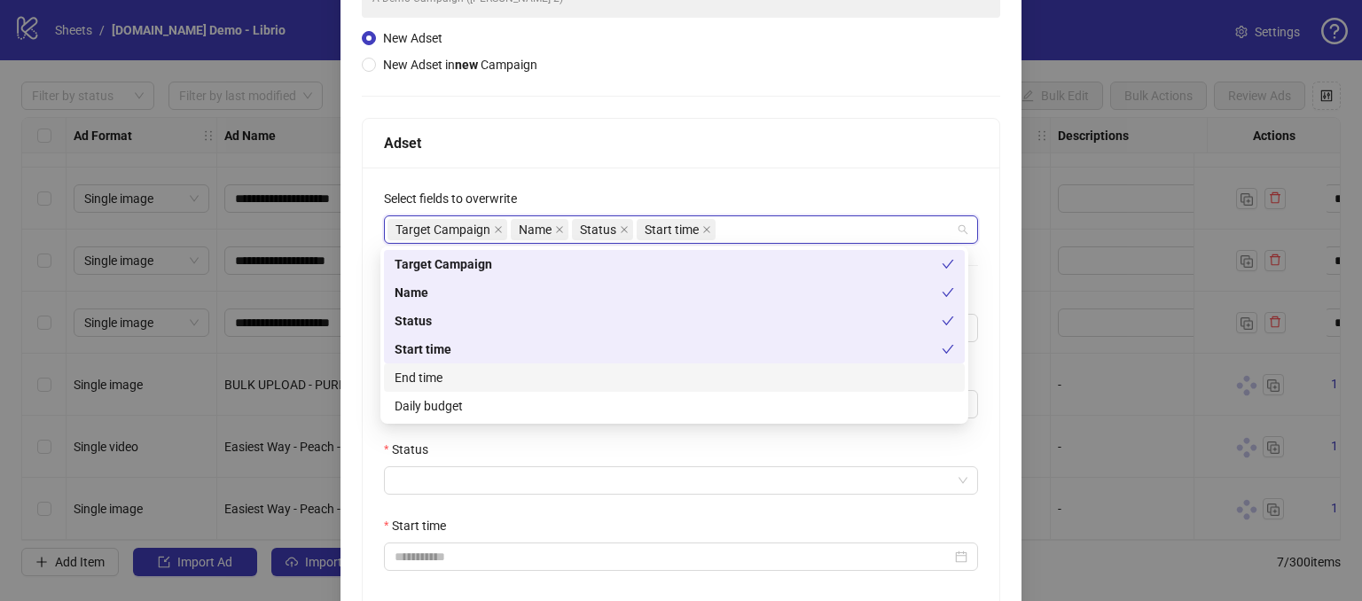
click at [472, 380] on div "End time" at bounding box center [674, 378] width 559 height 20
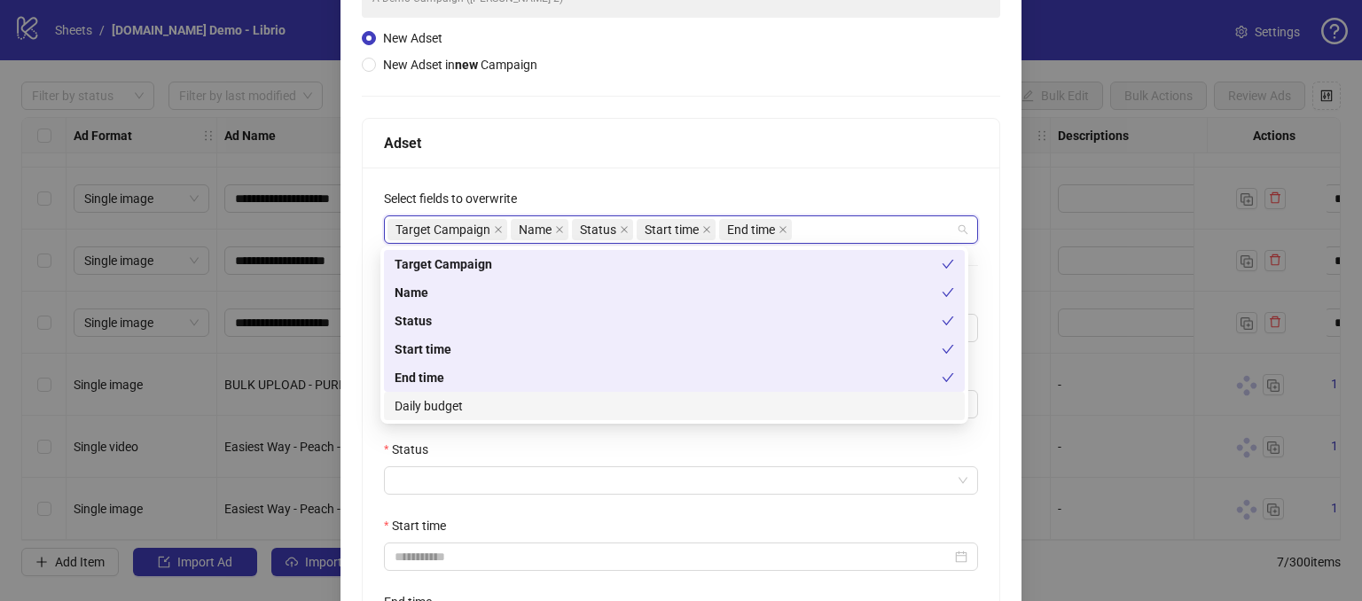
click at [466, 409] on div "Daily budget" at bounding box center [674, 406] width 559 height 20
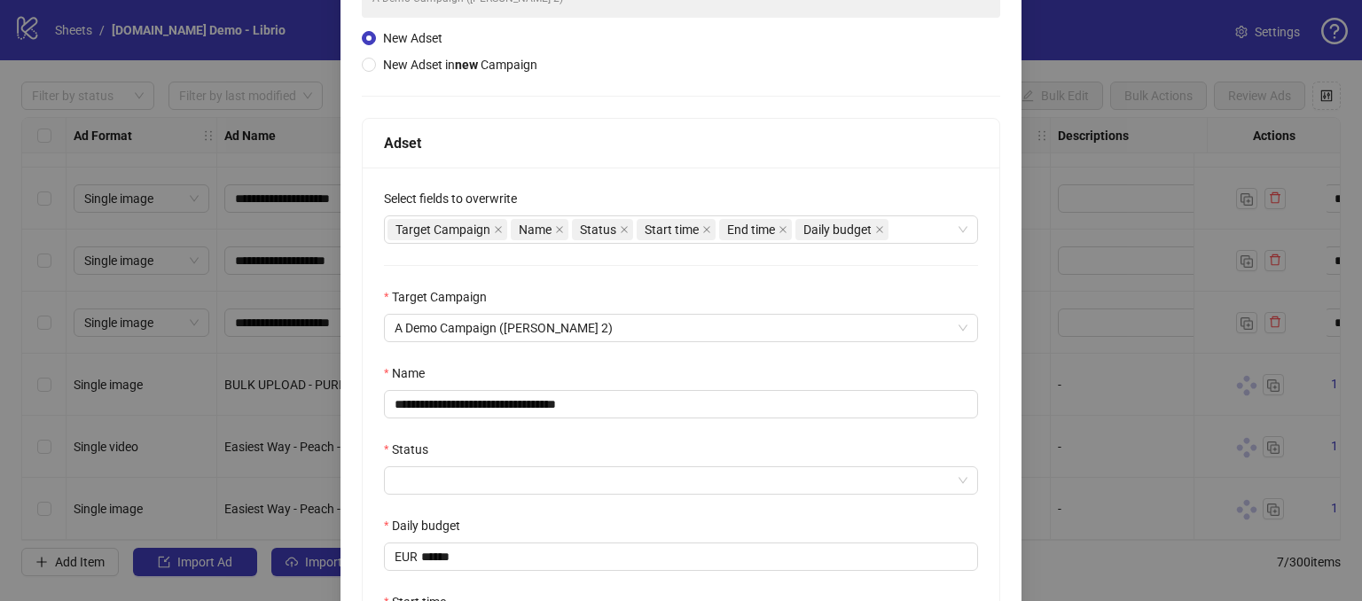
click at [696, 105] on div "**********" at bounding box center [681, 394] width 638 height 869
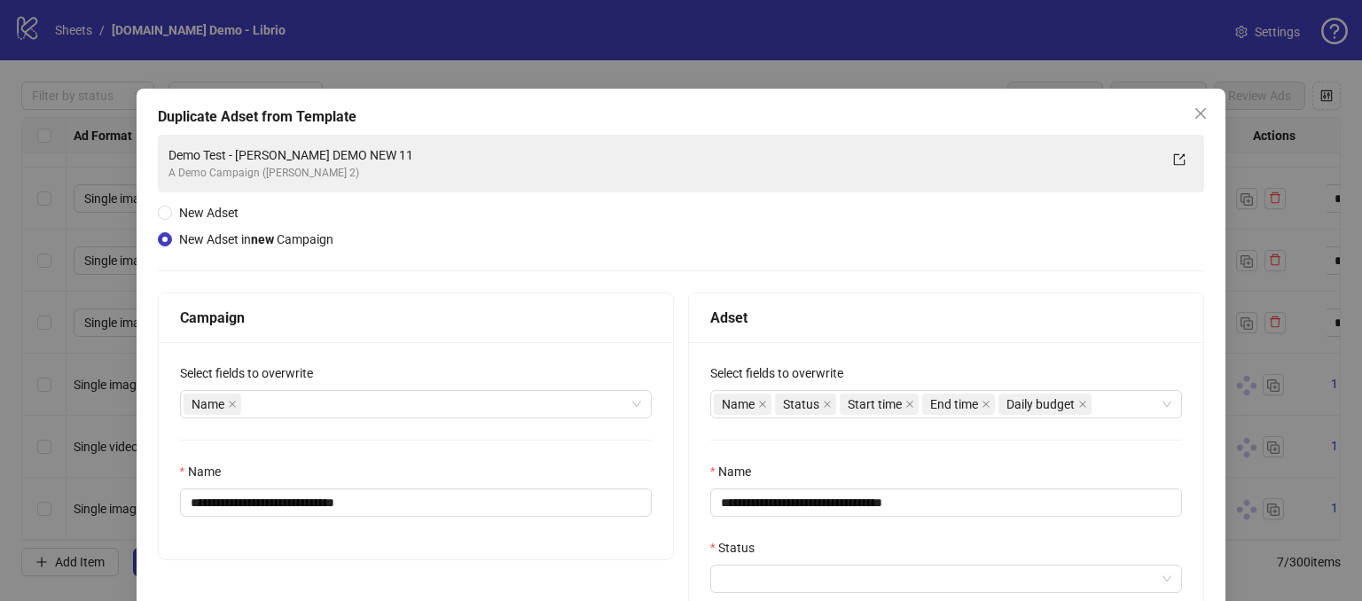
scroll to position [177, 0]
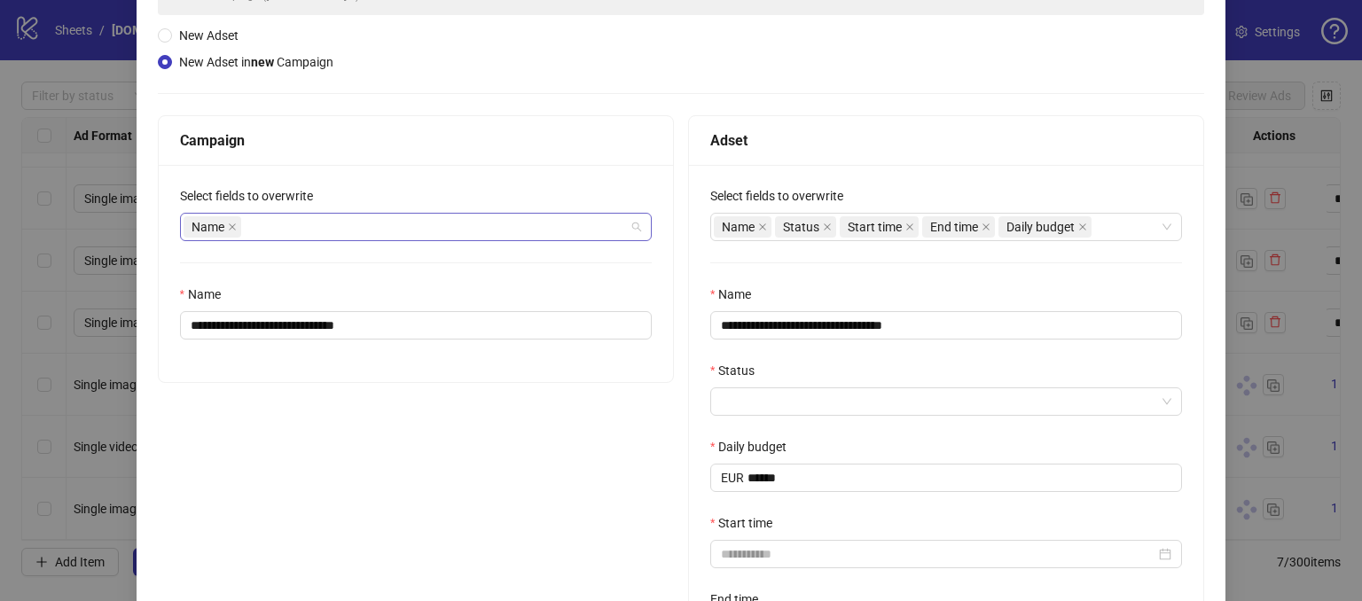
click at [277, 215] on div "Name" at bounding box center [407, 227] width 446 height 25
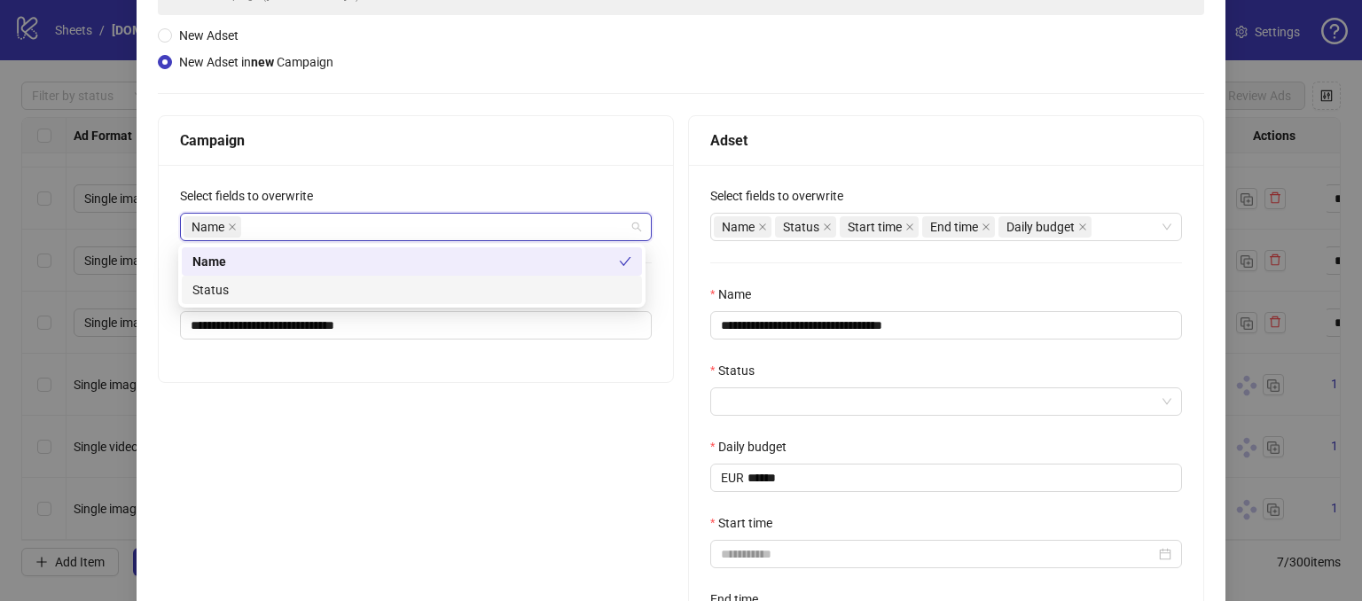
click at [234, 288] on div "Status" at bounding box center [411, 290] width 439 height 20
click at [424, 189] on div "Select fields to overwrite" at bounding box center [416, 199] width 472 height 27
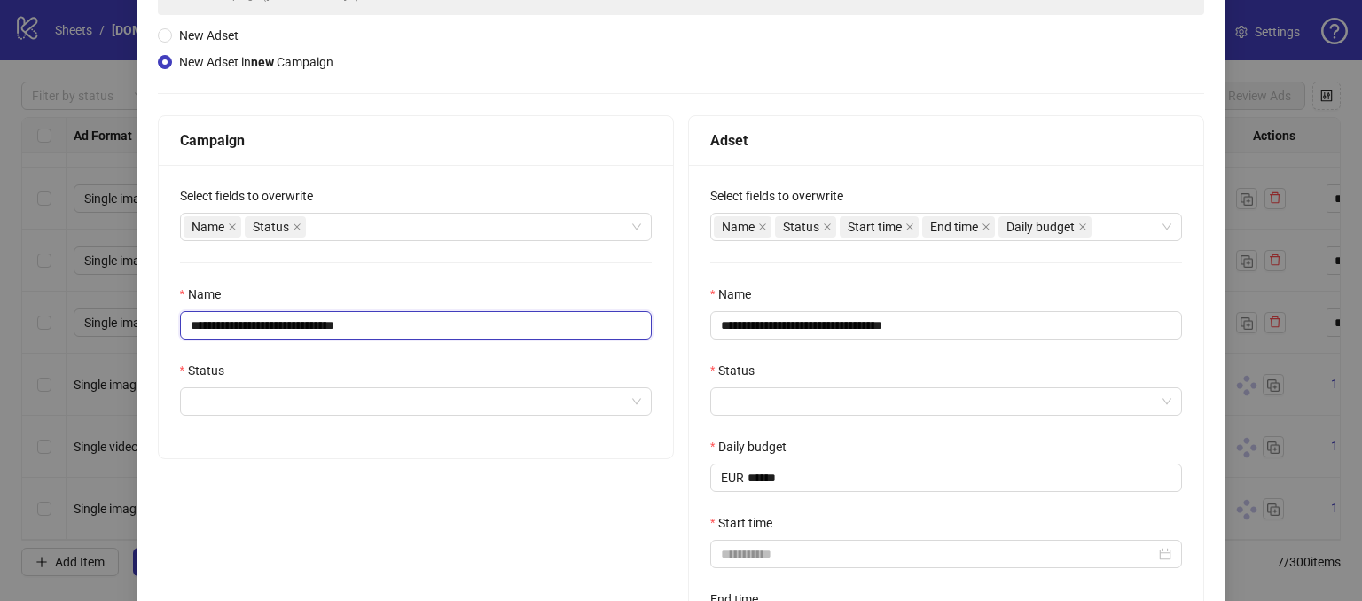
click at [401, 320] on input "**********" at bounding box center [416, 325] width 472 height 28
drag, startPoint x: 398, startPoint y: 319, endPoint x: 255, endPoint y: 326, distance: 142.9
click at [255, 326] on input "**********" at bounding box center [416, 325] width 472 height 28
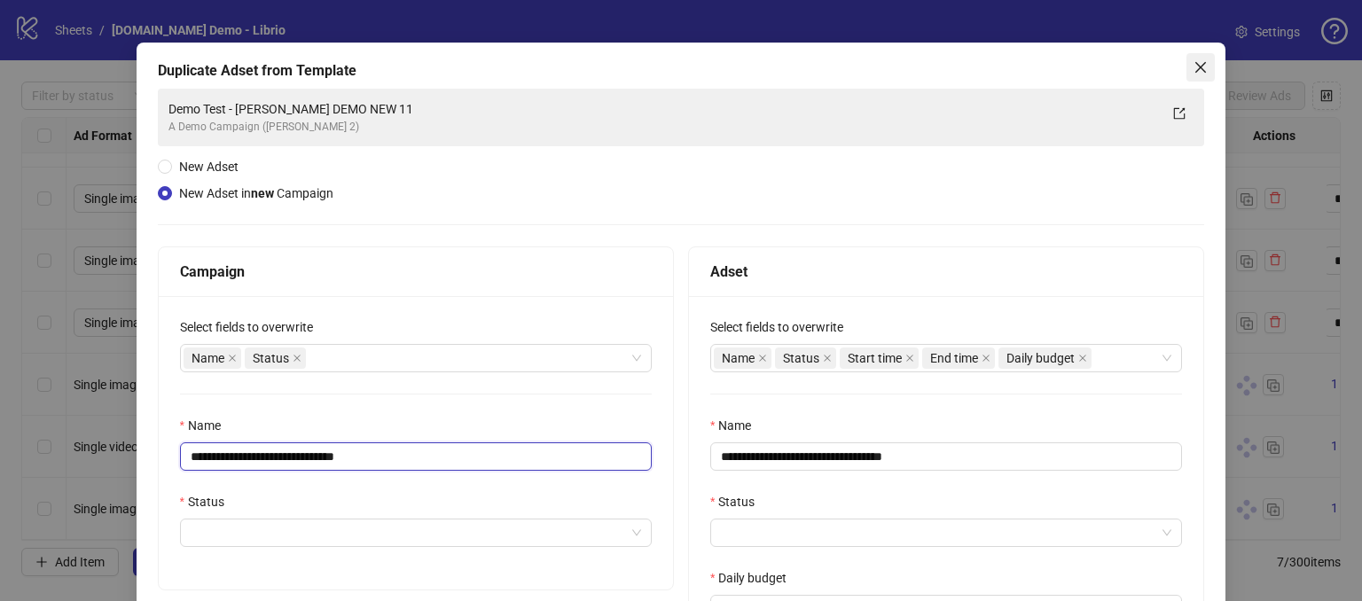
scroll to position [0, 0]
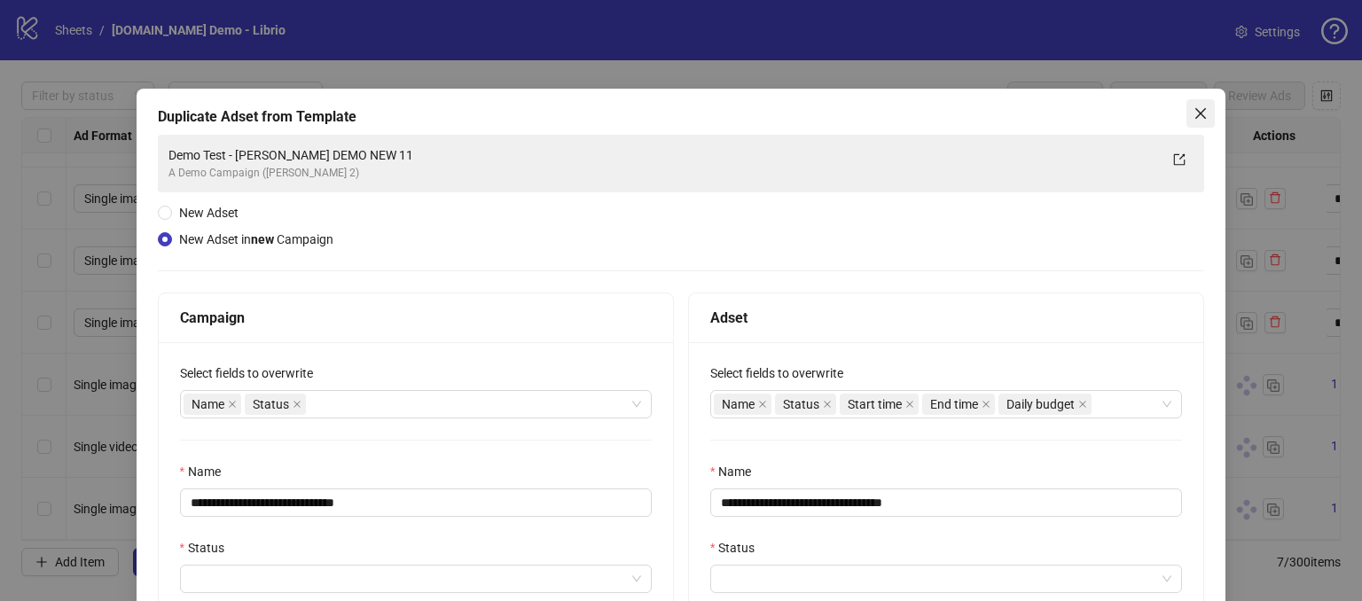
click at [1193, 108] on icon "close" at bounding box center [1200, 113] width 14 height 14
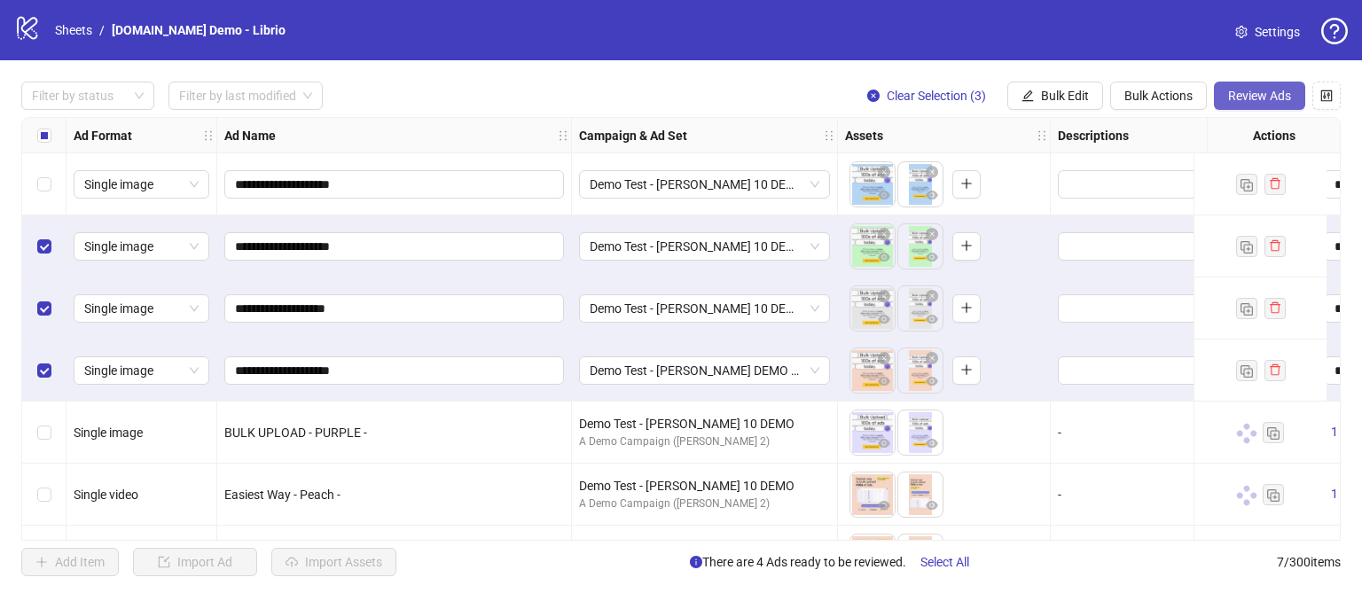
click at [1253, 90] on span "Review Ads" at bounding box center [1259, 96] width 63 height 14
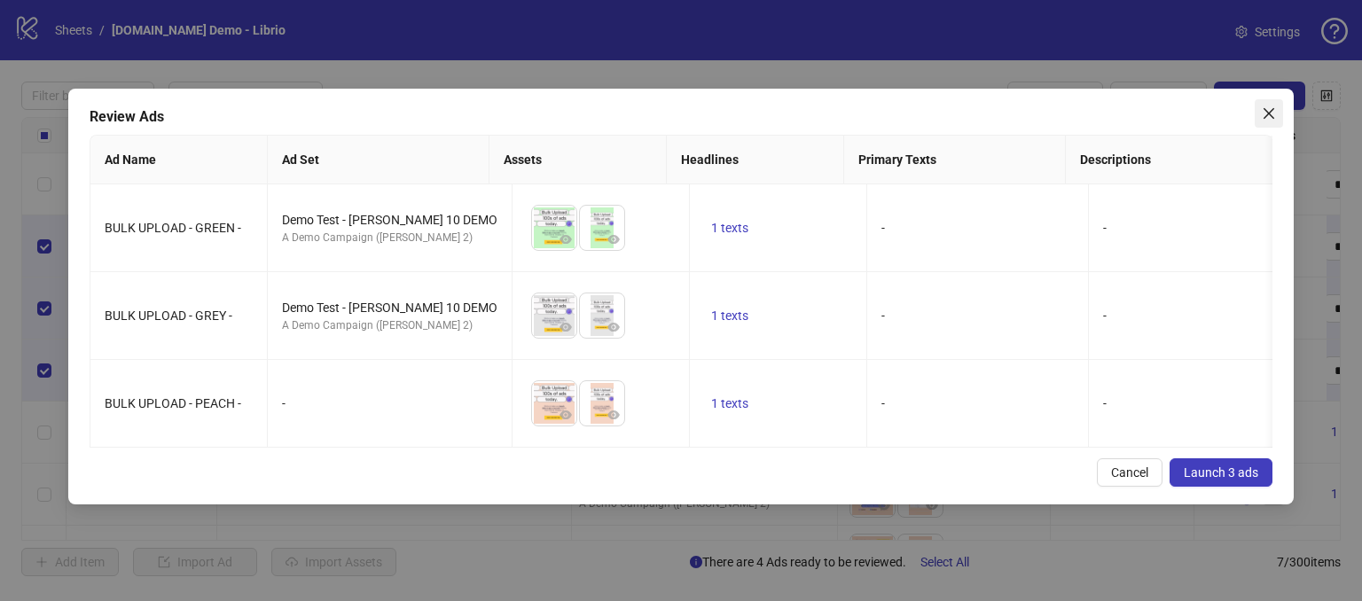
click at [1268, 121] on button "Close" at bounding box center [1269, 113] width 28 height 28
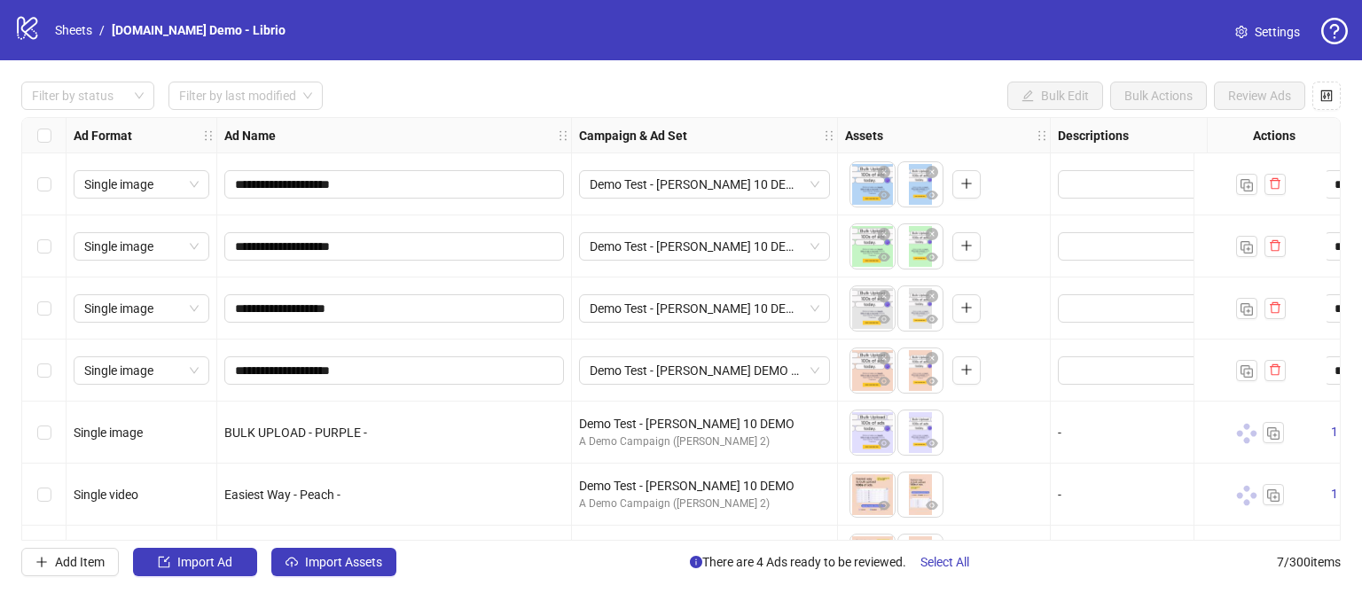
click at [35, 365] on div "Select row 4" at bounding box center [44, 371] width 44 height 62
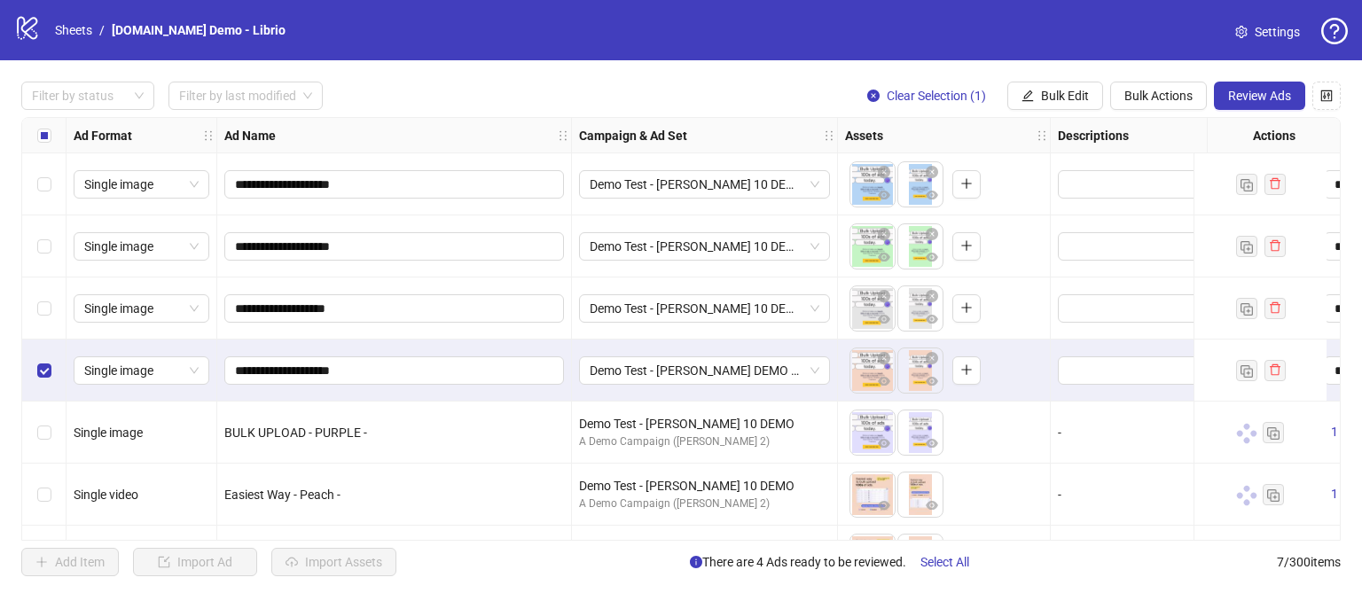
click at [40, 317] on div "Select row 3" at bounding box center [44, 309] width 44 height 62
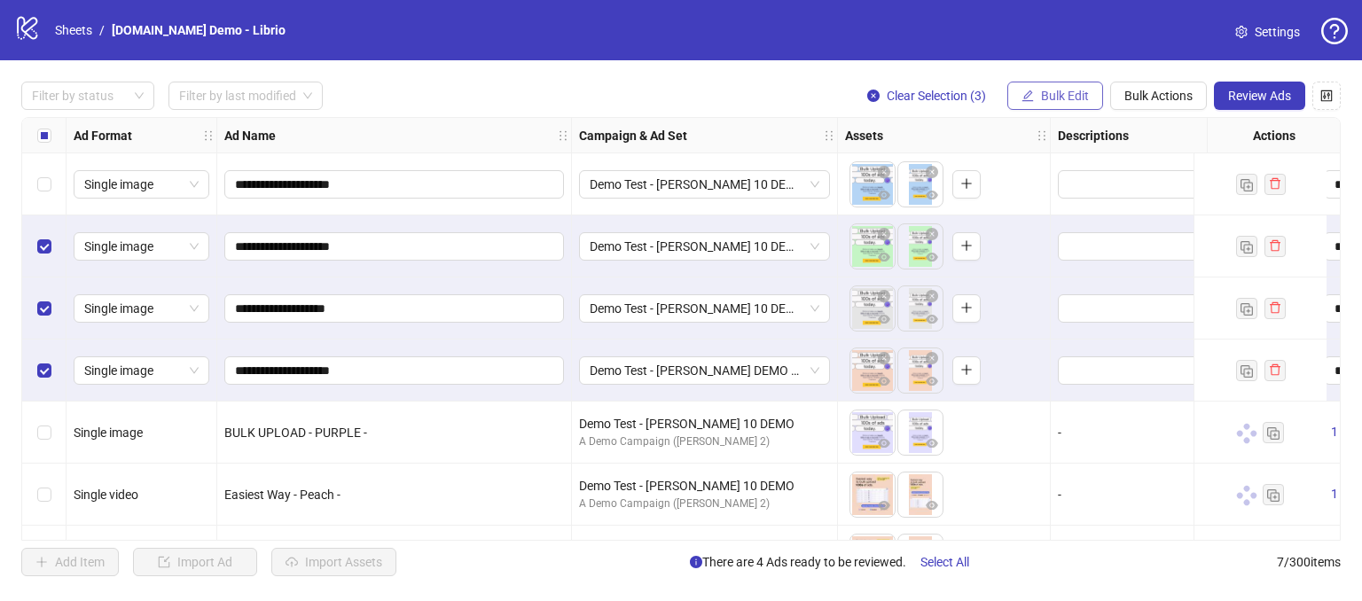
click at [1041, 99] on span "Bulk Edit" at bounding box center [1065, 96] width 48 height 14
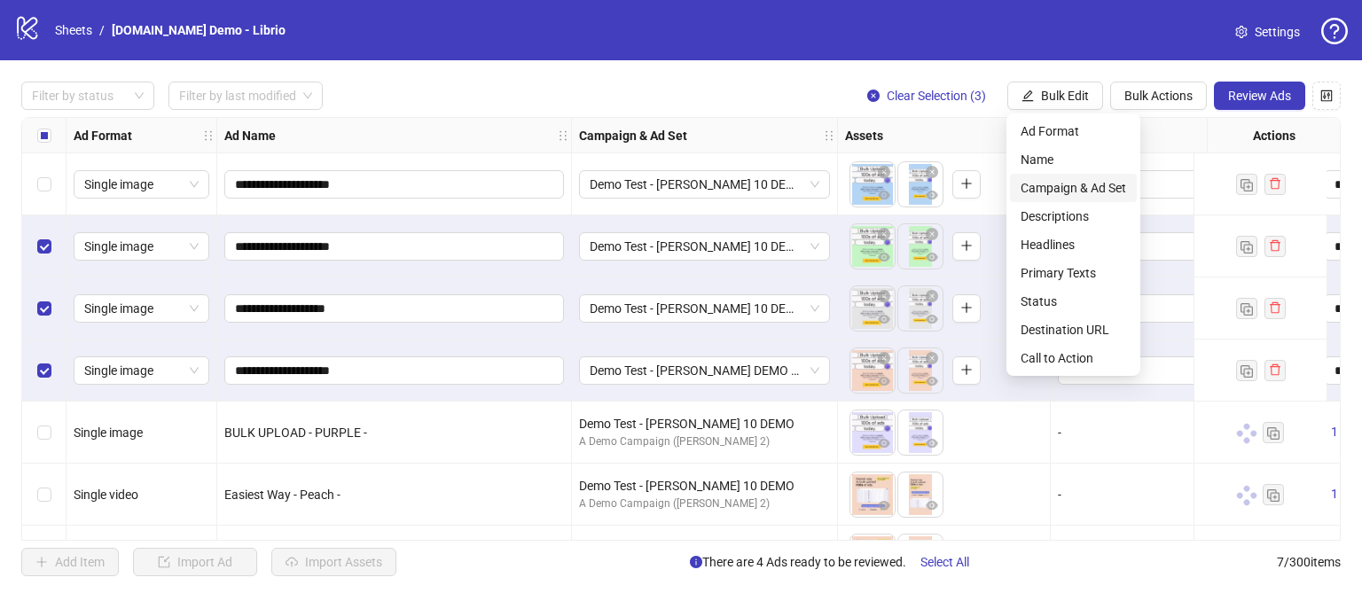
click at [1033, 195] on span "Campaign & Ad Set" at bounding box center [1073, 188] width 106 height 20
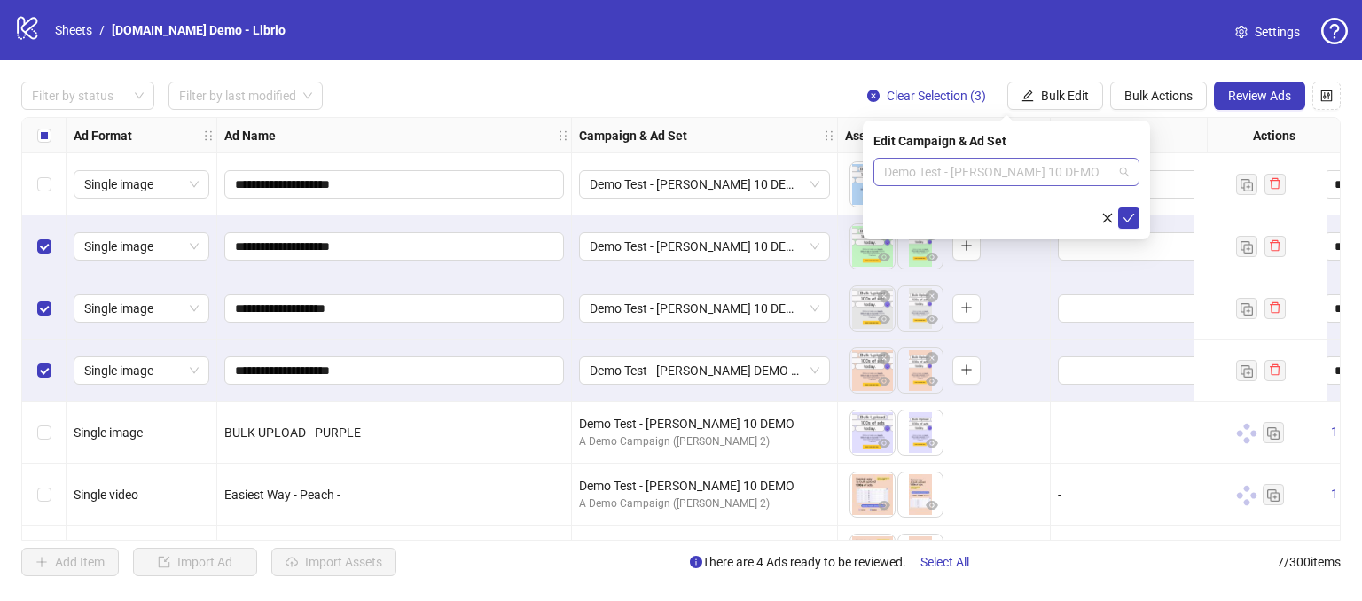
click at [1059, 160] on span "Demo Test - [PERSON_NAME] 10 DEMO" at bounding box center [1006, 172] width 245 height 27
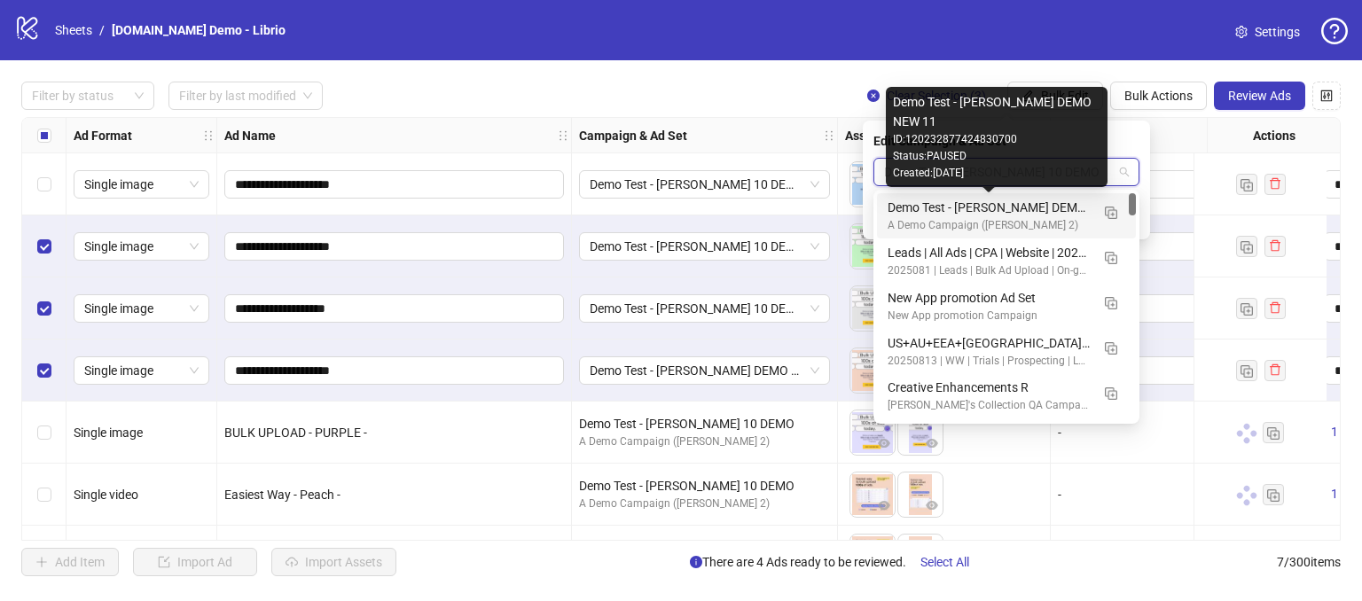
click at [1015, 201] on div "Demo Test - [PERSON_NAME] DEMO NEW 11" at bounding box center [988, 208] width 202 height 20
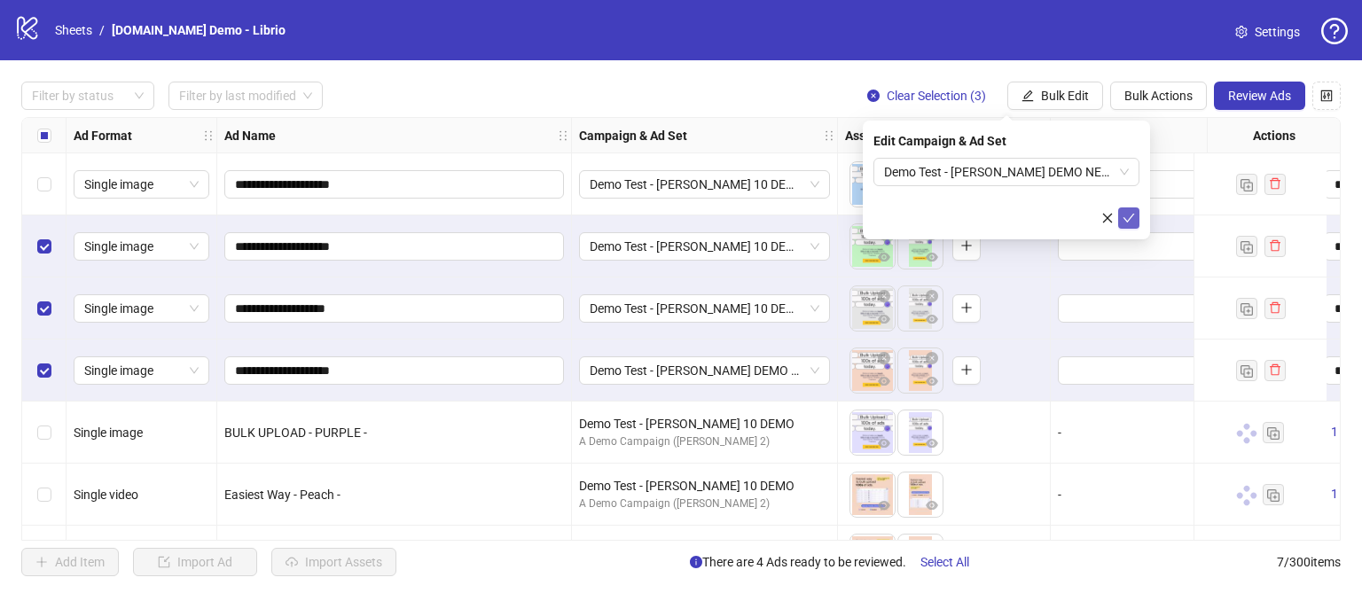
click at [1133, 215] on icon "check" at bounding box center [1128, 218] width 12 height 12
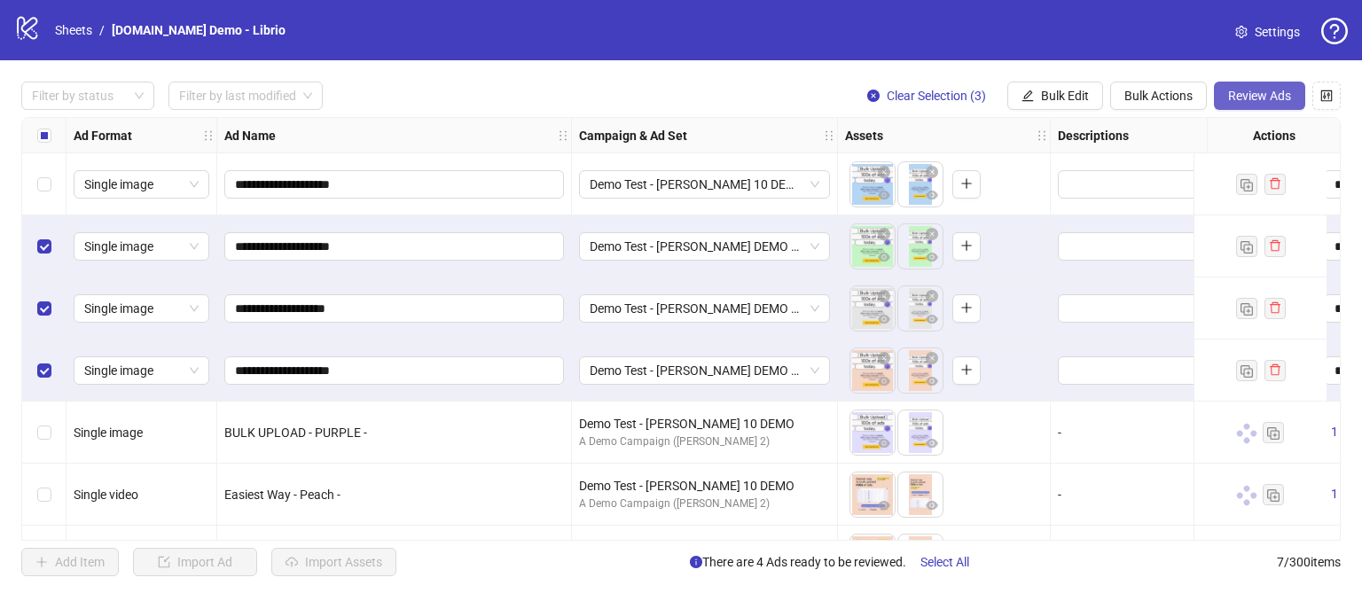
click at [1237, 97] on span "Review Ads" at bounding box center [1259, 96] width 63 height 14
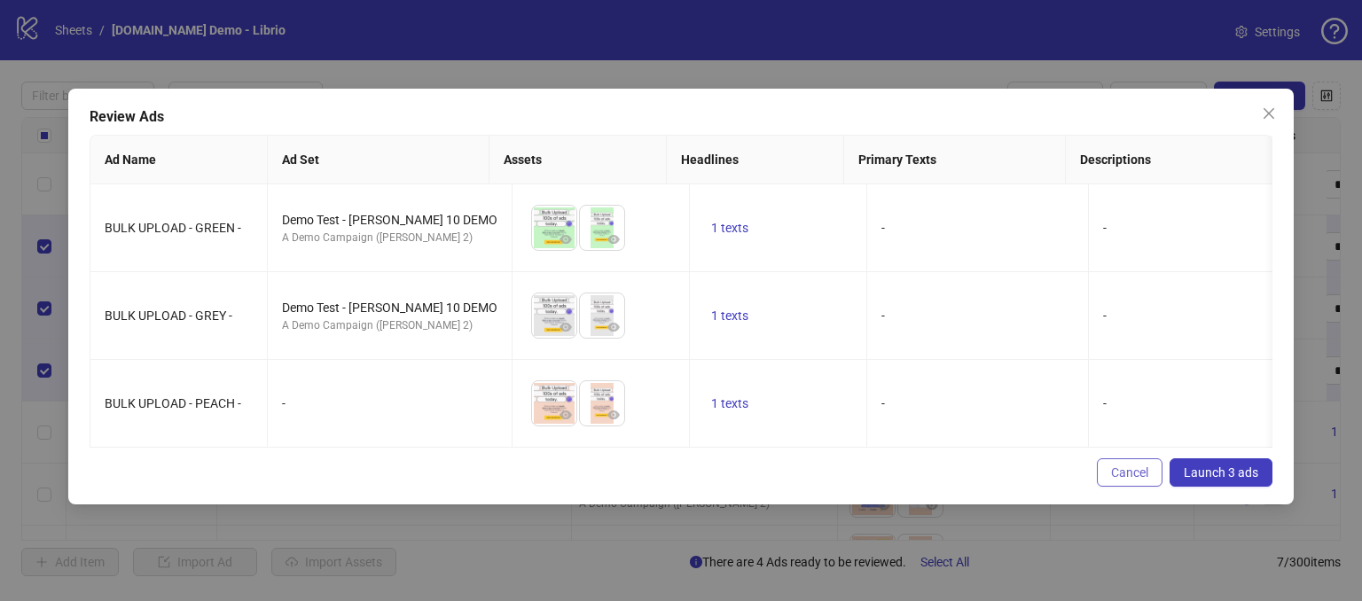
click at [1103, 487] on button "Cancel" at bounding box center [1130, 472] width 66 height 28
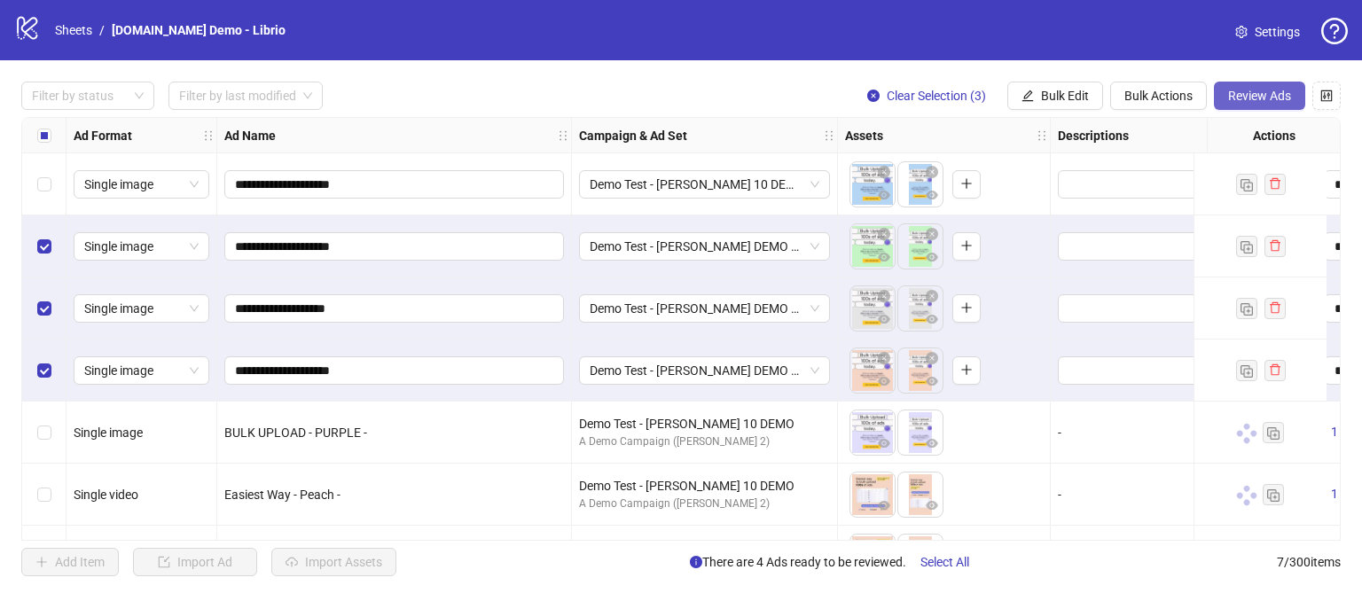
click at [1245, 102] on span "Review Ads" at bounding box center [1259, 96] width 63 height 14
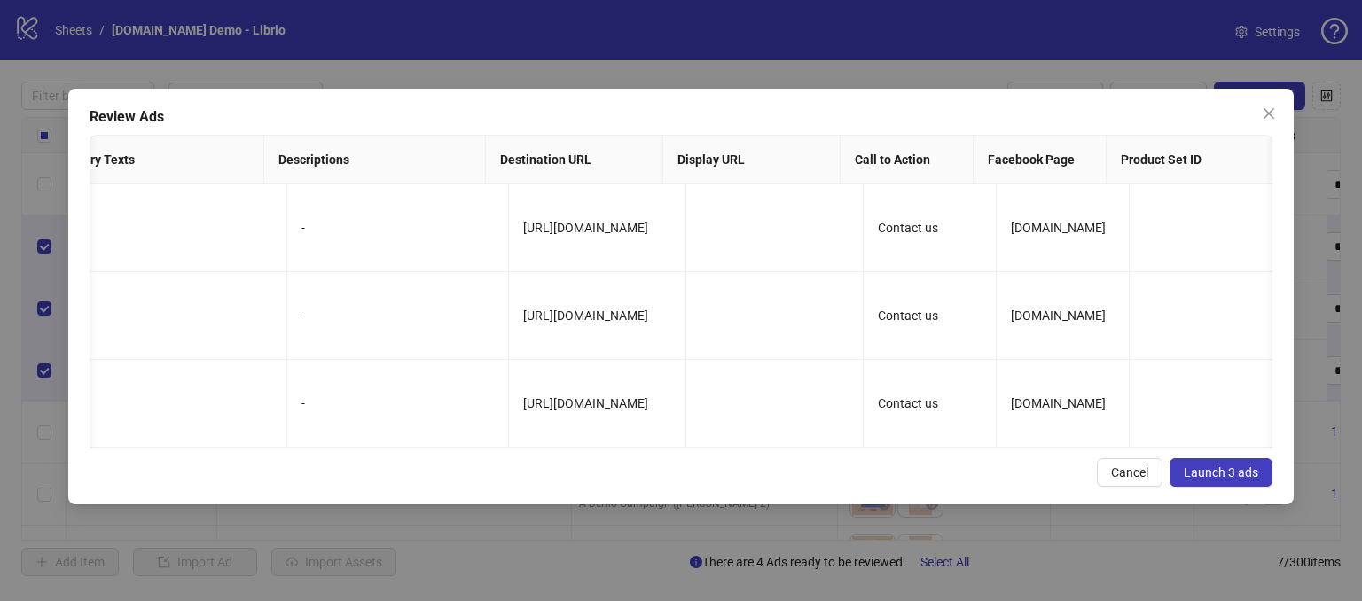
scroll to position [0, 853]
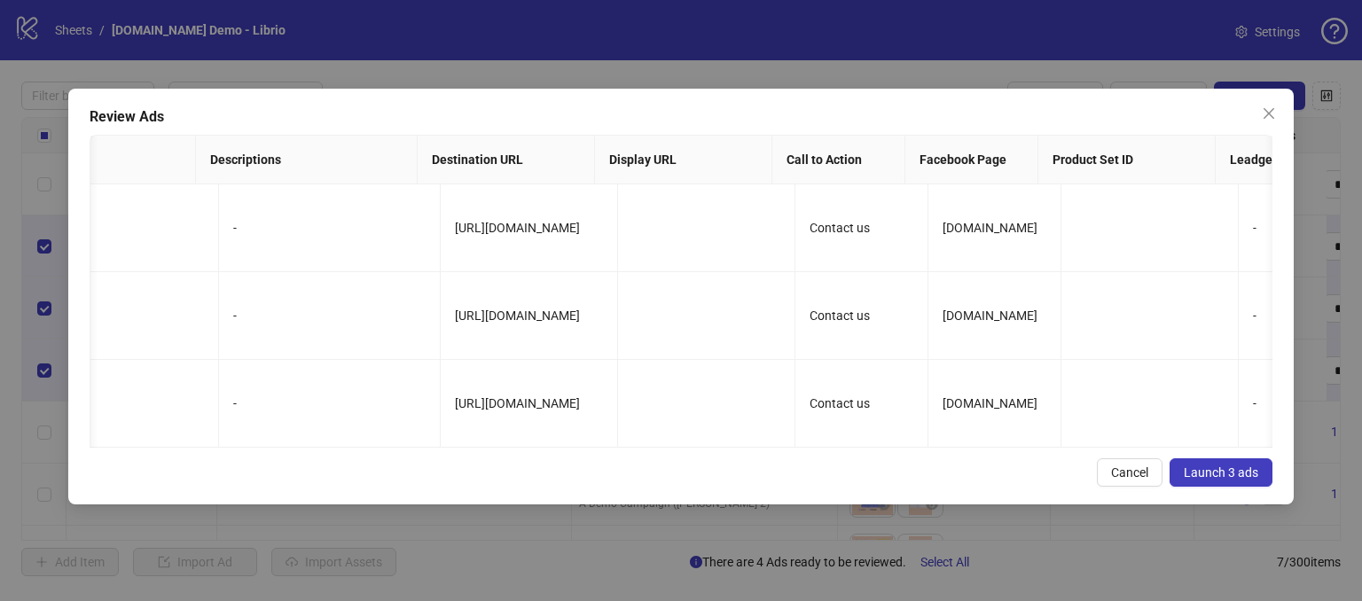
click at [1240, 480] on span "Launch 3 ads" at bounding box center [1221, 472] width 74 height 14
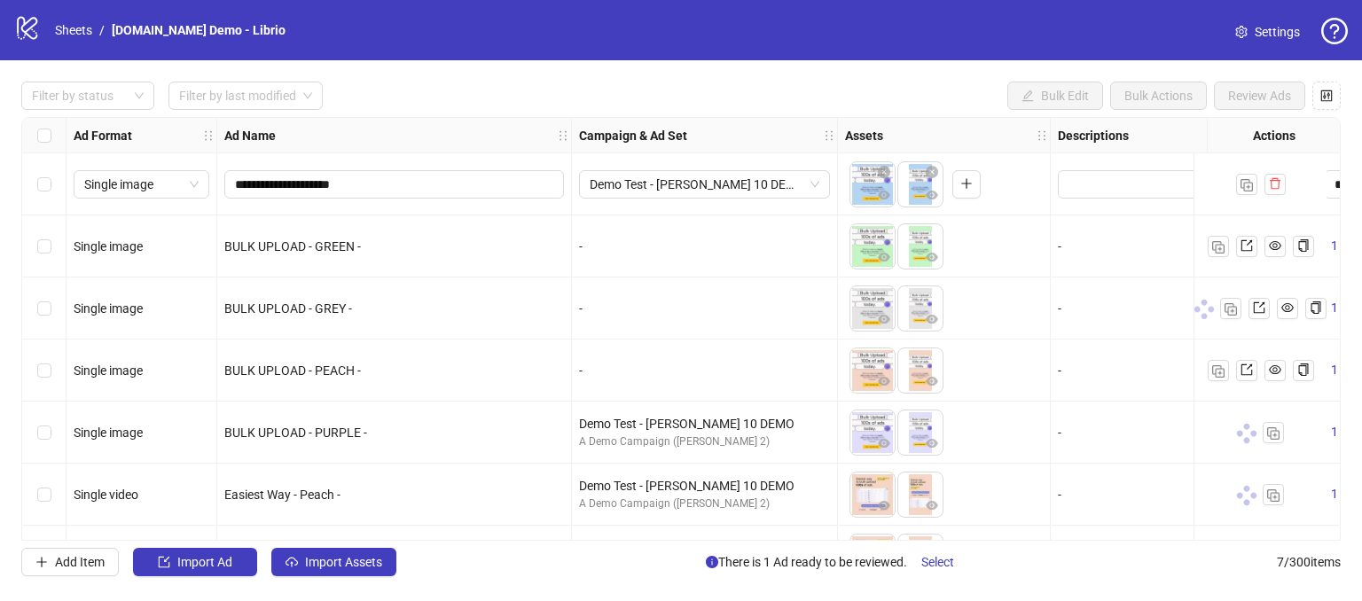
scroll to position [54, 0]
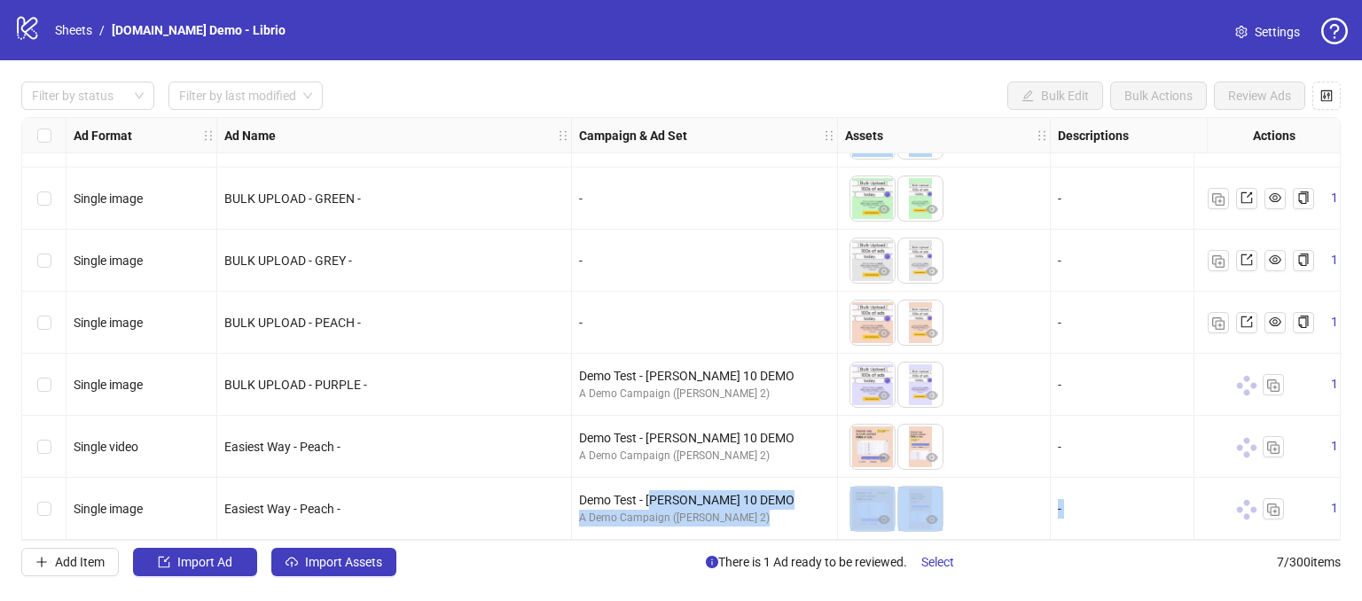
drag, startPoint x: 652, startPoint y: 532, endPoint x: 615, endPoint y: 543, distance: 38.1
click at [615, 543] on div "**********" at bounding box center [681, 328] width 1362 height 537
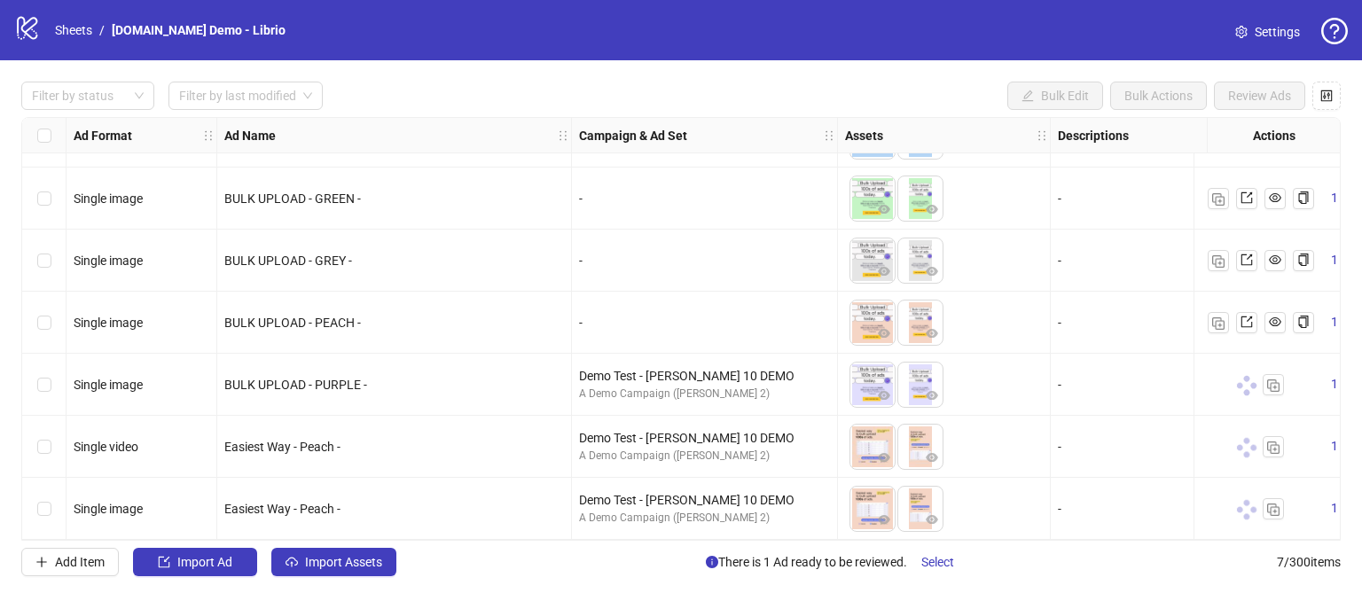
click at [1126, 345] on div "-" at bounding box center [1184, 323] width 266 height 62
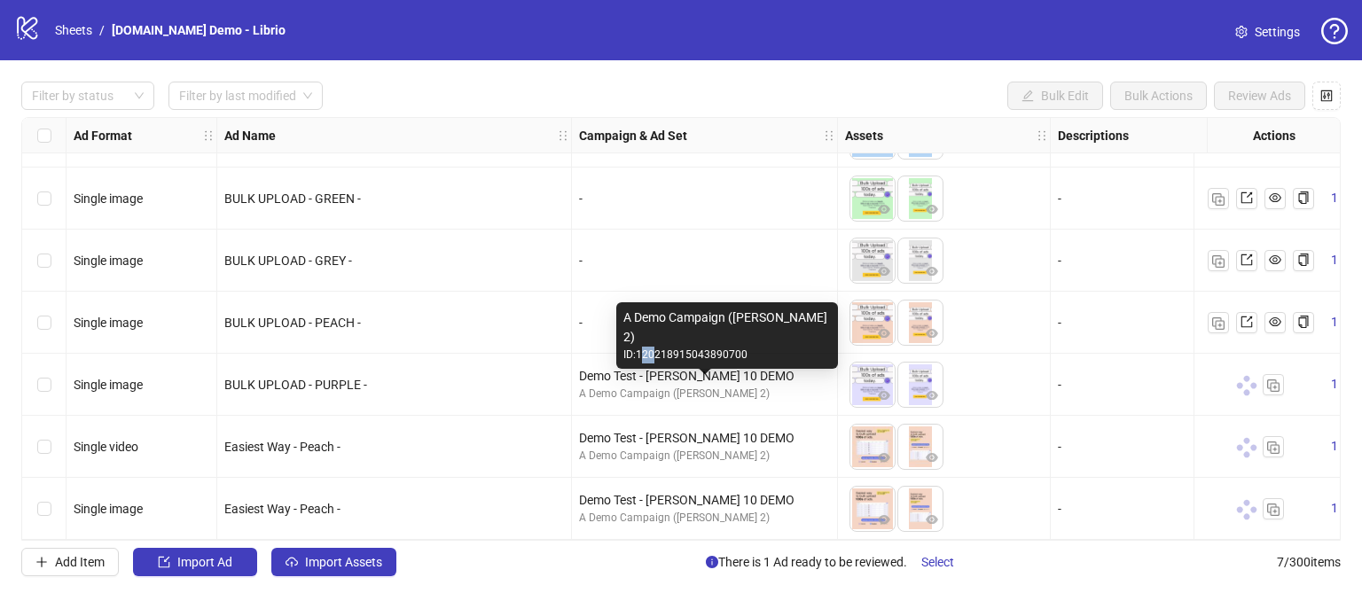
click at [653, 352] on div "ID: 120218915043890700" at bounding box center [726, 355] width 207 height 17
click at [616, 386] on div "A Demo Campaign ([PERSON_NAME] 2)" at bounding box center [704, 394] width 251 height 17
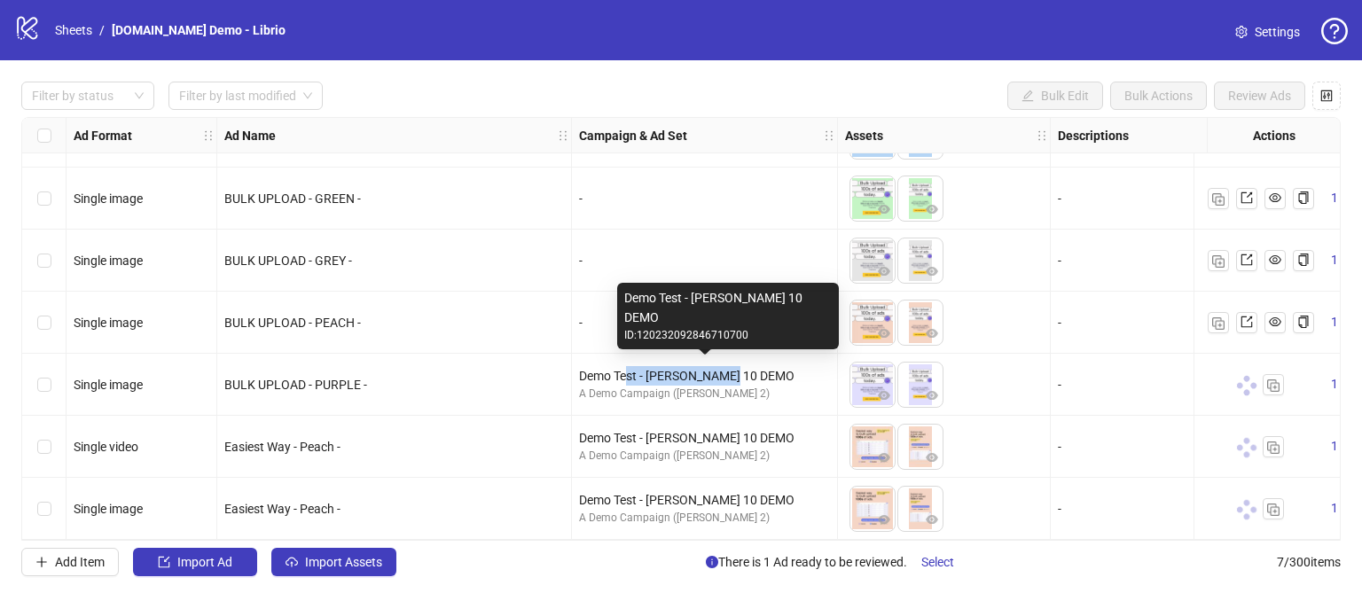
drag, startPoint x: 628, startPoint y: 370, endPoint x: 778, endPoint y: 373, distance: 149.9
click at [778, 373] on div "Demo Test - [PERSON_NAME] 10 DEMO" at bounding box center [704, 376] width 251 height 20
click at [785, 416] on div "Demo Test - [PERSON_NAME] 10 DEMO A Demo Campaign ([PERSON_NAME] 2)" at bounding box center [705, 447] width 266 height 62
drag, startPoint x: 729, startPoint y: 366, endPoint x: 575, endPoint y: 387, distance: 155.6
click at [575, 387] on div "Demo Test - [PERSON_NAME] 10 DEMO A Demo Campaign ([PERSON_NAME] 2)" at bounding box center [705, 385] width 266 height 62
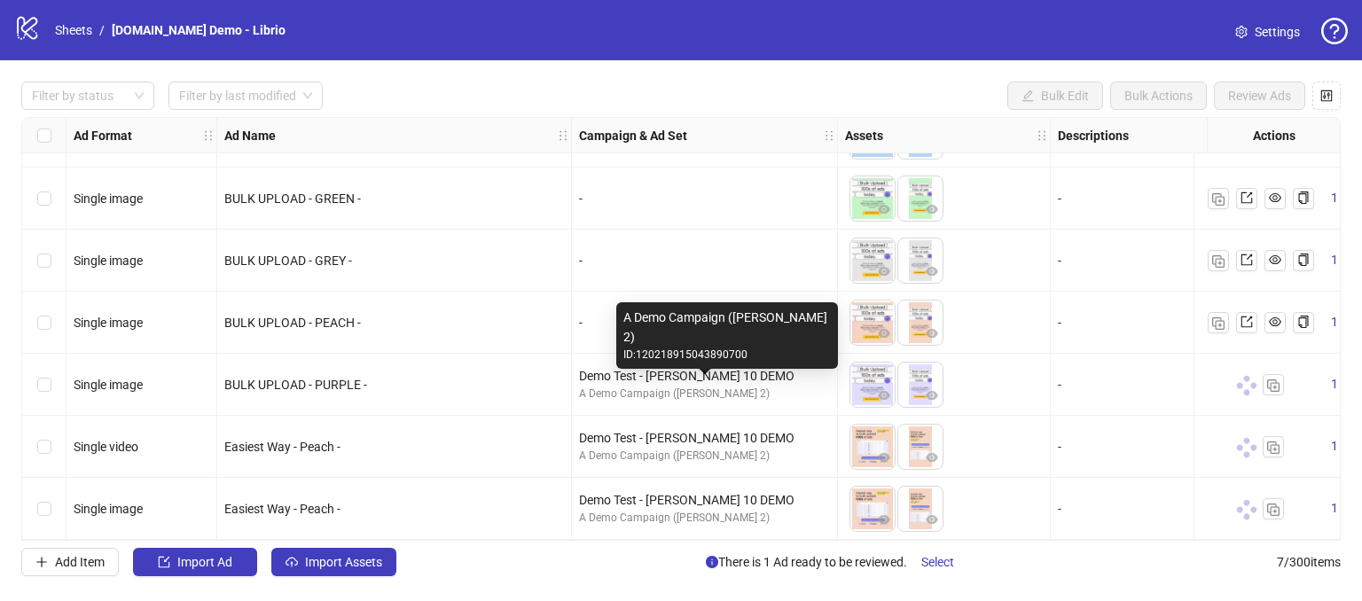
click at [637, 416] on div "Demo Test - [PERSON_NAME] 10 DEMO A Demo Campaign ([PERSON_NAME] 2)" at bounding box center [705, 447] width 266 height 62
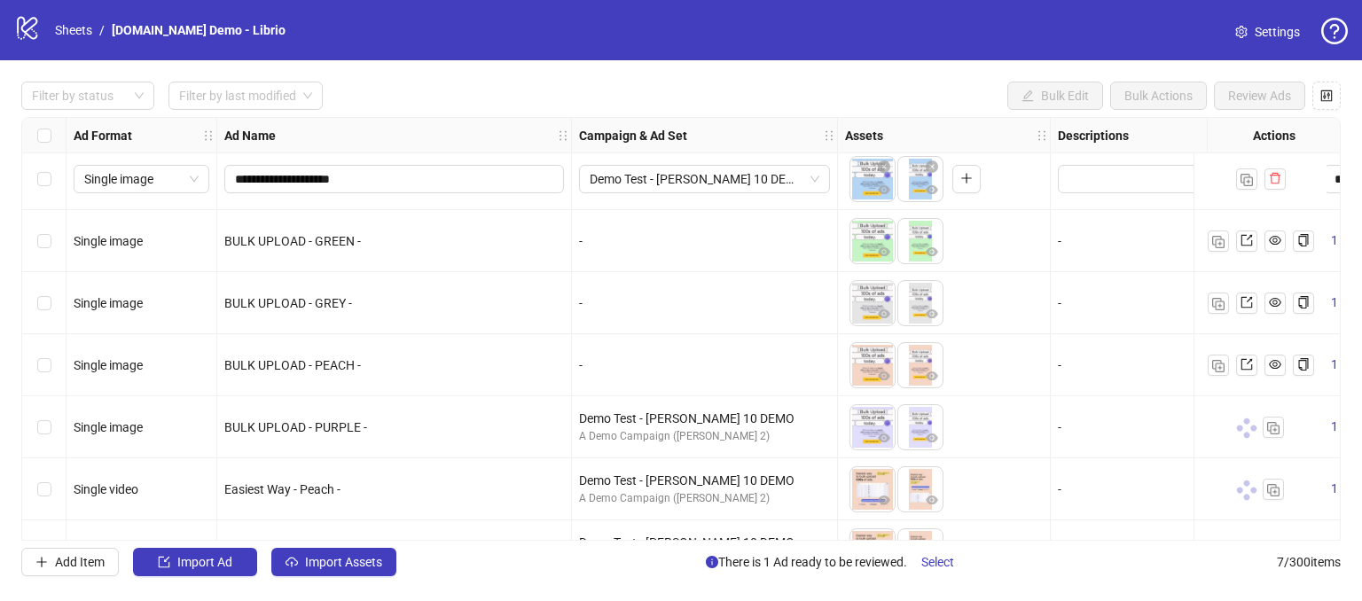
scroll to position [0, 0]
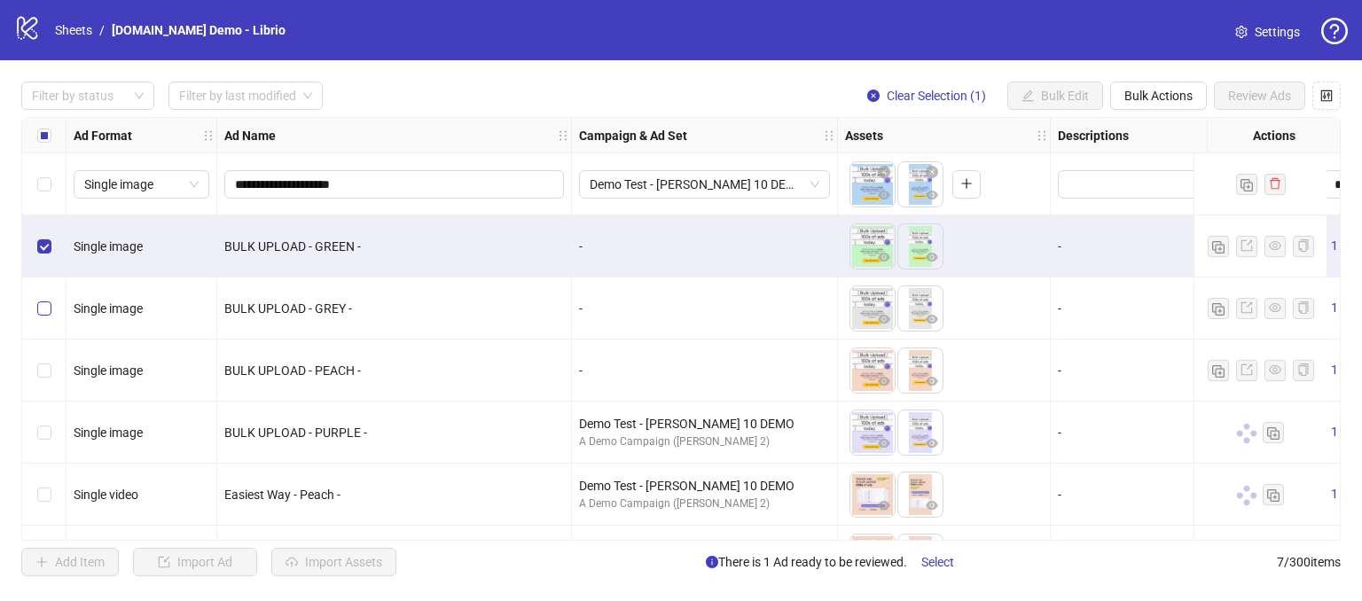
click at [46, 299] on label "Select row 3" at bounding box center [44, 309] width 14 height 20
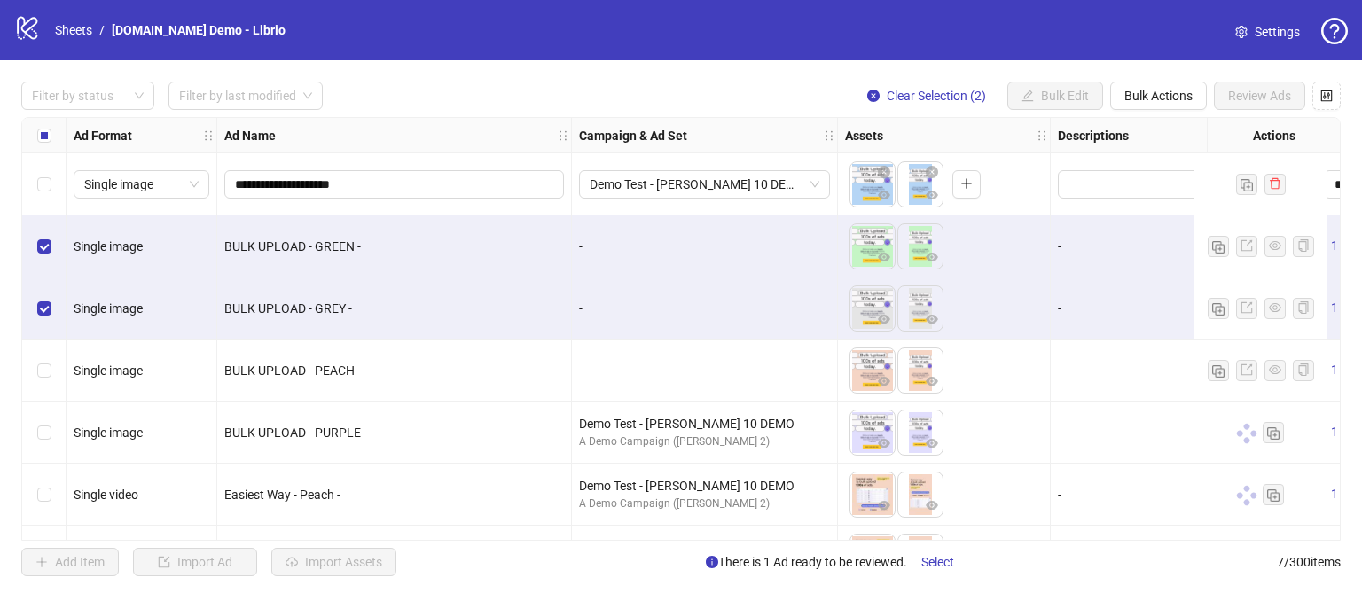
click at [53, 373] on div "Select row 4" at bounding box center [44, 371] width 44 height 62
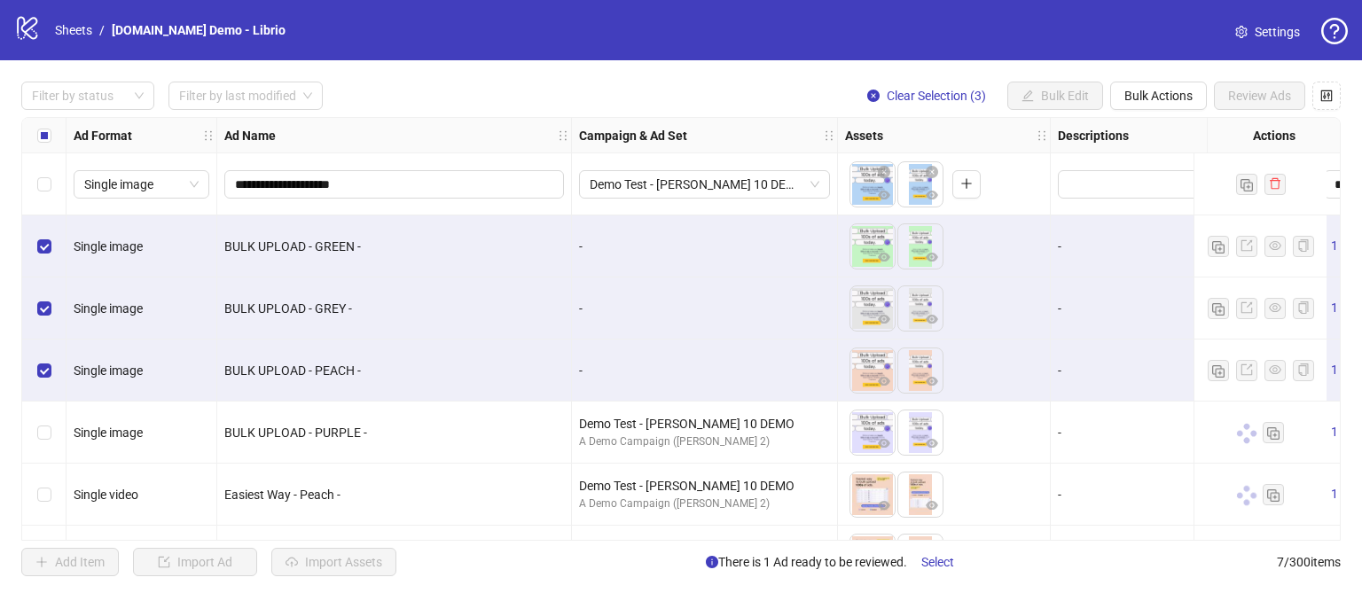
scroll to position [54, 0]
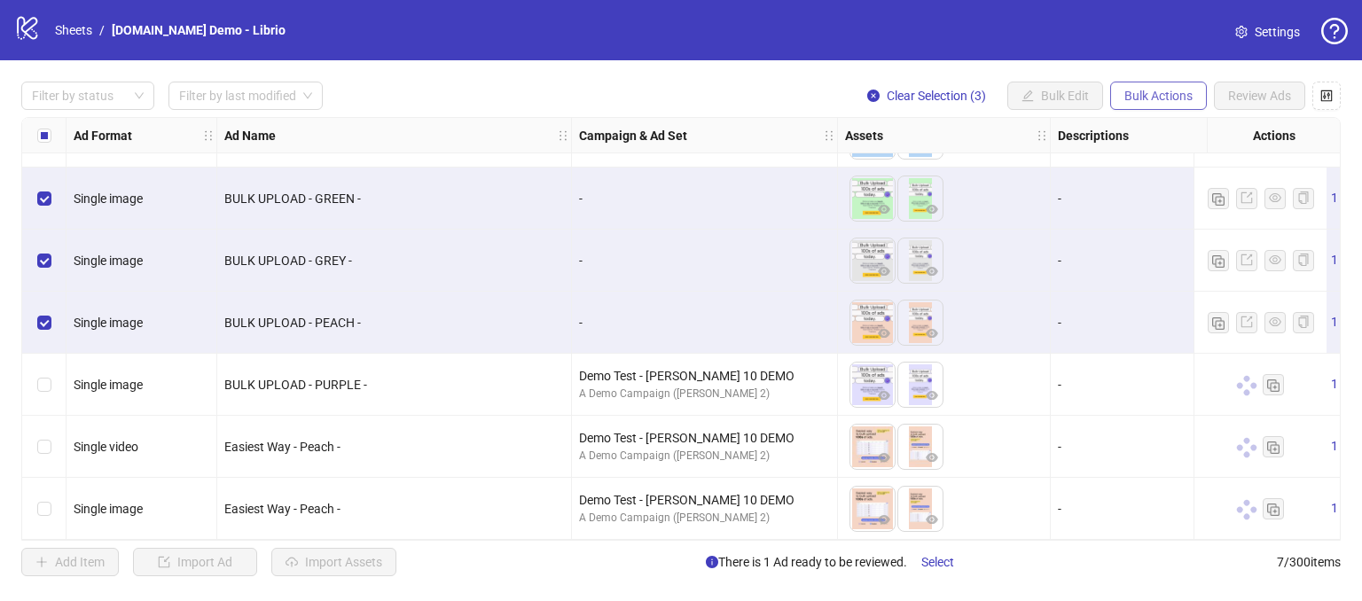
click at [1150, 92] on span "Bulk Actions" at bounding box center [1158, 96] width 68 height 14
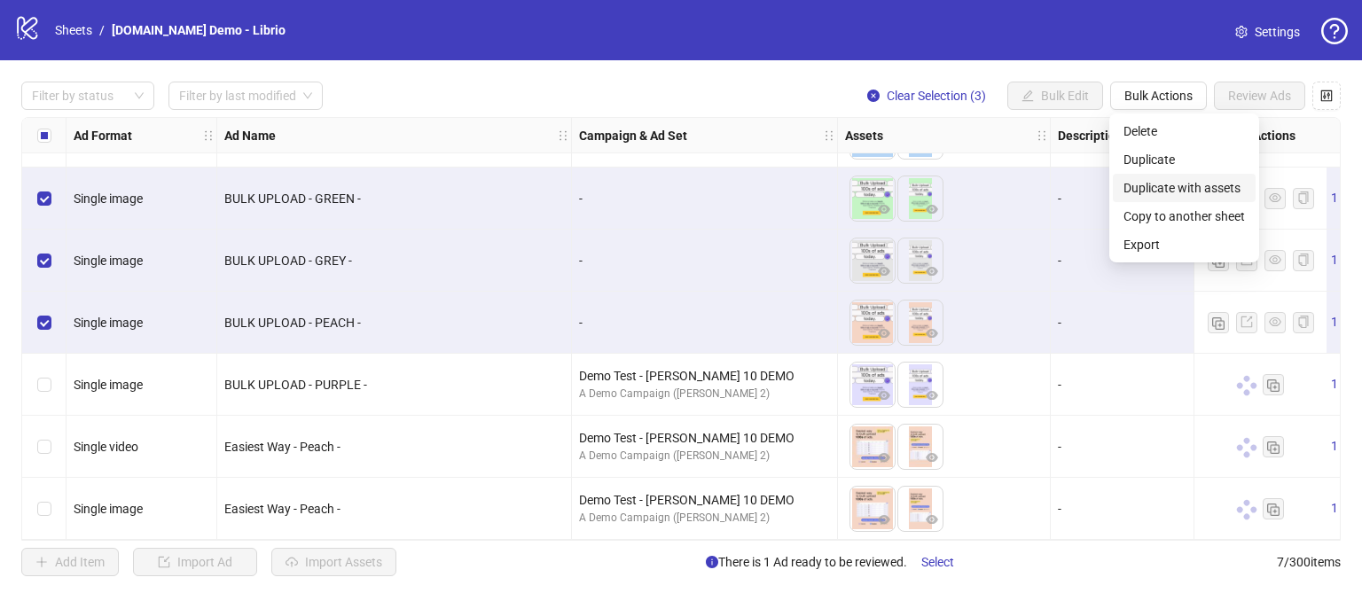
click at [1151, 185] on span "Duplicate with assets" at bounding box center [1183, 188] width 121 height 20
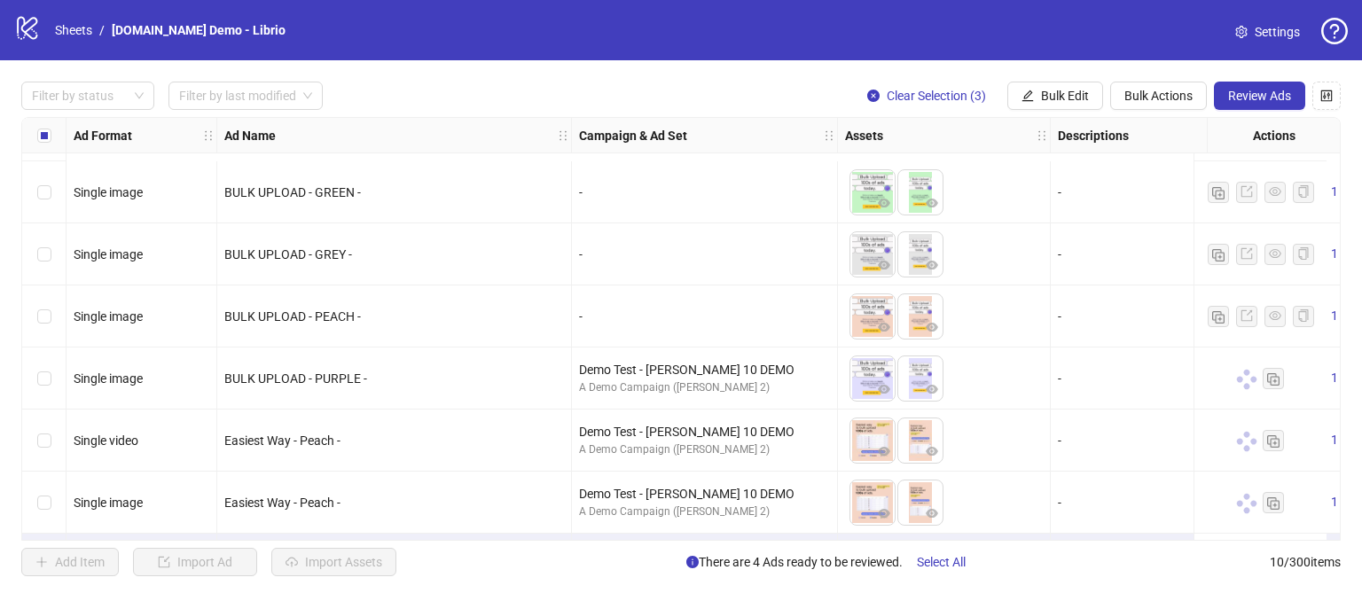
scroll to position [240, 0]
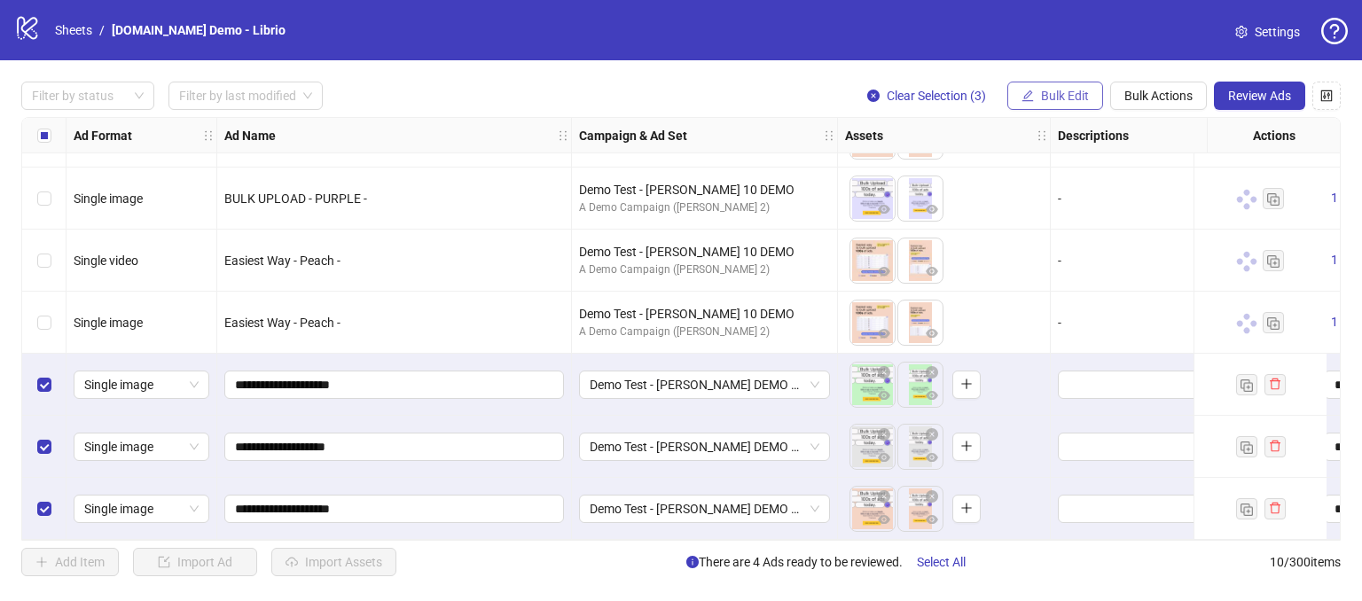
click at [1048, 90] on span "Bulk Edit" at bounding box center [1065, 96] width 48 height 14
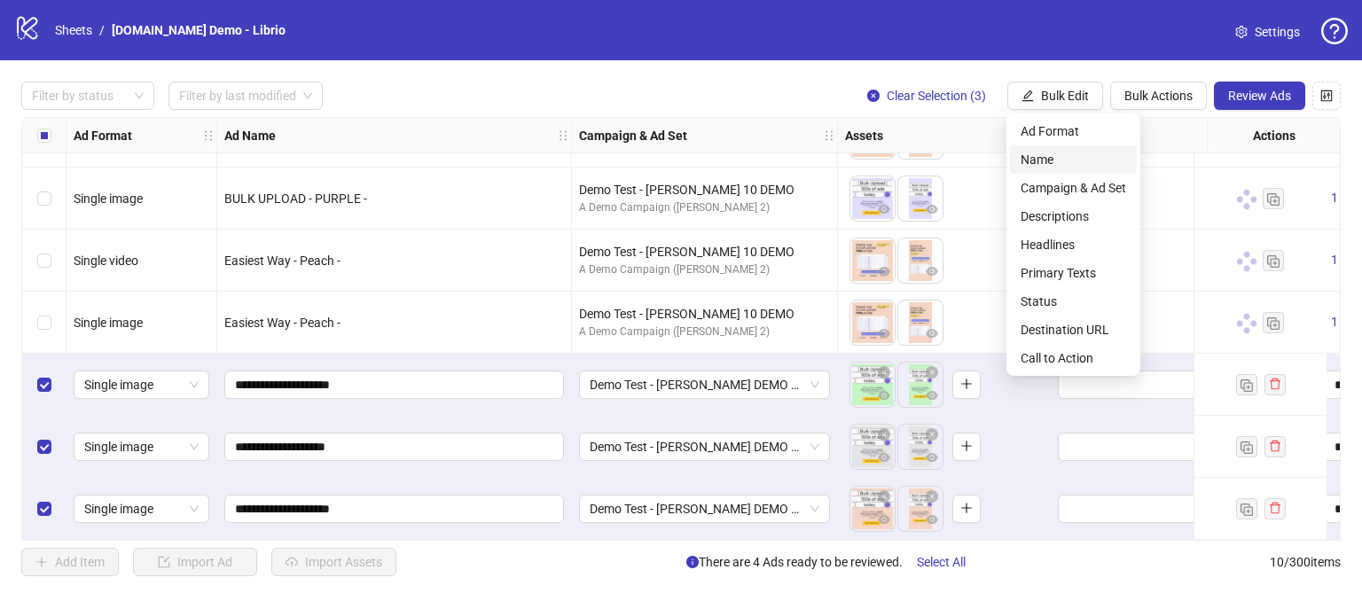
click at [1055, 160] on span "Name" at bounding box center [1073, 160] width 106 height 20
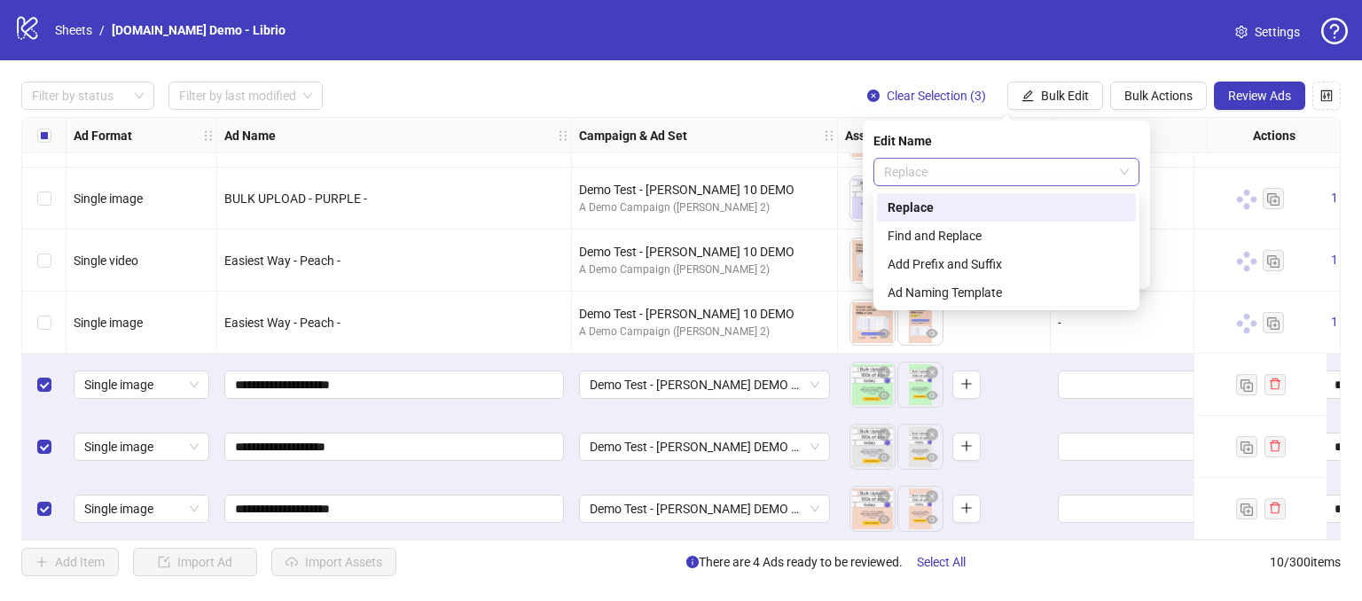
click at [954, 176] on span "Replace" at bounding box center [1006, 172] width 245 height 27
click at [919, 264] on div "Add Prefix and Suffix" at bounding box center [1006, 264] width 238 height 20
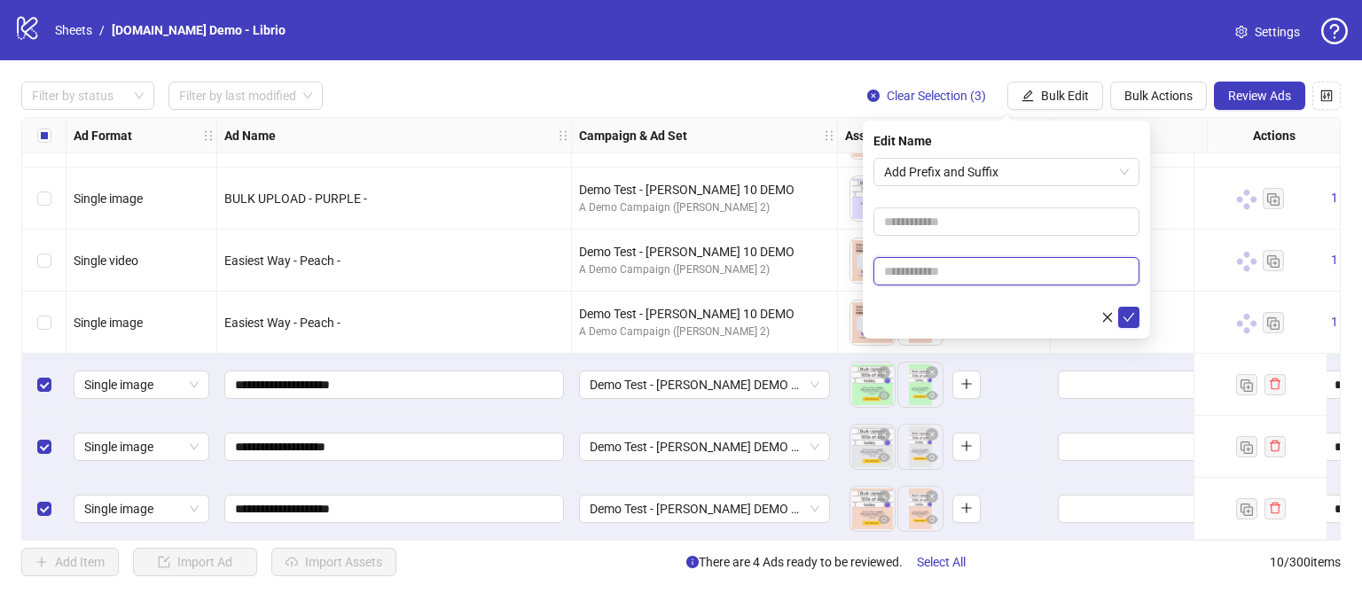
click at [900, 271] on input "text" at bounding box center [1006, 271] width 266 height 28
type input "******"
click at [1137, 327] on button "submit" at bounding box center [1128, 317] width 21 height 21
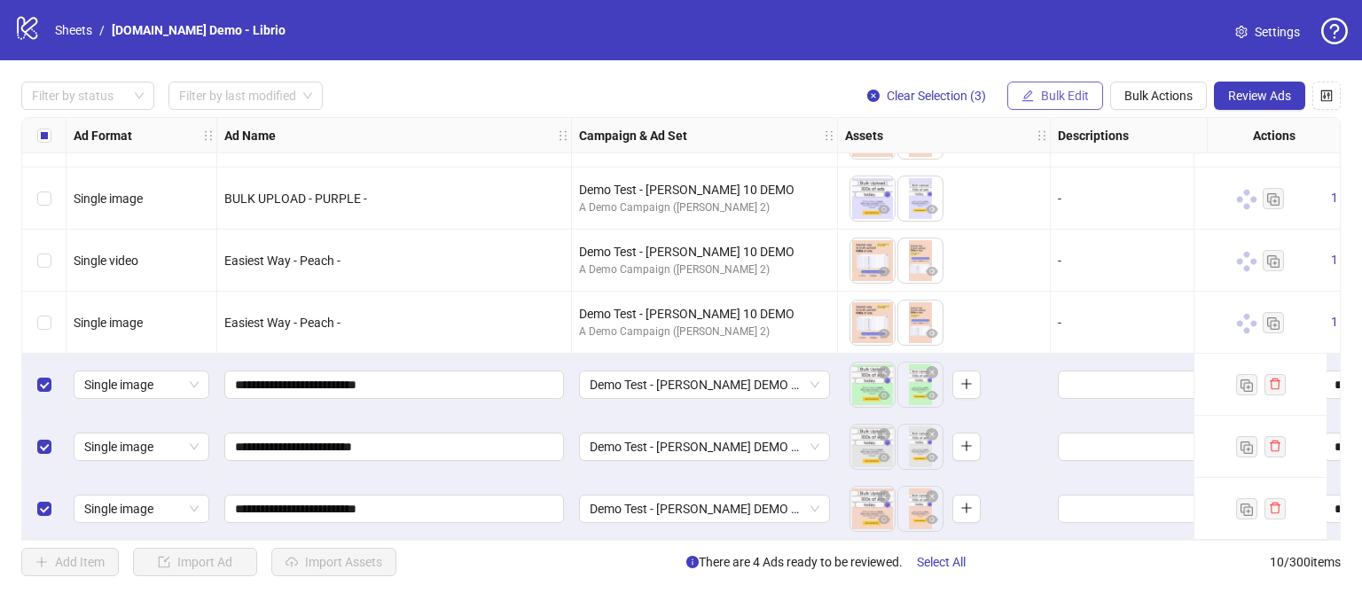
click at [1057, 97] on span "Bulk Edit" at bounding box center [1065, 96] width 48 height 14
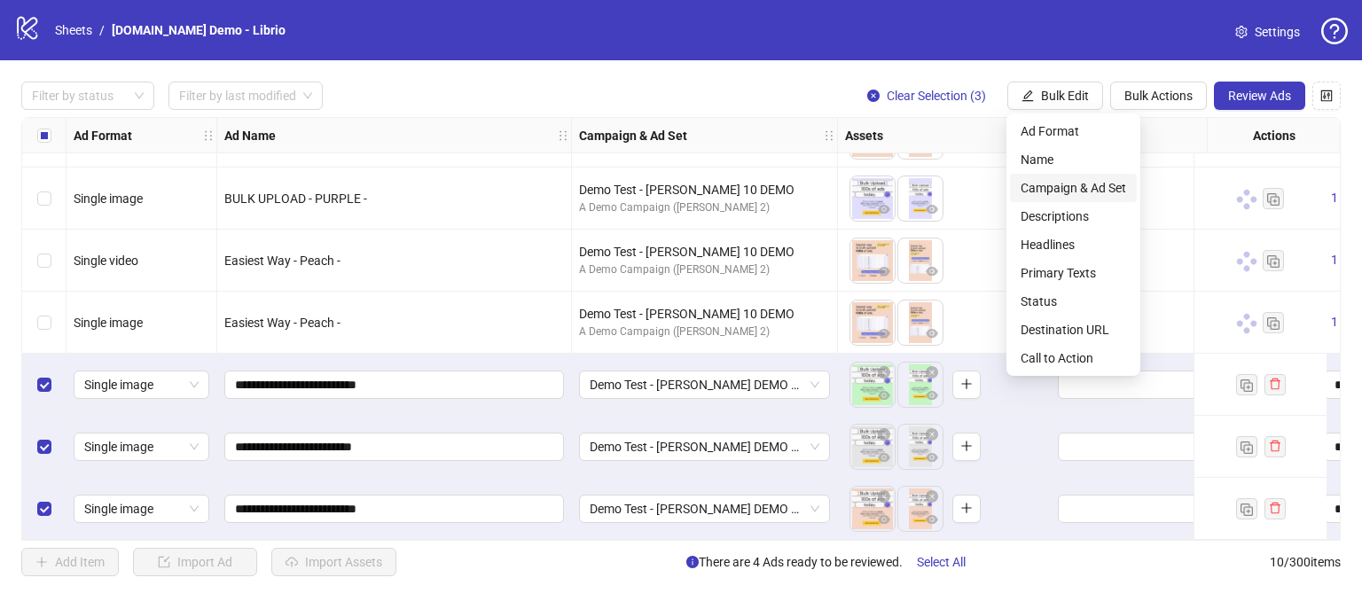
click at [1036, 194] on span "Campaign & Ad Set" at bounding box center [1073, 188] width 106 height 20
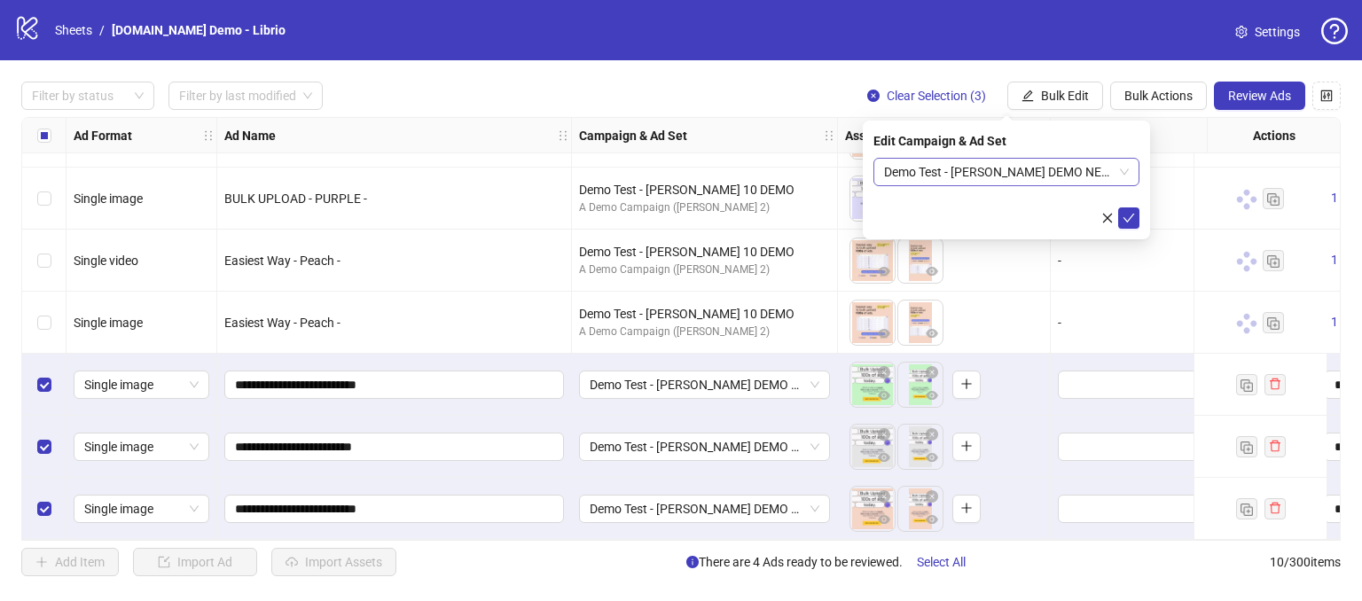
click at [1067, 174] on span "Demo Test - [PERSON_NAME] DEMO NEW 11" at bounding box center [1006, 172] width 245 height 27
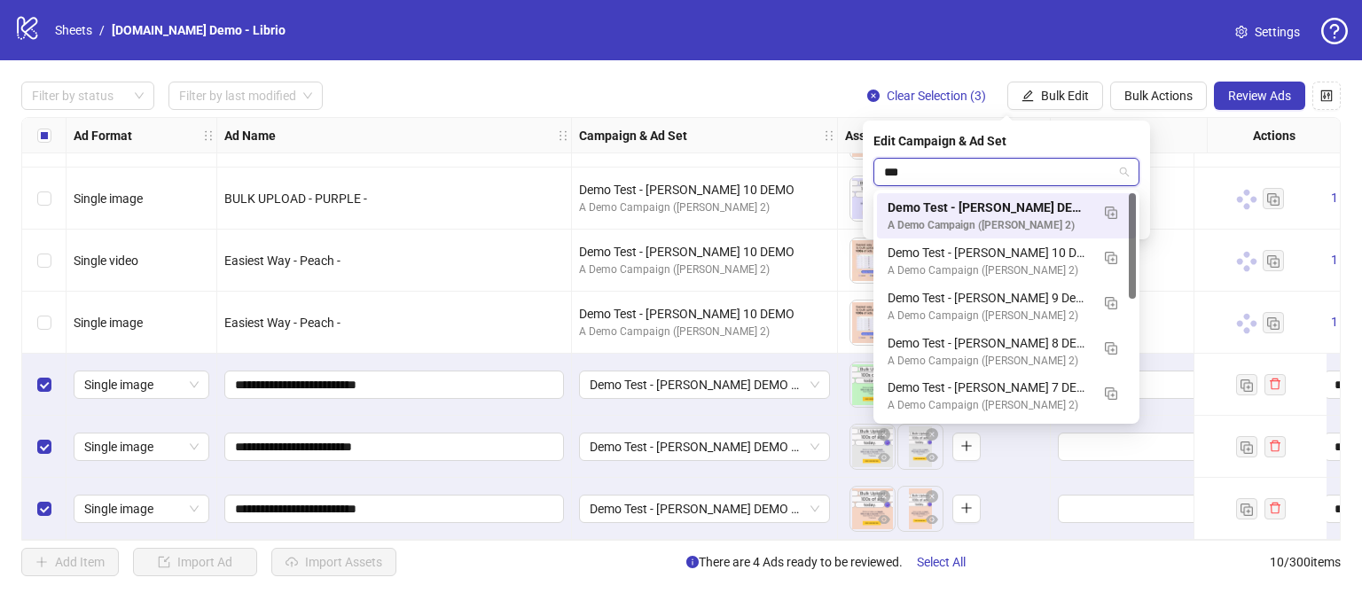
type input "****"
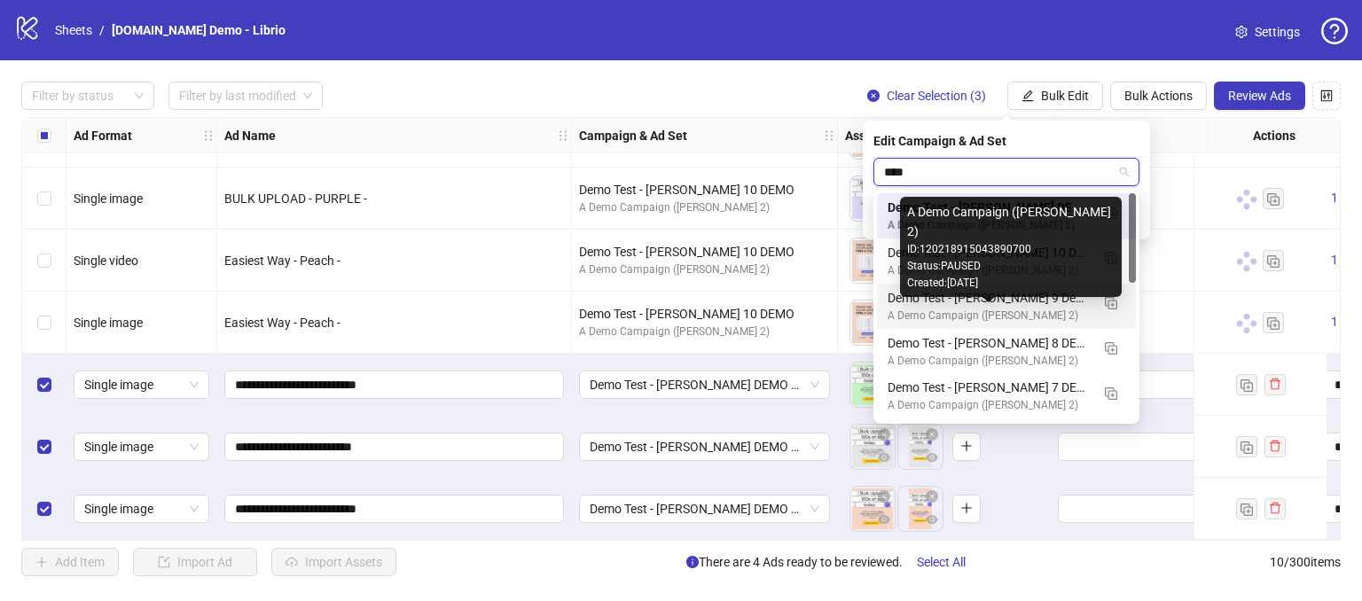
click at [960, 308] on div "A Demo Campaign ([PERSON_NAME] 2)" at bounding box center [988, 316] width 202 height 17
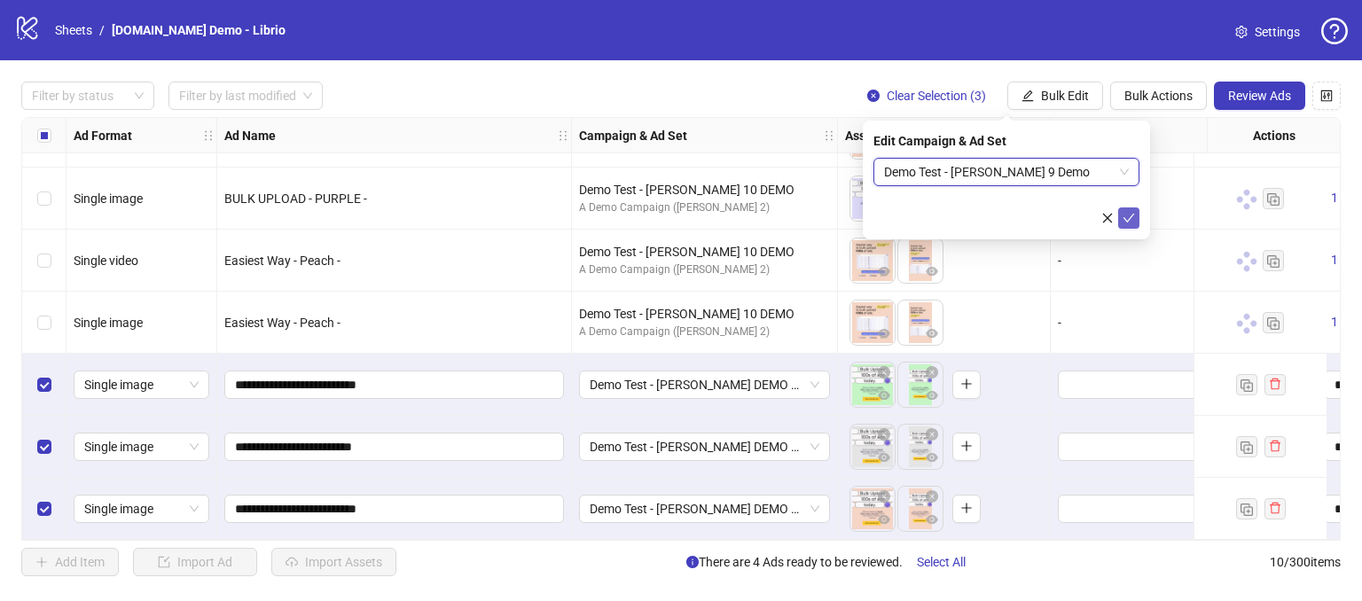
click at [1130, 221] on icon "check" at bounding box center [1128, 218] width 12 height 12
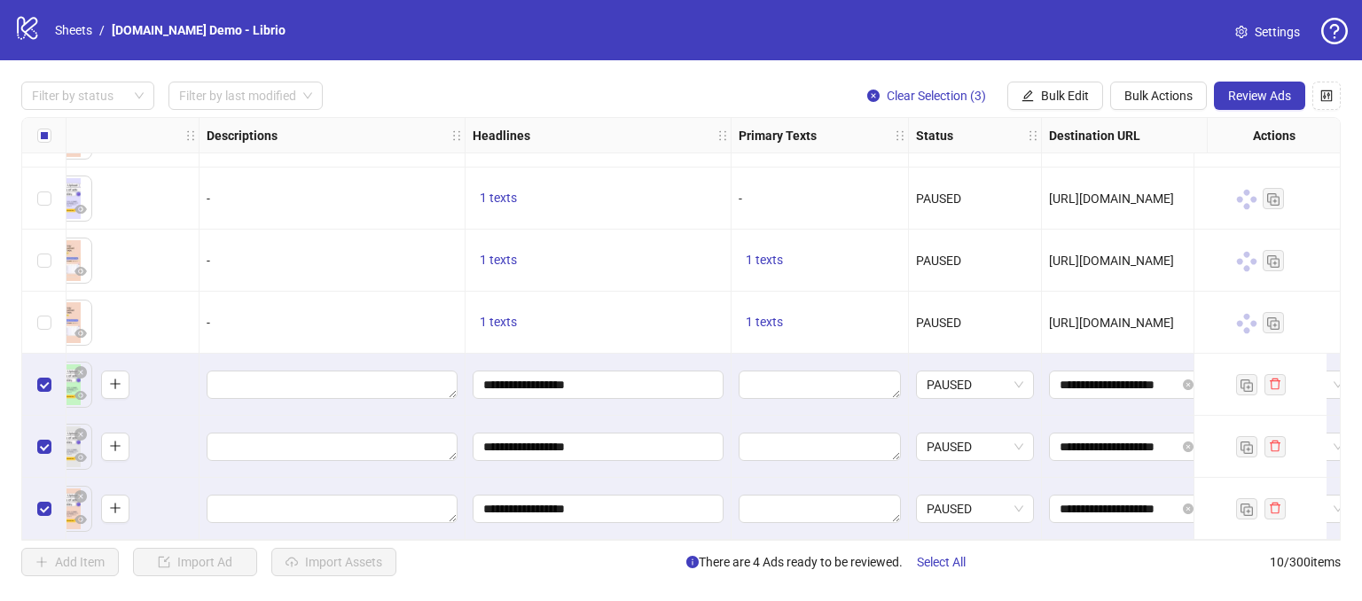
scroll to position [240, 931]
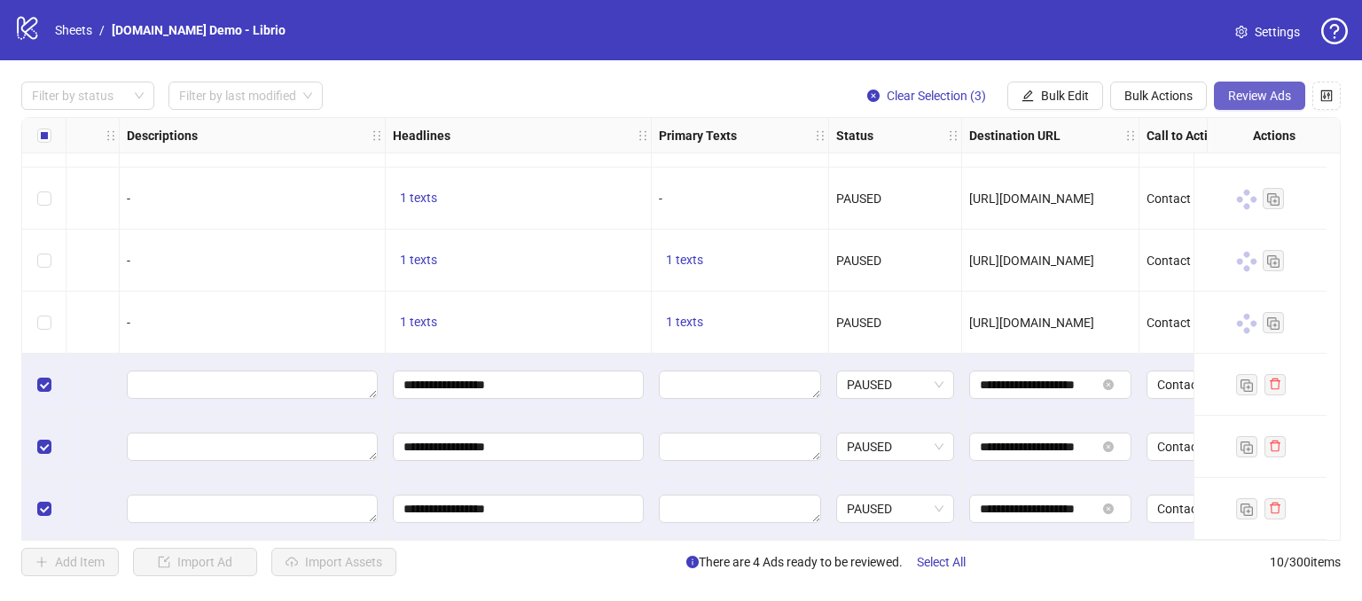
click at [1265, 85] on button "Review Ads" at bounding box center [1259, 96] width 91 height 28
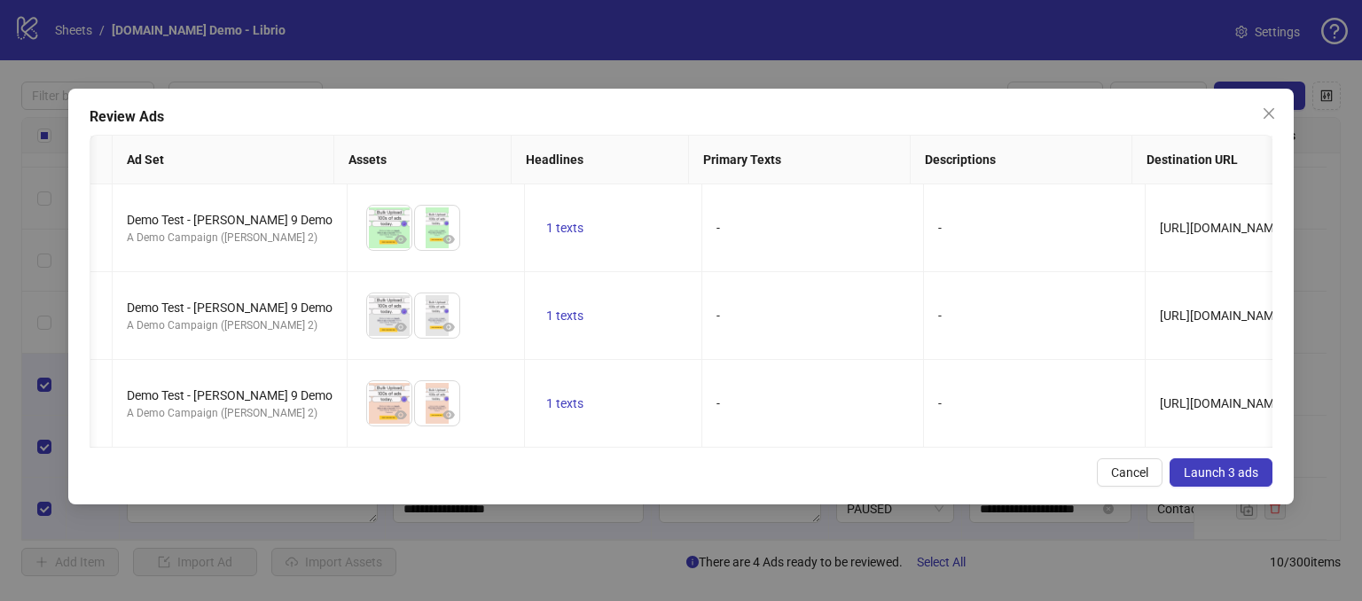
scroll to position [0, 774]
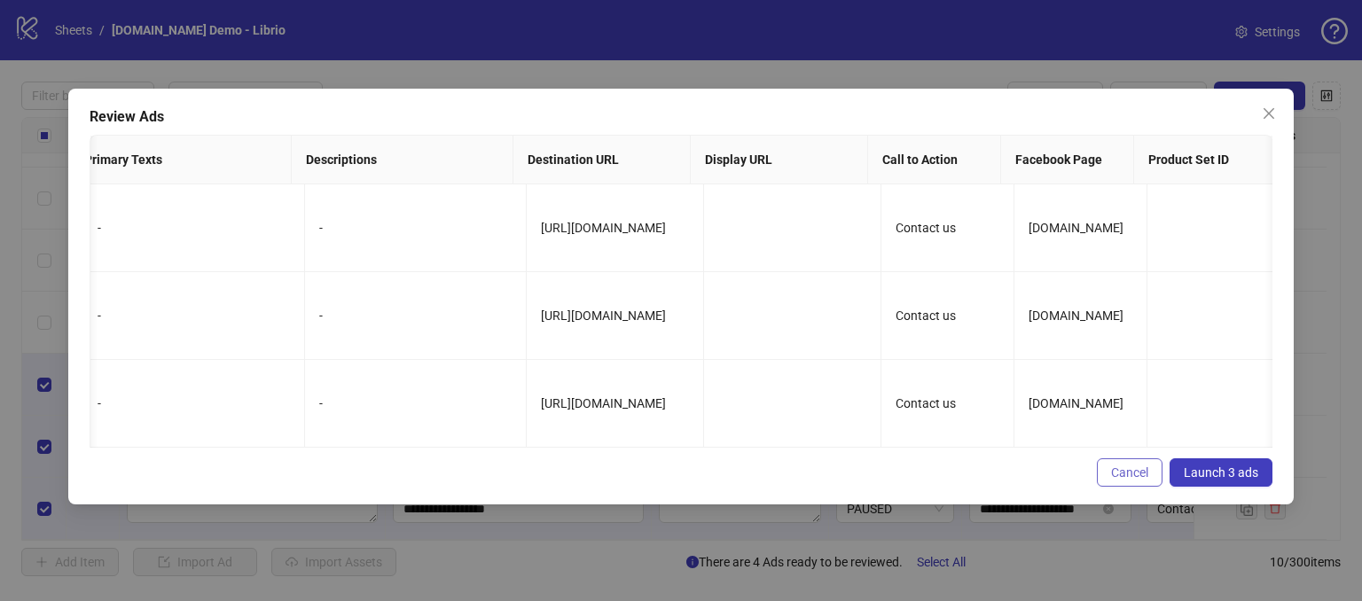
click at [1131, 476] on button "Cancel" at bounding box center [1130, 472] width 66 height 28
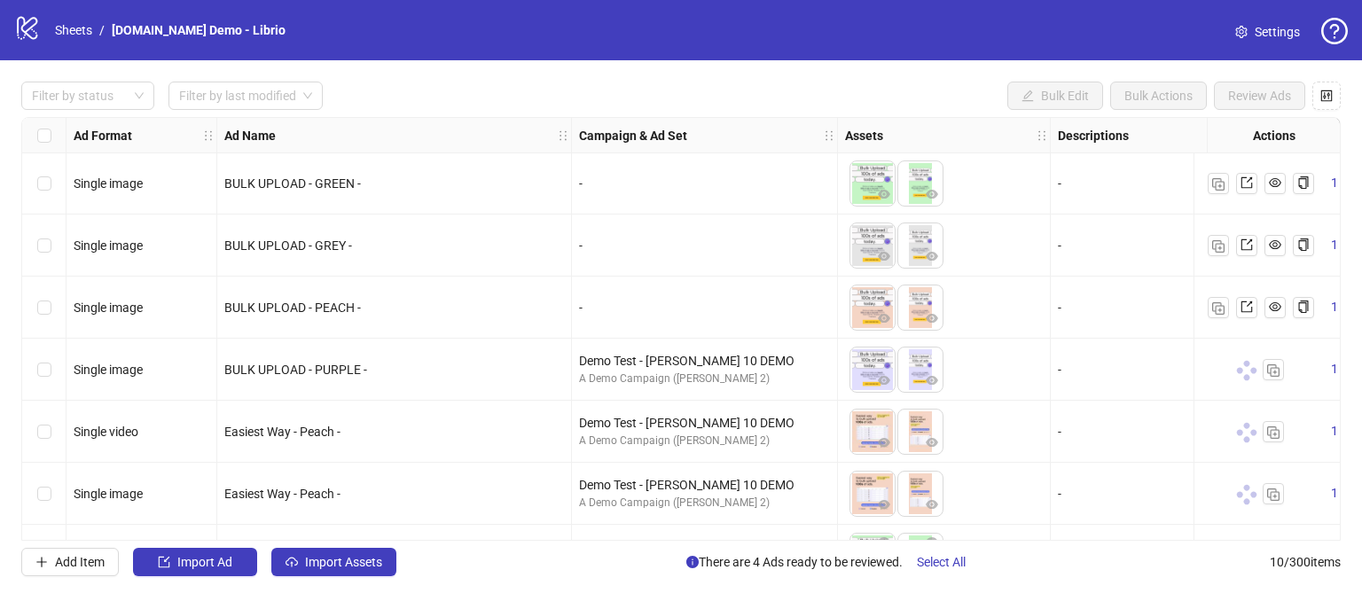
scroll to position [0, 0]
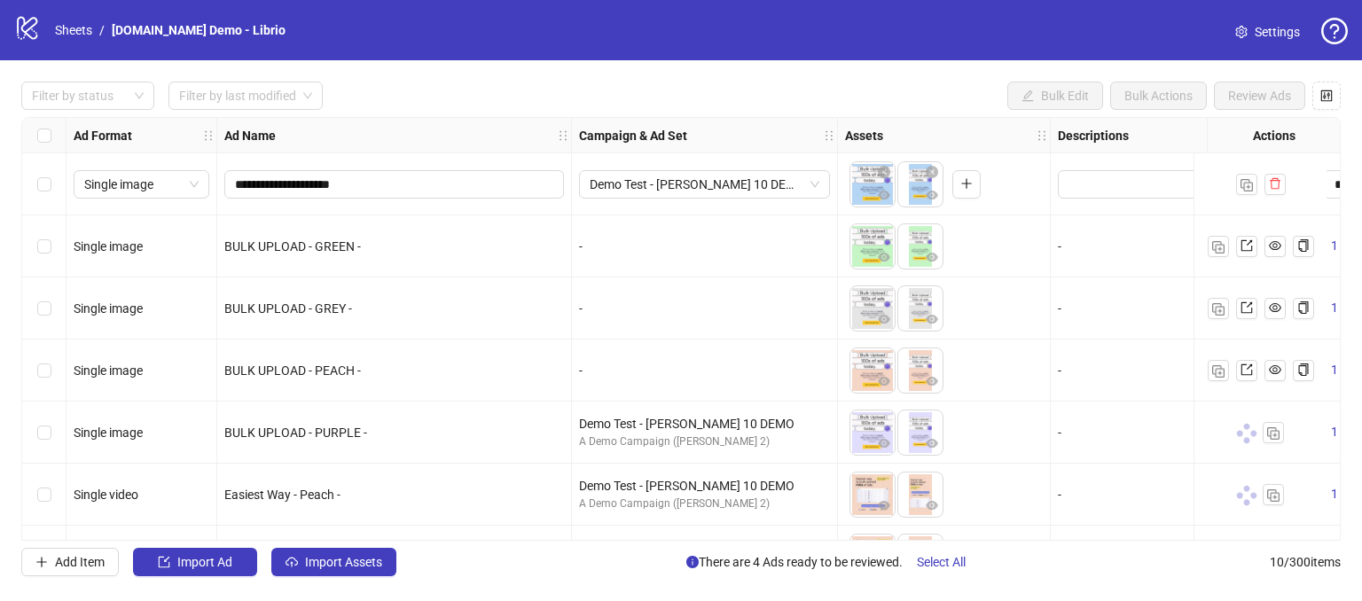
click at [37, 253] on label "Select row 2" at bounding box center [44, 247] width 14 height 20
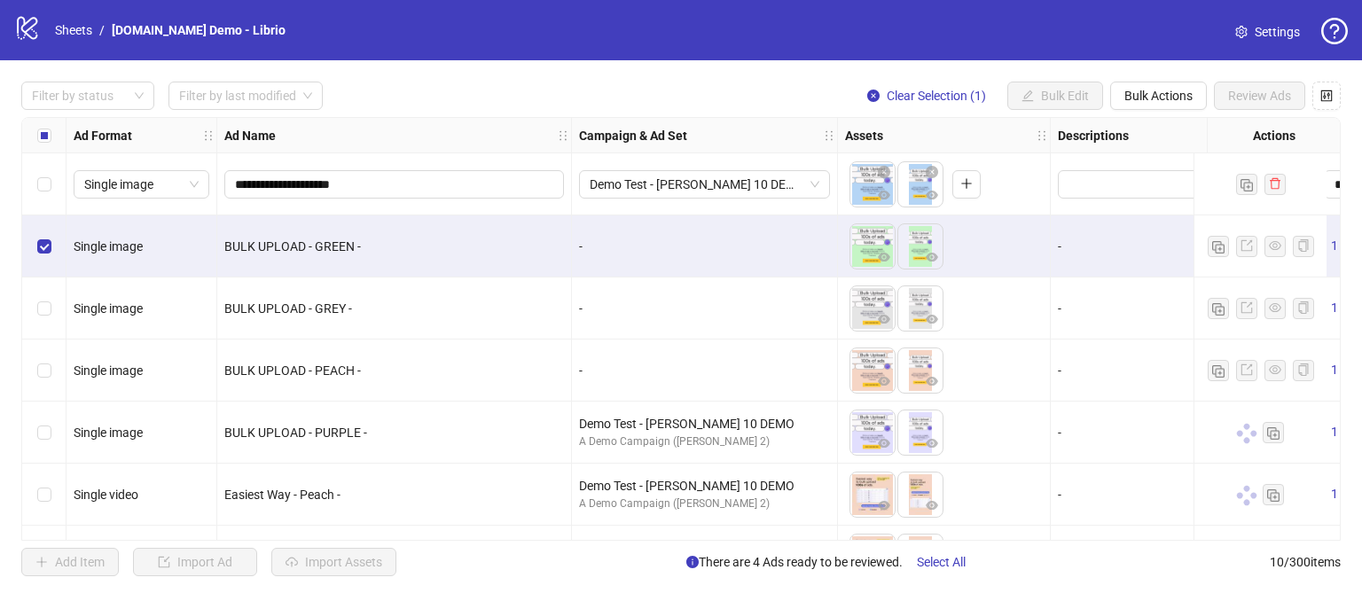
click at [60, 306] on div "Select row 3" at bounding box center [44, 309] width 44 height 62
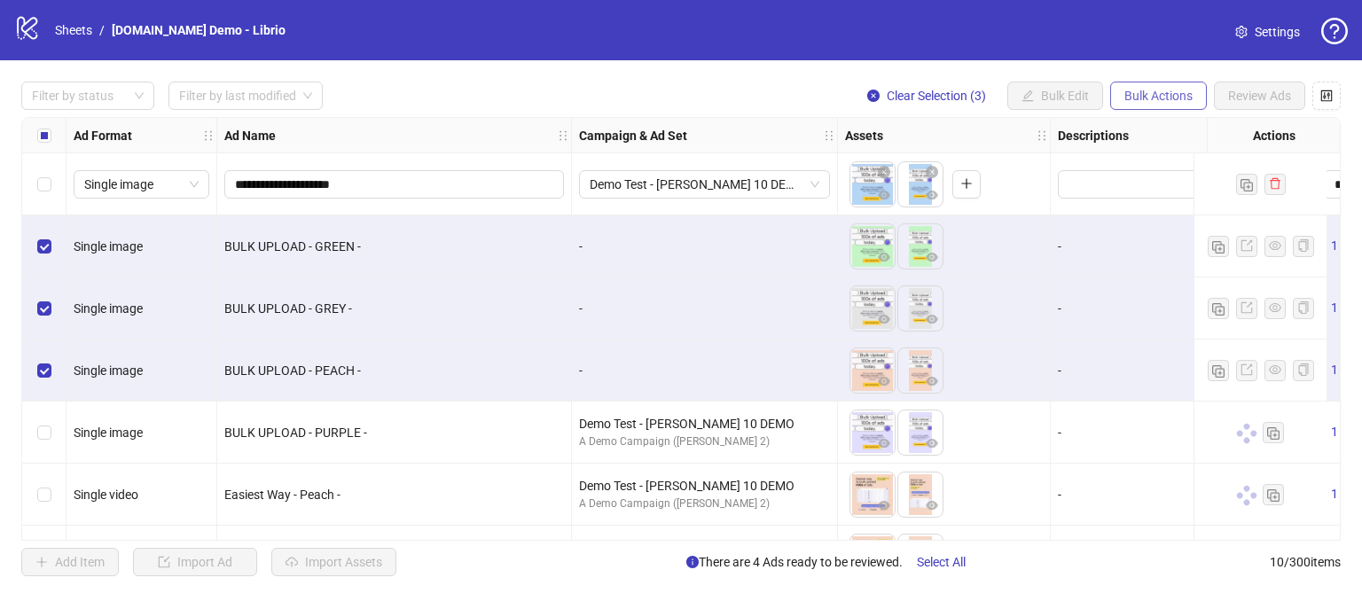
click at [1124, 93] on span "Bulk Actions" at bounding box center [1158, 96] width 68 height 14
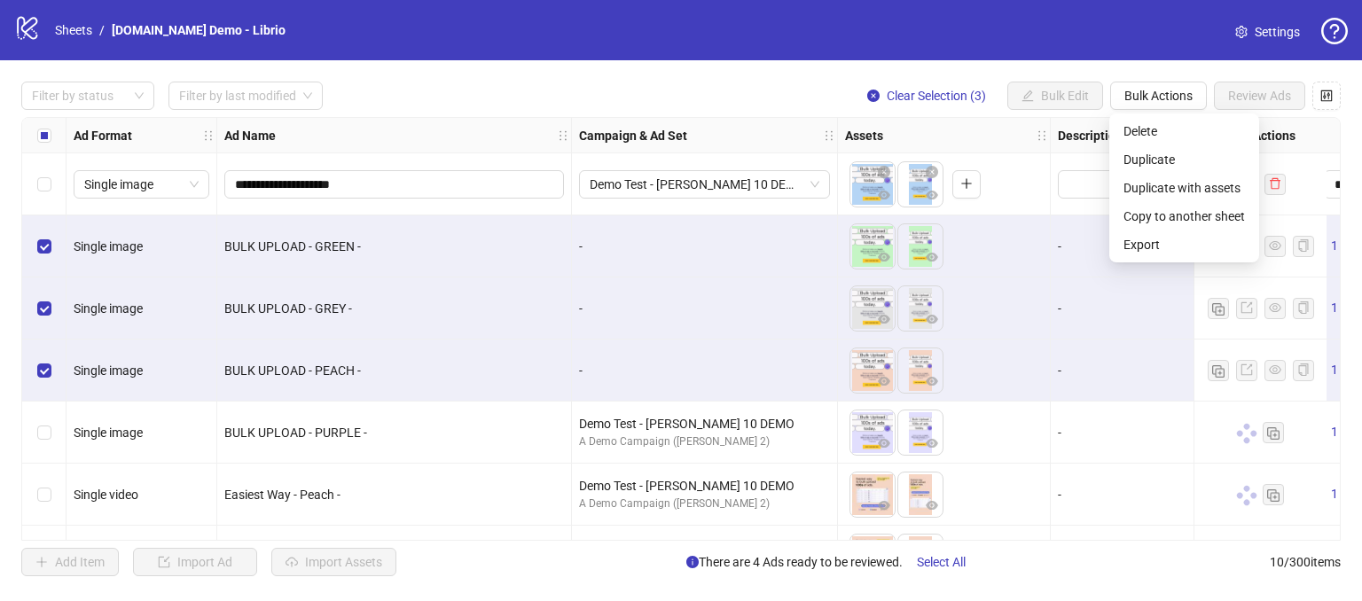
click at [1043, 44] on div "logo/logo-mobile Sheets / [DOMAIN_NAME] Demo - Librio Settings" at bounding box center [681, 30] width 1362 height 60
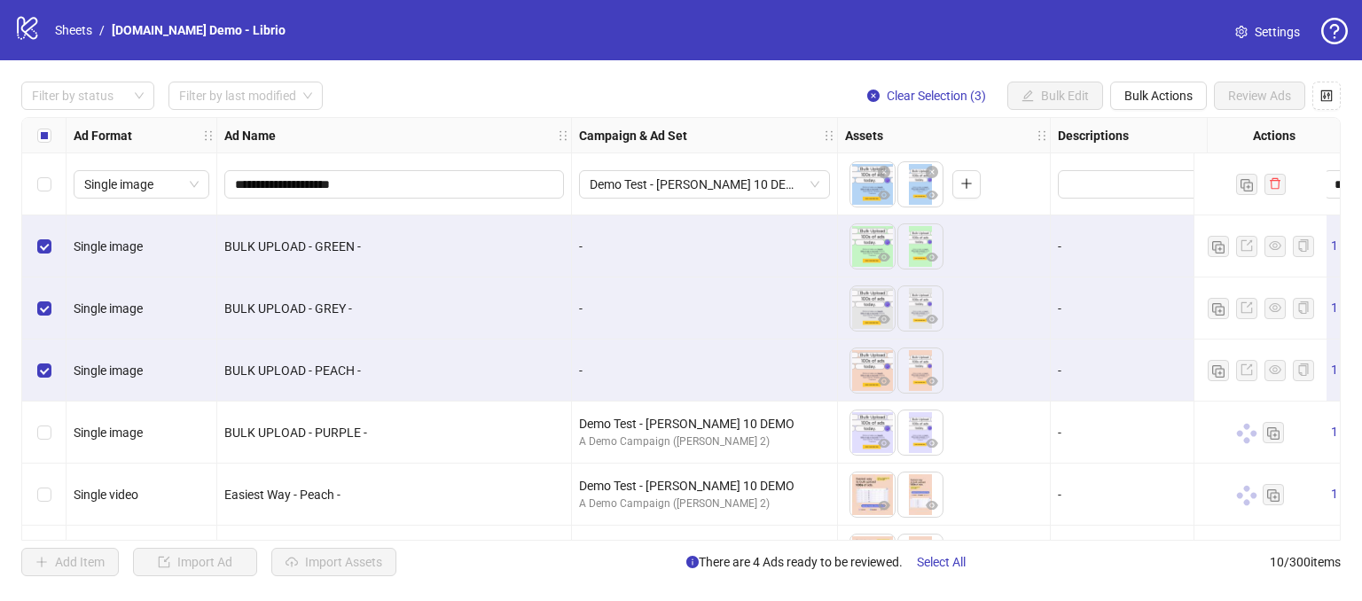
click at [43, 146] on div "Select all rows" at bounding box center [44, 135] width 44 height 35
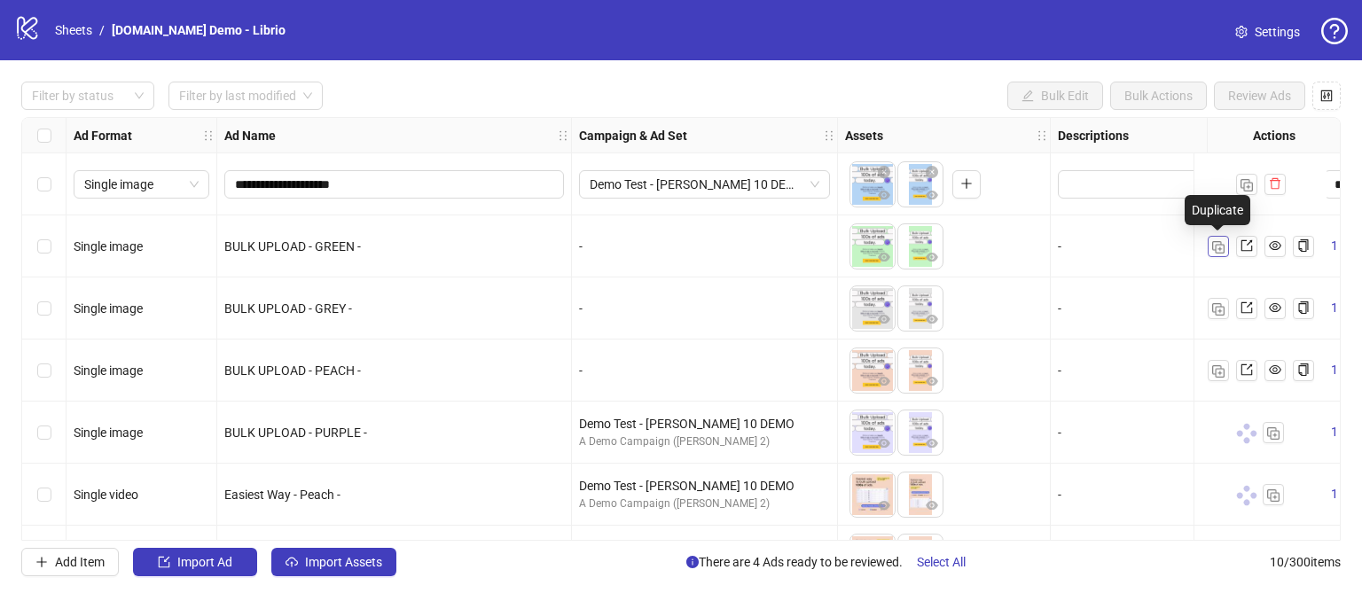
click at [1216, 244] on img "button" at bounding box center [1218, 247] width 12 height 12
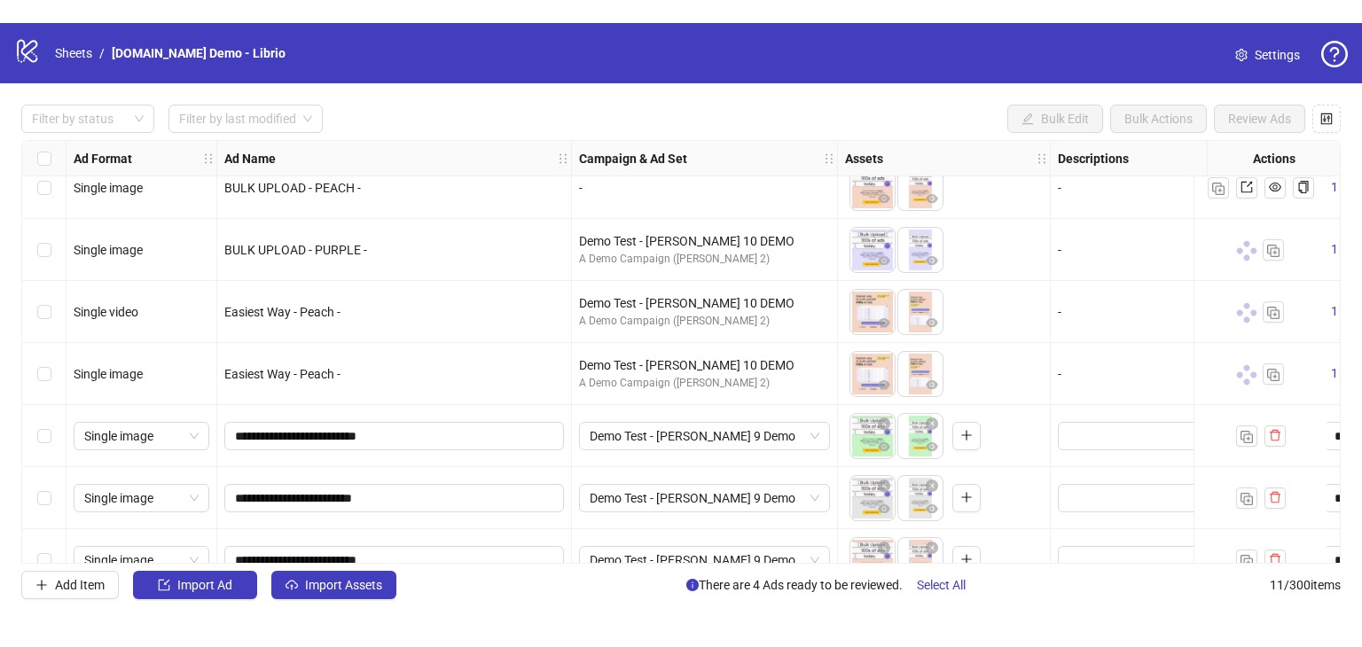
scroll to position [302, 0]
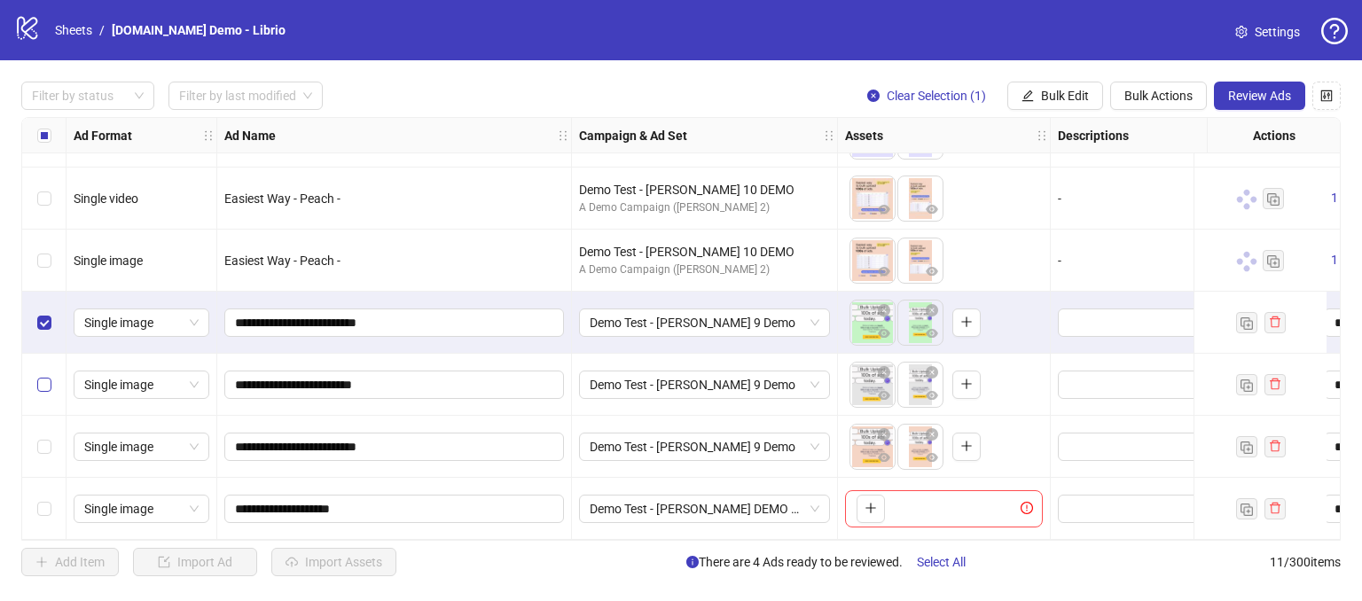
click at [48, 375] on label "Select row 9" at bounding box center [44, 385] width 14 height 20
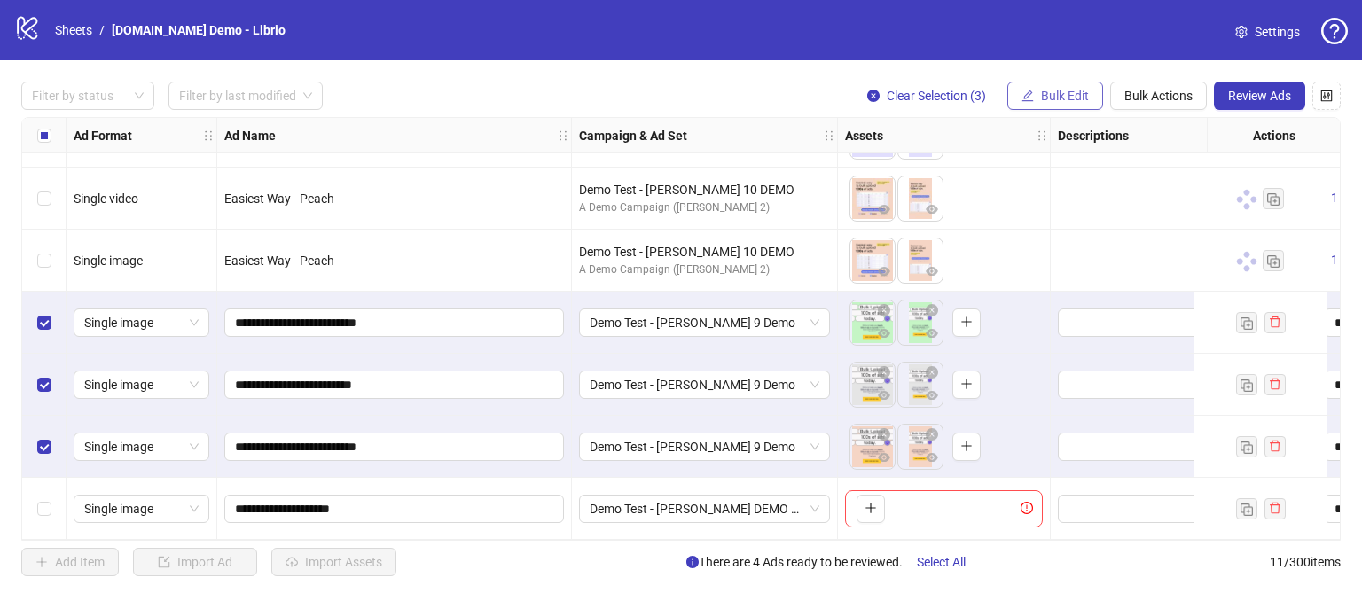
click at [1071, 95] on span "Bulk Edit" at bounding box center [1065, 96] width 48 height 14
click at [1039, 68] on div "Filter by status Filter by last modified Clear Selection (3) Bulk Edit Bulk Act…" at bounding box center [681, 328] width 1362 height 537
click at [1075, 100] on span "Bulk Edit" at bounding box center [1065, 96] width 48 height 14
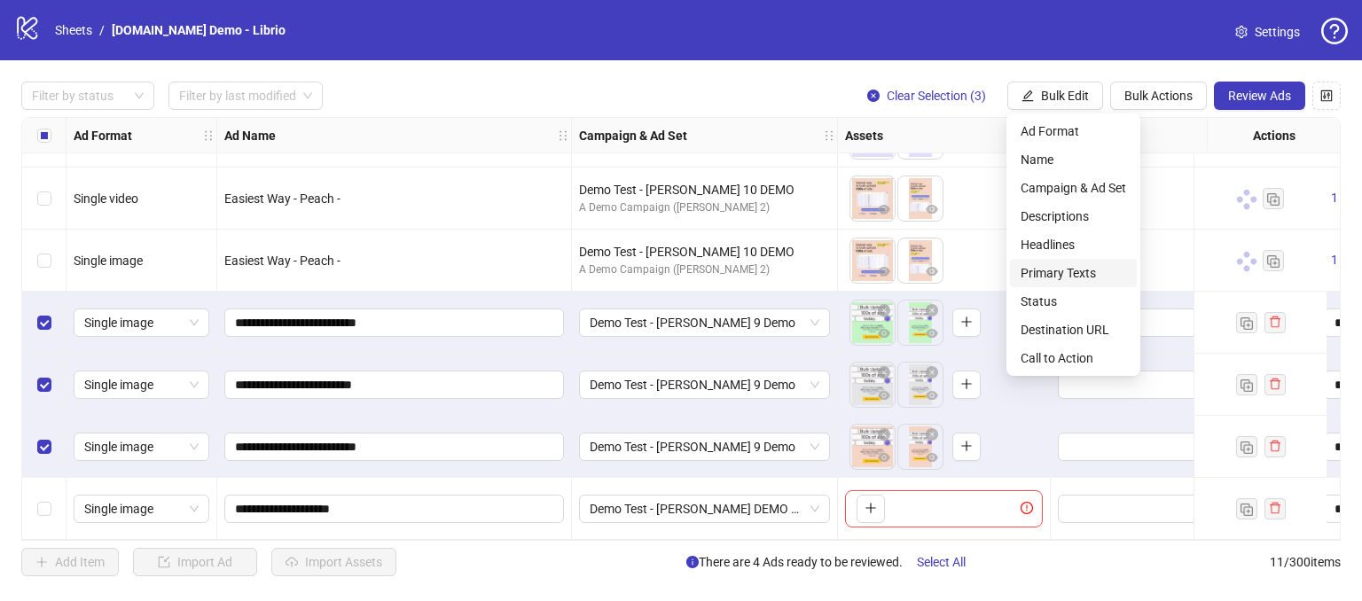
click at [1046, 276] on span "Primary Texts" at bounding box center [1073, 273] width 106 height 20
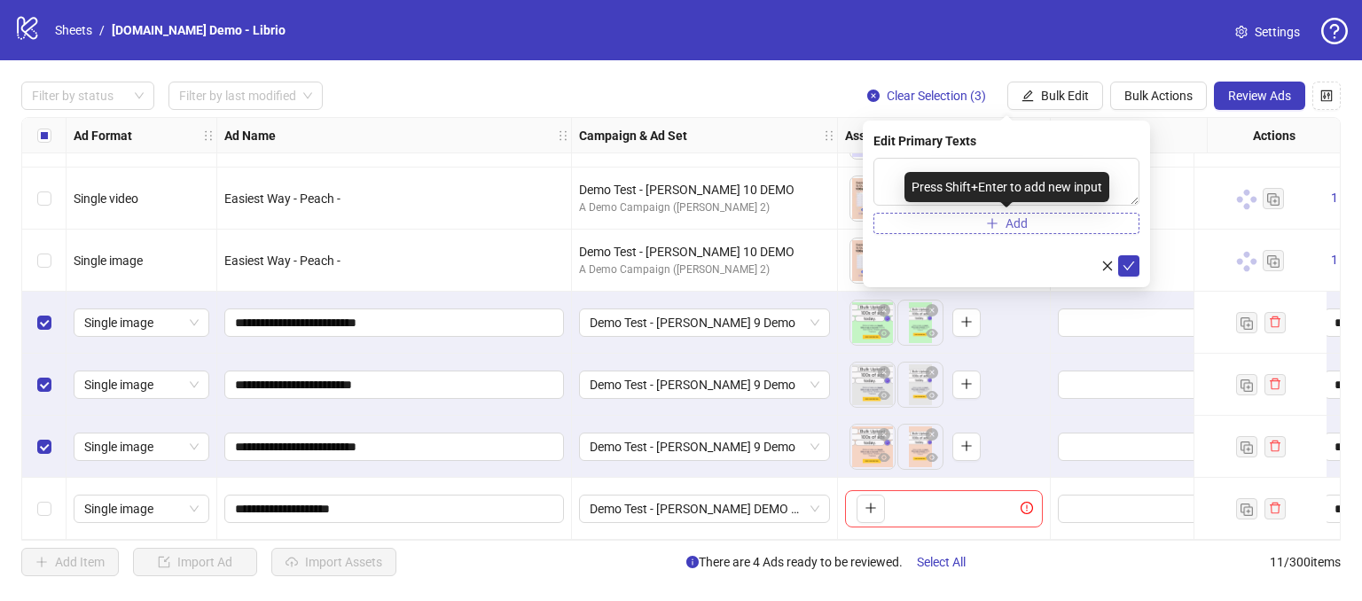
click at [1028, 214] on button "Add" at bounding box center [1006, 223] width 266 height 21
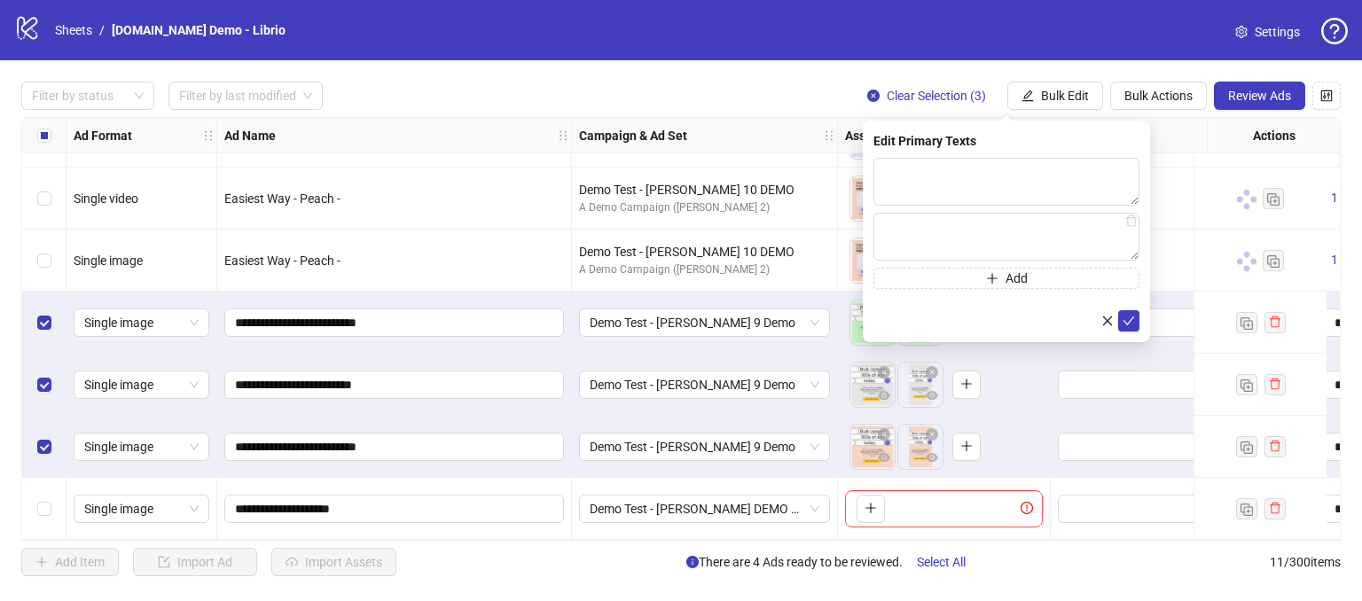
click at [929, 132] on div "Edit Primary Texts" at bounding box center [1006, 141] width 266 height 20
click at [926, 160] on textarea at bounding box center [1006, 182] width 266 height 48
click at [1062, 100] on span "Bulk Edit" at bounding box center [1065, 96] width 48 height 14
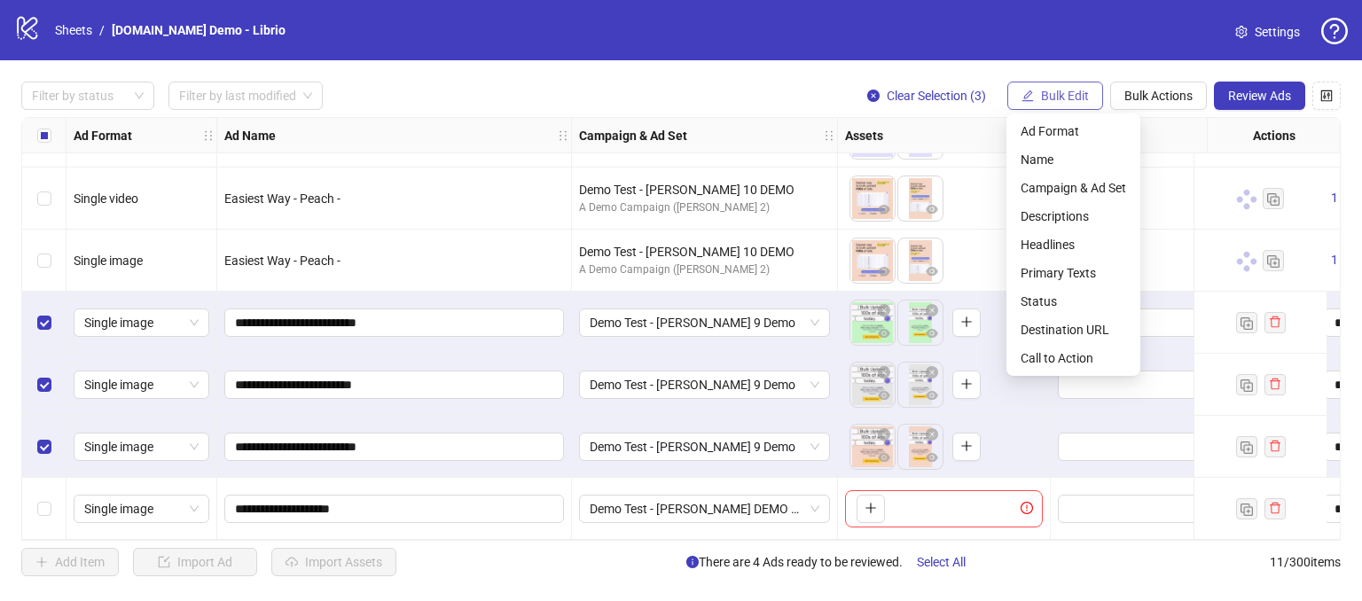
click at [1062, 100] on span "Bulk Edit" at bounding box center [1065, 96] width 48 height 14
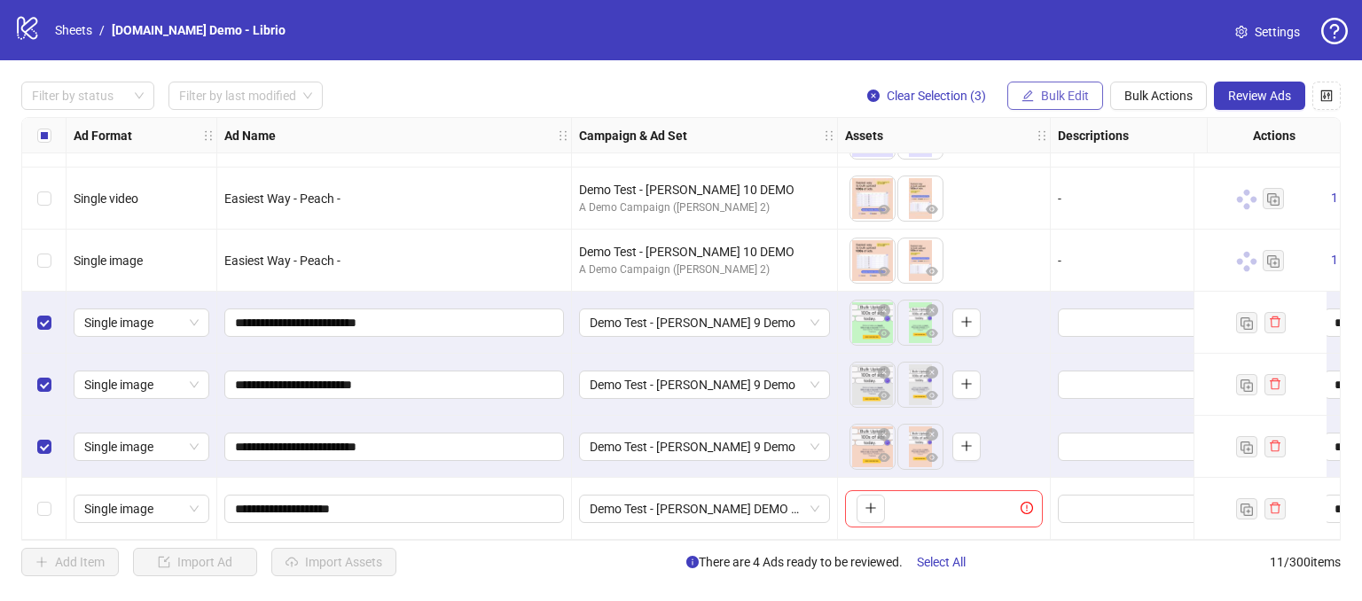
click at [1050, 93] on span "Bulk Edit" at bounding box center [1065, 96] width 48 height 14
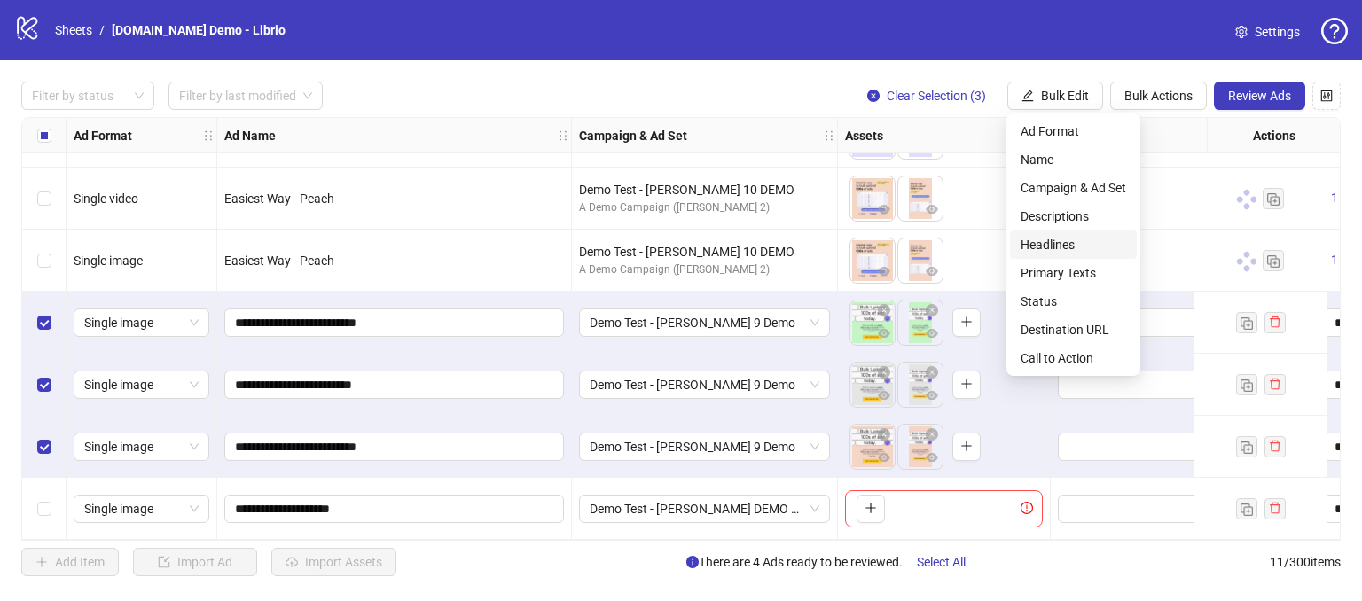
click at [1039, 246] on span "Headlines" at bounding box center [1073, 245] width 106 height 20
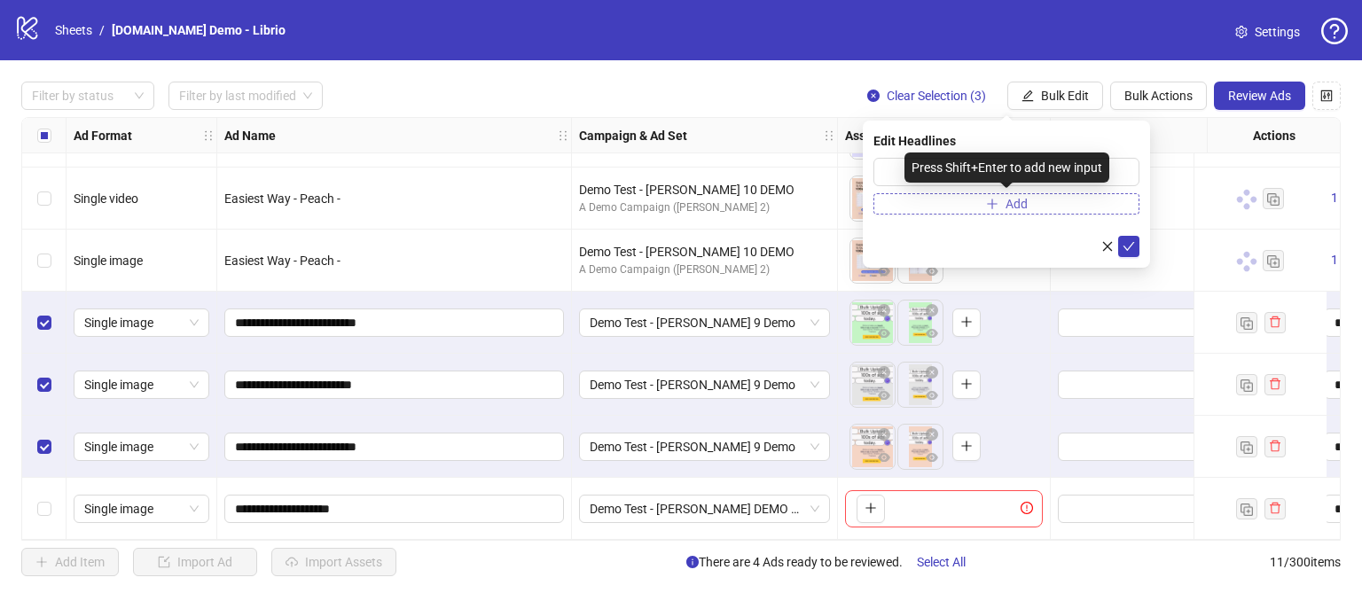
click at [993, 198] on icon "plus" at bounding box center [992, 204] width 12 height 12
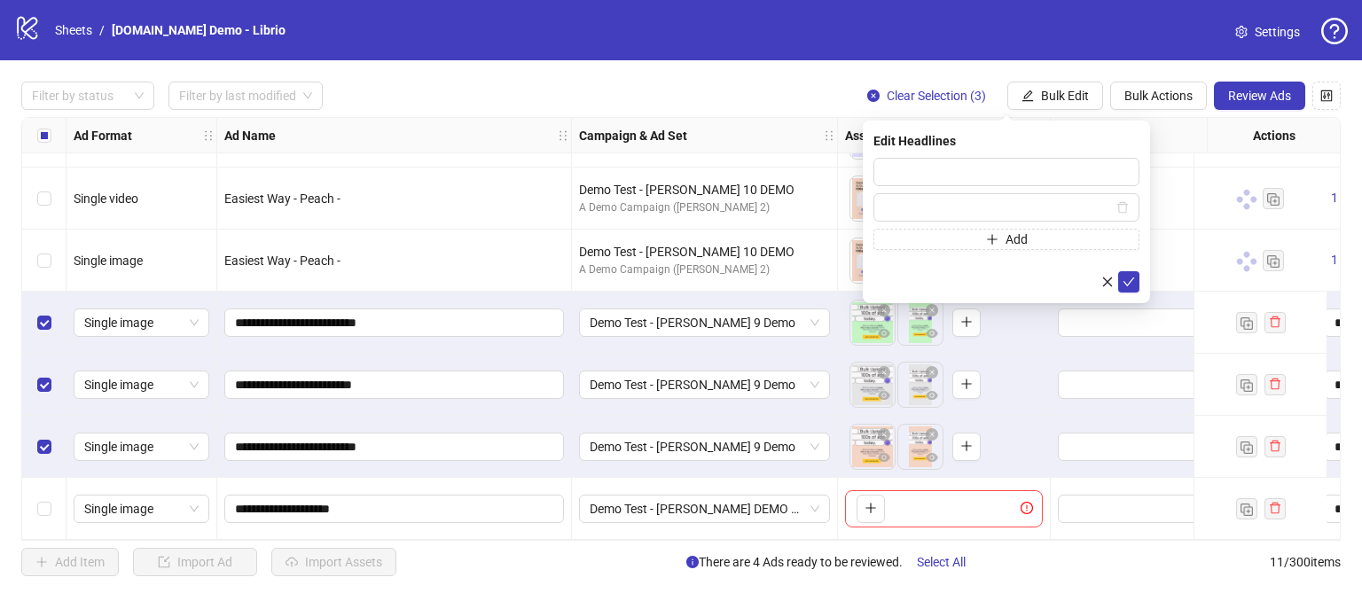
click at [954, 28] on div "logo/logo-mobile Sheets / [DOMAIN_NAME] Demo - Librio Settings" at bounding box center [680, 30] width 1333 height 32
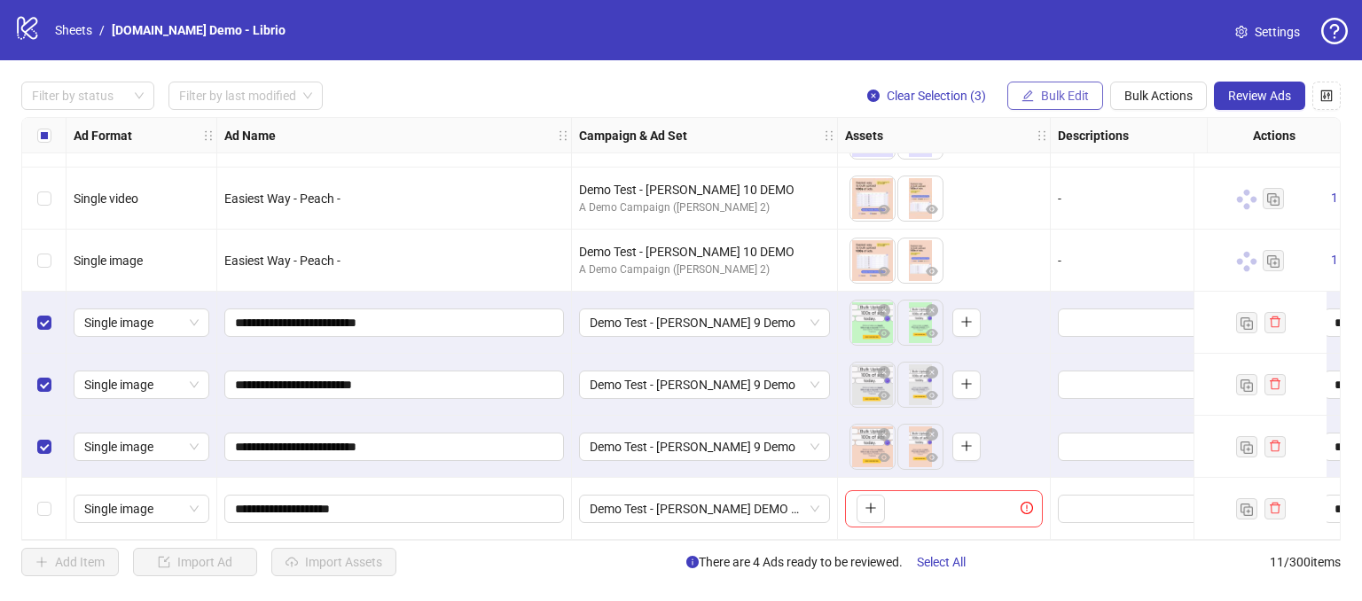
click at [1063, 96] on span "Bulk Edit" at bounding box center [1065, 96] width 48 height 14
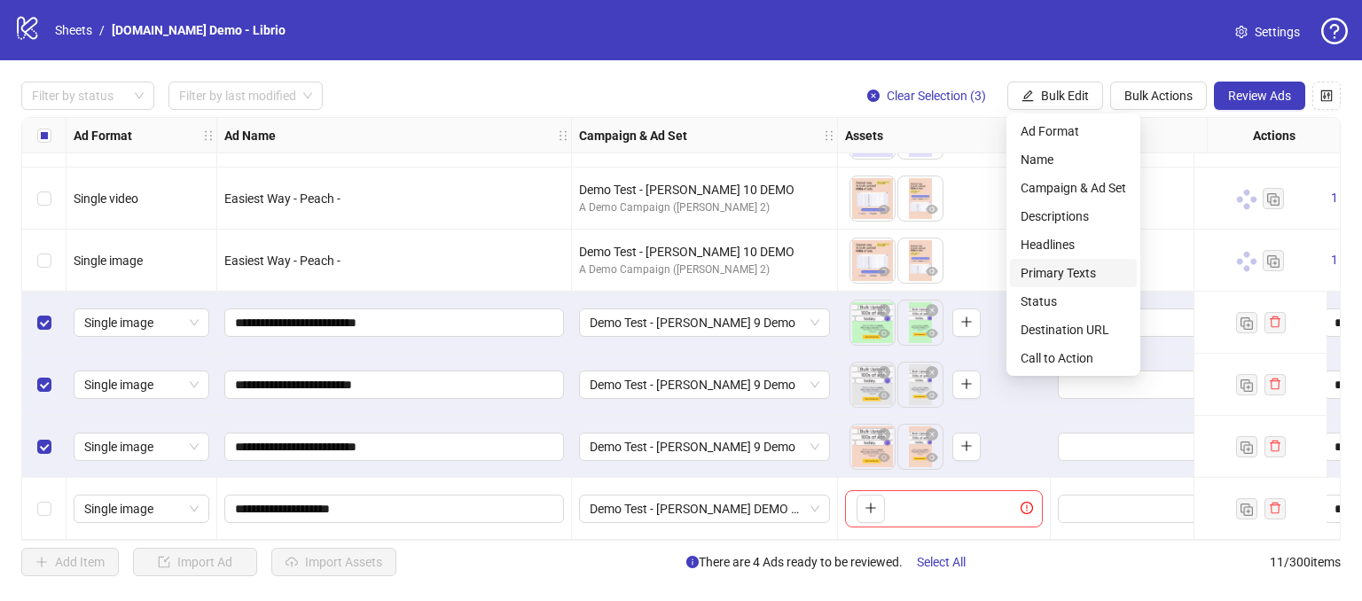
click at [1046, 274] on span "Primary Texts" at bounding box center [1073, 273] width 106 height 20
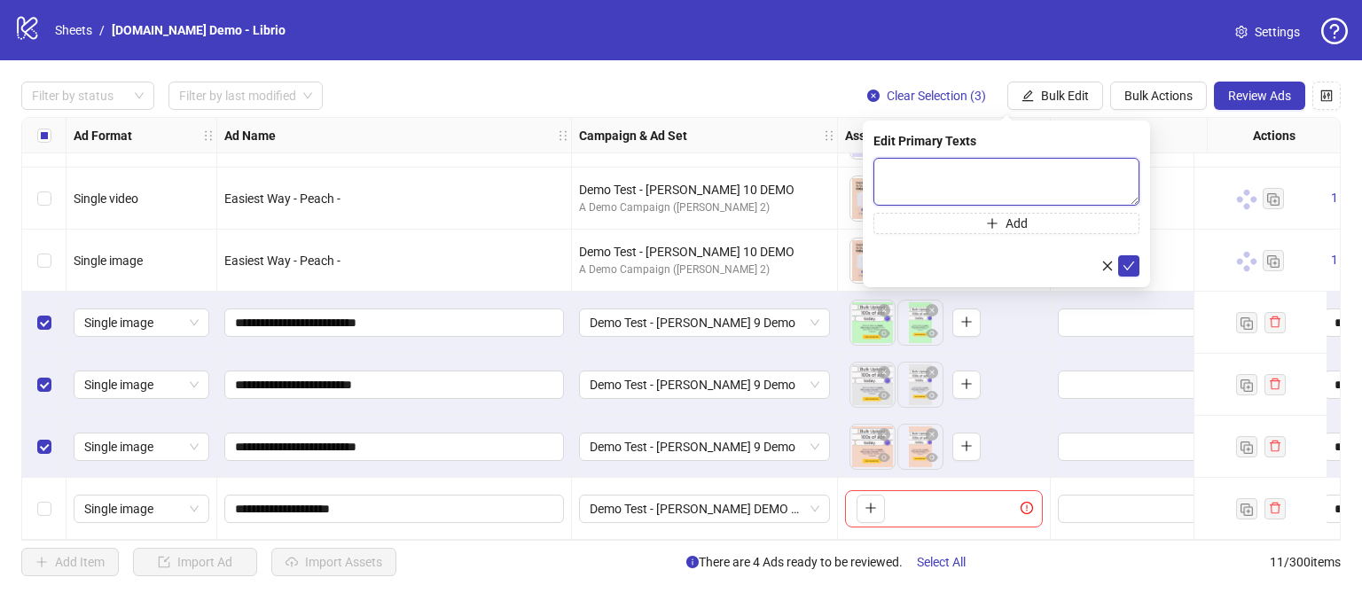
click at [974, 164] on textarea at bounding box center [1006, 182] width 266 height 48
click at [1048, 54] on div "logo/logo-mobile Sheets / [DOMAIN_NAME] Demo - Librio Settings" at bounding box center [681, 30] width 1362 height 60
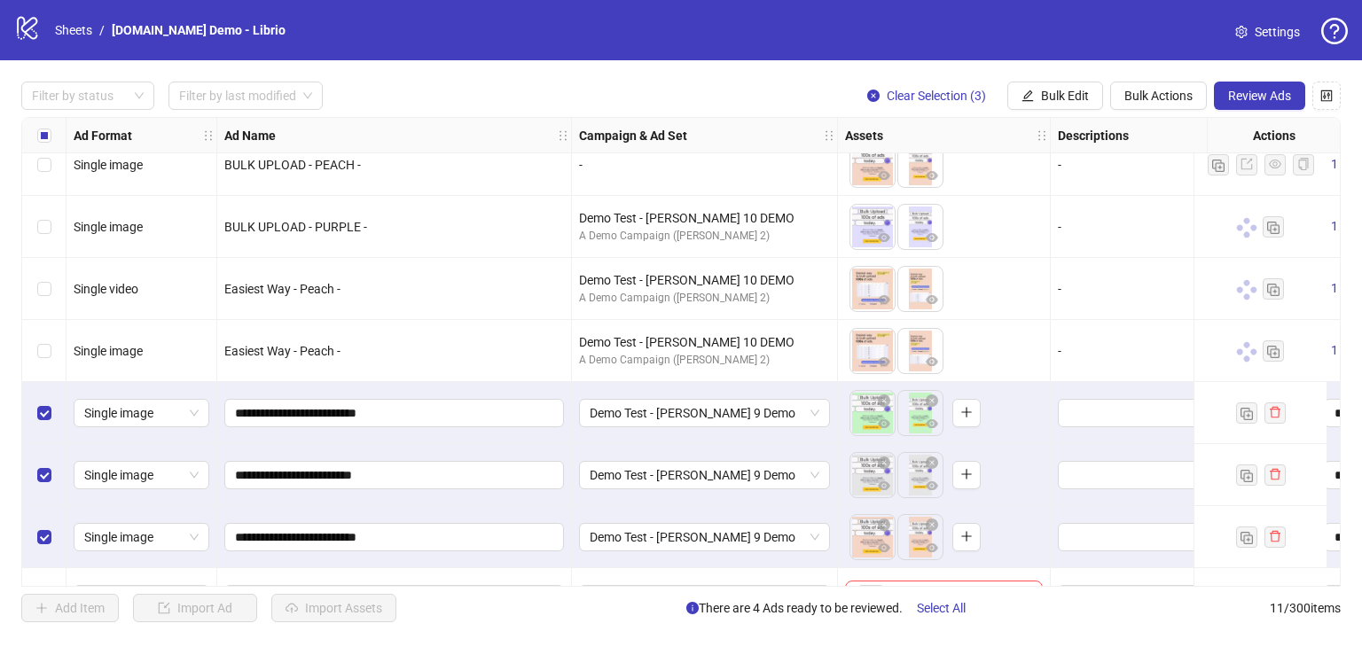
scroll to position [256, 0]
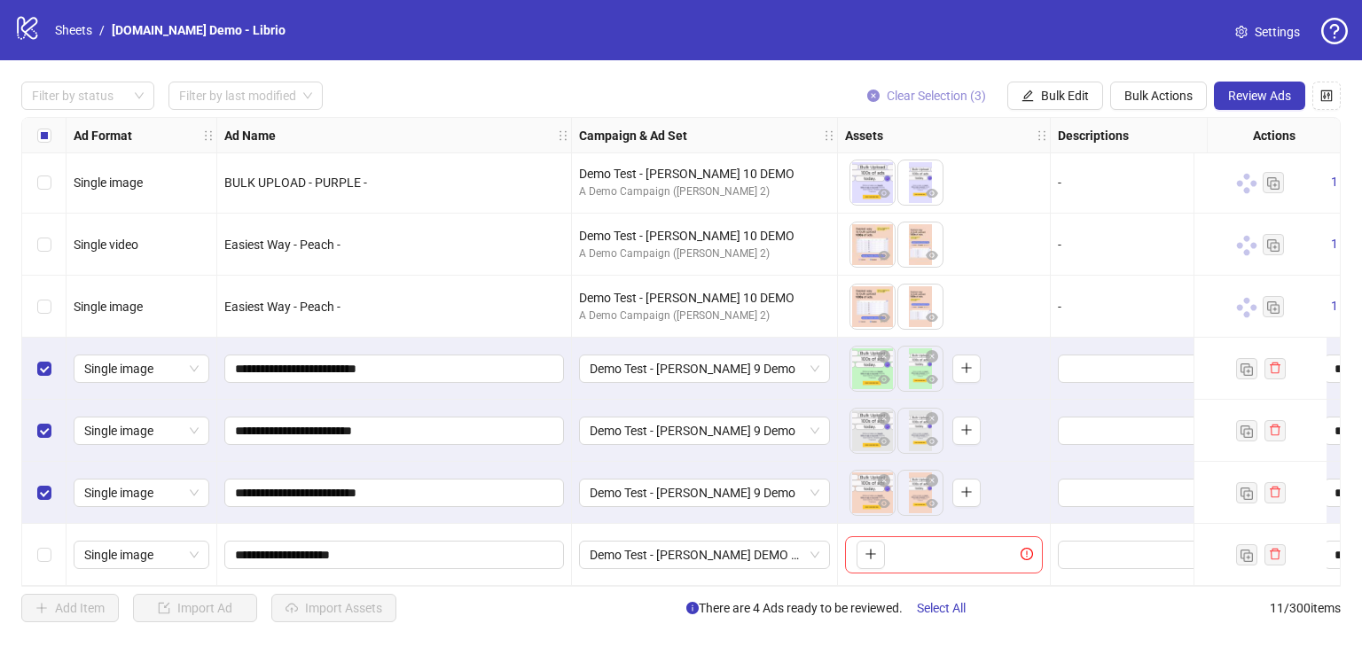
click at [947, 94] on span "Clear Selection (3)" at bounding box center [936, 96] width 99 height 14
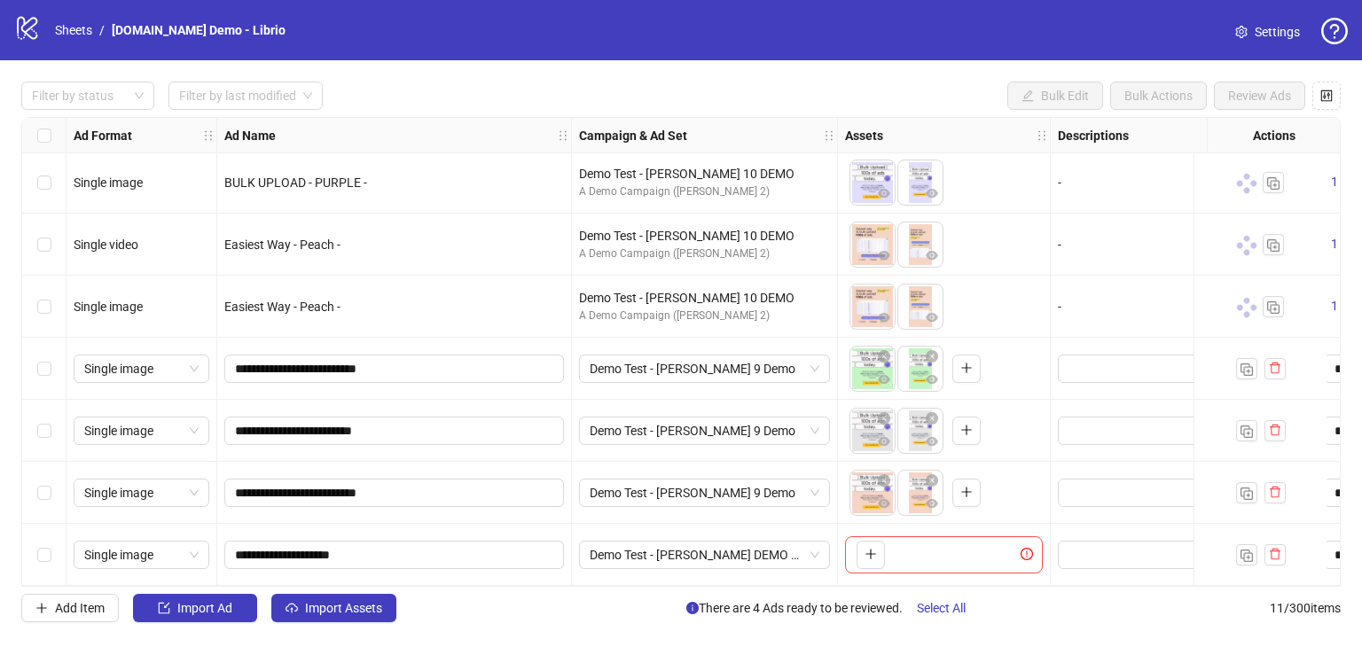
scroll to position [0, 0]
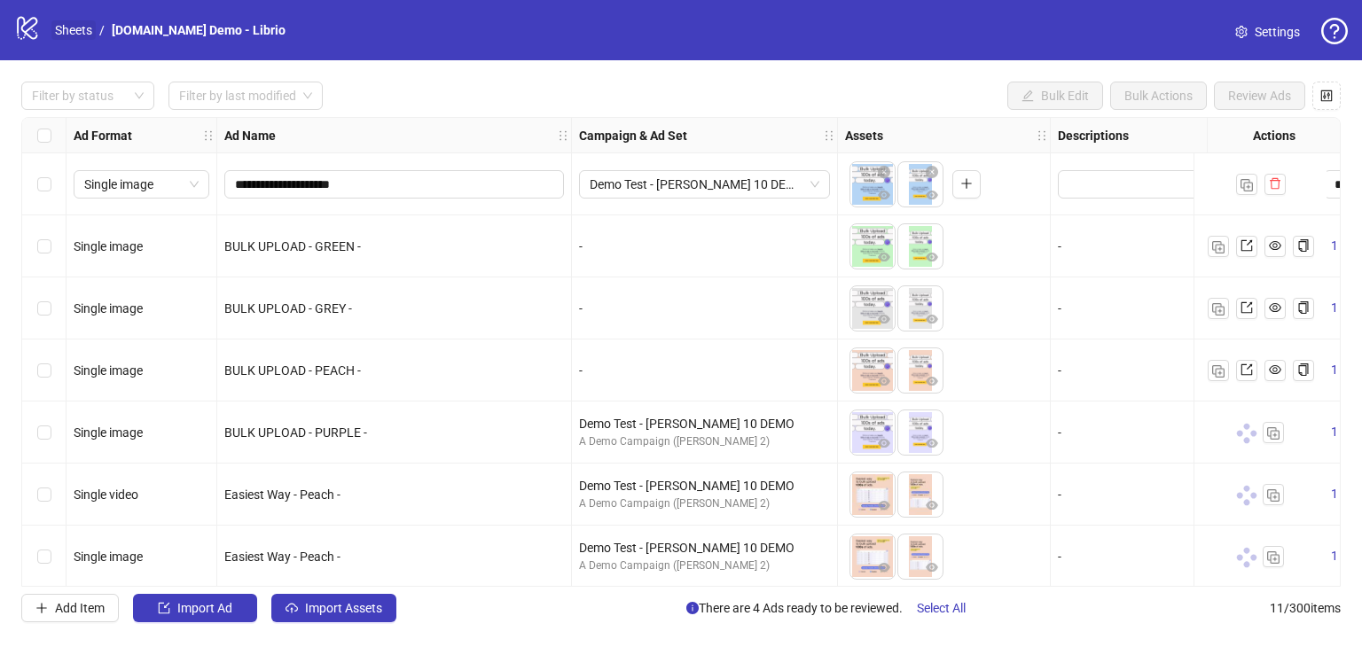
click at [73, 22] on link "Sheets" at bounding box center [73, 30] width 44 height 20
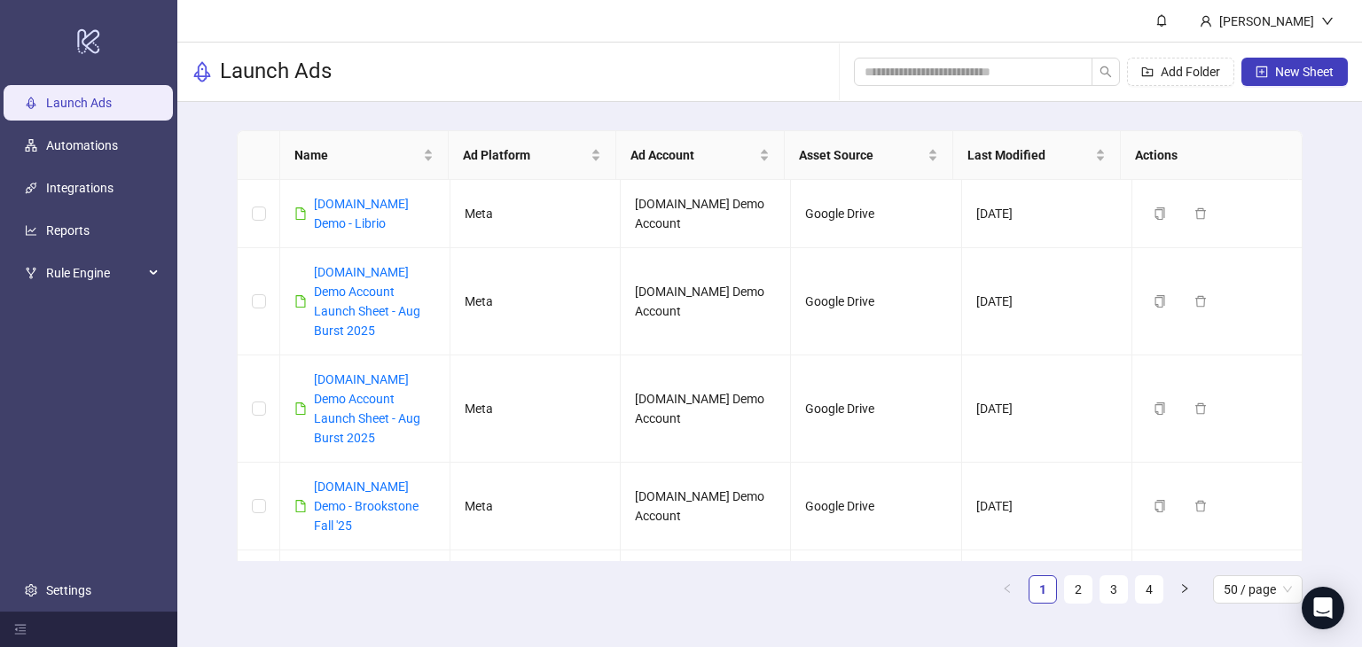
click at [77, 96] on link "Launch Ads" at bounding box center [79, 103] width 66 height 14
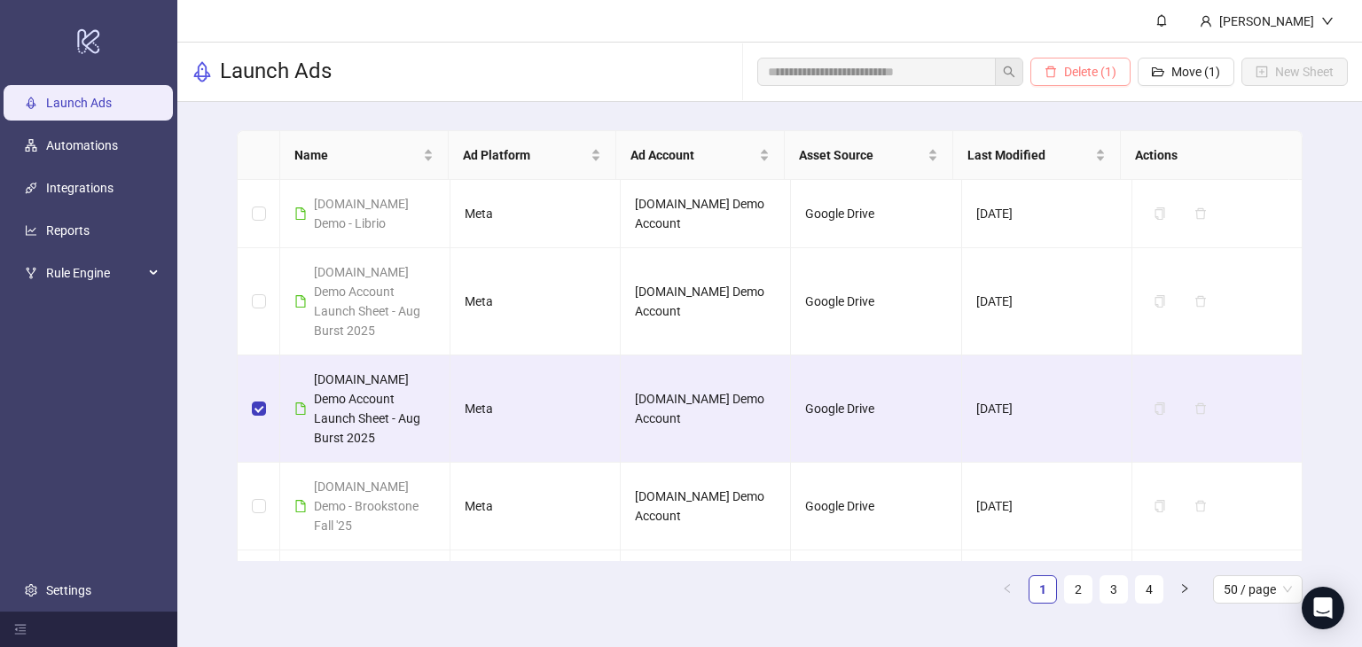
click at [1051, 75] on icon "delete" at bounding box center [1050, 72] width 12 height 12
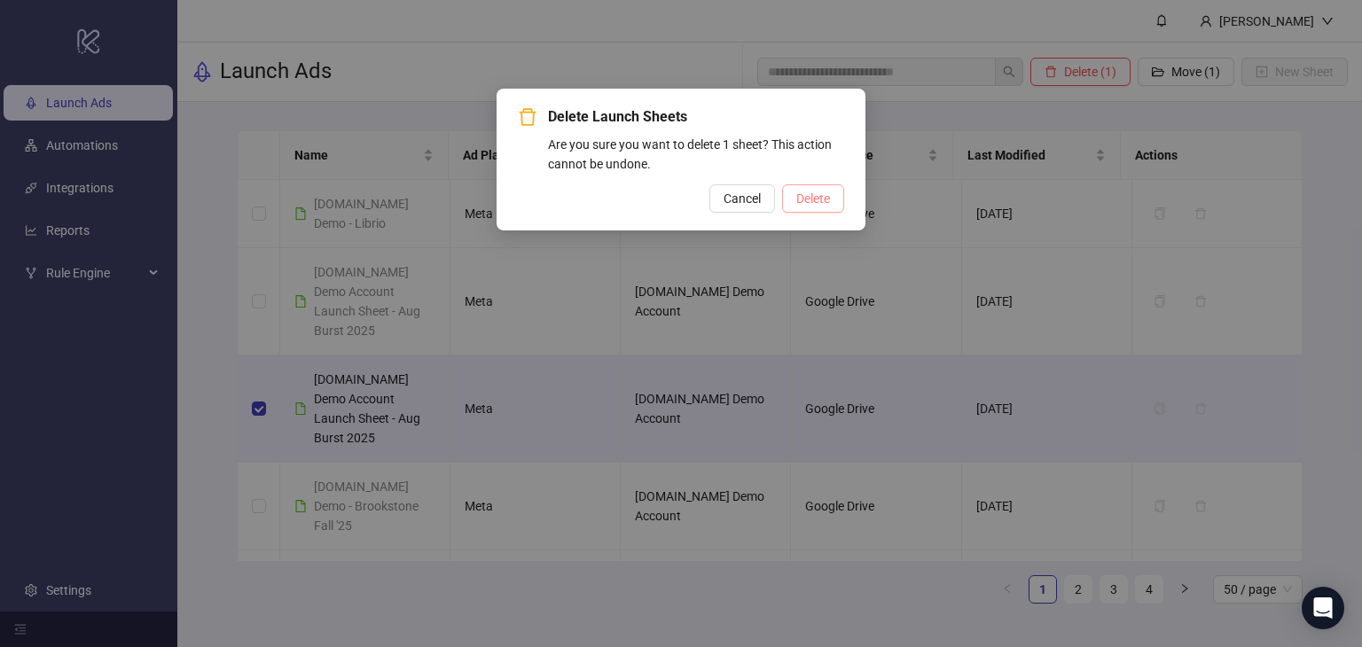
click at [799, 192] on span "Delete" at bounding box center [813, 199] width 34 height 14
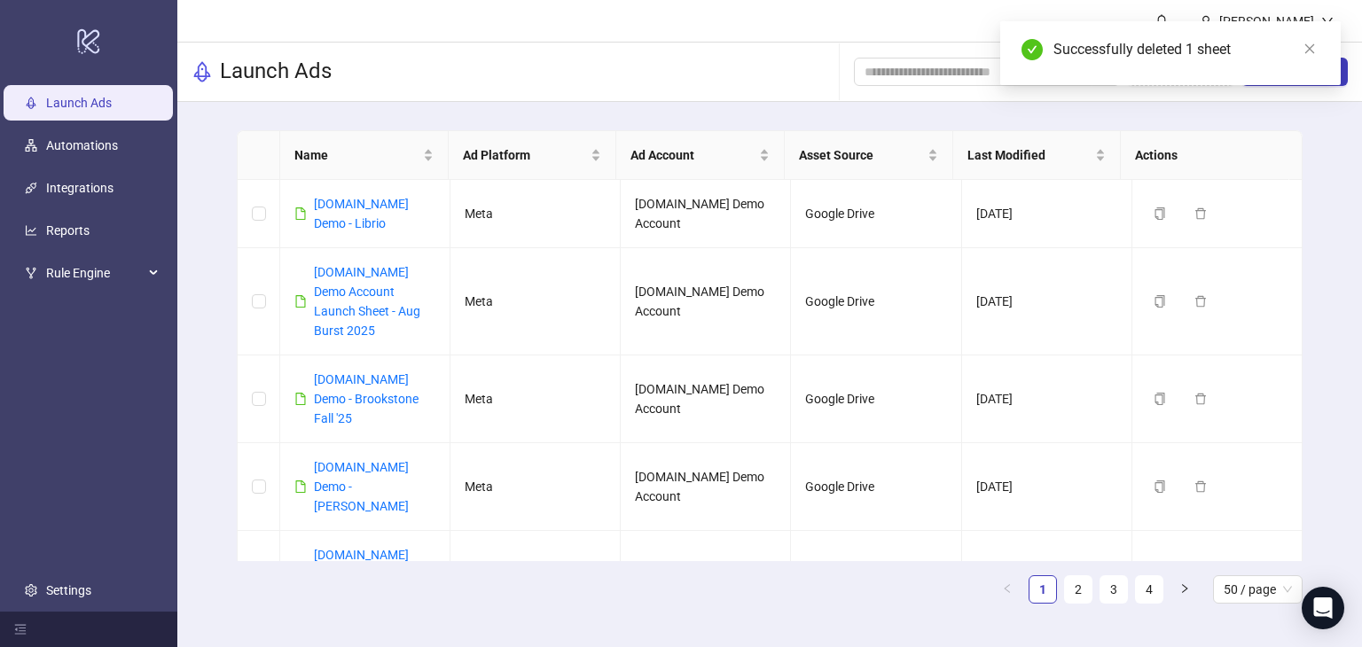
click at [58, 96] on link "Launch Ads" at bounding box center [79, 103] width 66 height 14
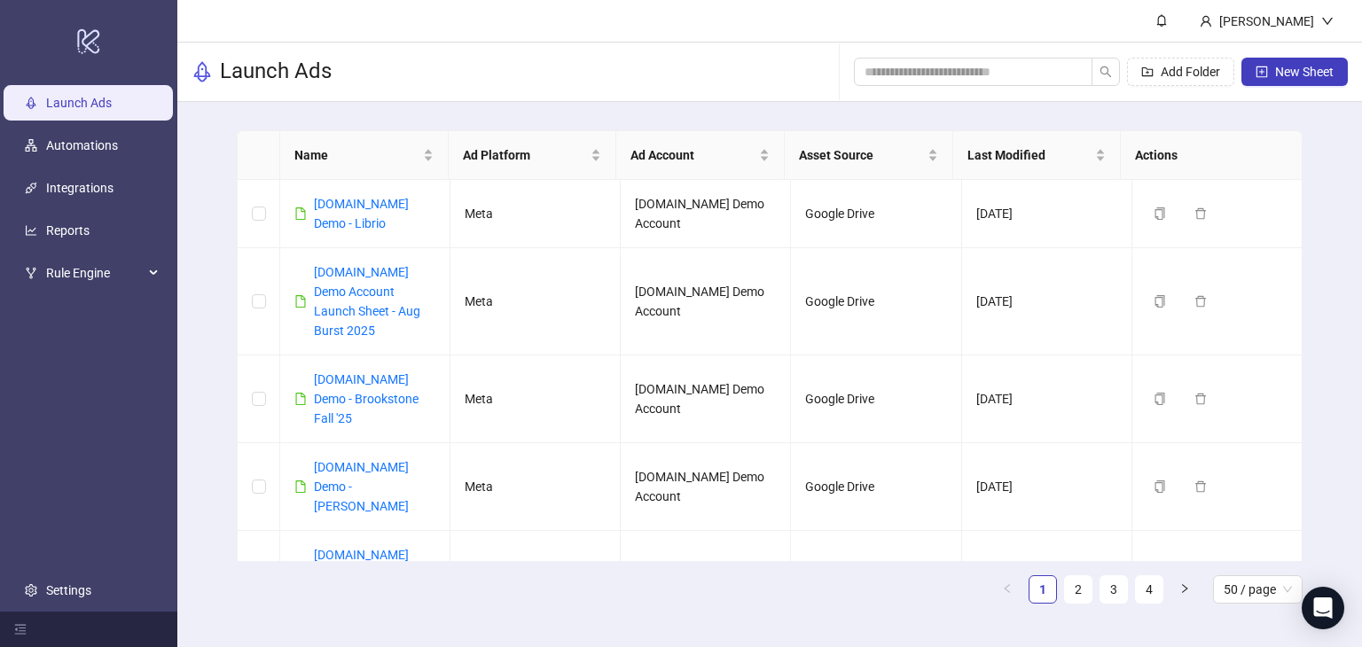
click at [92, 106] on link "Launch Ads" at bounding box center [79, 103] width 66 height 14
click at [351, 199] on link "[DOMAIN_NAME] Demo - Librio" at bounding box center [361, 214] width 95 height 34
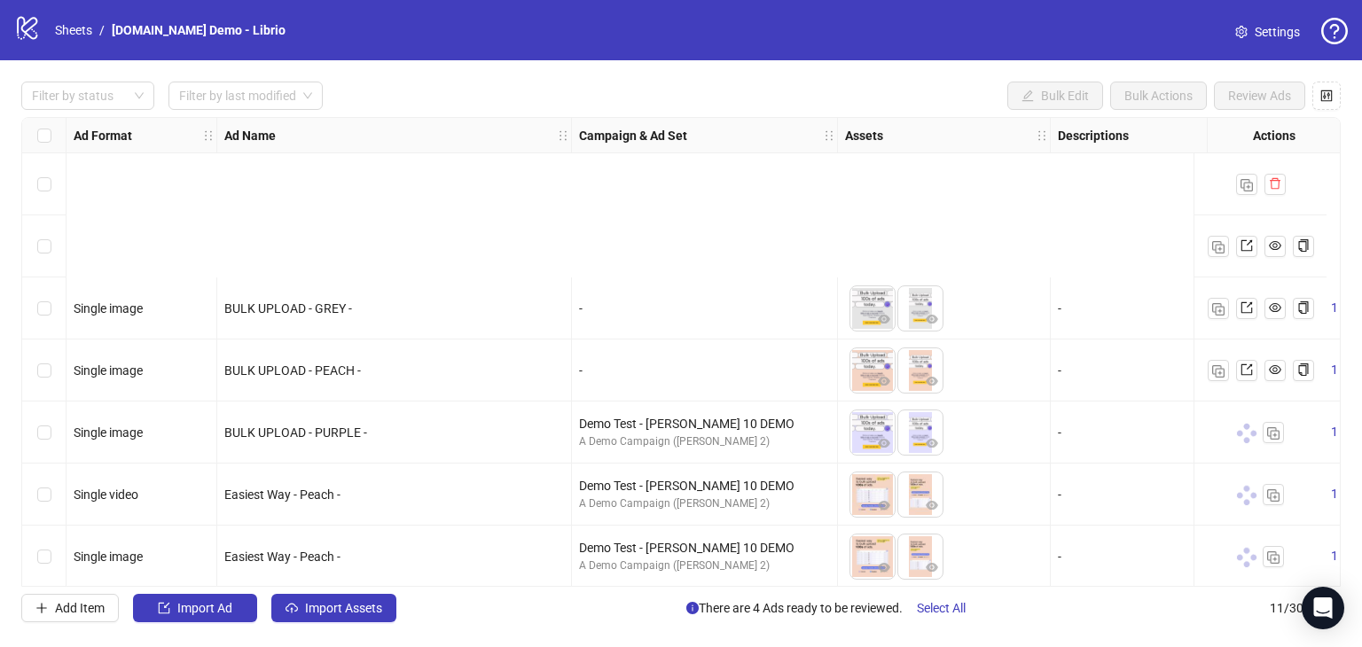
scroll to position [256, 0]
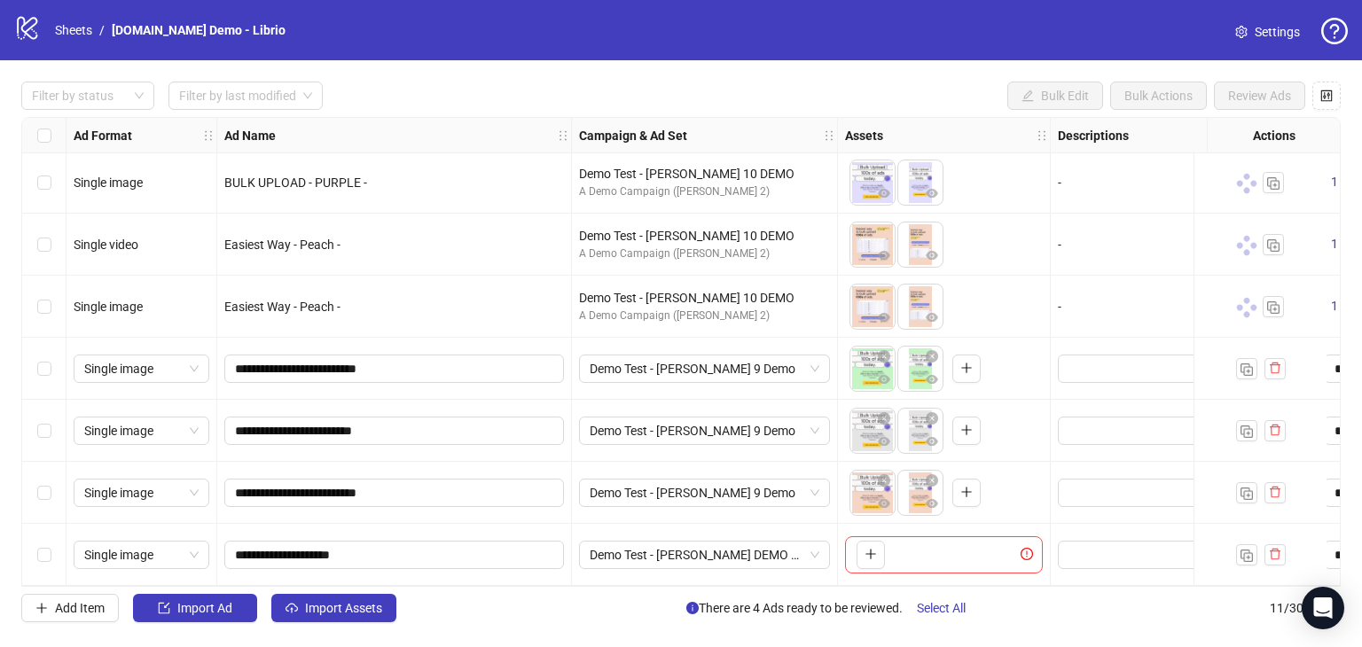
drag, startPoint x: 47, startPoint y: 308, endPoint x: 29, endPoint y: 266, distance: 45.3
click at [46, 307] on label "Select row 7" at bounding box center [44, 307] width 14 height 20
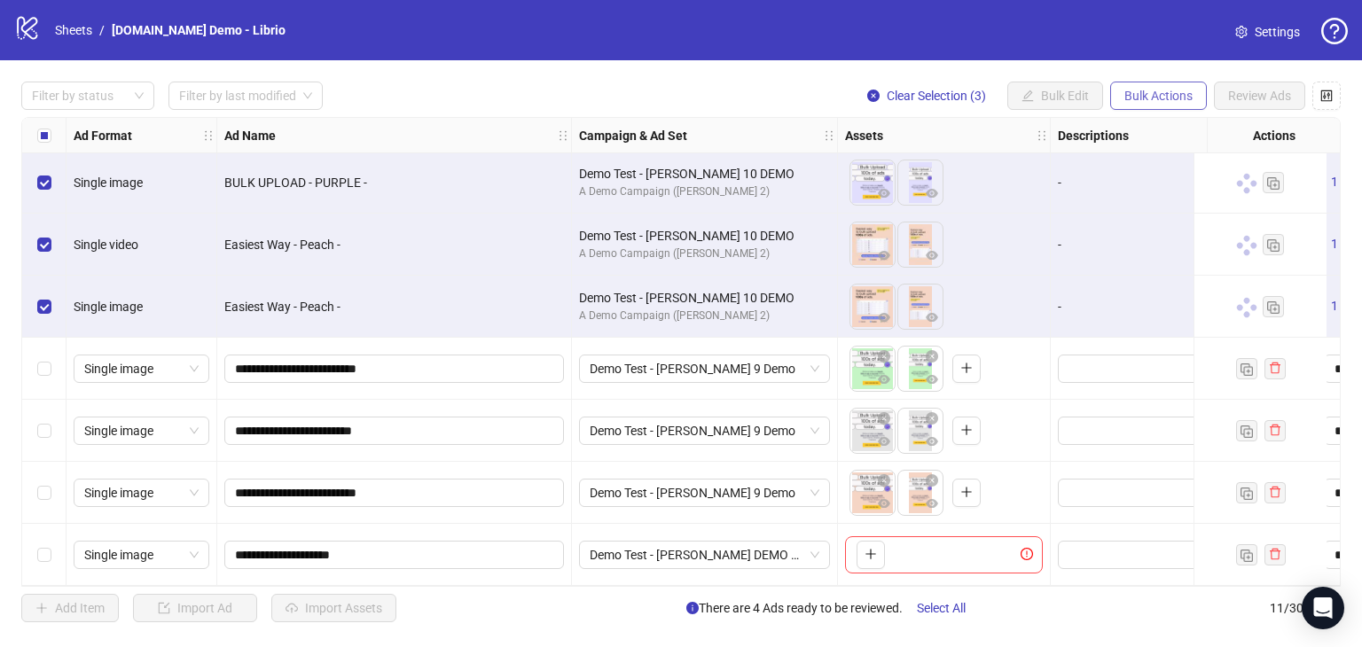
click at [1157, 96] on span "Bulk Actions" at bounding box center [1158, 96] width 68 height 14
click at [1138, 128] on span "Delete" at bounding box center [1183, 131] width 121 height 20
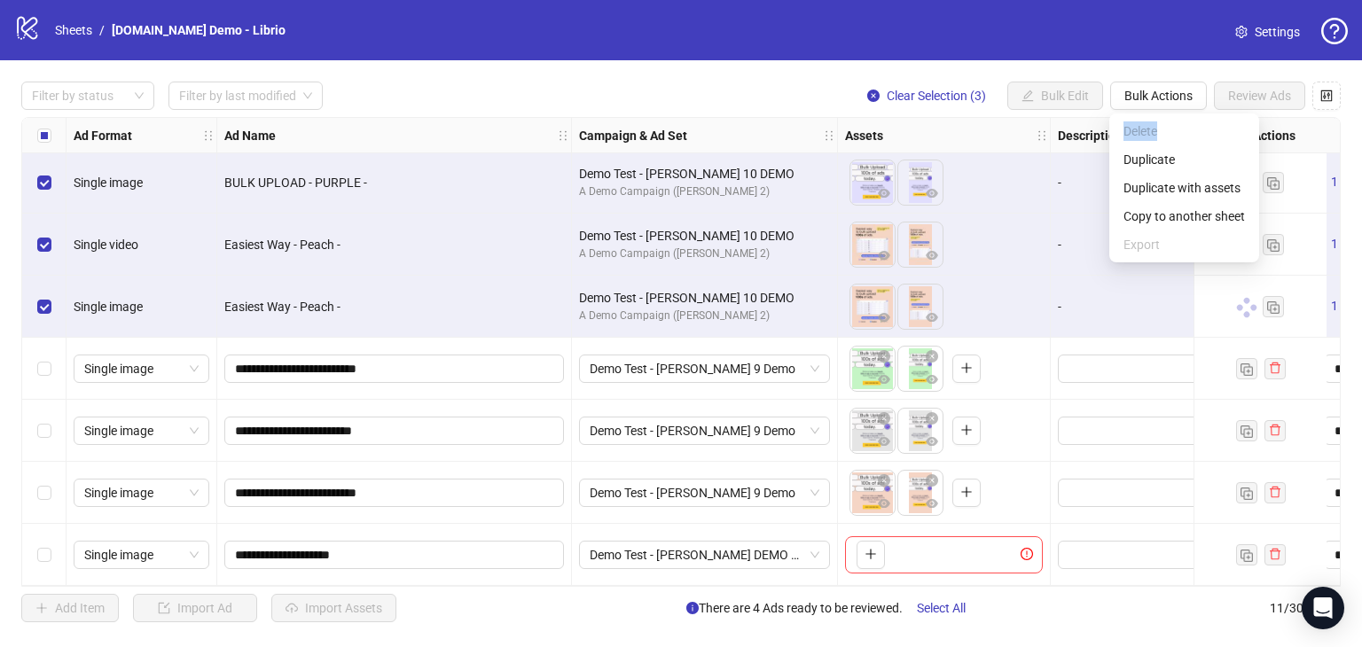
click at [1138, 128] on span "Delete" at bounding box center [1183, 131] width 121 height 20
click at [1116, 58] on div "logo/logo-mobile Sheets / [DOMAIN_NAME] Demo - Librio Settings" at bounding box center [681, 30] width 1362 height 60
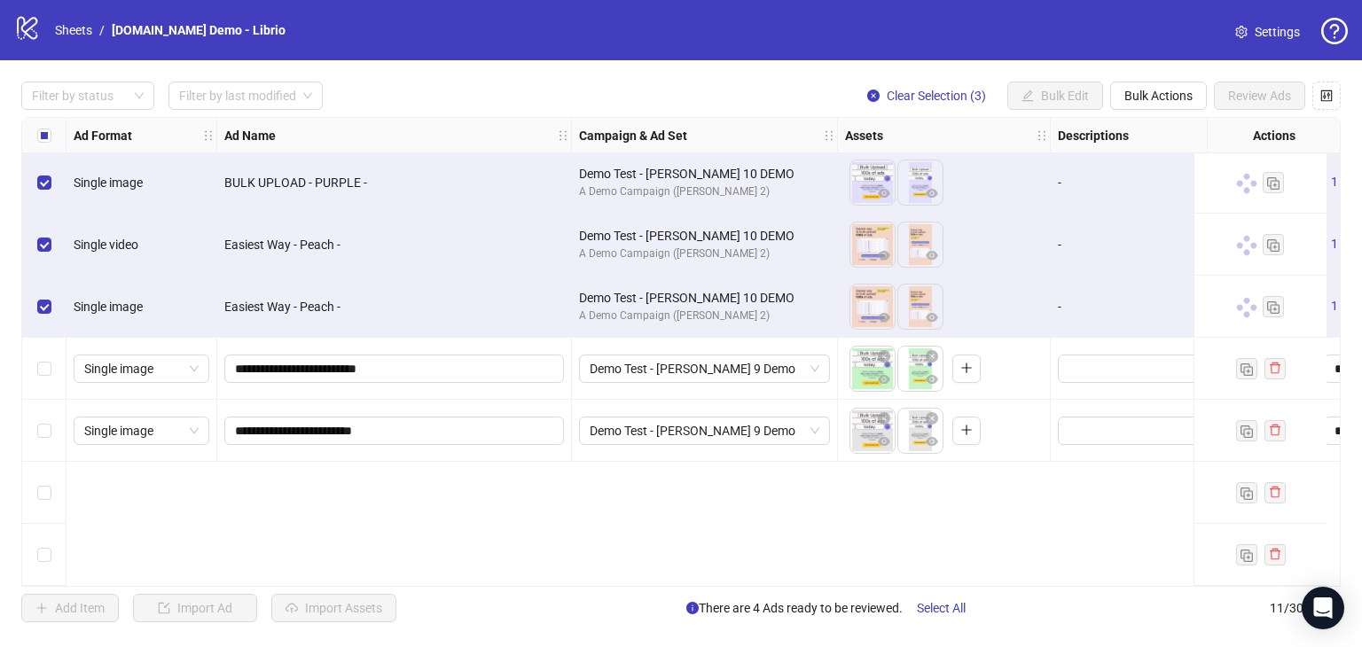
scroll to position [0, 0]
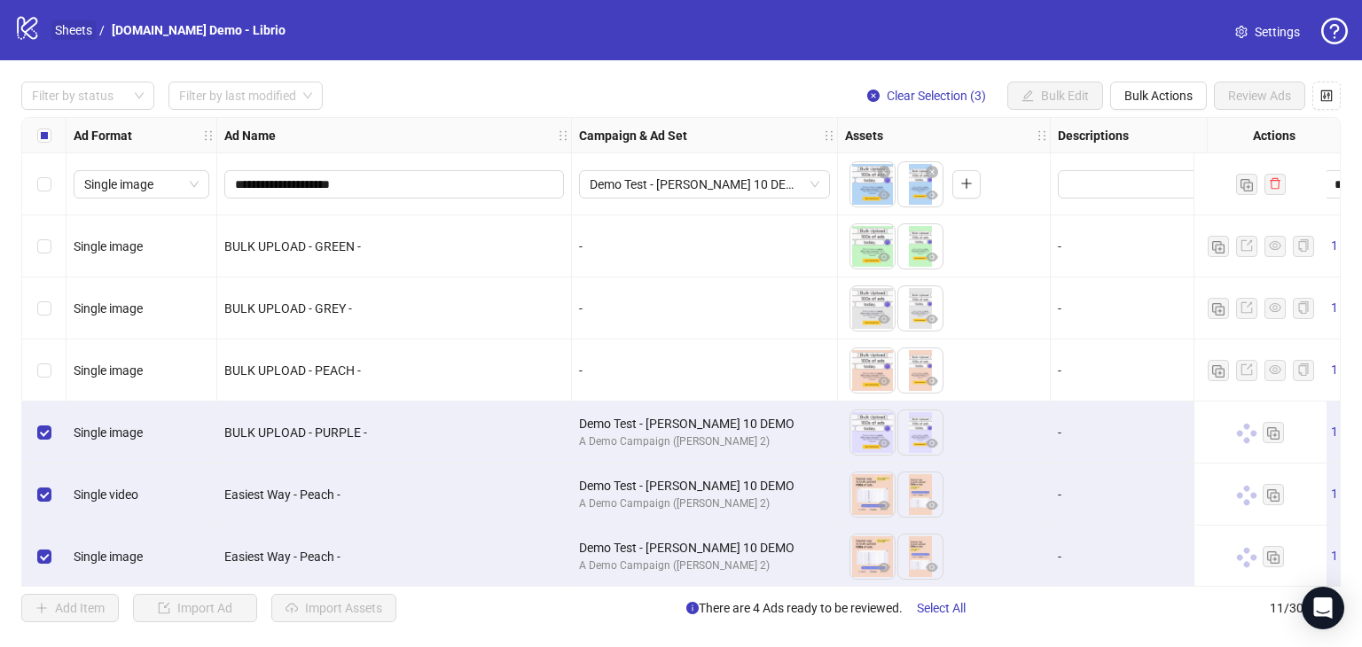
click at [72, 22] on link "Sheets" at bounding box center [73, 30] width 44 height 20
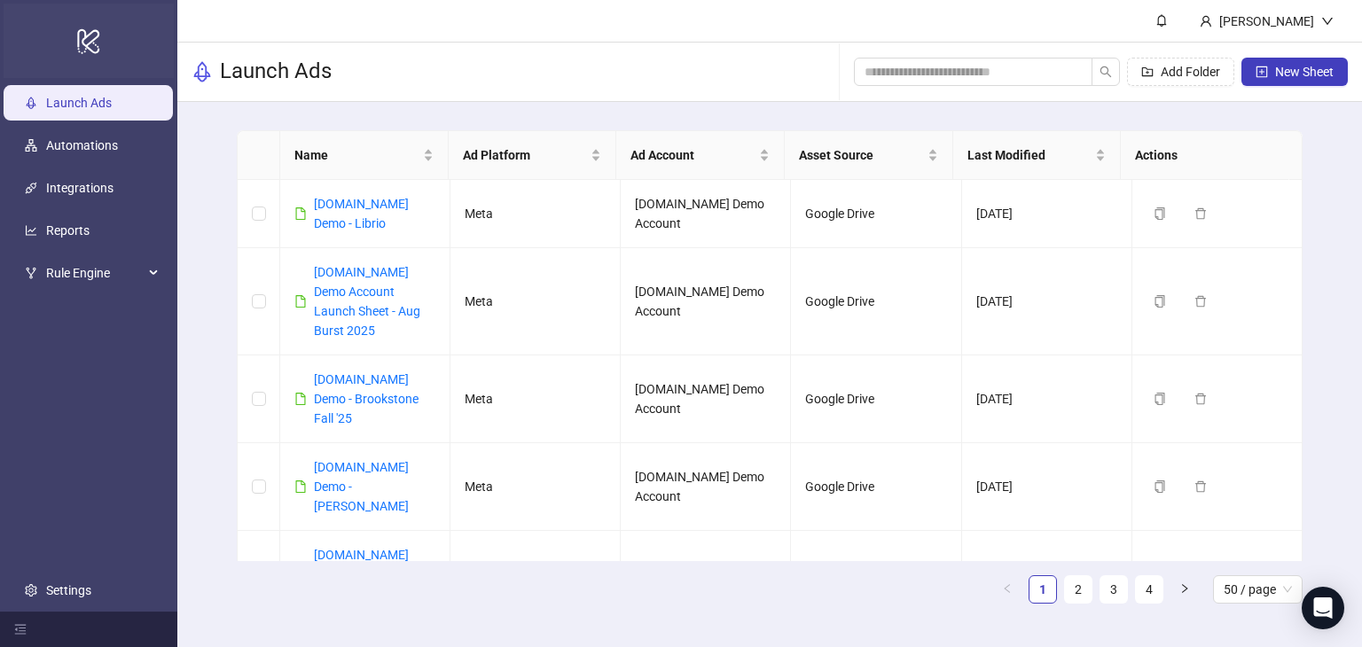
click at [83, 39] on icon at bounding box center [88, 41] width 22 height 25
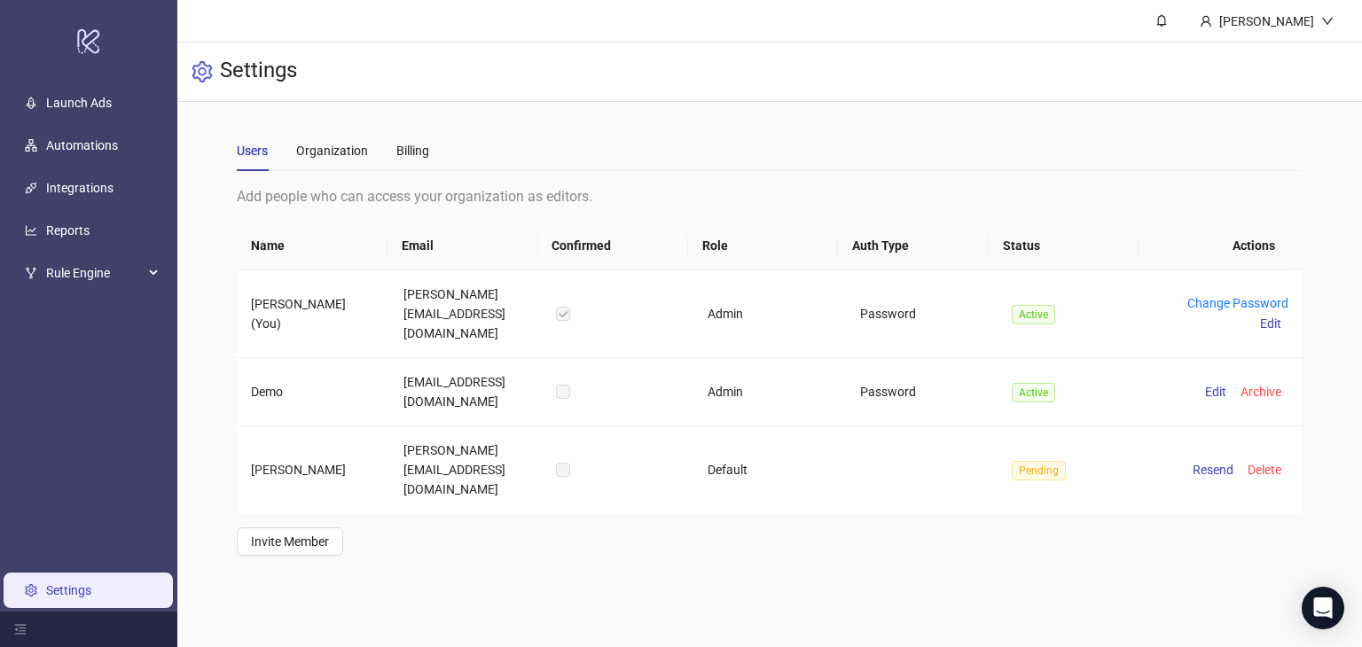
click at [852, 538] on main "Users Organization Billing Add people who can access your organization as edito…" at bounding box center [769, 343] width 1093 height 482
click at [346, 154] on div "Organization" at bounding box center [332, 151] width 72 height 20
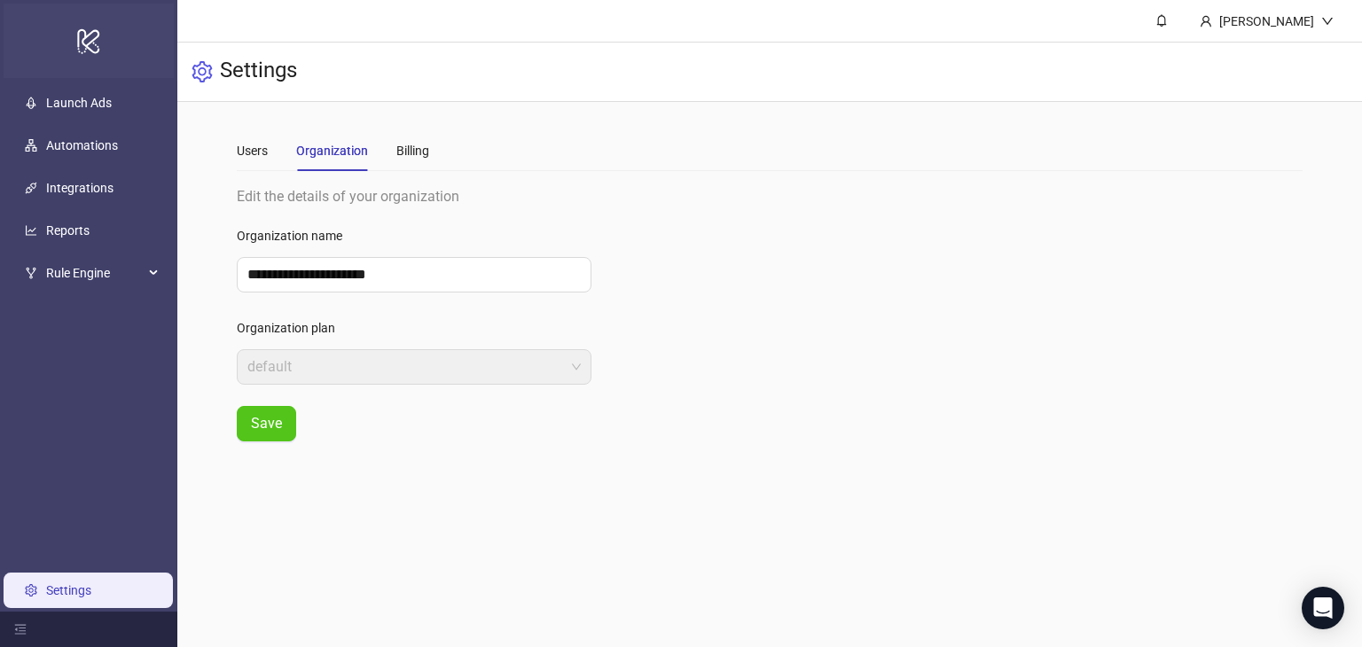
click at [81, 28] on icon "logo/logo-mobile" at bounding box center [88, 41] width 25 height 43
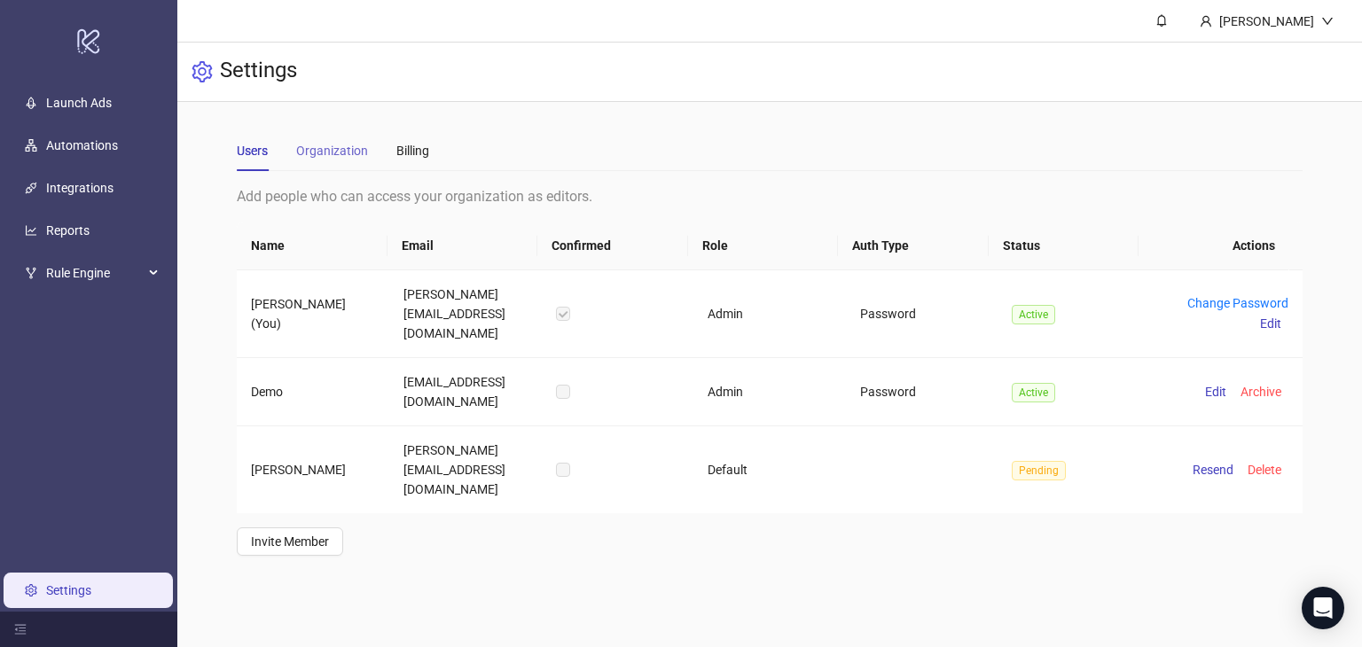
click at [343, 160] on div "Organization" at bounding box center [332, 150] width 72 height 41
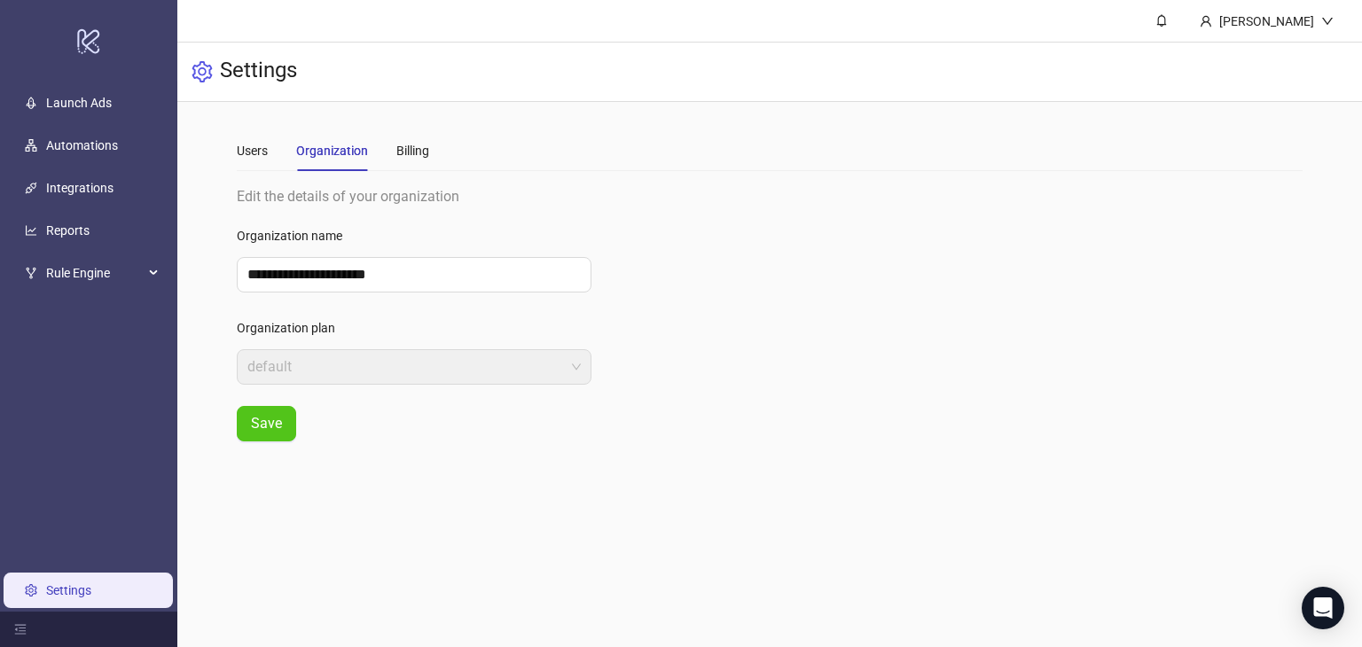
click at [432, 156] on div "Users Organization Billing" at bounding box center [769, 150] width 1065 height 41
click at [414, 152] on div "Billing" at bounding box center [412, 151] width 33 height 20
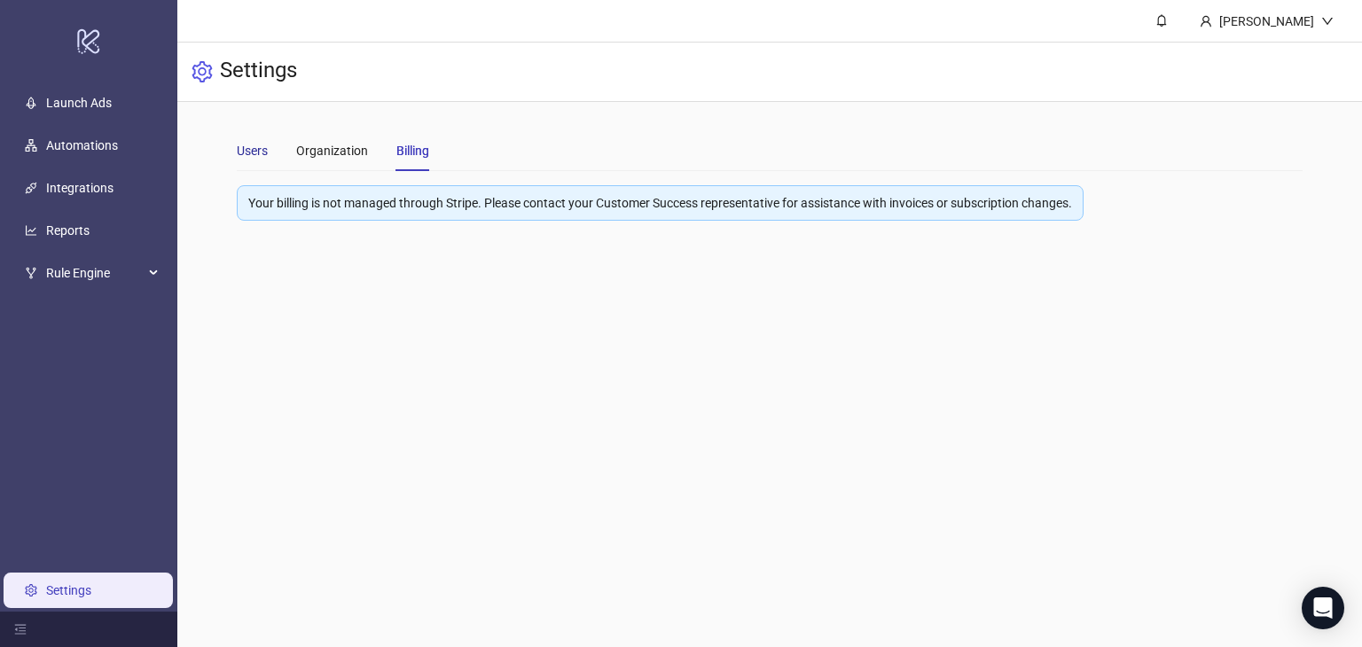
click at [252, 157] on div "Users" at bounding box center [252, 151] width 31 height 20
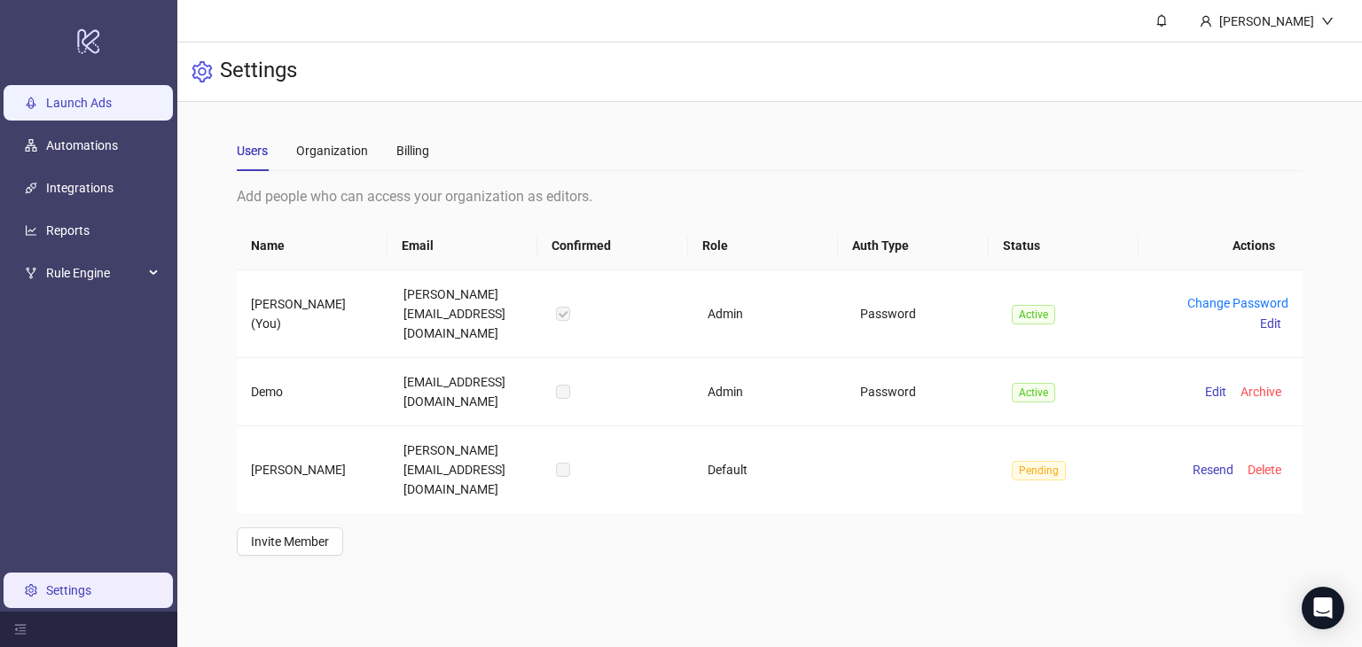
click at [108, 105] on link "Launch Ads" at bounding box center [79, 103] width 66 height 14
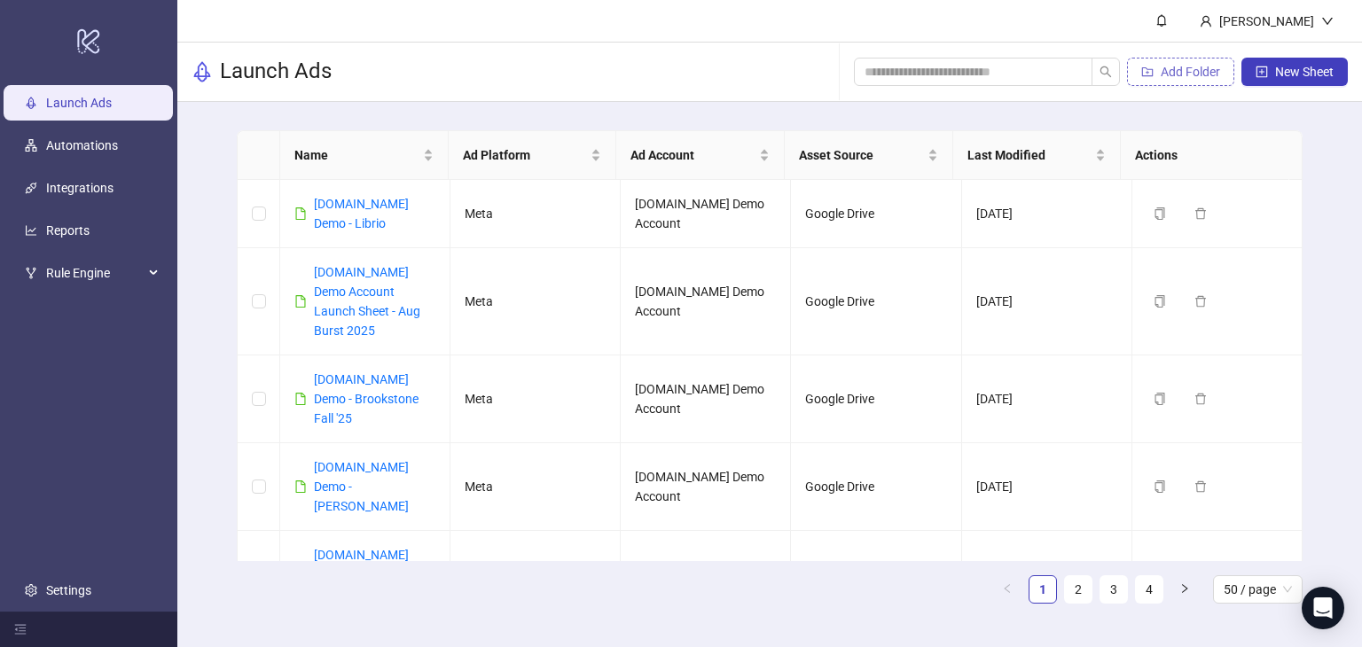
click at [1176, 68] on span "Add Folder" at bounding box center [1190, 72] width 59 height 14
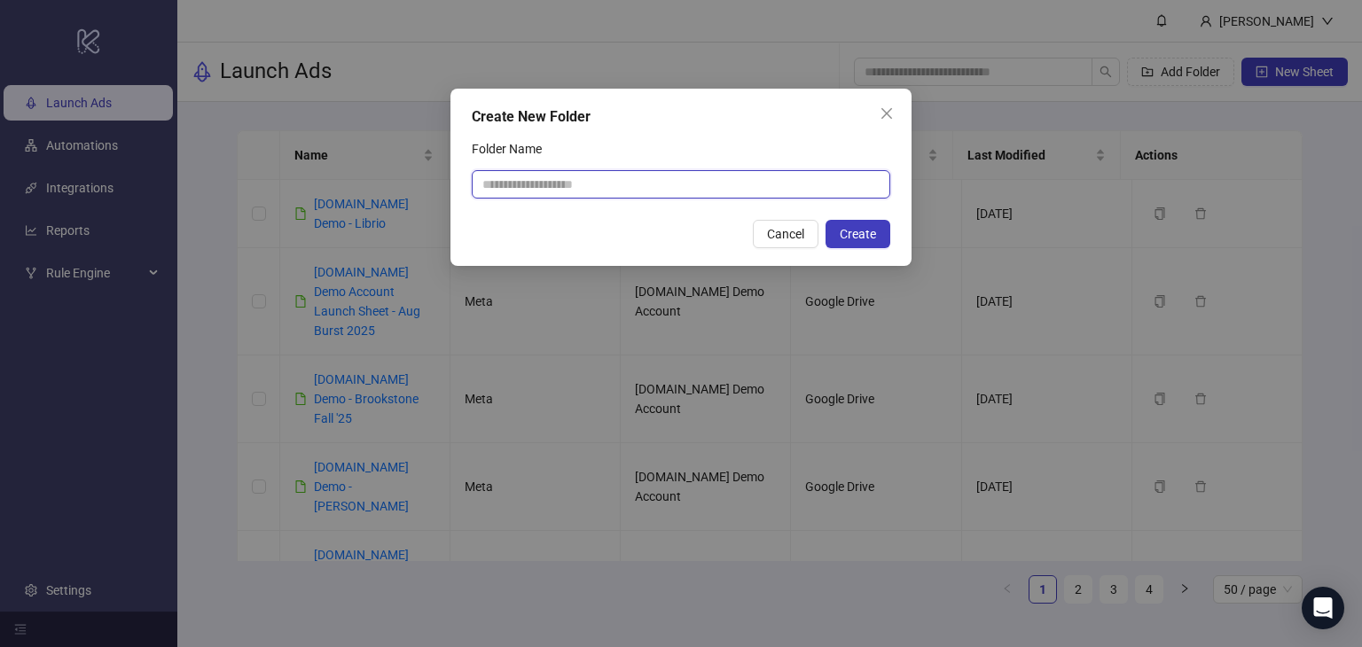
drag, startPoint x: 557, startPoint y: 178, endPoint x: 663, endPoint y: 171, distance: 106.6
click at [557, 178] on input "Folder Name" at bounding box center [681, 184] width 418 height 28
type input "**********"
click at [848, 237] on span "Create" at bounding box center [858, 234] width 36 height 14
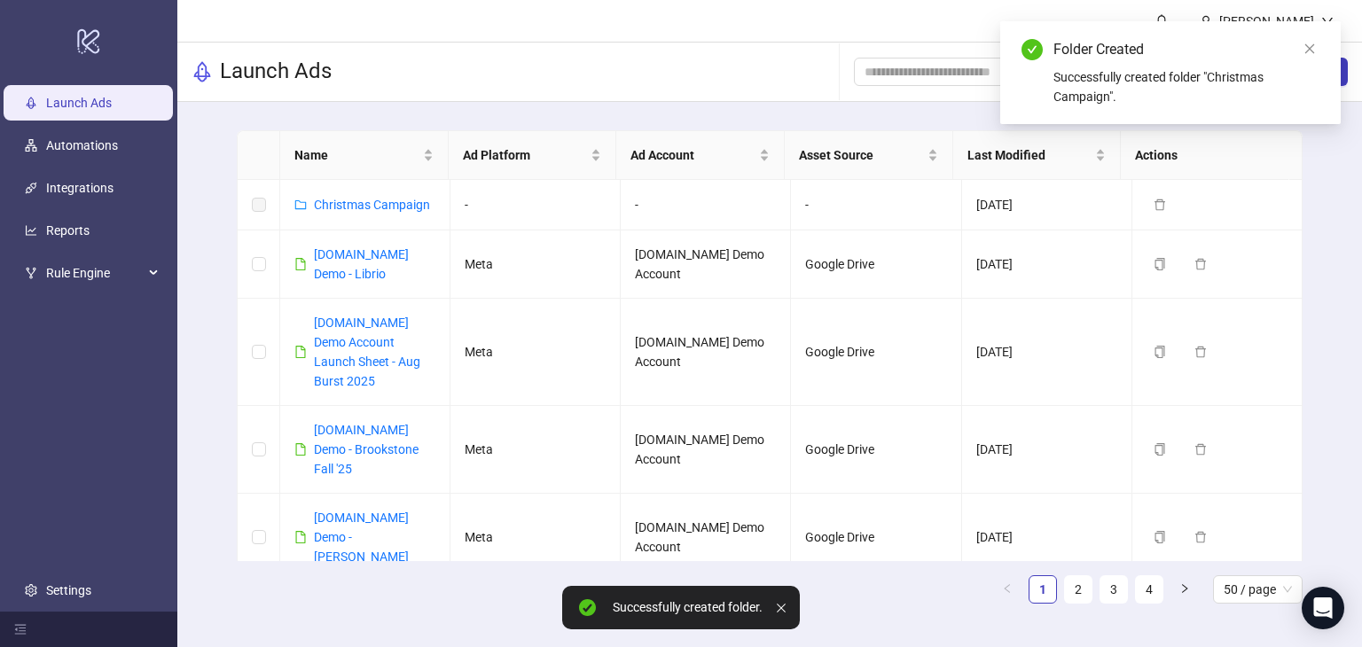
click at [1322, 340] on div "Name Ad Platform Ad Account Asset Source Last Modified Actions Christmas Campai…" at bounding box center [769, 374] width 1184 height 544
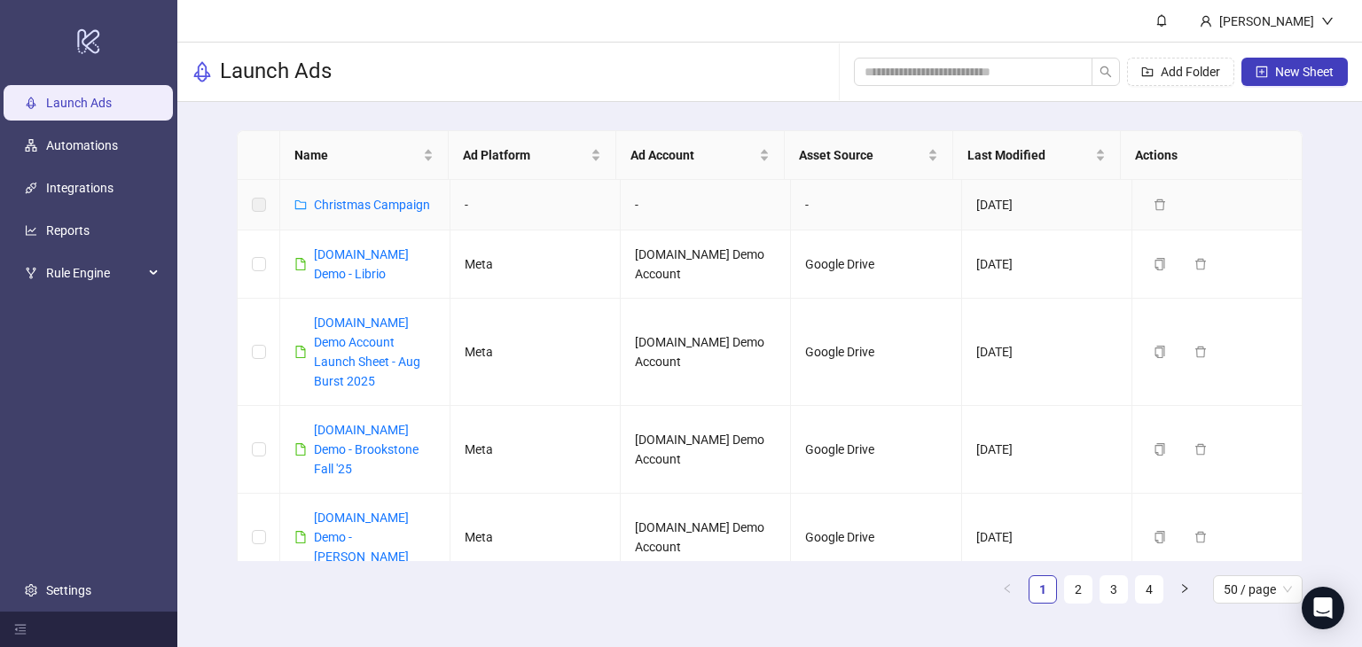
click at [257, 209] on label at bounding box center [259, 205] width 14 height 20
click at [262, 203] on label at bounding box center [259, 205] width 14 height 20
click at [259, 206] on label at bounding box center [259, 205] width 14 height 20
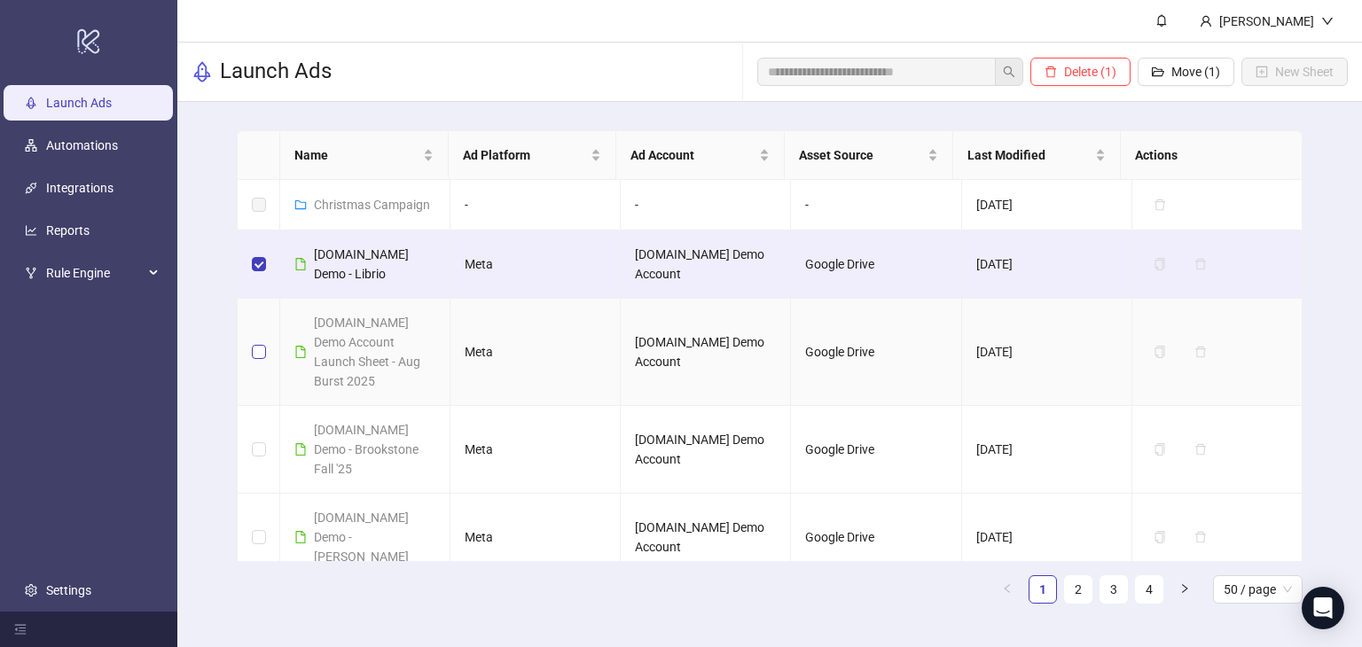
click at [255, 343] on label at bounding box center [259, 352] width 14 height 20
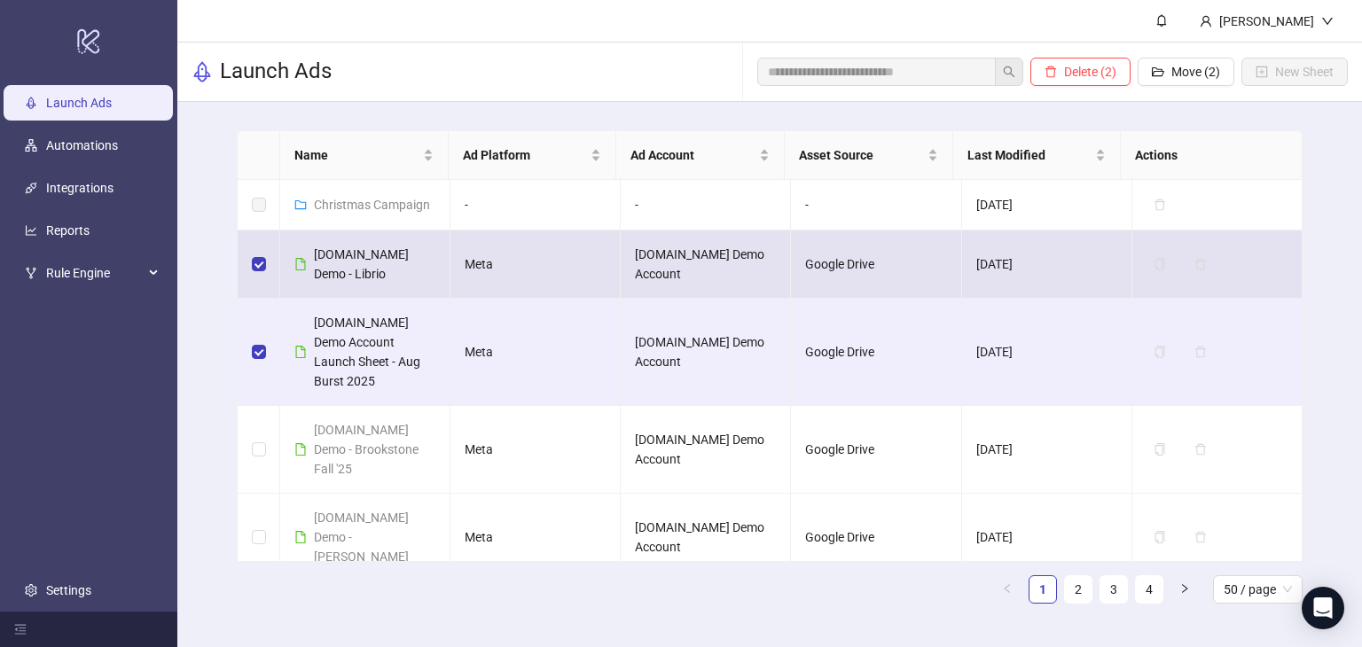
click at [248, 256] on td at bounding box center [259, 265] width 43 height 68
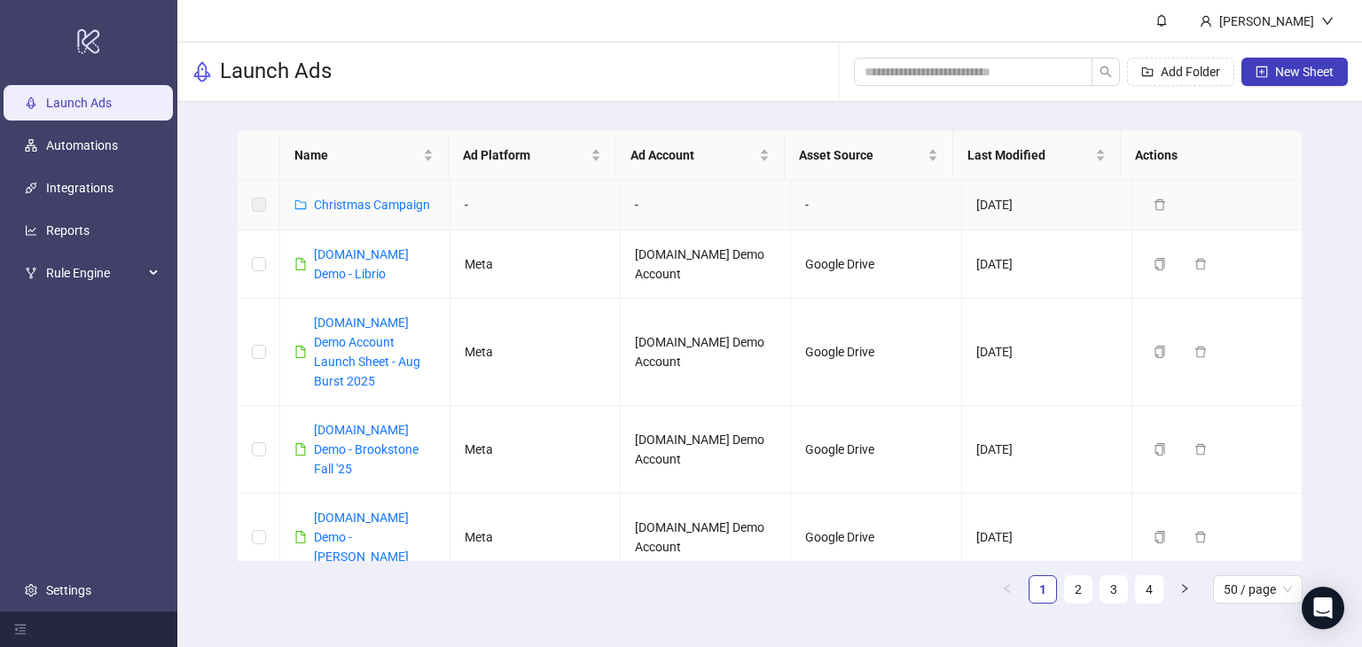
click at [259, 207] on label at bounding box center [259, 205] width 14 height 20
click at [260, 203] on label at bounding box center [259, 205] width 14 height 20
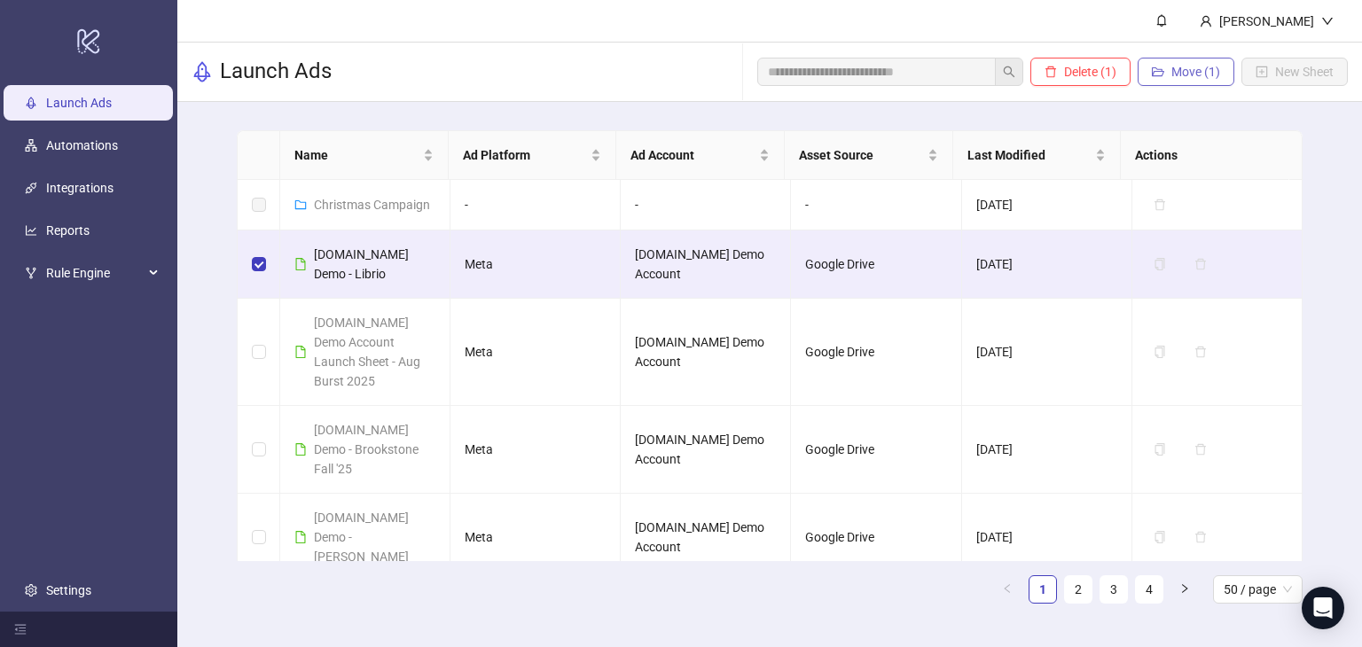
click at [1171, 76] on span "Move (1)" at bounding box center [1195, 72] width 49 height 14
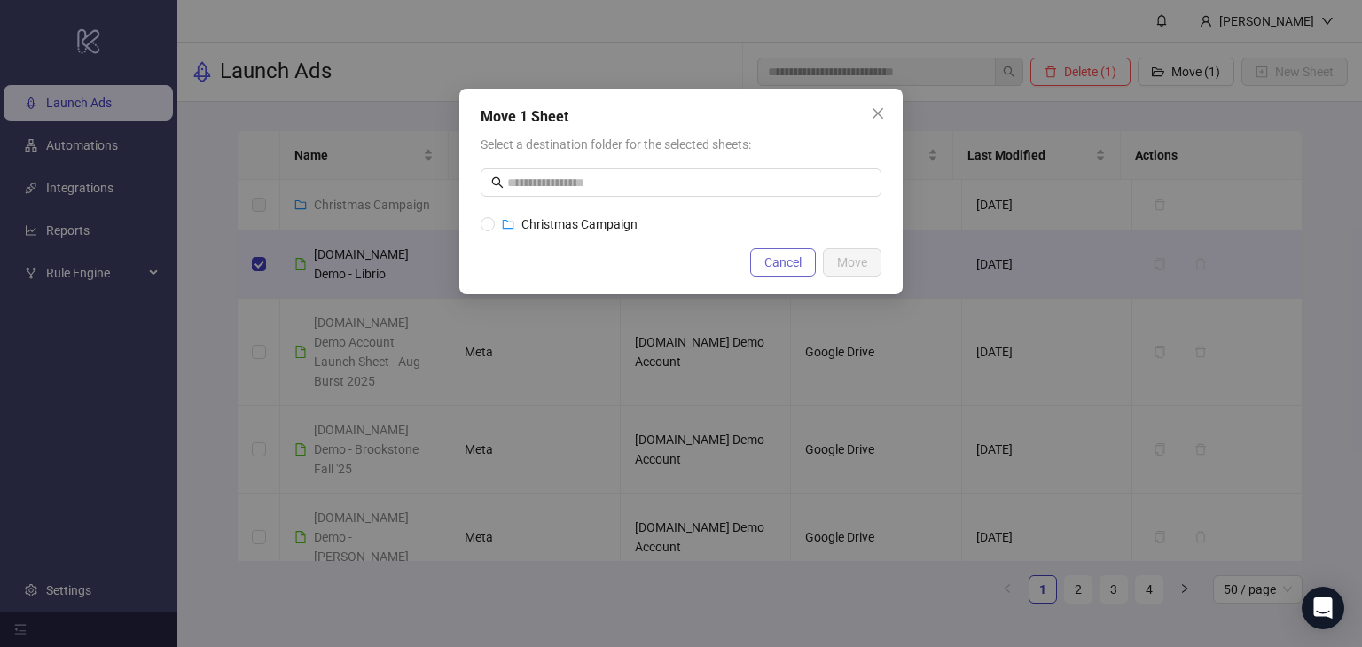
click at [775, 260] on span "Cancel" at bounding box center [782, 262] width 37 height 14
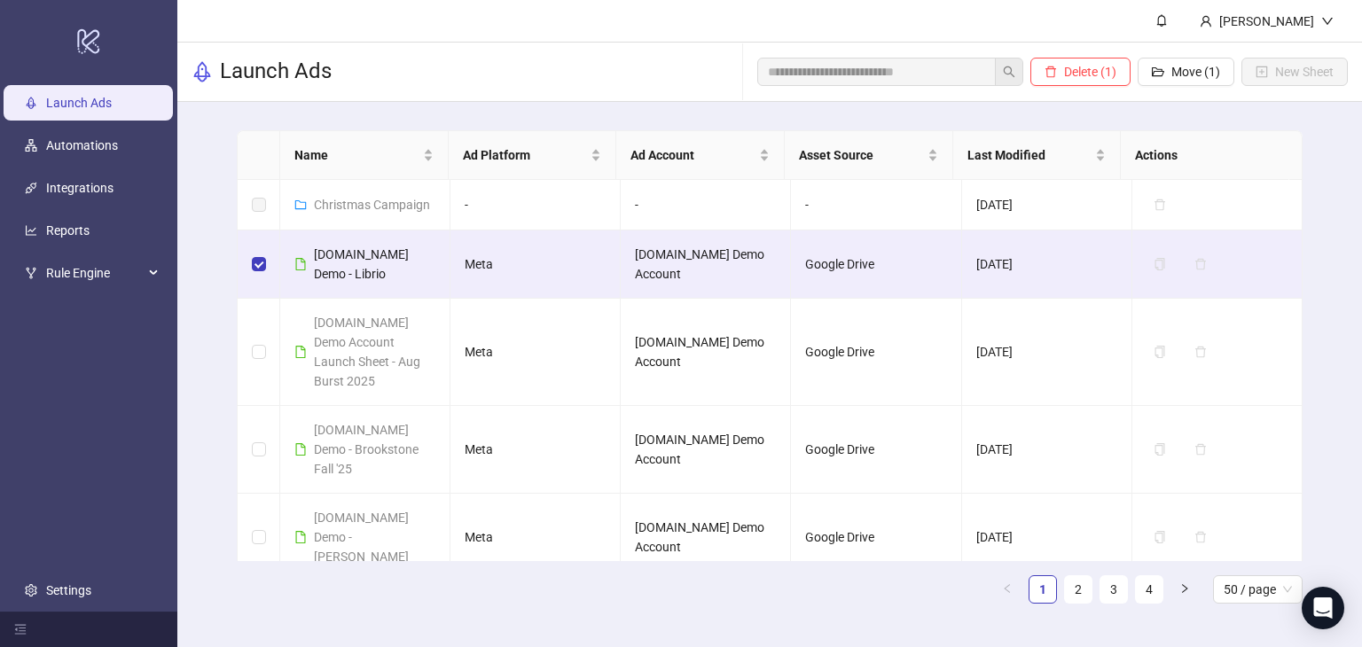
click at [1319, 294] on div "Name Ad Platform Ad Account Asset Source Last Modified Actions Christmas Campai…" at bounding box center [769, 374] width 1184 height 544
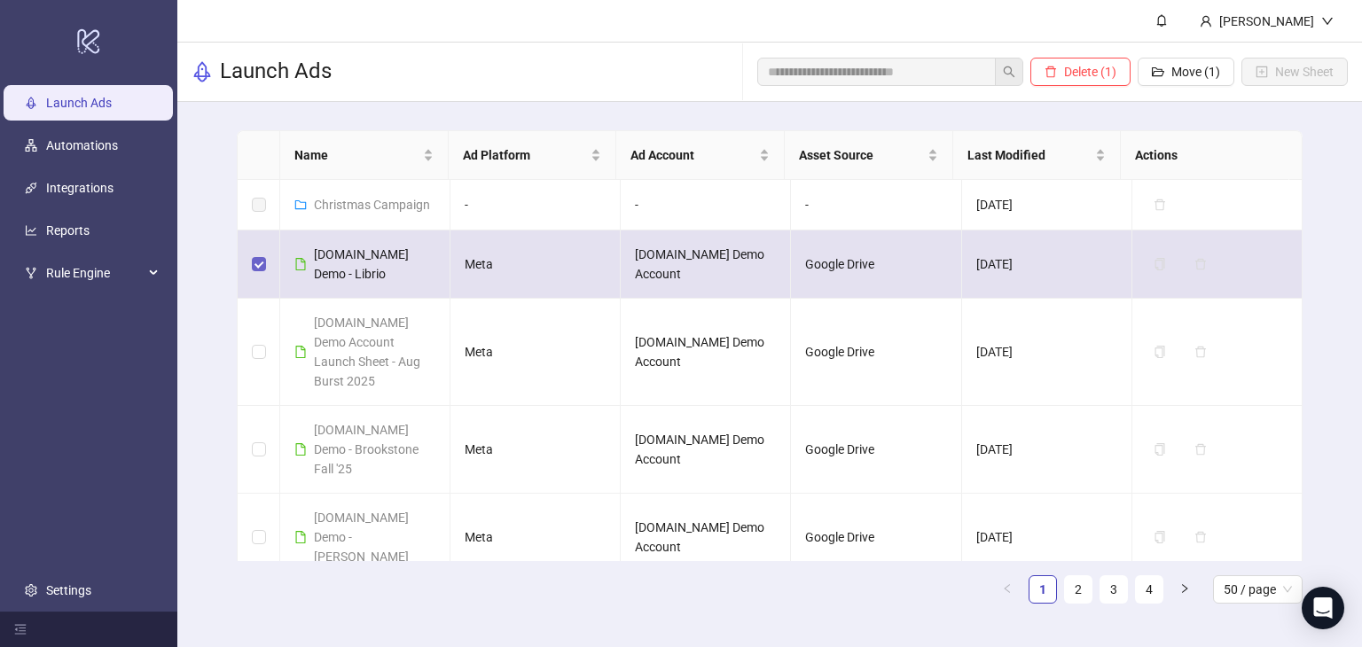
click at [260, 272] on label at bounding box center [259, 264] width 14 height 20
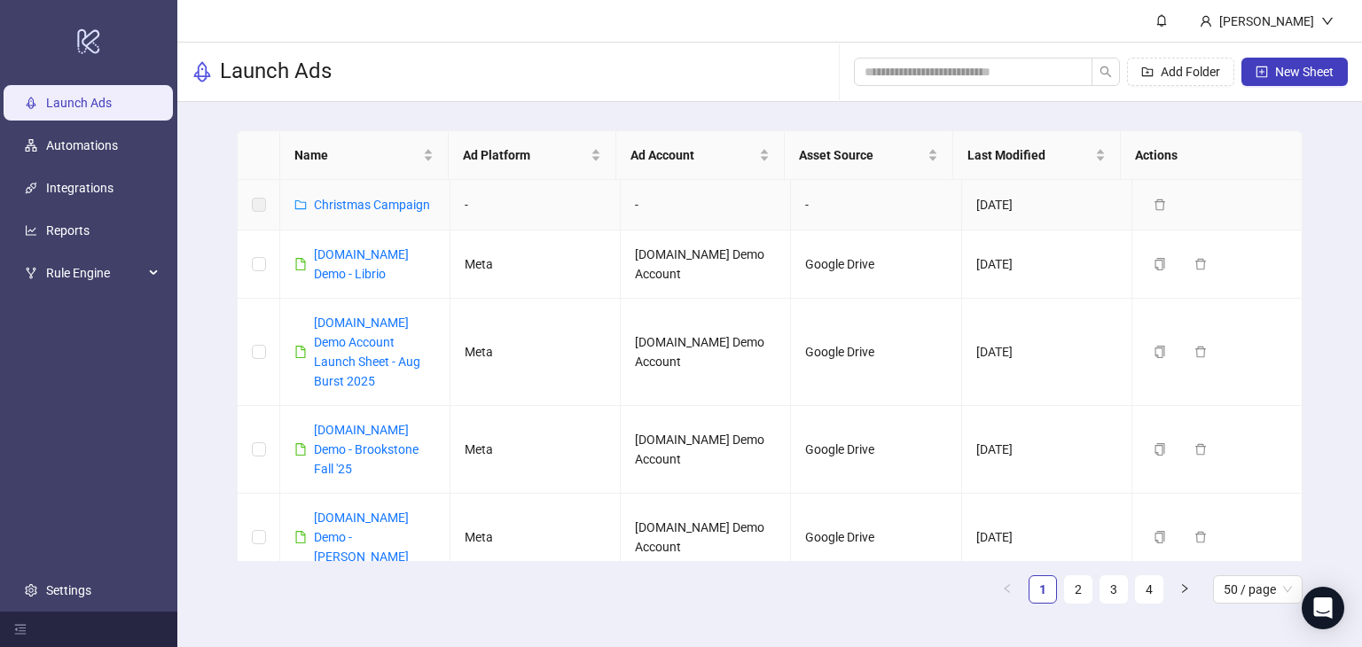
click at [258, 207] on label at bounding box center [259, 205] width 14 height 20
click at [258, 206] on label at bounding box center [259, 205] width 14 height 20
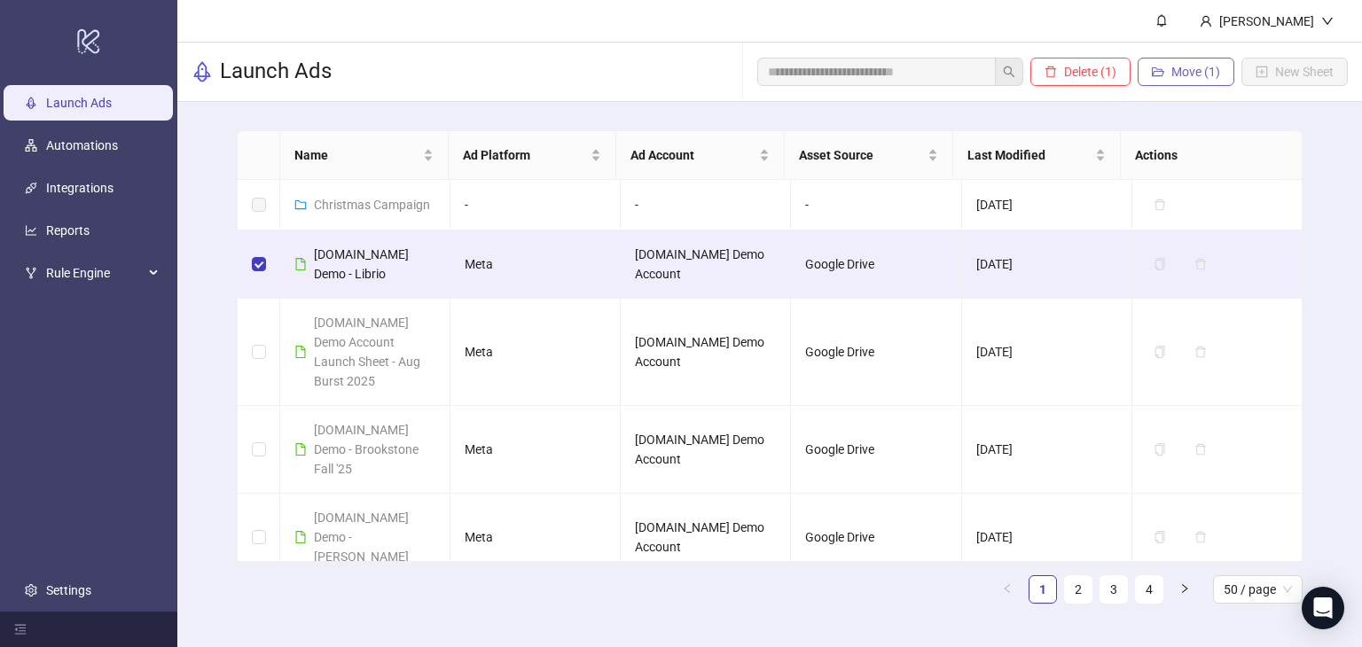
click at [1209, 67] on span "Move (1)" at bounding box center [1195, 72] width 49 height 14
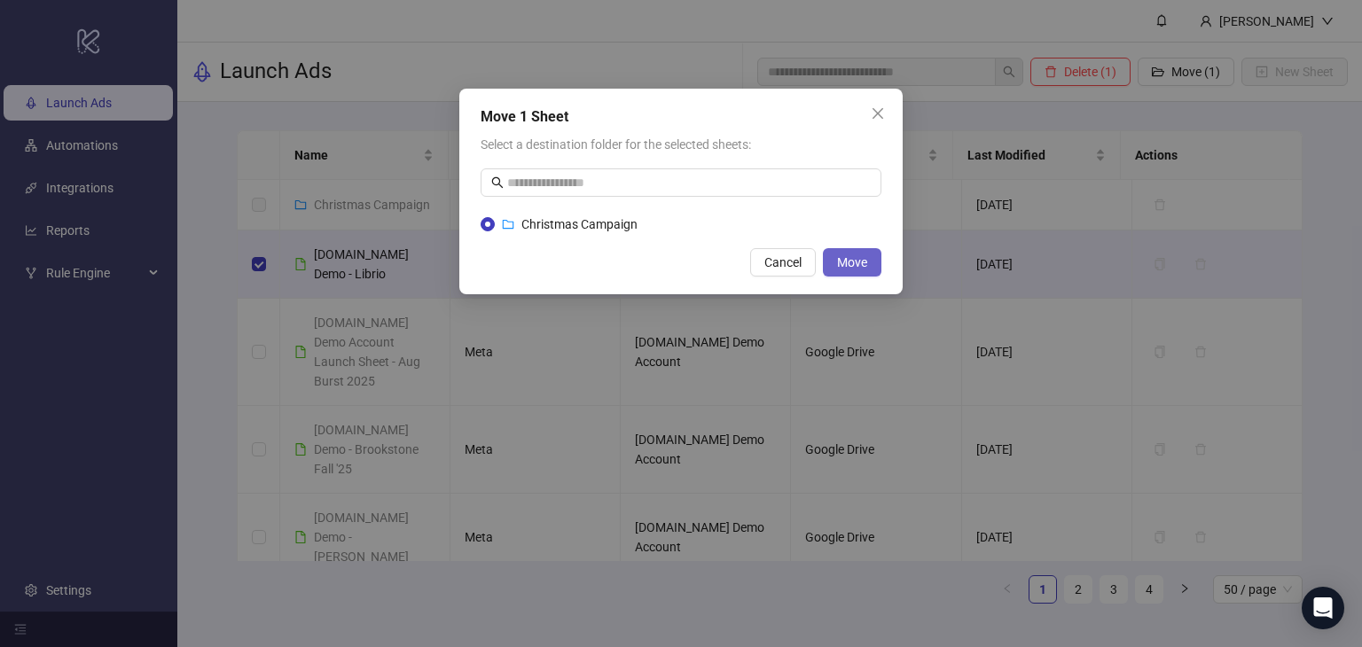
click at [835, 258] on button "Move" at bounding box center [852, 262] width 59 height 28
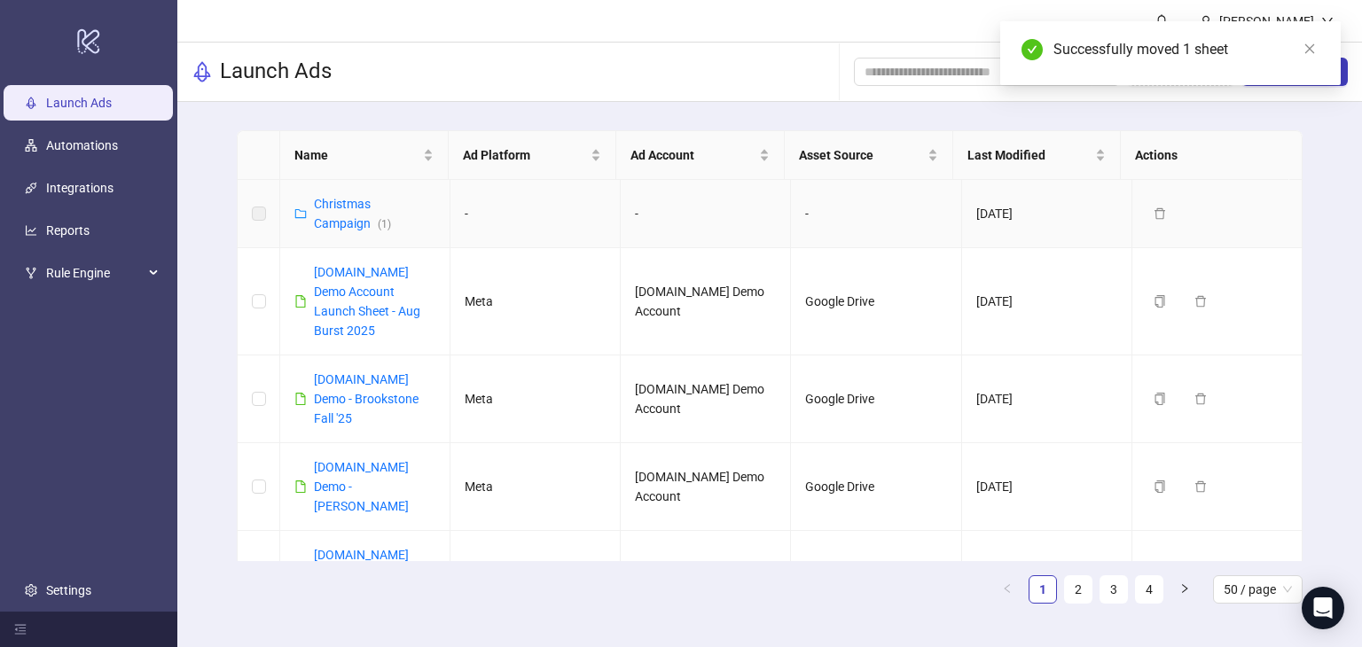
click at [259, 214] on label at bounding box center [259, 214] width 14 height 20
click at [259, 216] on label at bounding box center [259, 214] width 14 height 20
click at [261, 204] on label at bounding box center [259, 214] width 14 height 20
click at [344, 204] on link "Christmas Campaign ( 1 )" at bounding box center [352, 214] width 77 height 34
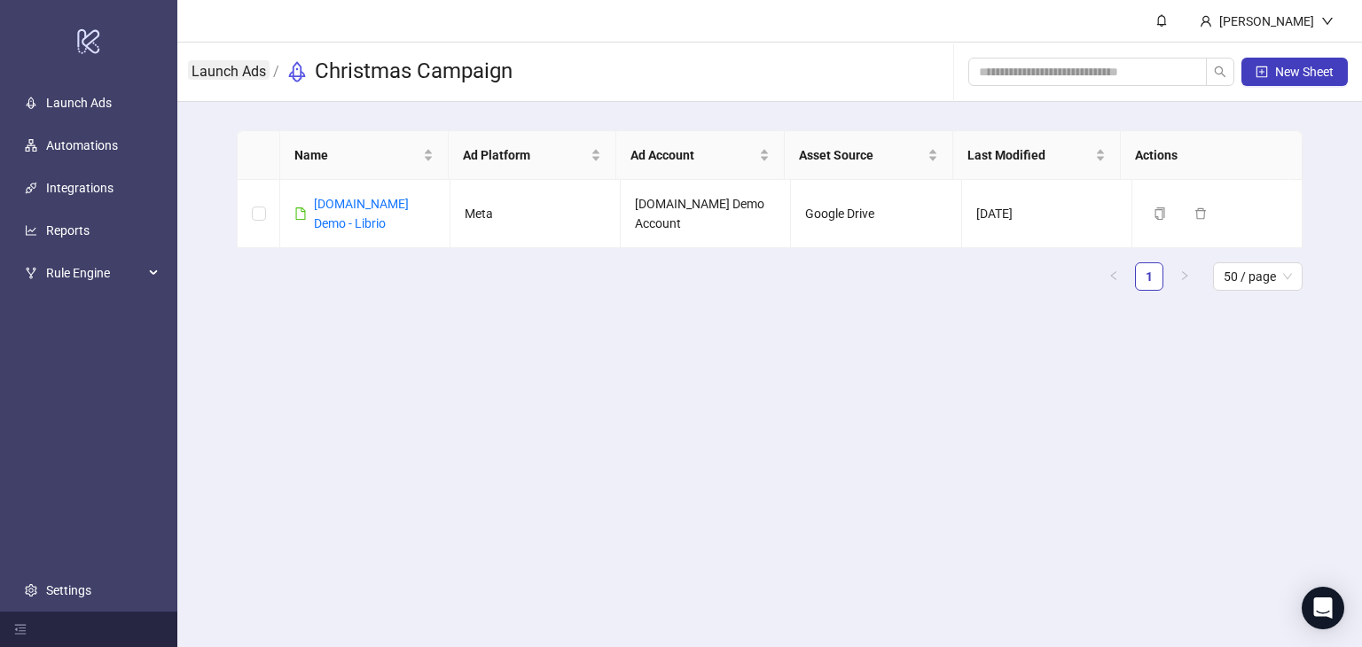
click at [229, 75] on link "Launch Ads" at bounding box center [229, 70] width 82 height 20
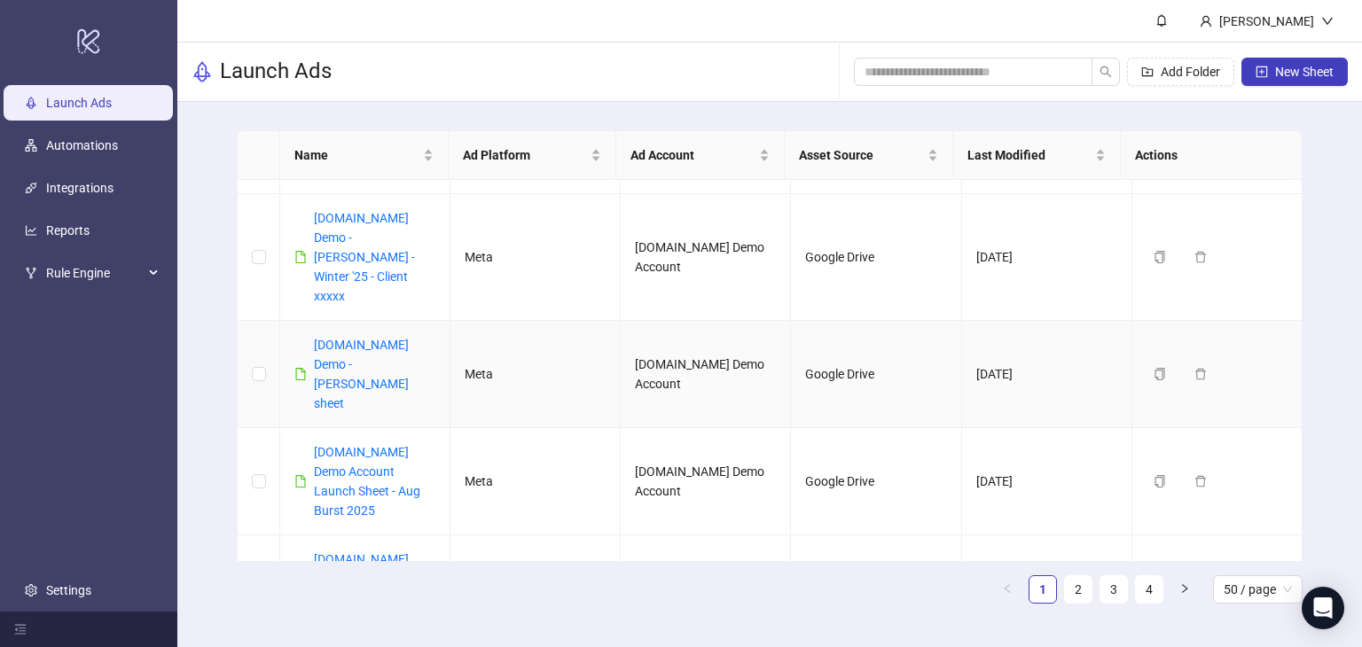
scroll to position [355, 0]
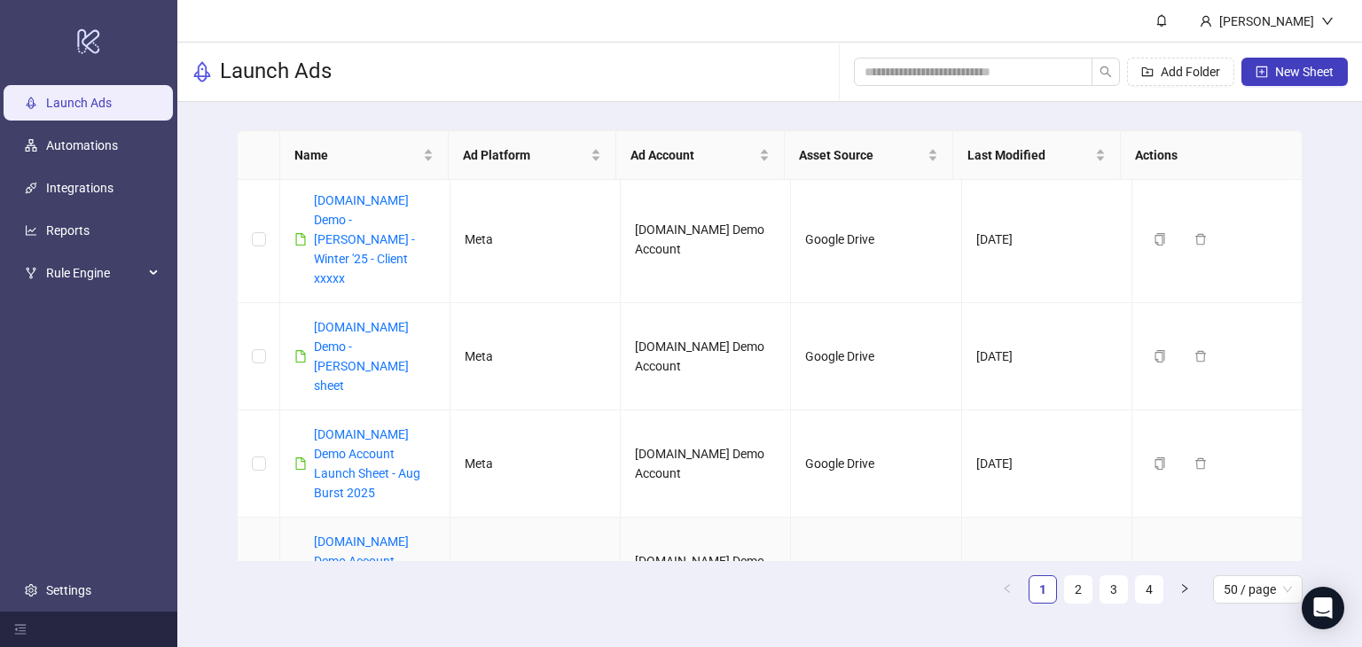
click at [269, 518] on td at bounding box center [259, 571] width 43 height 107
click at [259, 561] on label at bounding box center [259, 571] width 14 height 20
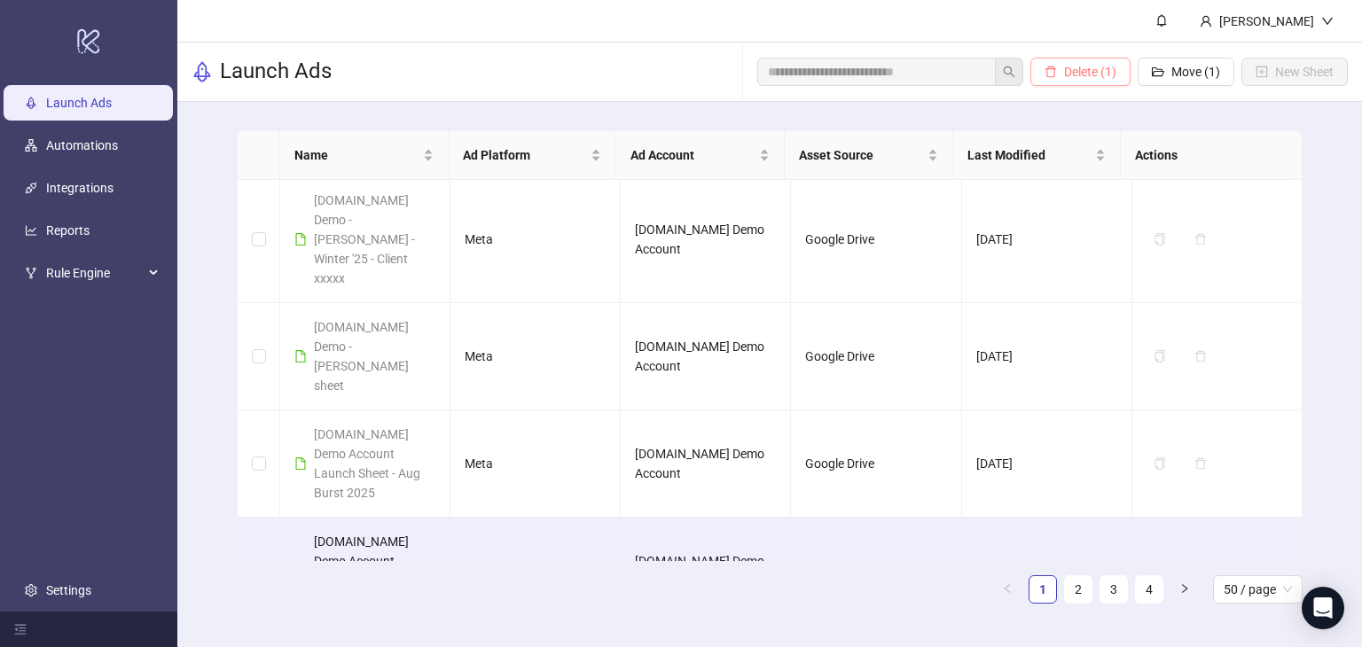
click at [1059, 70] on button "Delete (1)" at bounding box center [1080, 72] width 100 height 28
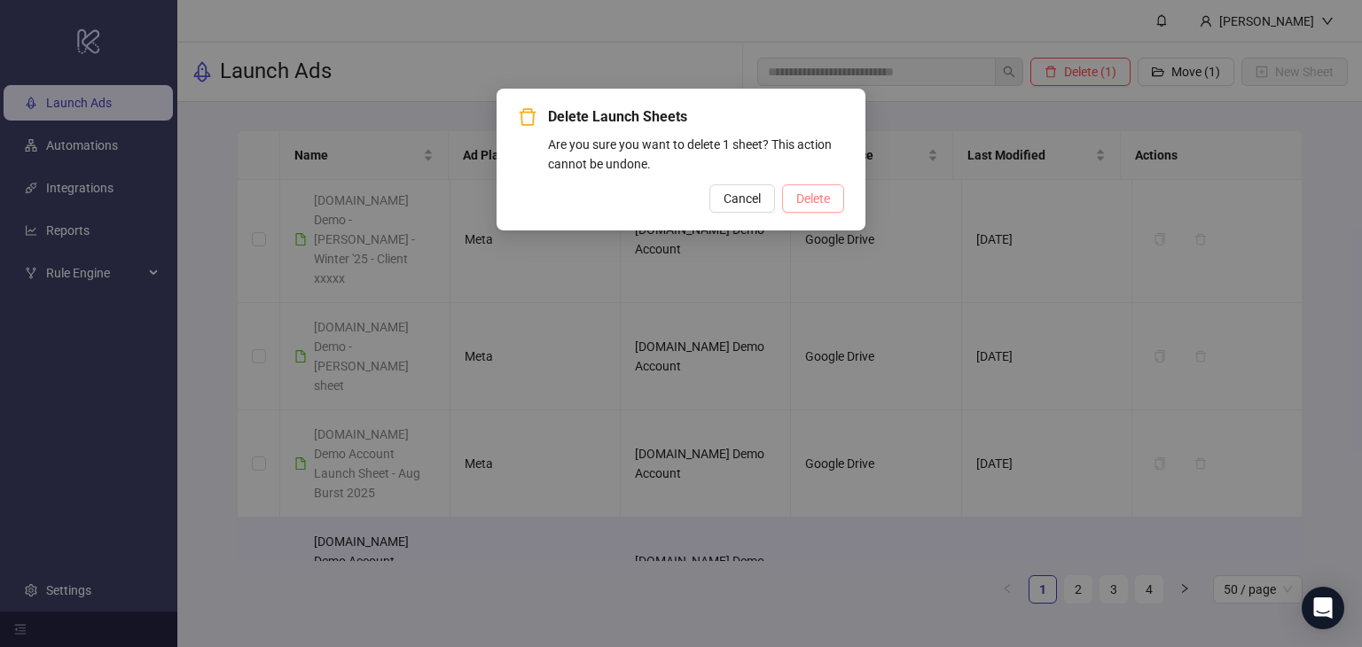
click at [819, 189] on button "Delete" at bounding box center [813, 198] width 62 height 28
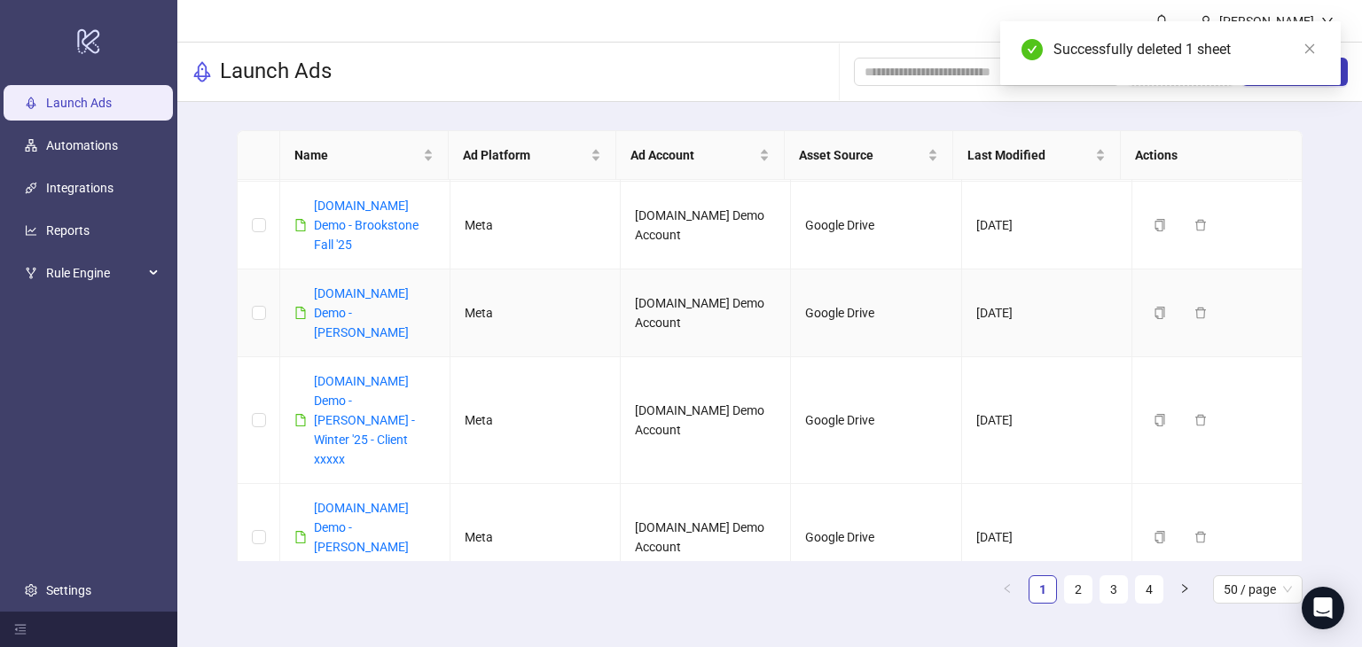
scroll to position [0, 0]
